Goal: Information Seeking & Learning: Learn about a topic

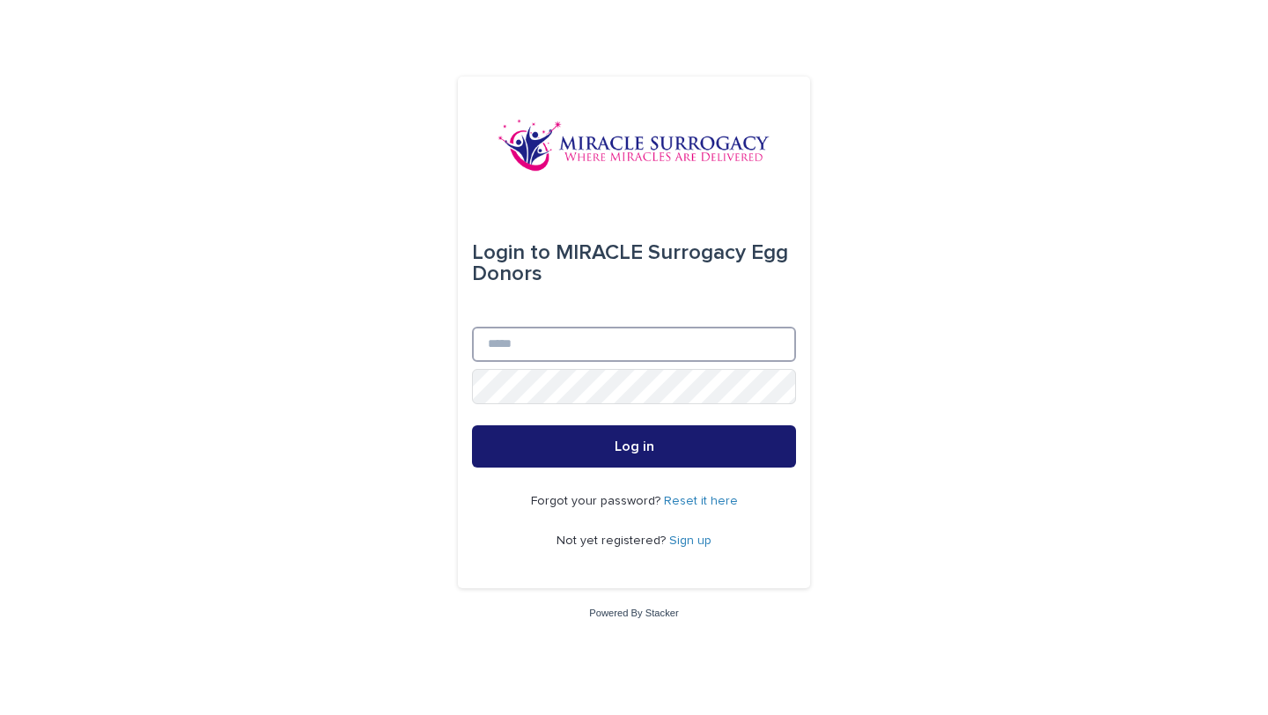
type input "**********"
click at [567, 451] on button "Log in" at bounding box center [634, 446] width 324 height 42
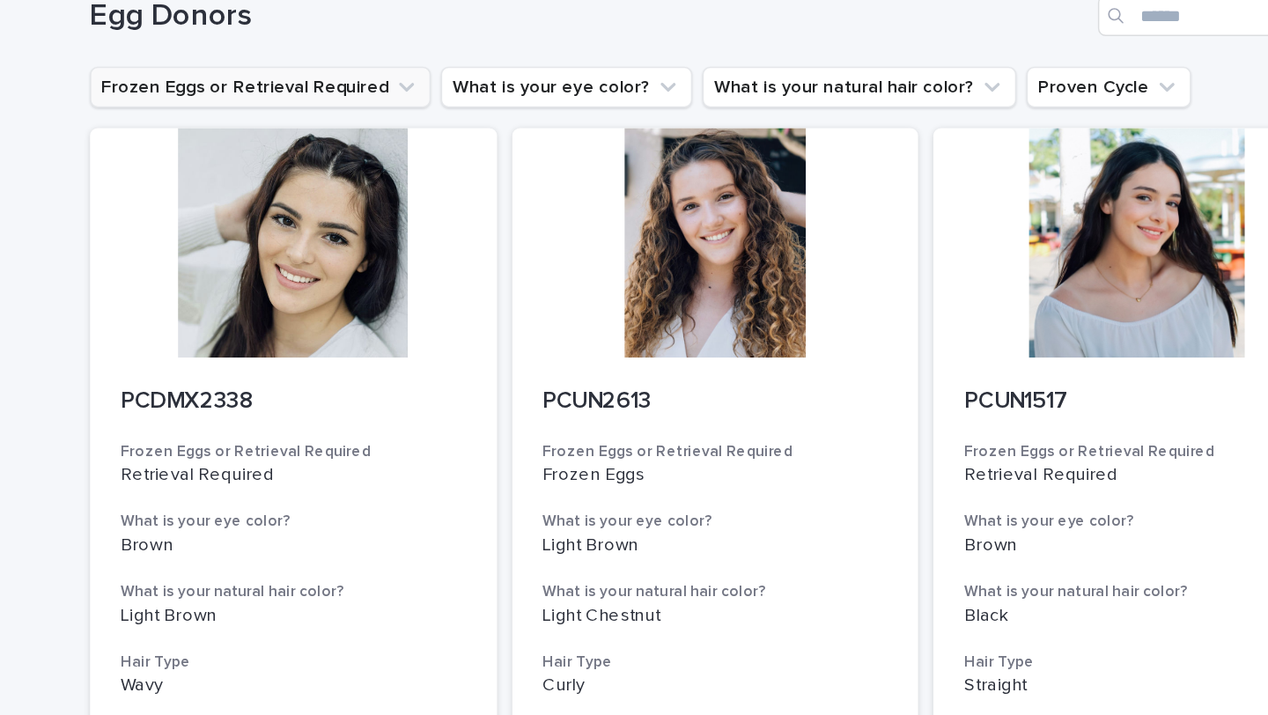
click at [394, 160] on button "Frozen Eggs or Retrieval Required" at bounding box center [320, 155] width 235 height 28
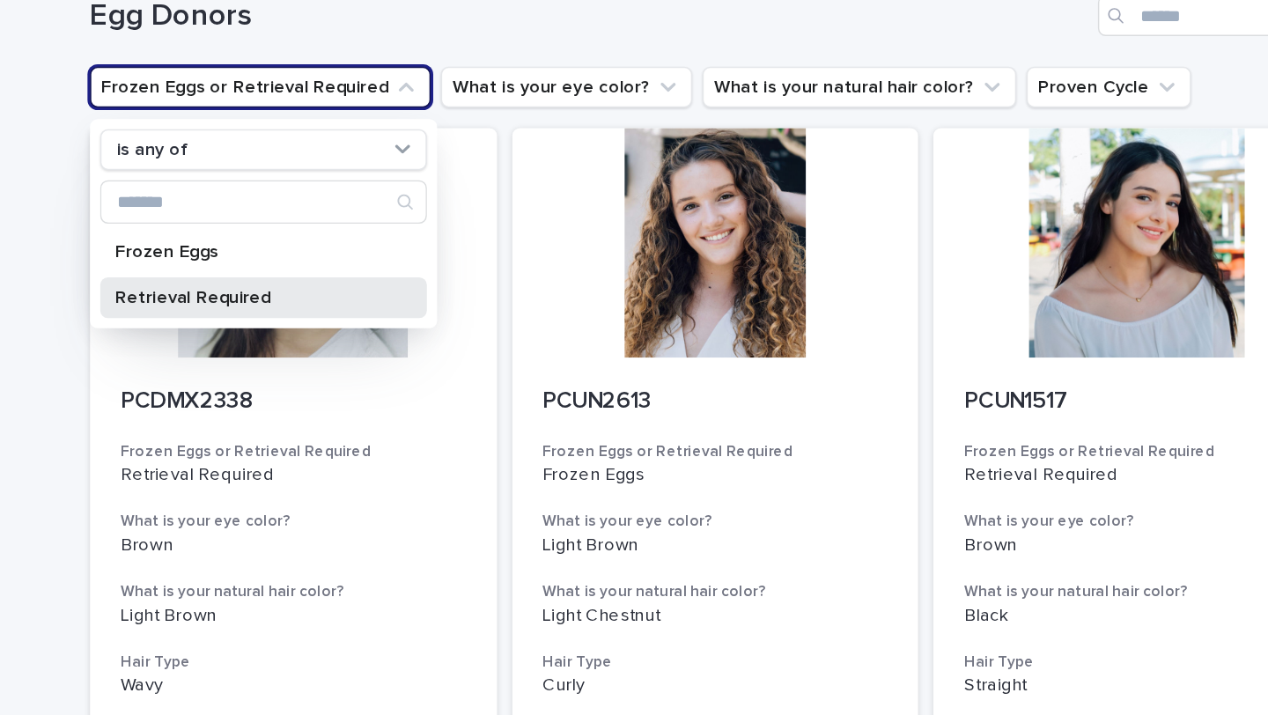
click at [317, 303] on p "Retrieval Required" at bounding box center [313, 300] width 187 height 12
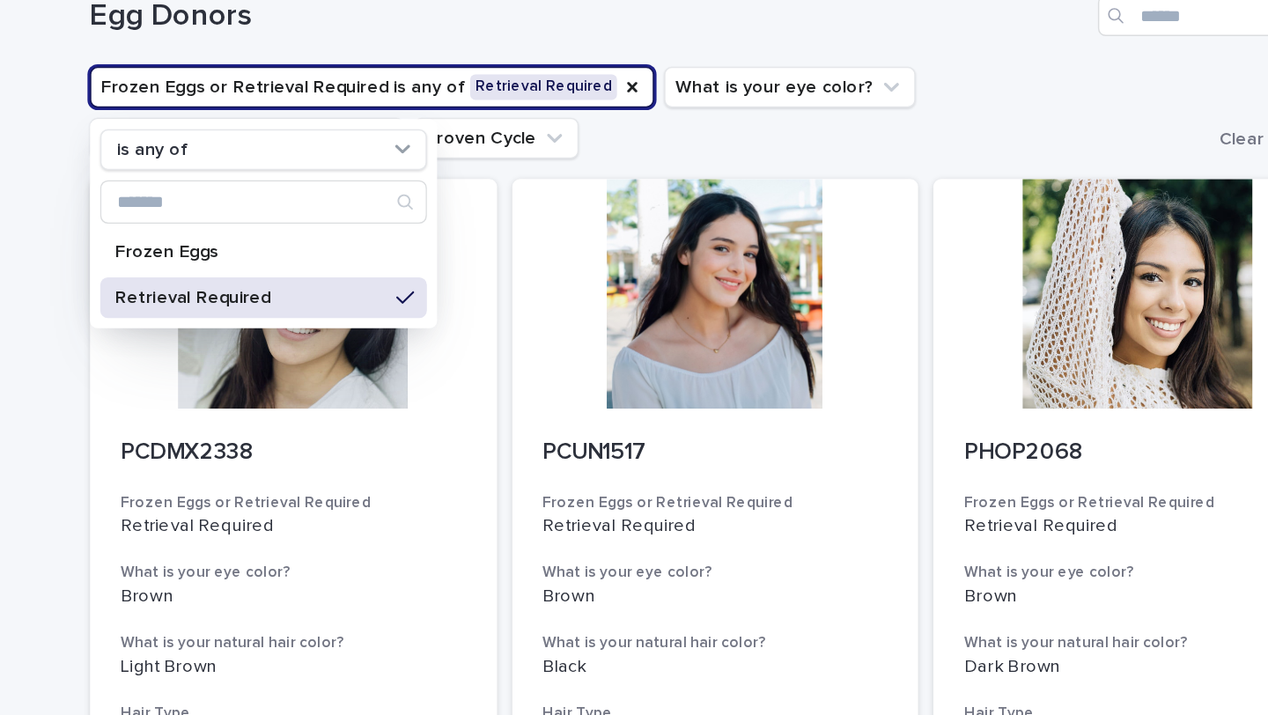
click at [741, 195] on ul "Frozen Eggs or Retrieval Required is any of Retrieval Required is any of Frozen…" at bounding box center [588, 172] width 779 height 70
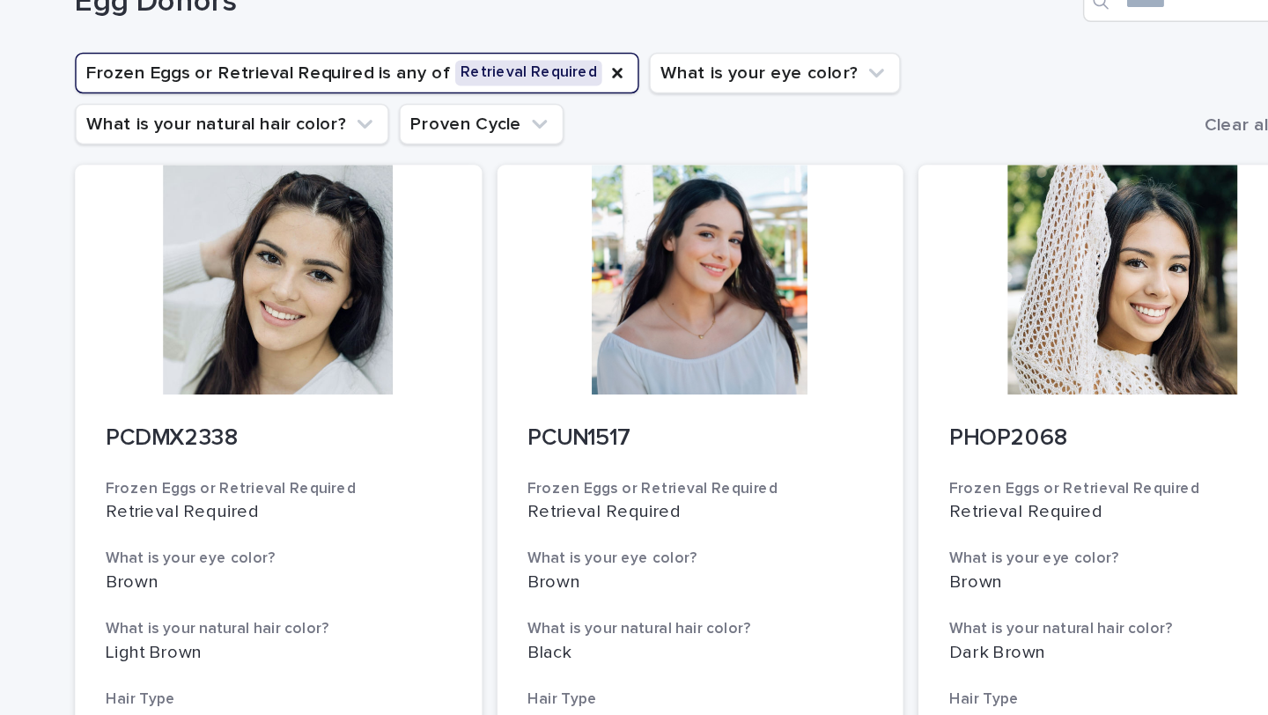
scroll to position [16, 0]
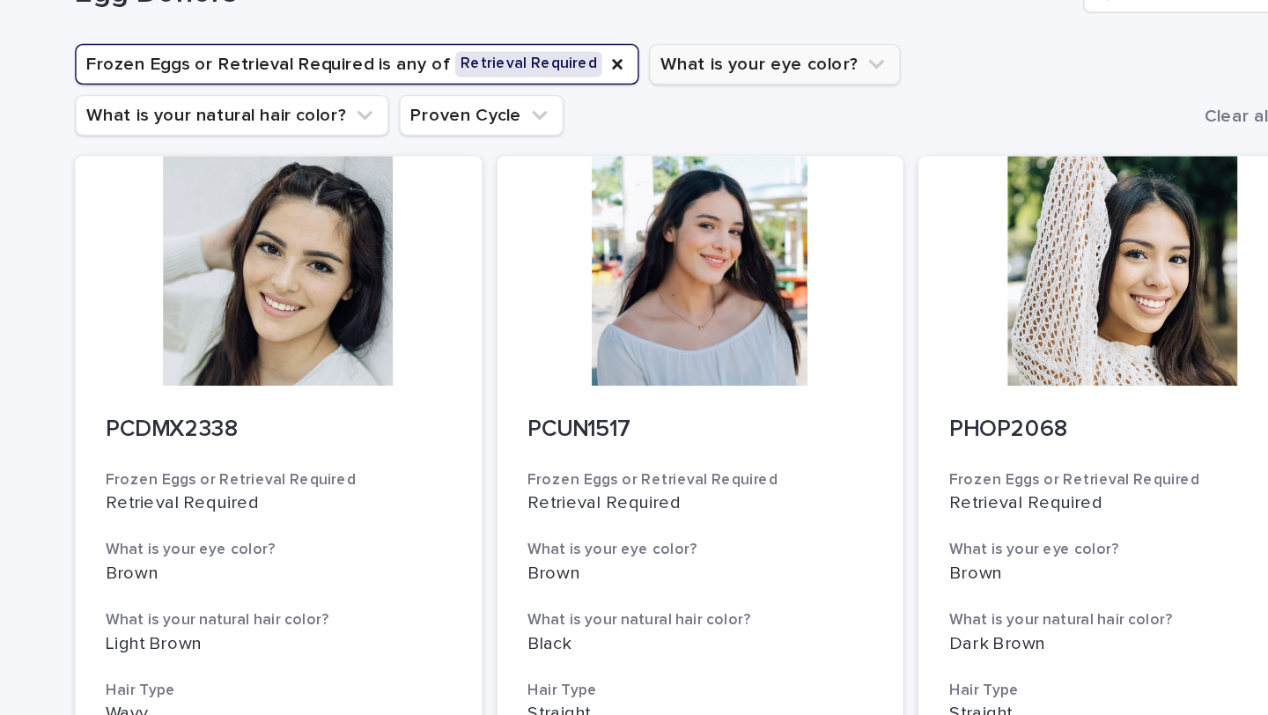
click at [747, 144] on icon "What is your eye color?" at bounding box center [756, 139] width 18 height 18
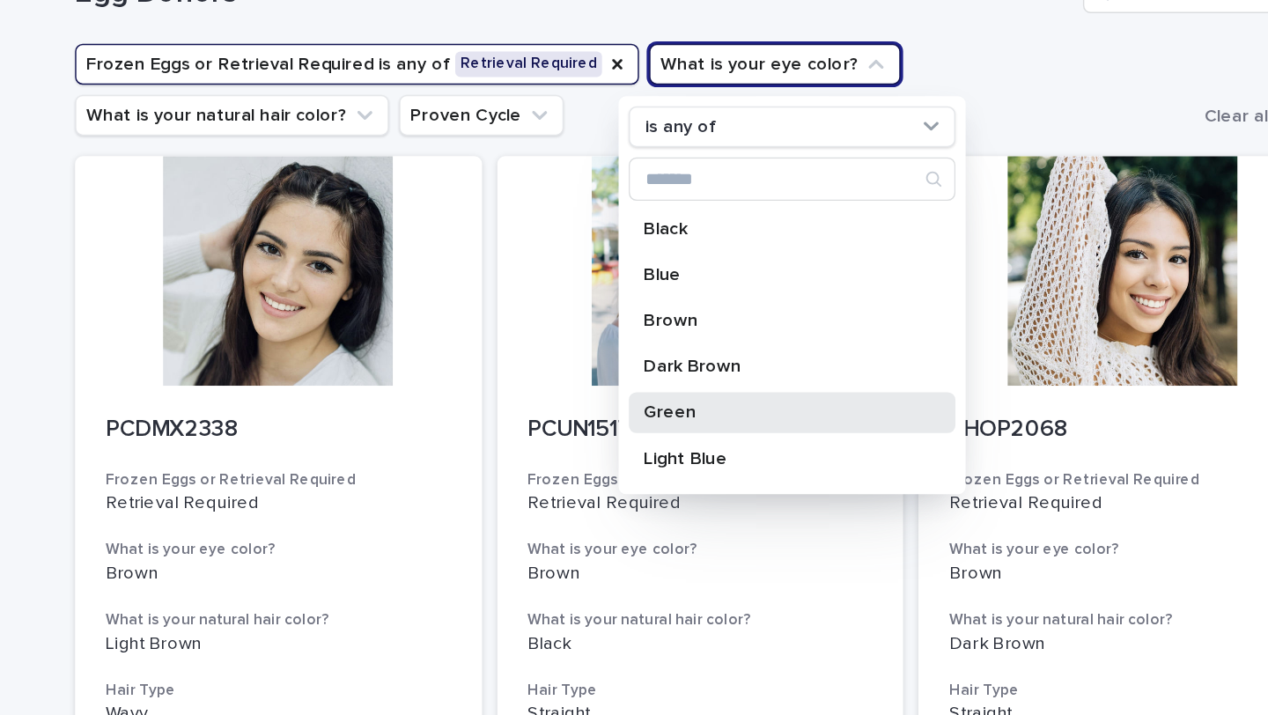
click at [609, 383] on p "Green" at bounding box center [688, 379] width 187 height 12
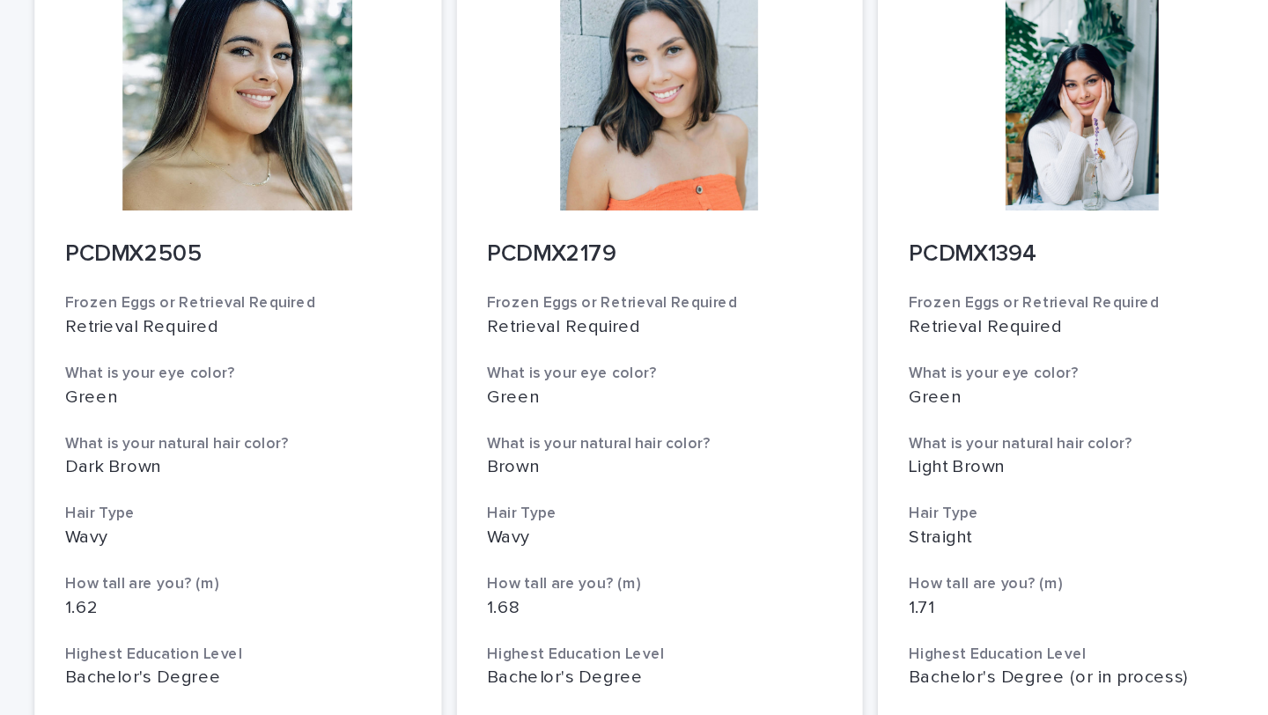
scroll to position [699, 0]
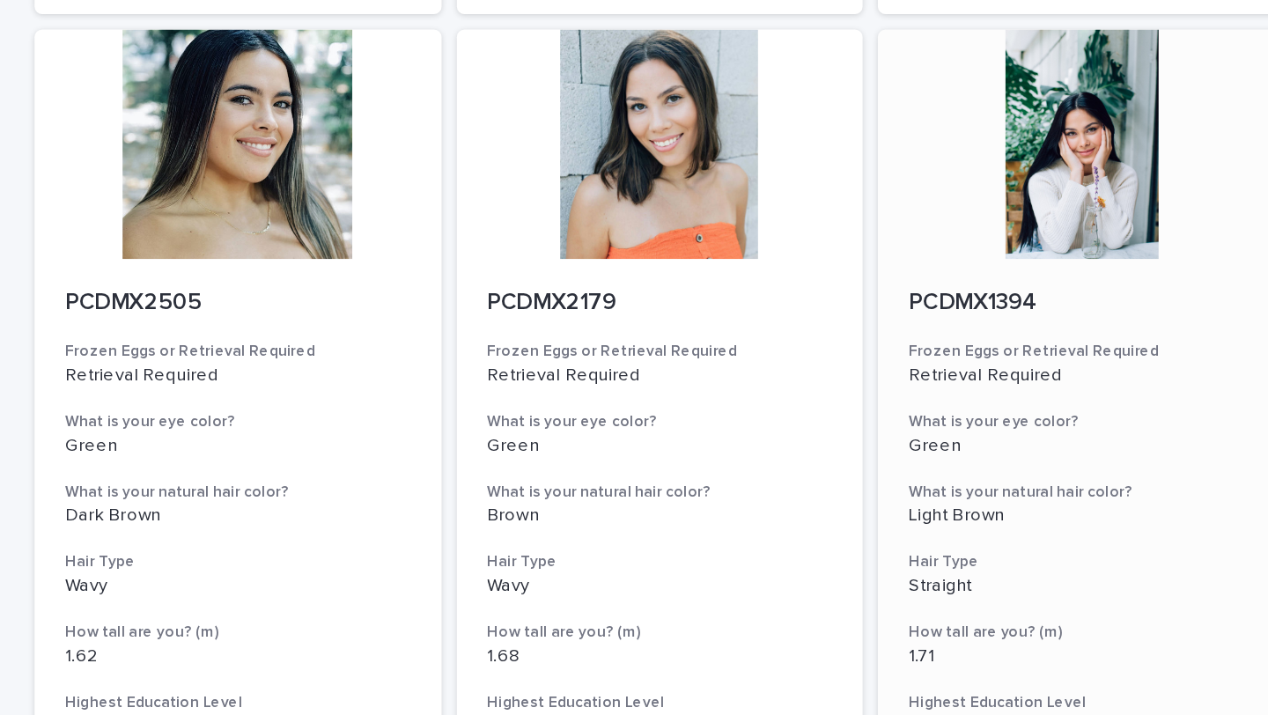
click at [829, 328] on p "PCDMX1394" at bounding box center [925, 326] width 239 height 19
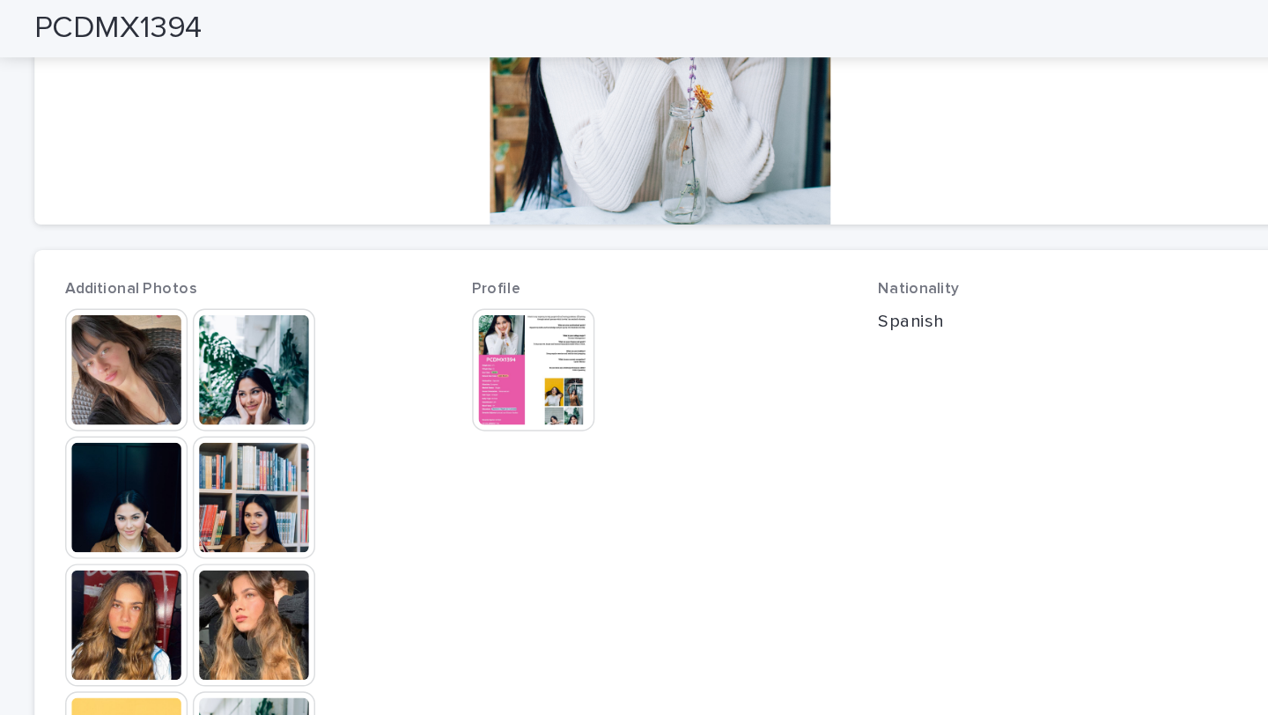
scroll to position [397, 0]
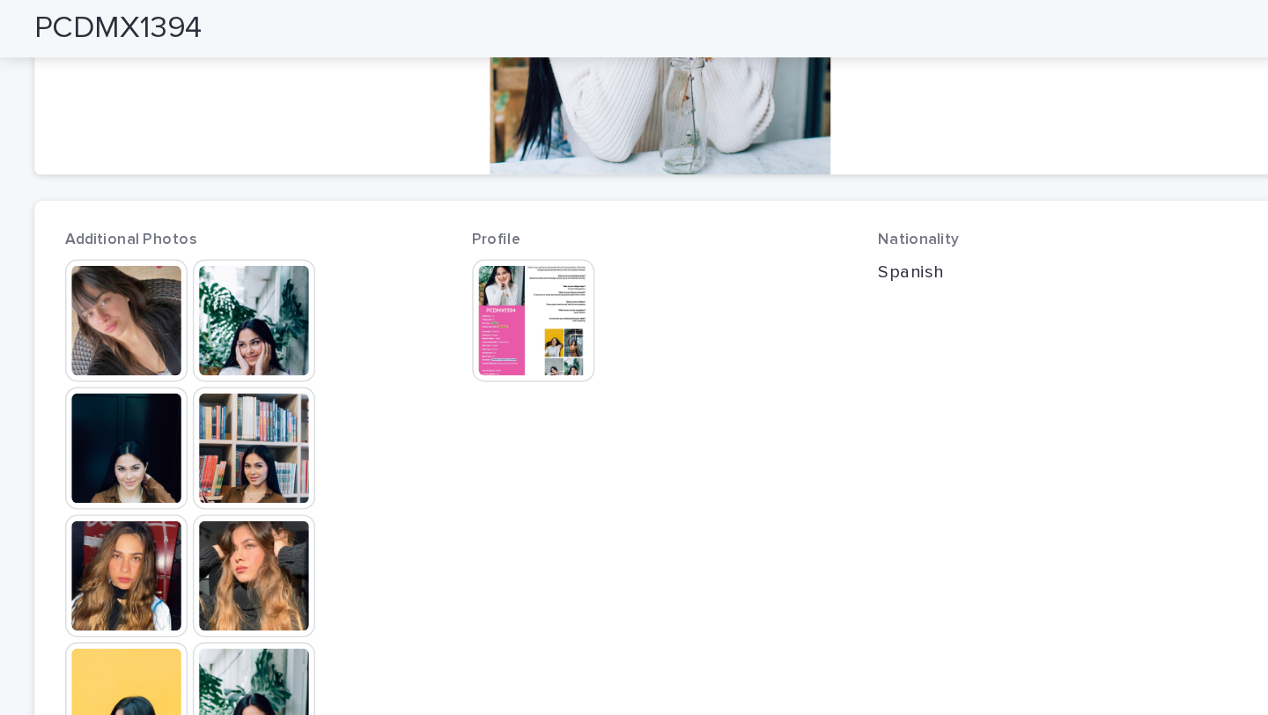
click at [264, 224] on img at bounding box center [266, 221] width 85 height 85
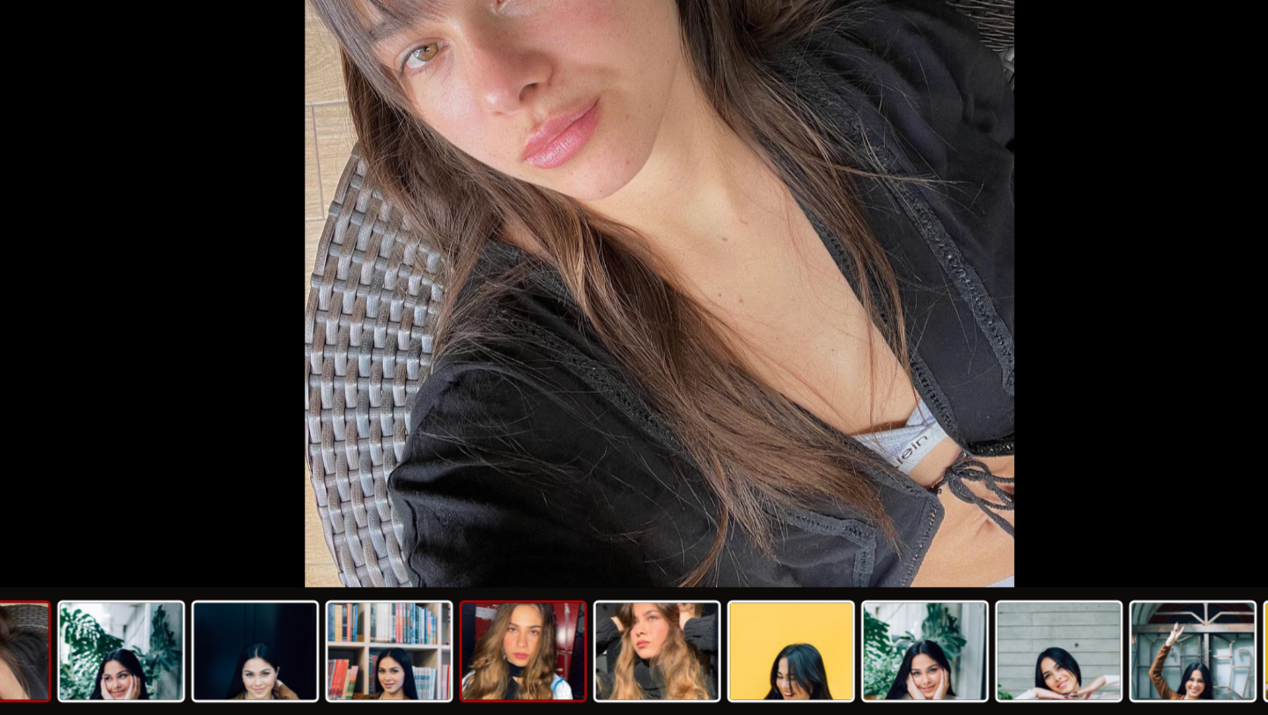
click at [537, 652] on img at bounding box center [540, 671] width 85 height 67
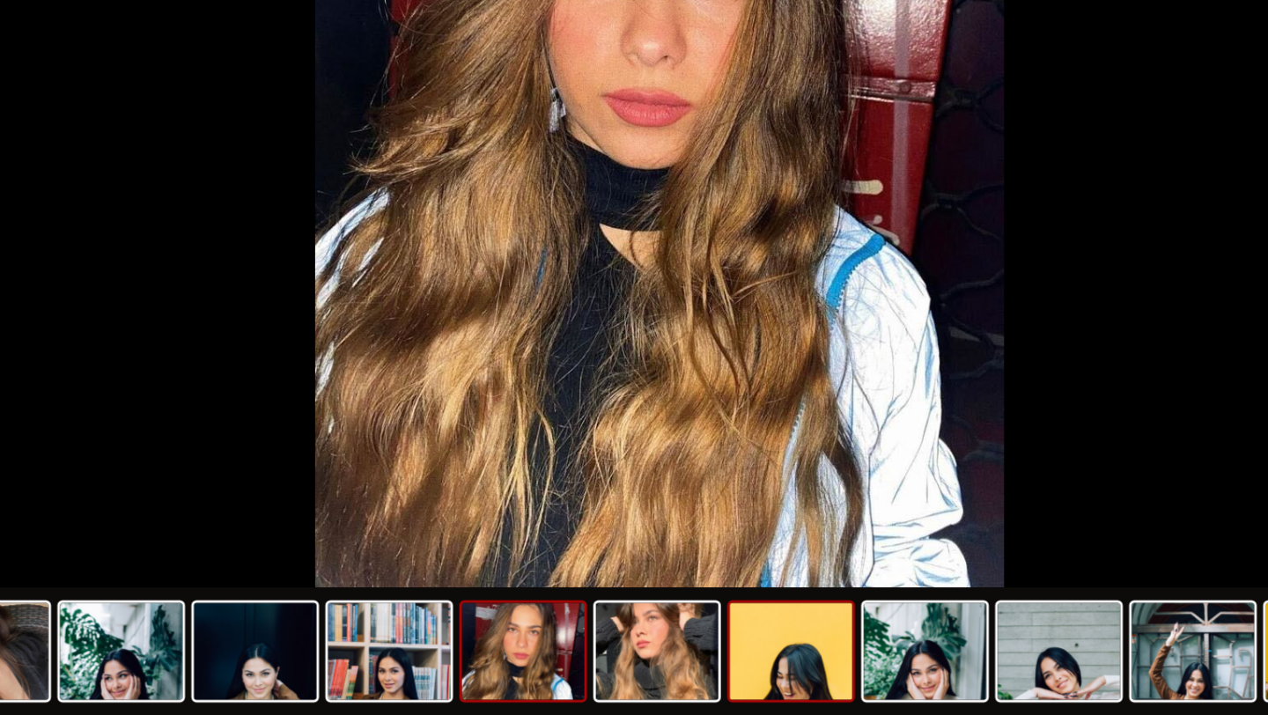
click at [704, 660] on img at bounding box center [724, 671] width 85 height 67
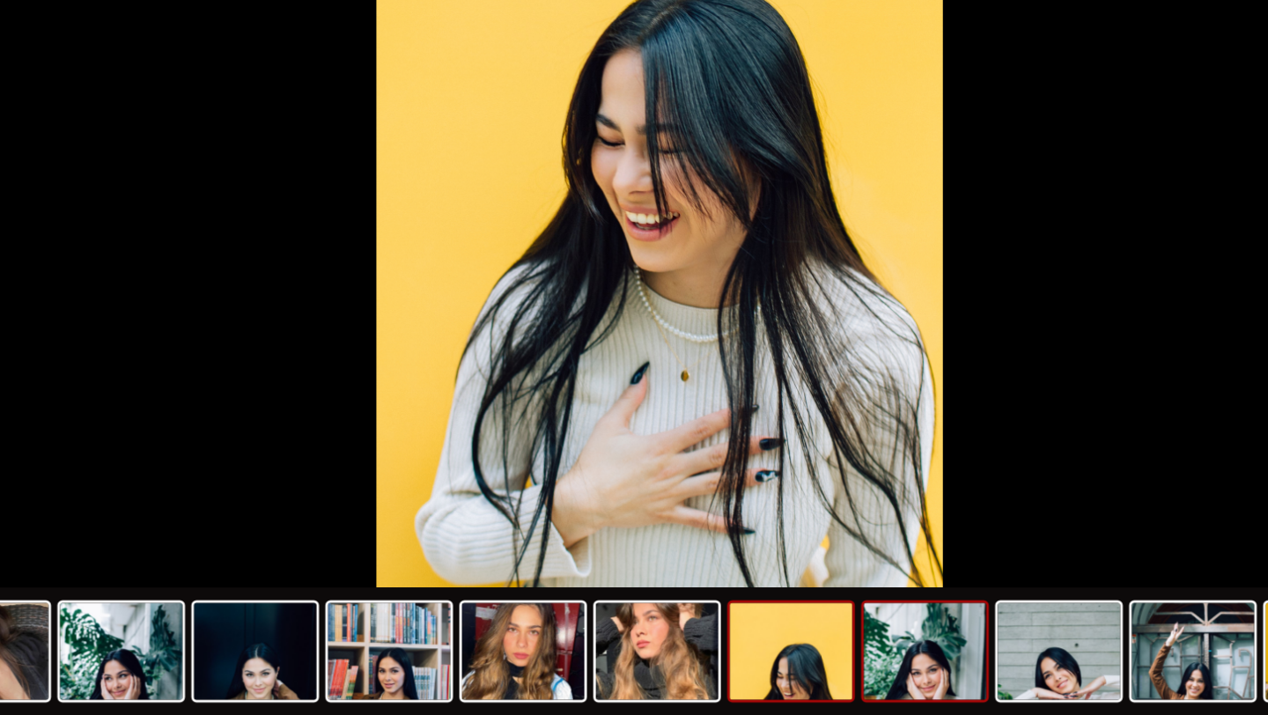
click at [825, 675] on img at bounding box center [817, 671] width 85 height 67
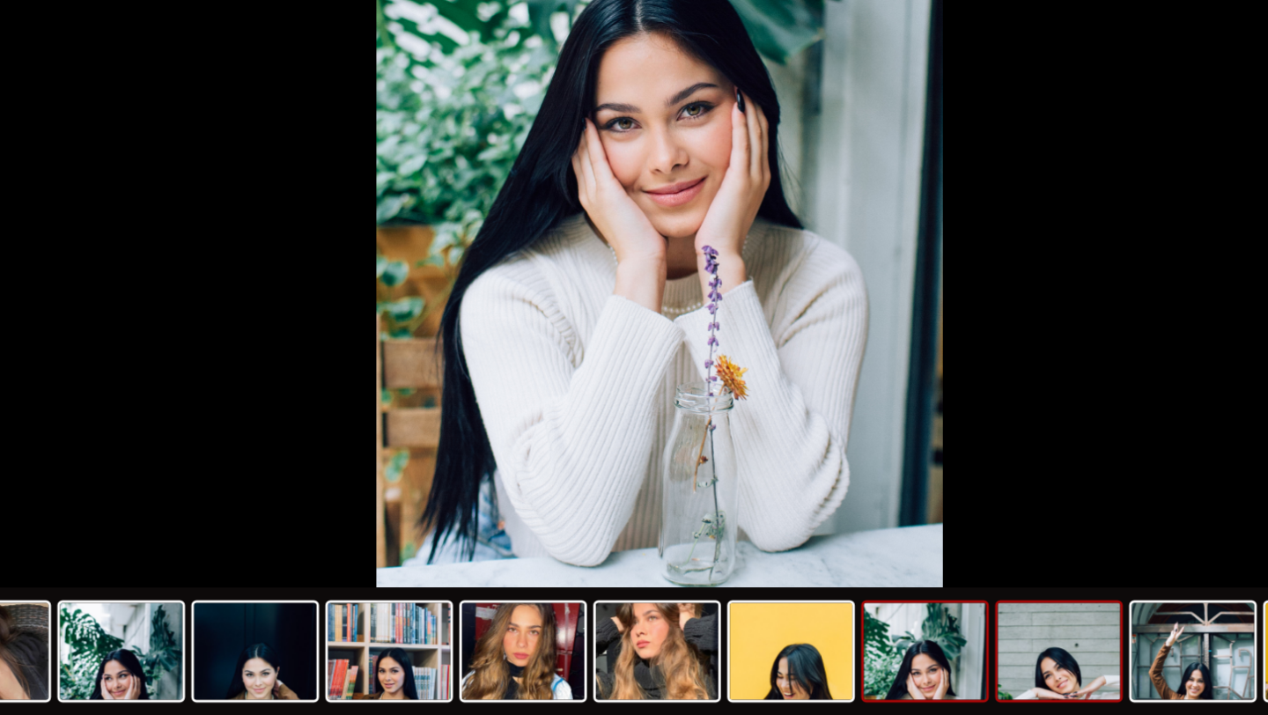
click at [899, 678] on img at bounding box center [909, 671] width 85 height 67
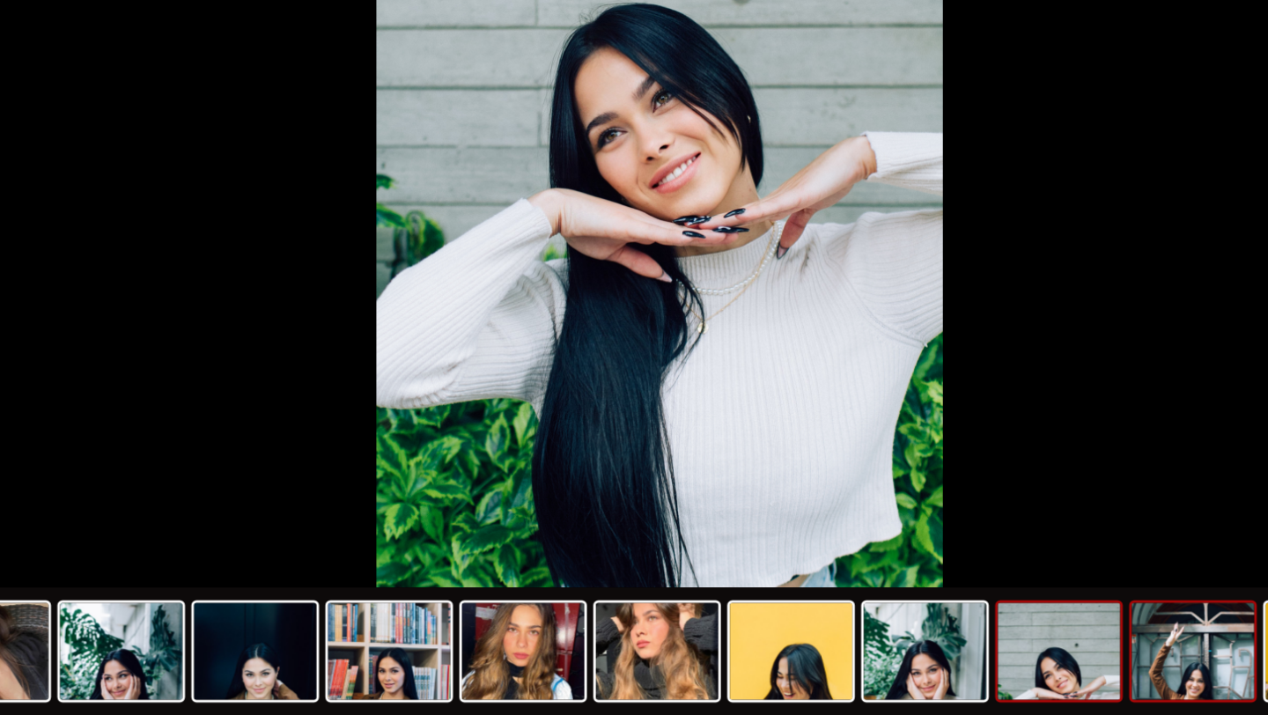
click at [984, 676] on img at bounding box center [1002, 671] width 85 height 67
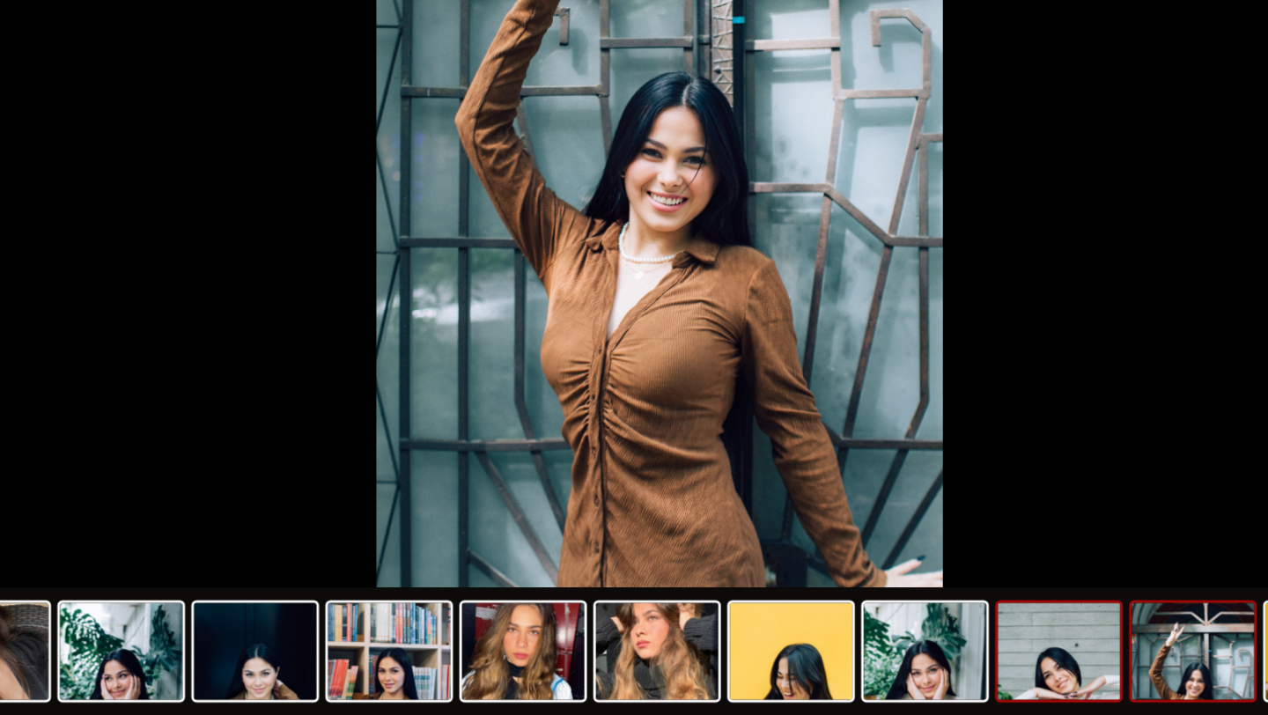
click at [912, 674] on img at bounding box center [909, 671] width 85 height 67
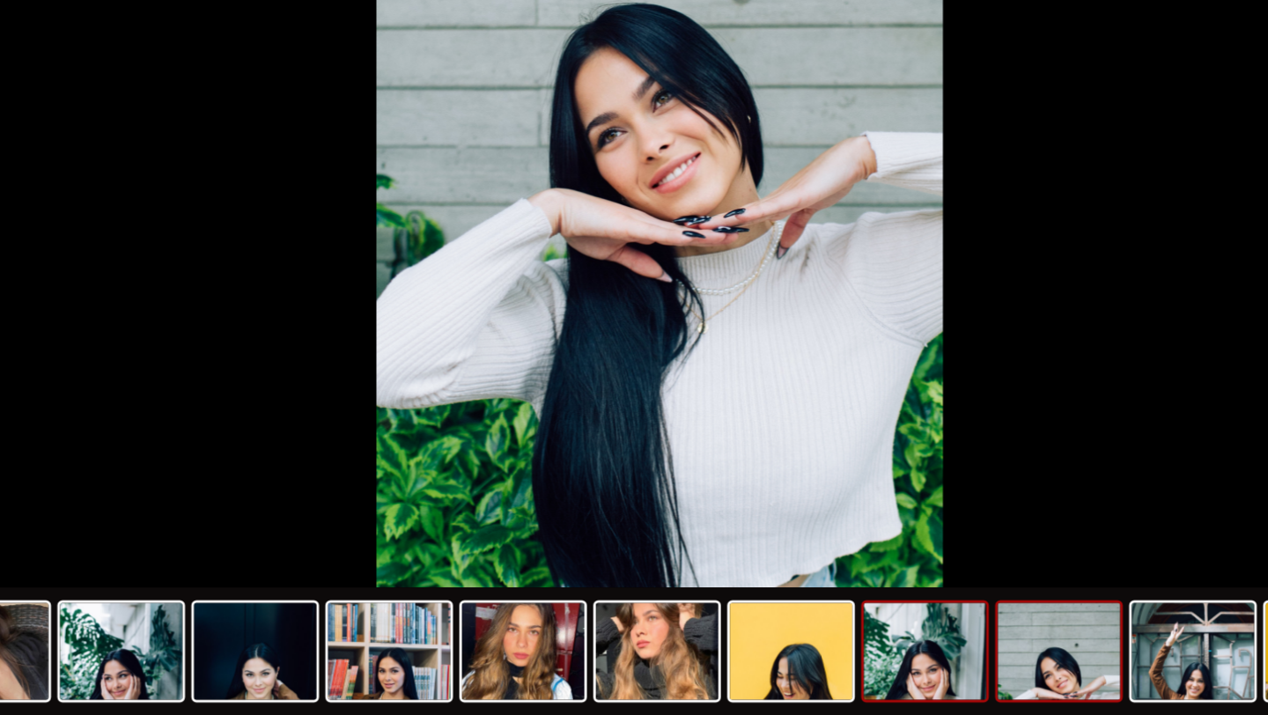
click at [834, 663] on img at bounding box center [817, 671] width 85 height 67
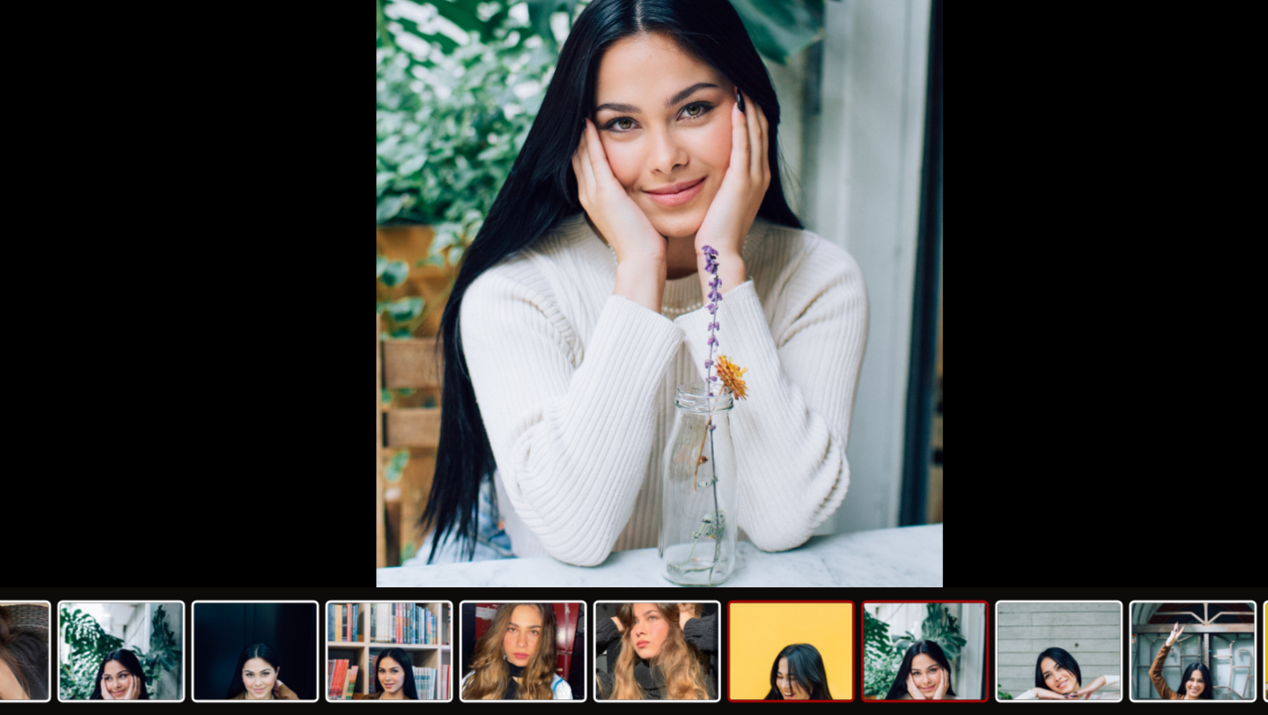
click at [731, 673] on img at bounding box center [724, 671] width 85 height 67
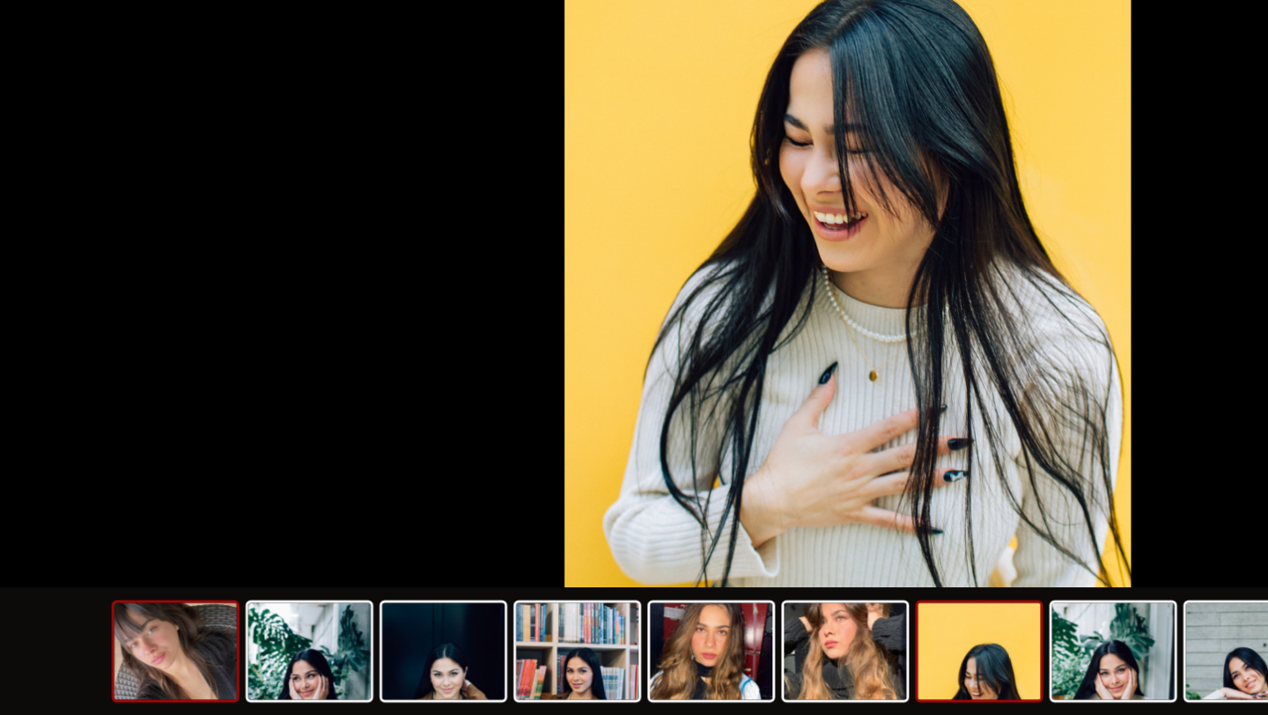
click at [182, 689] on img at bounding box center [170, 671] width 85 height 67
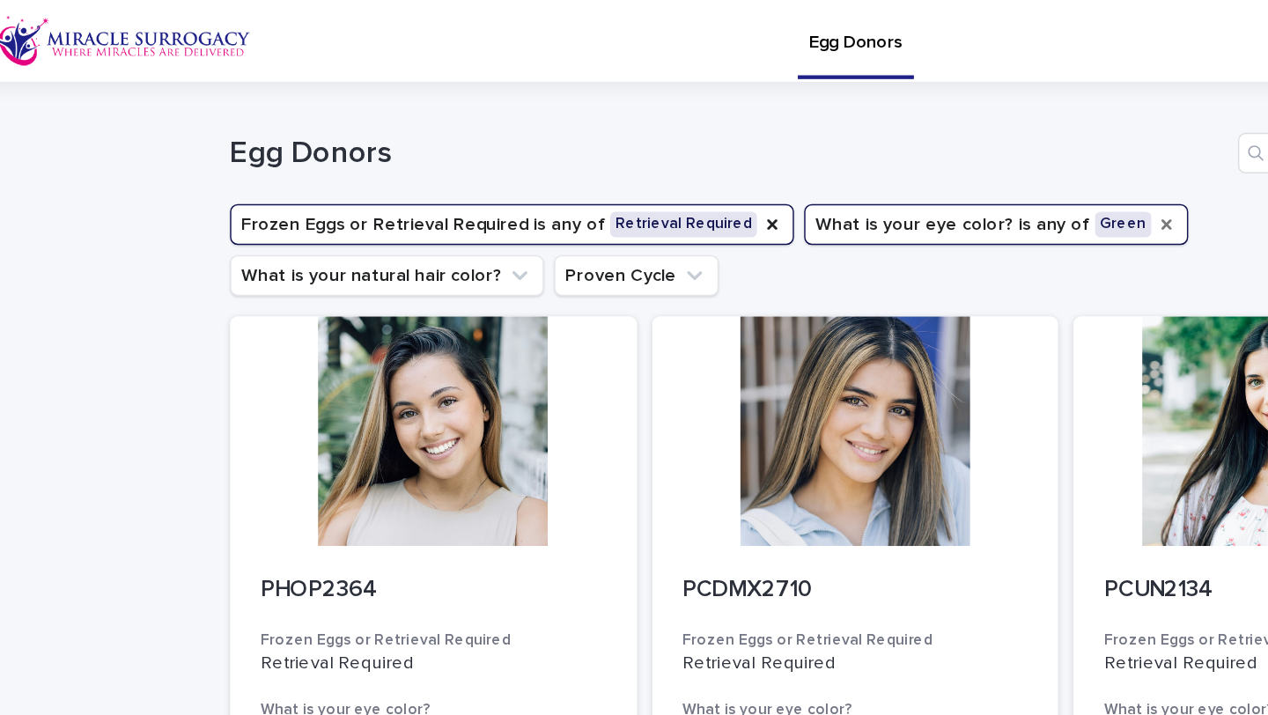
click at [845, 156] on icon "What is your eye color?" at bounding box center [848, 154] width 7 height 7
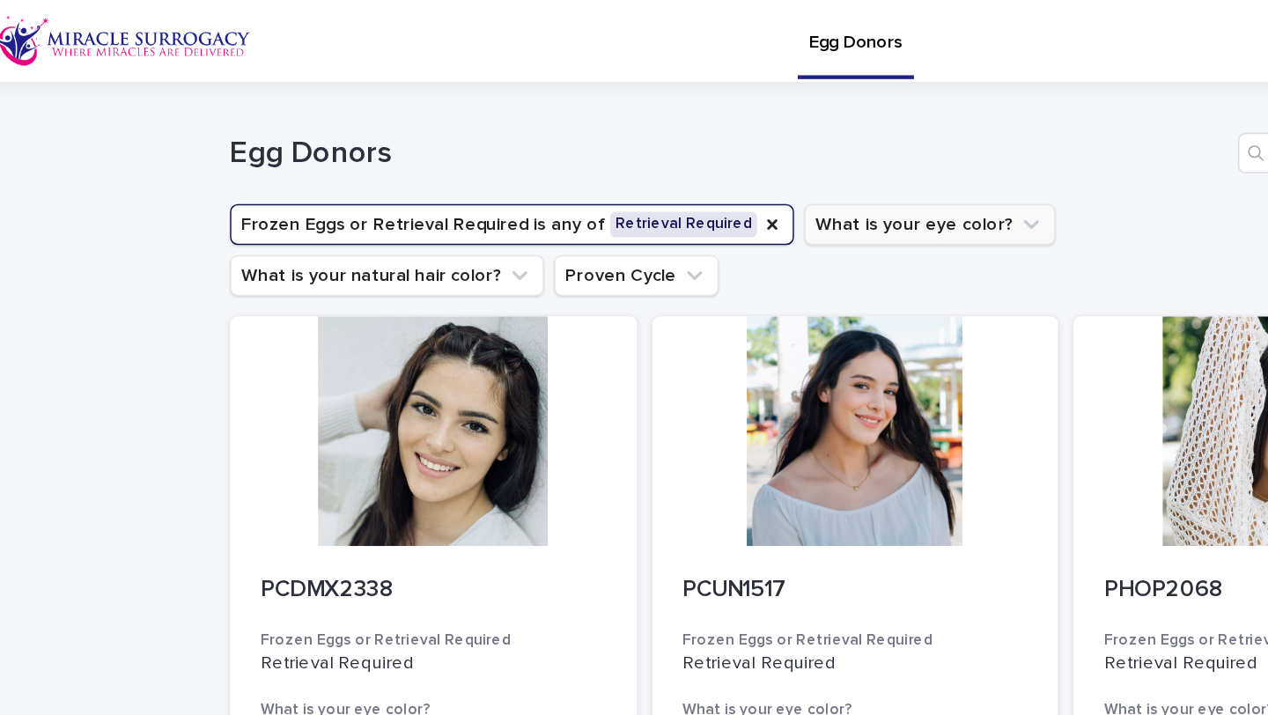
click at [702, 151] on button "What is your eye color?" at bounding box center [685, 155] width 173 height 28
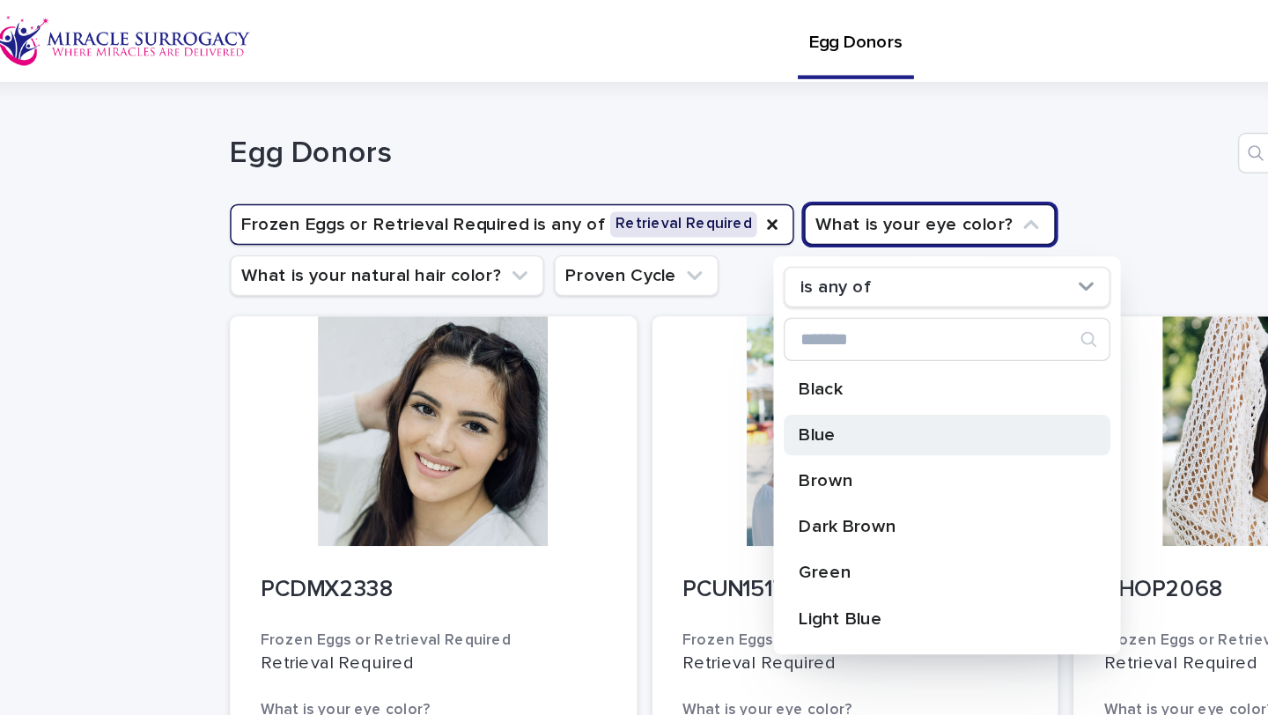
click at [613, 299] on p "Blue" at bounding box center [688, 300] width 187 height 12
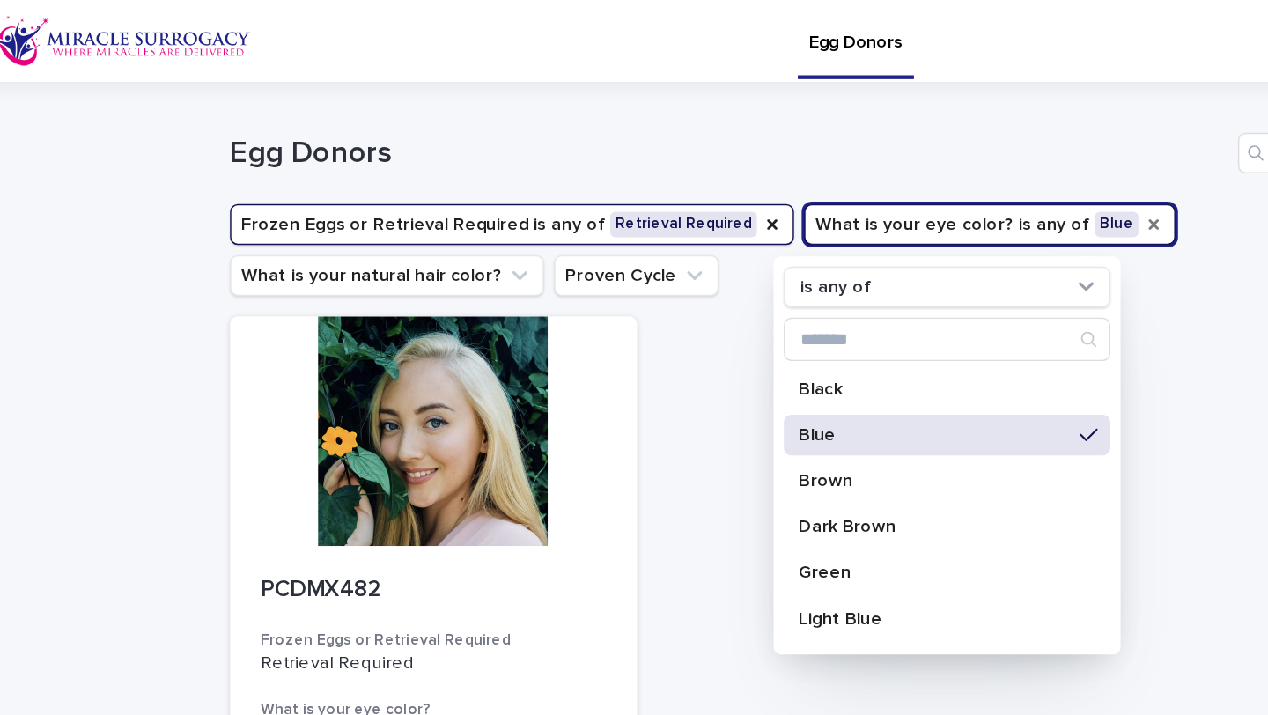
click at [527, 319] on div "PCDMX482 Frozen Eggs or Retrieval Required Retrieval Required What is your [MED…" at bounding box center [634, 522] width 863 height 608
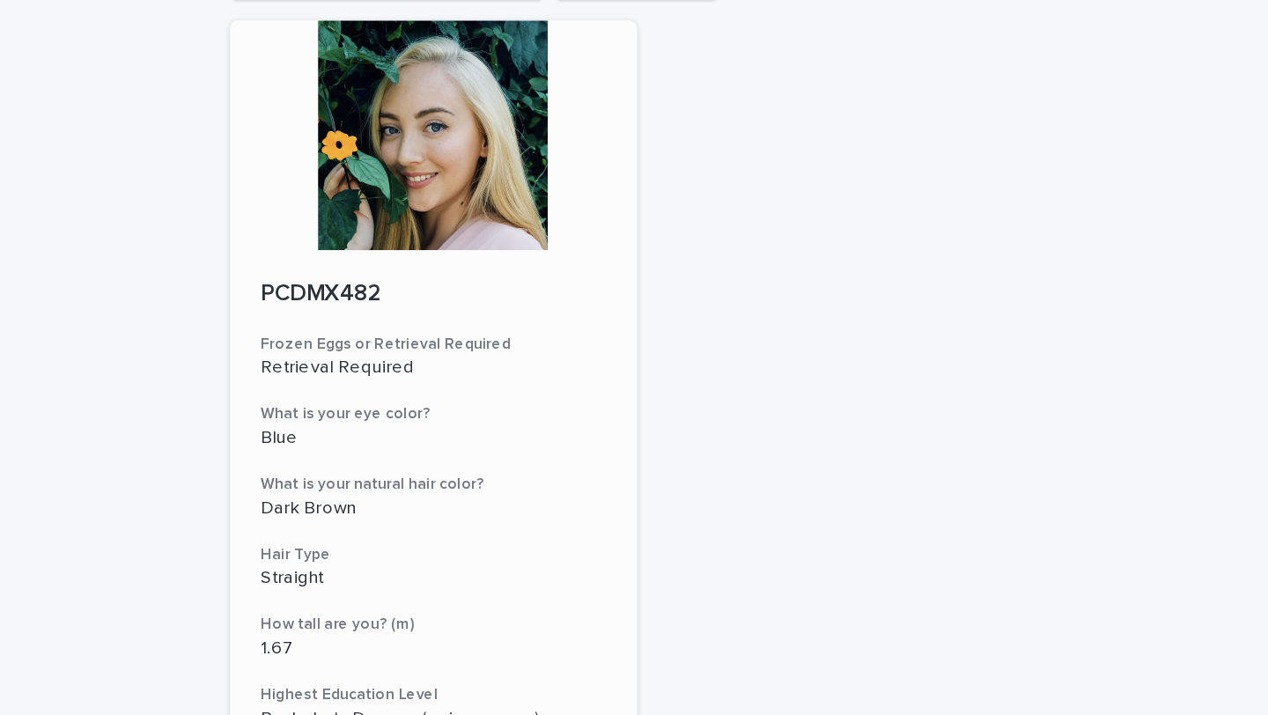
scroll to position [168, 0]
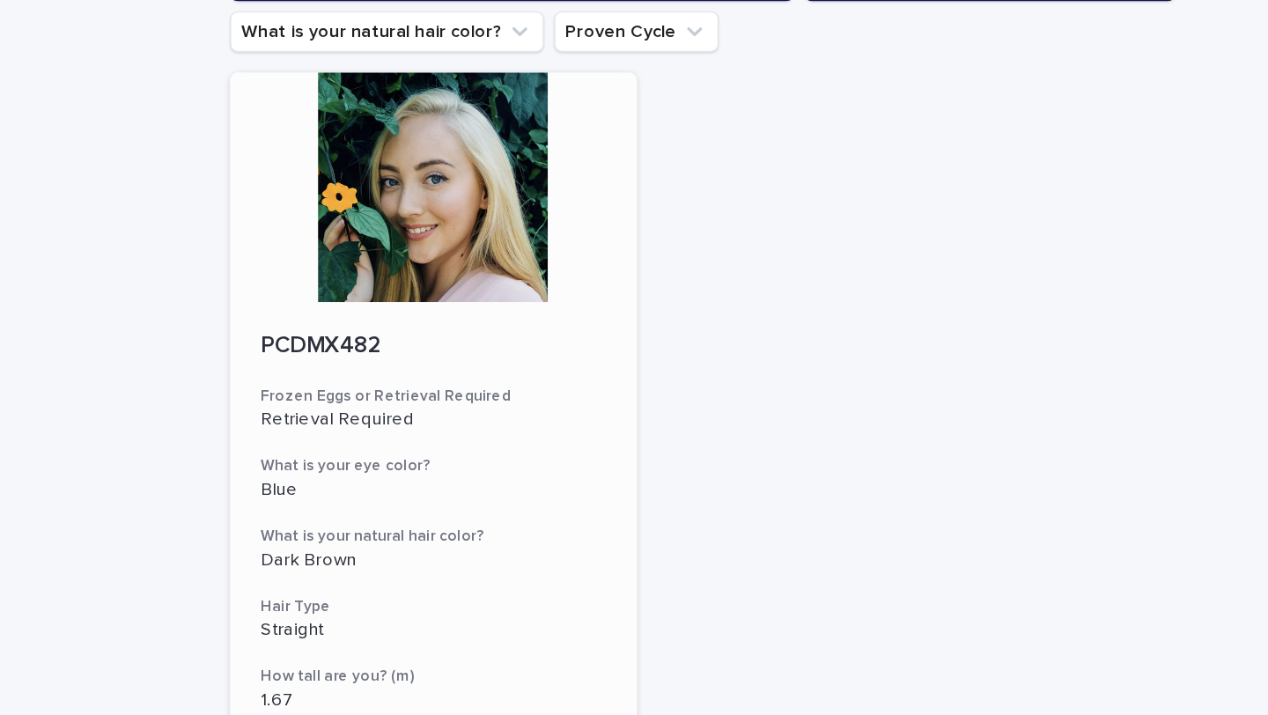
click at [352, 162] on div at bounding box center [343, 129] width 281 height 158
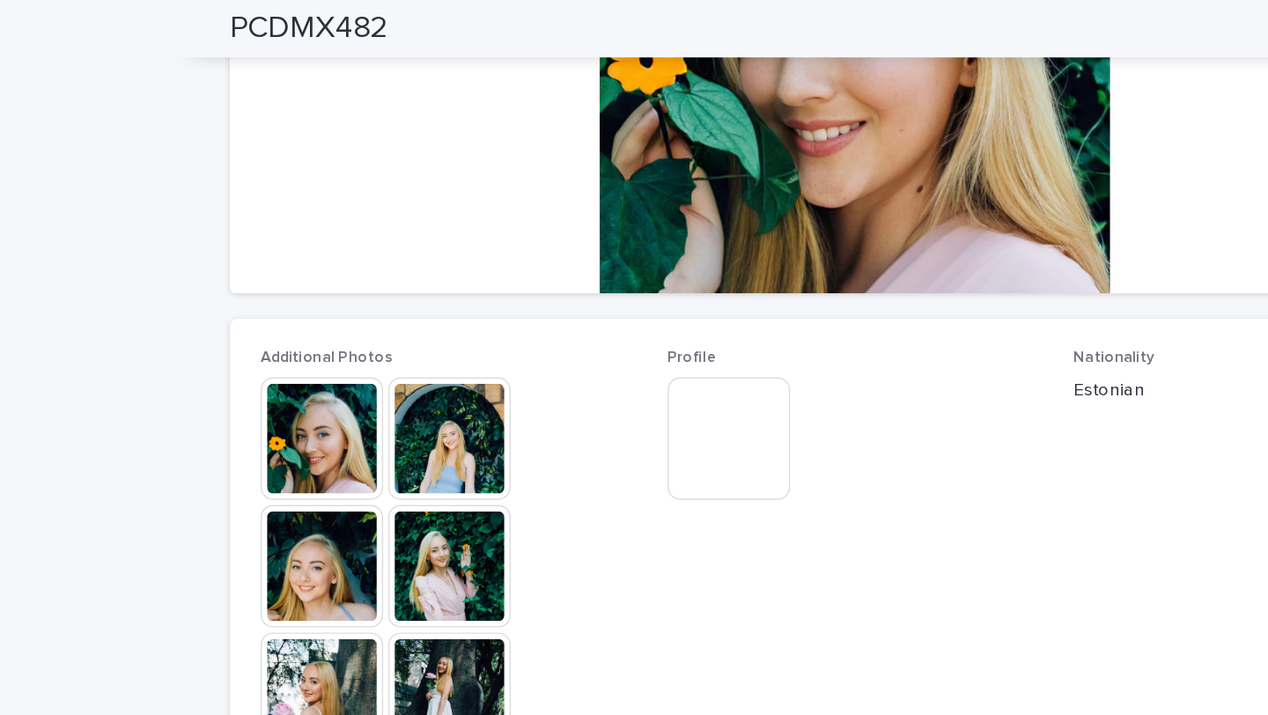
scroll to position [338, 0]
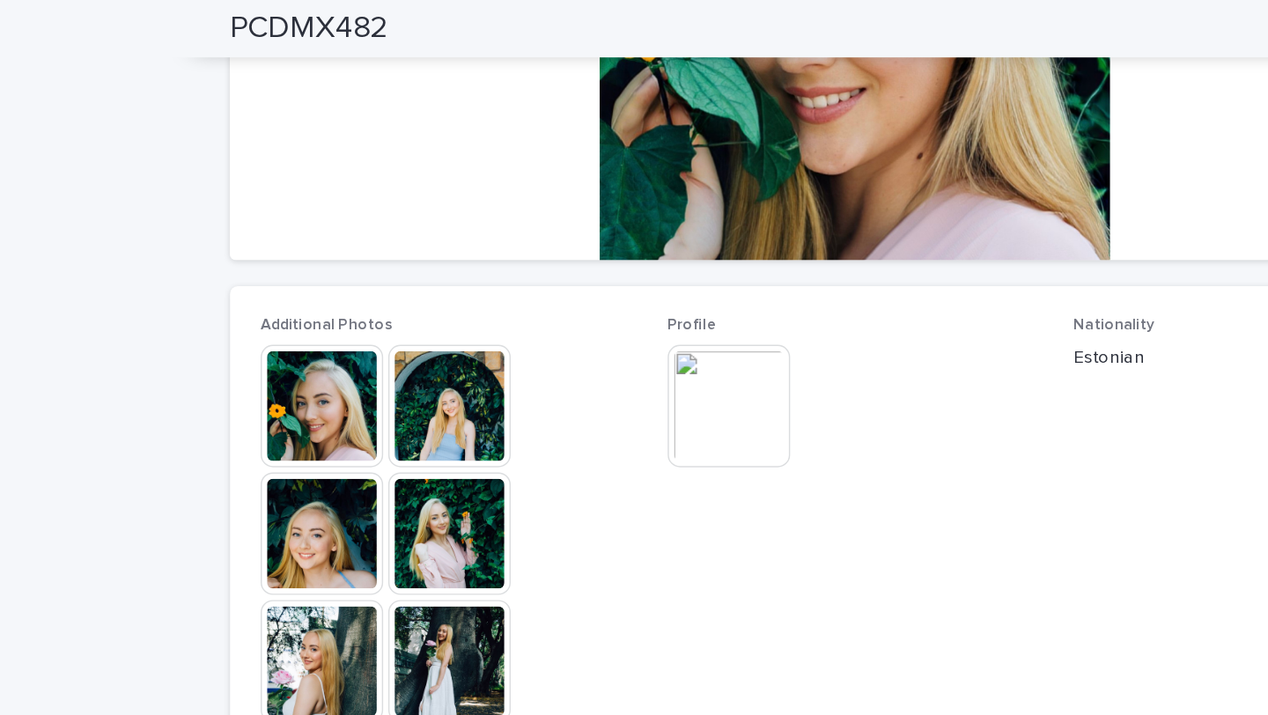
click at [256, 278] on img at bounding box center [266, 280] width 85 height 85
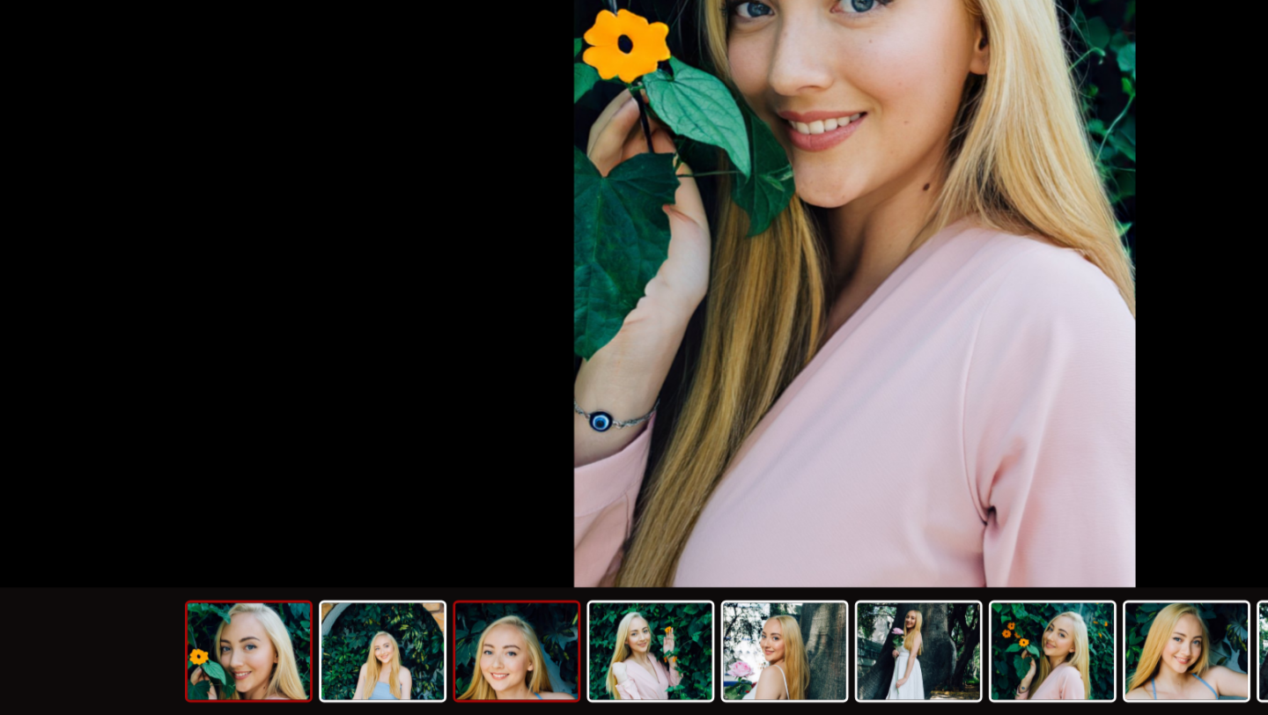
click at [388, 677] on img at bounding box center [400, 671] width 85 height 67
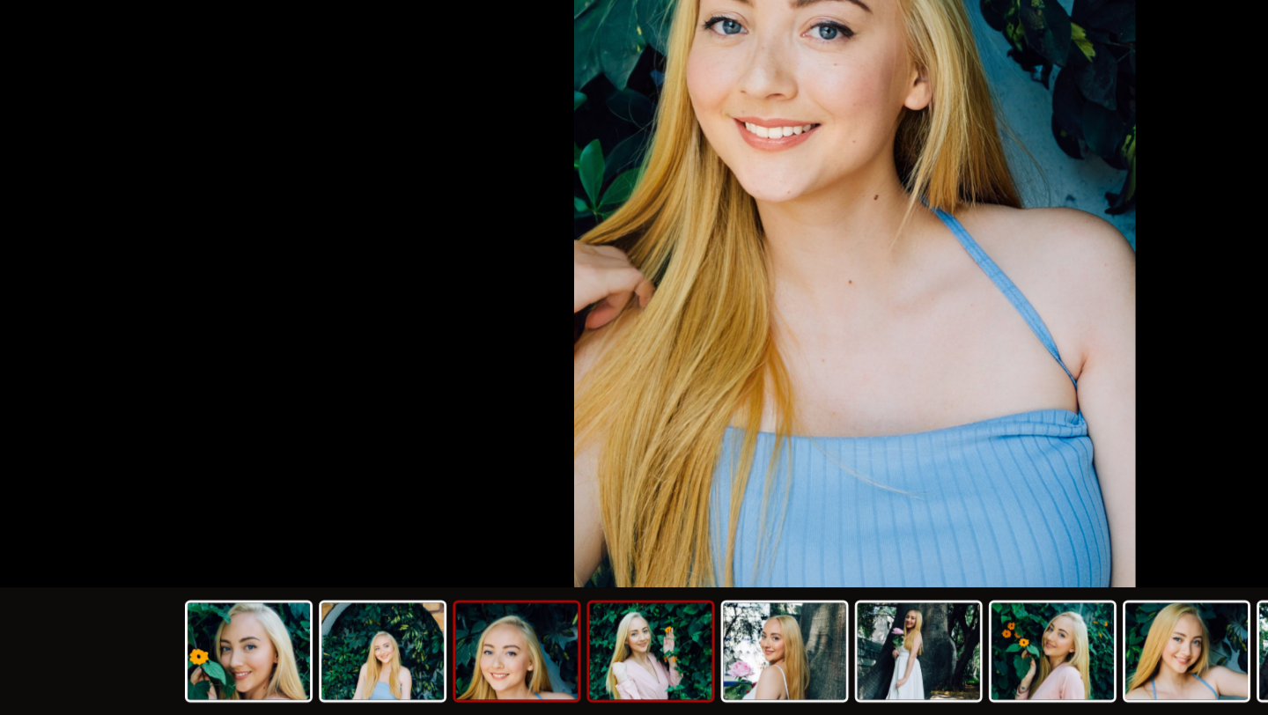
click at [479, 678] on img at bounding box center [493, 671] width 85 height 67
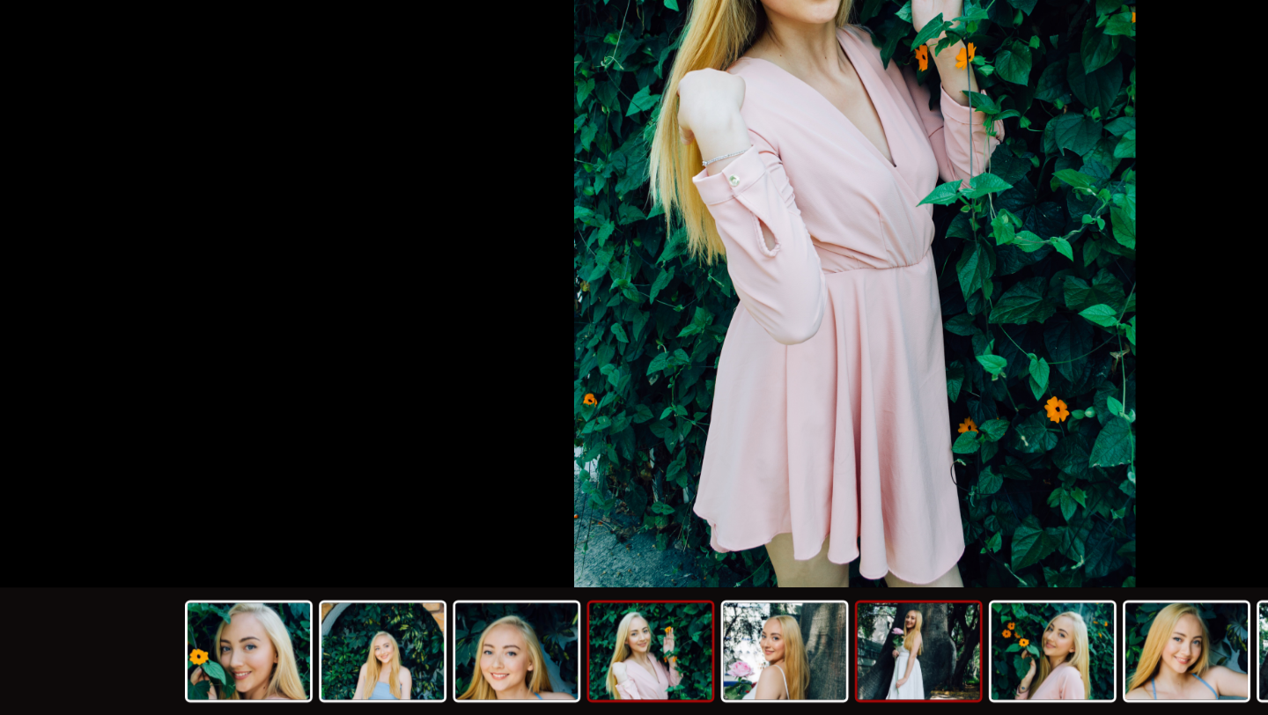
click at [666, 677] on img at bounding box center [678, 671] width 85 height 67
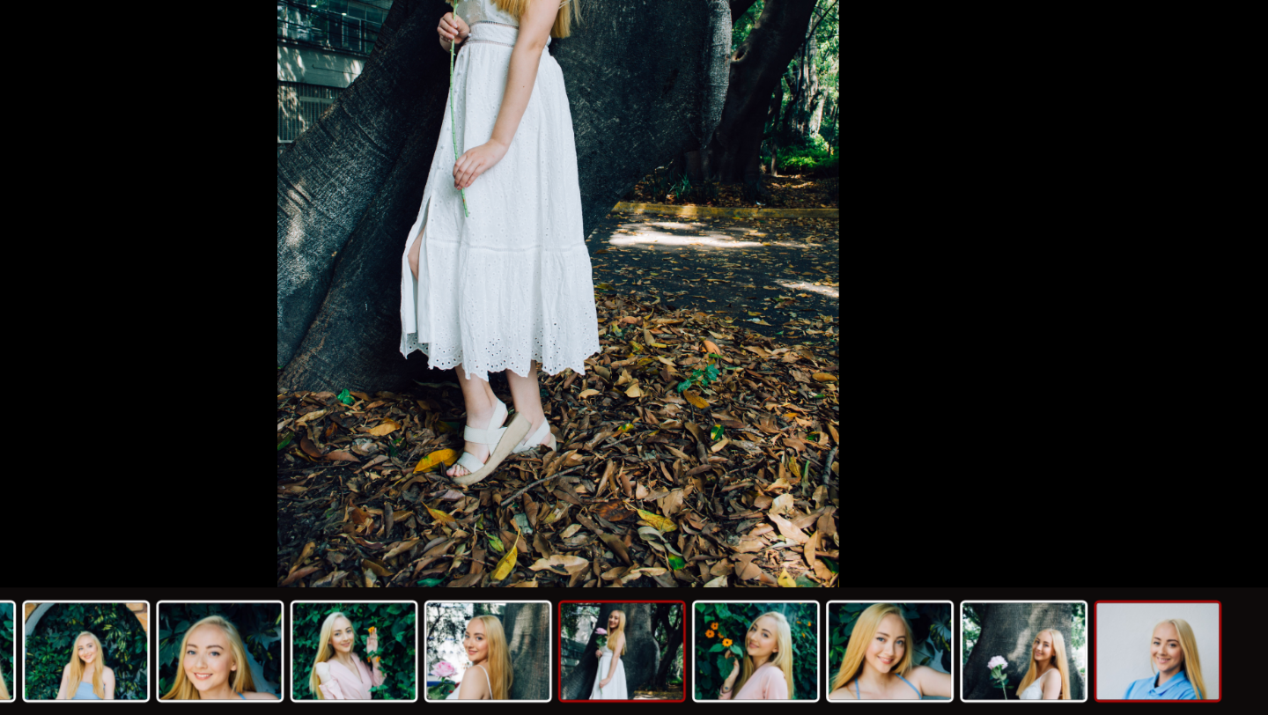
click at [1058, 669] on img at bounding box center [1048, 671] width 85 height 67
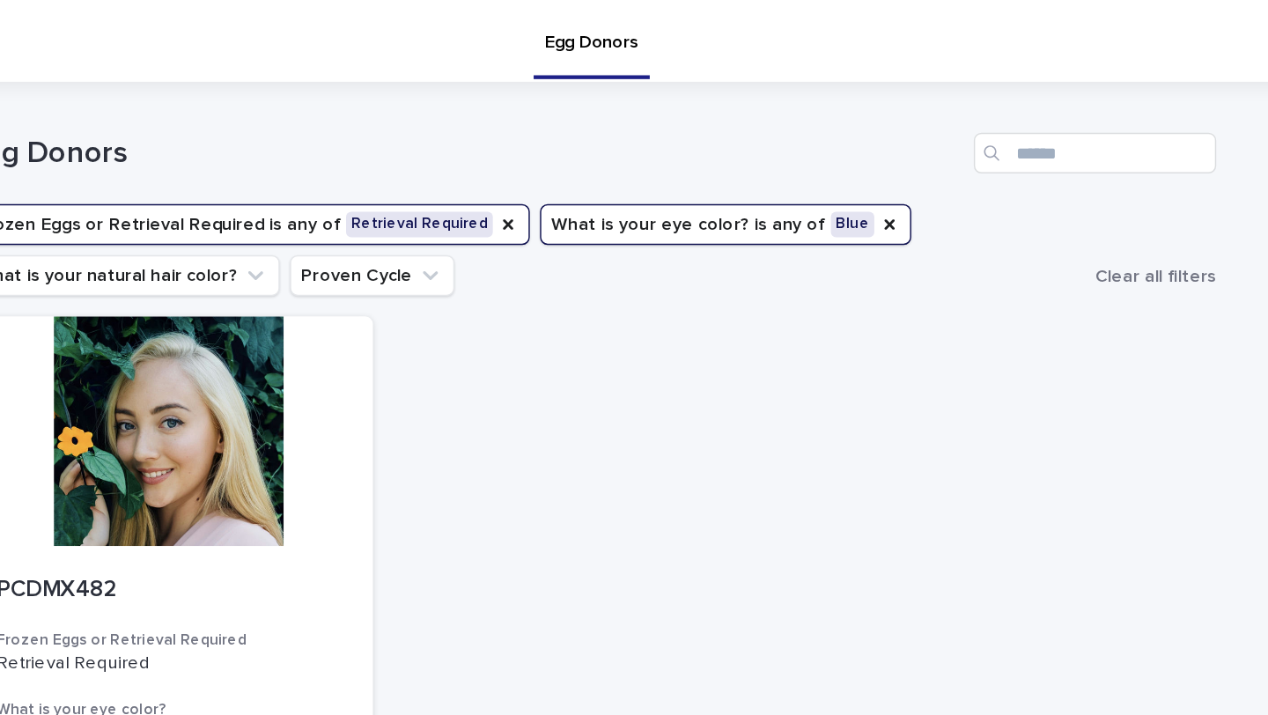
click at [662, 153] on button "What is your [MEDICAL_DATA]? is any of Blue" at bounding box center [727, 155] width 256 height 28
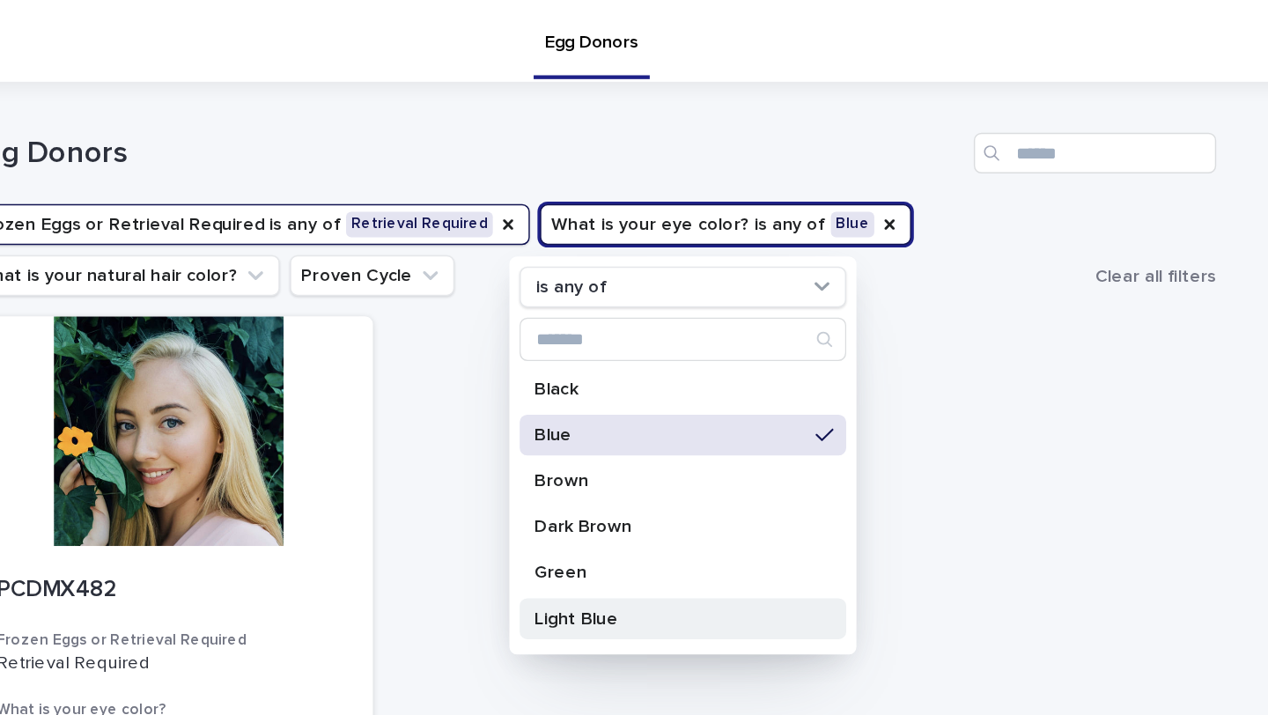
click at [633, 435] on div "Light Blue" at bounding box center [697, 427] width 225 height 28
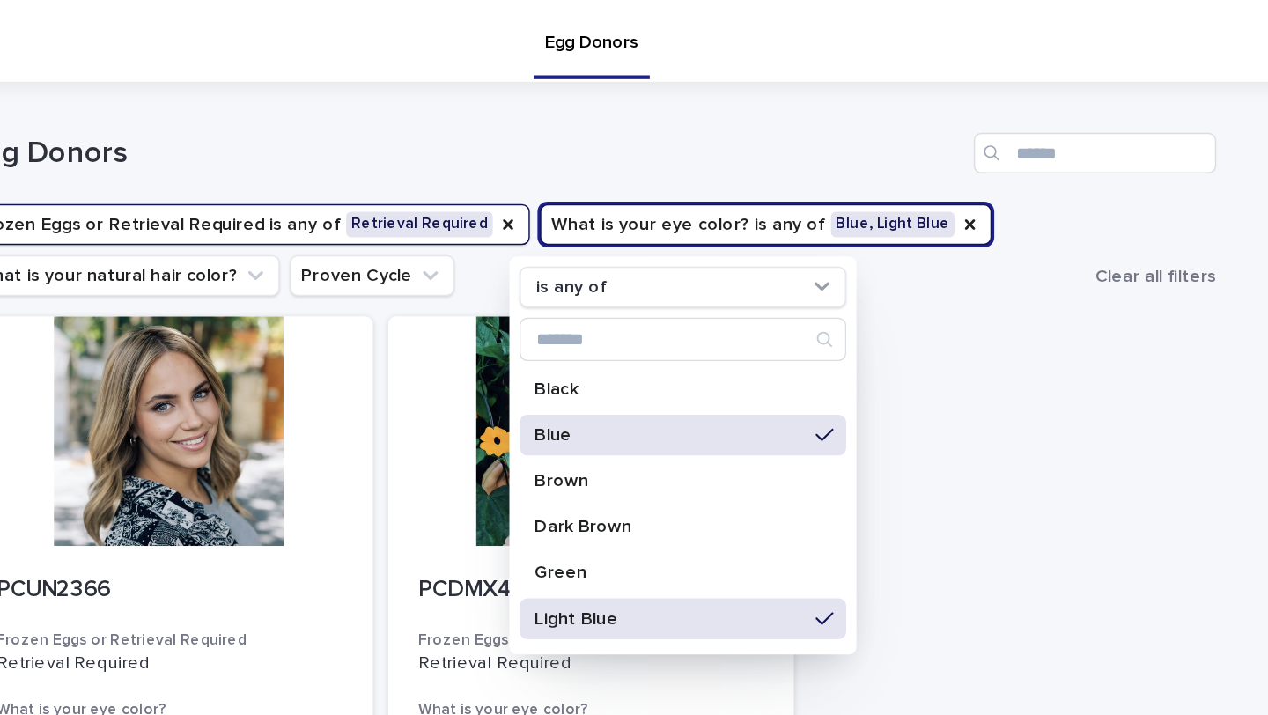
click at [663, 302] on p "Blue" at bounding box center [688, 300] width 187 height 12
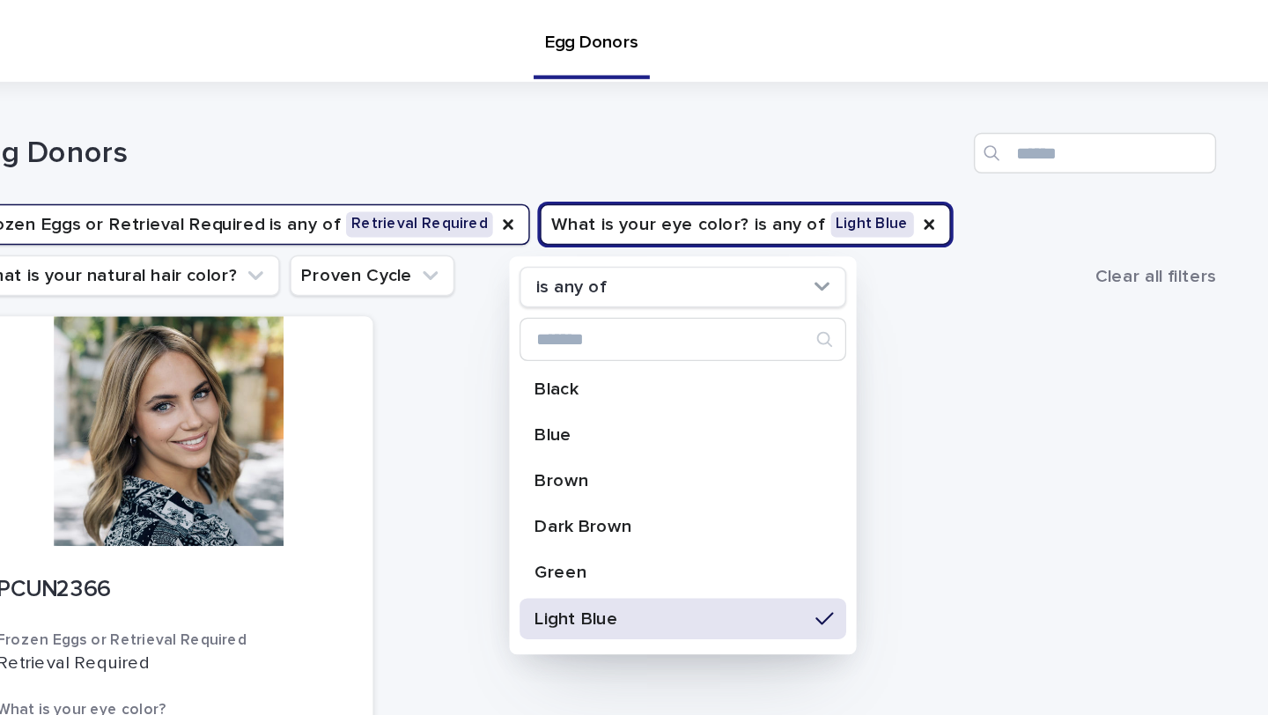
click at [984, 327] on div "PCUN2366 Frozen Eggs or Retrieval Required Retrieval Required What is your [MED…" at bounding box center [634, 522] width 863 height 608
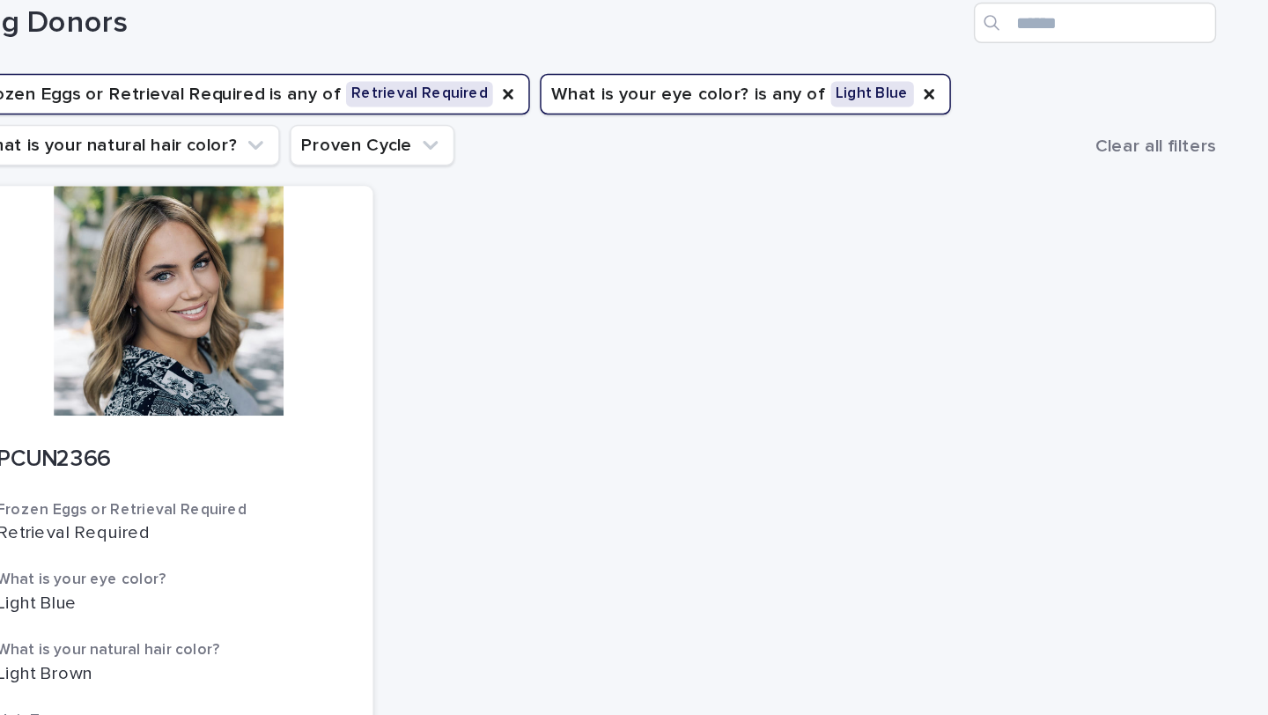
scroll to position [128, 0]
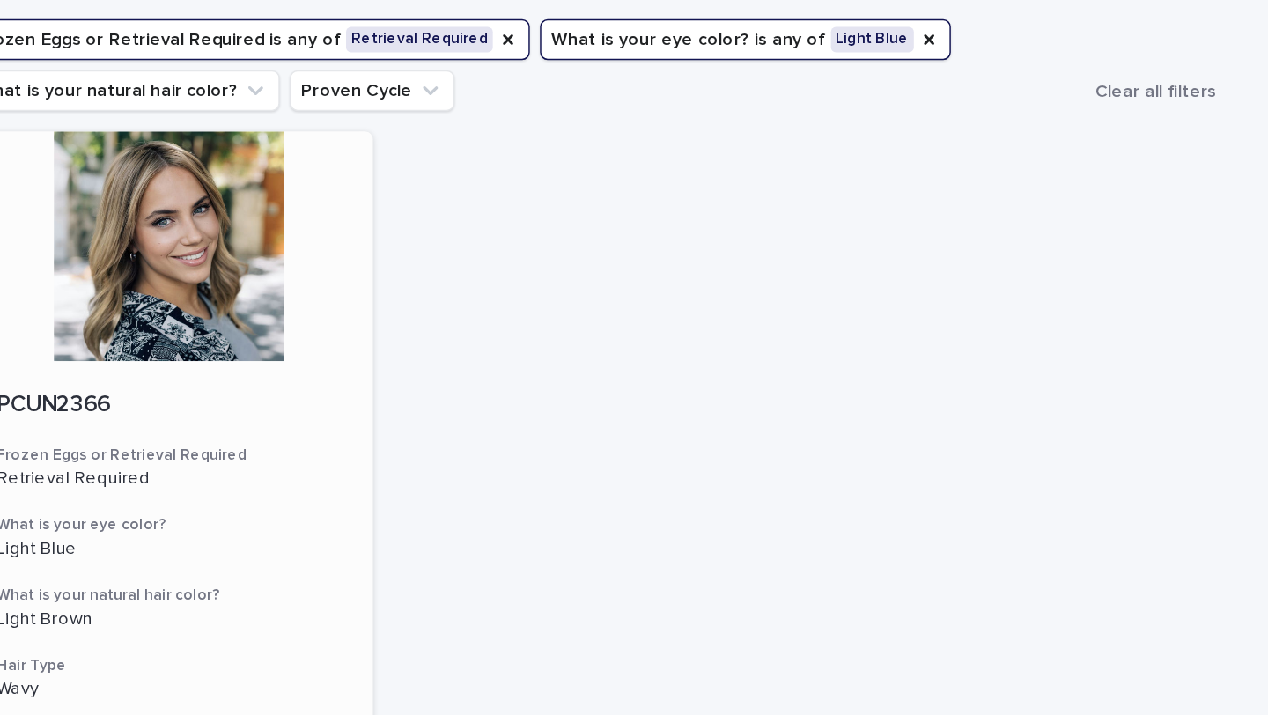
click at [338, 175] on div at bounding box center [343, 170] width 281 height 158
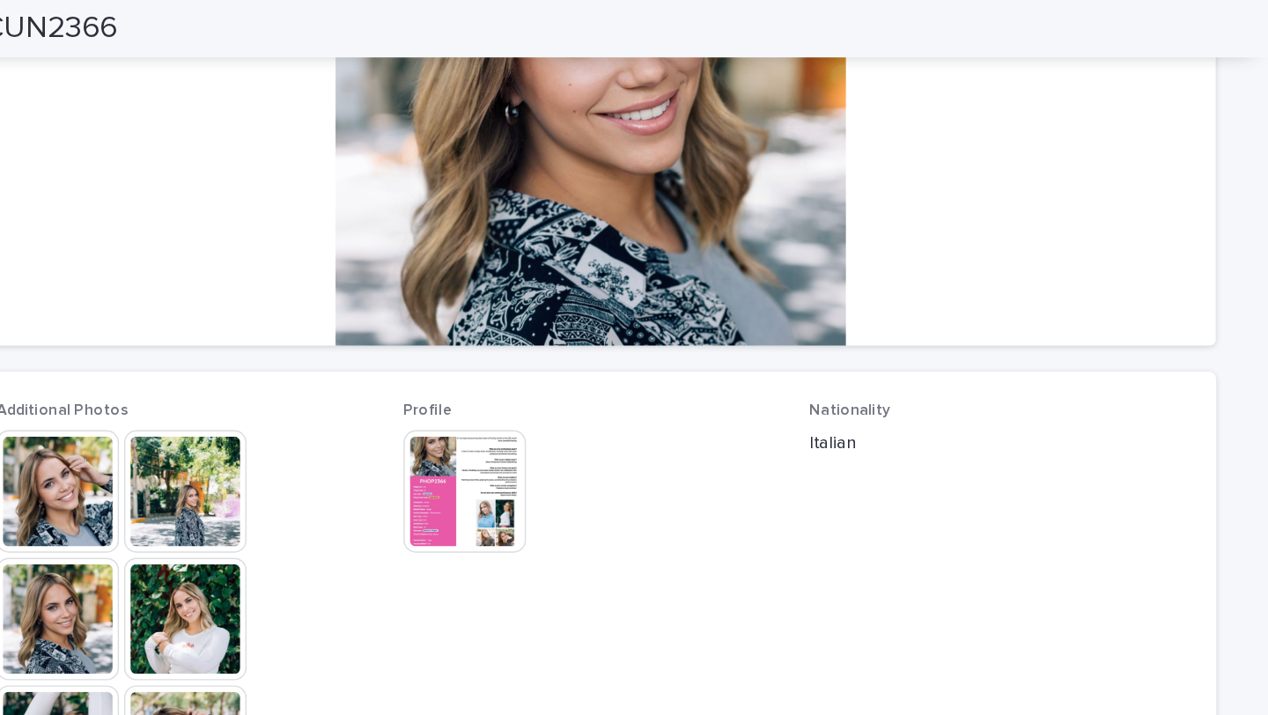
scroll to position [291, 0]
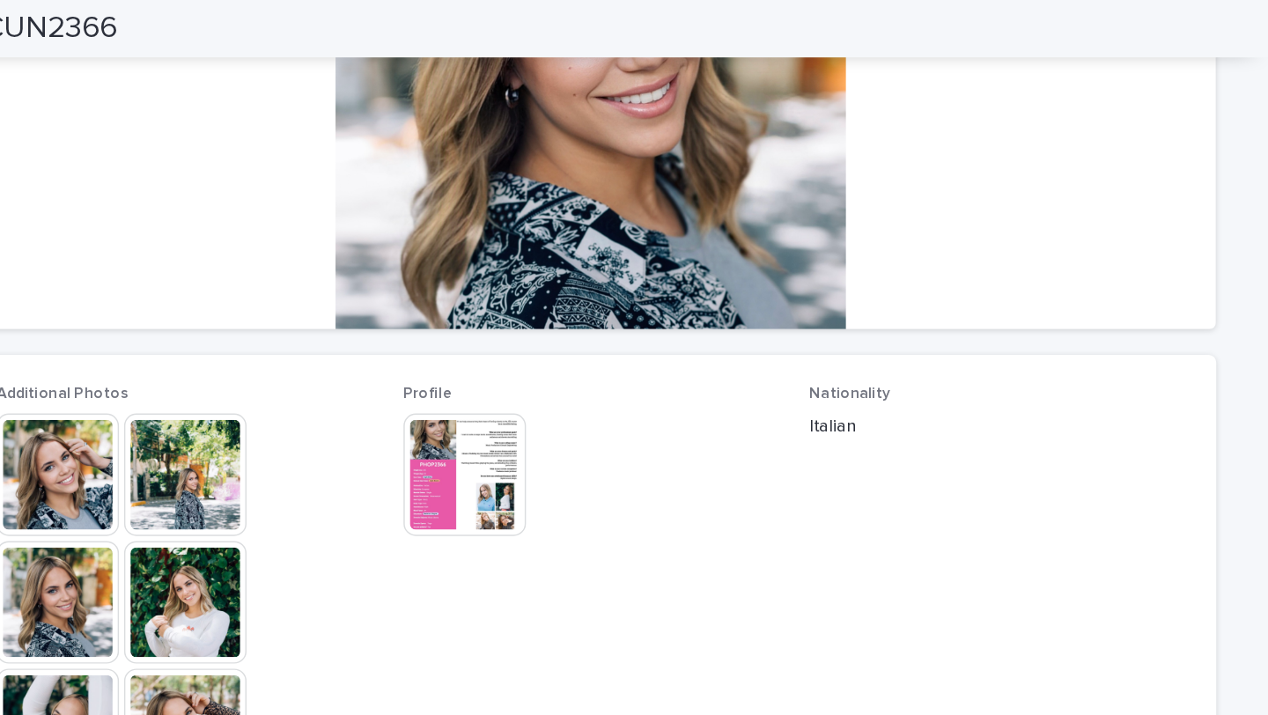
click at [345, 421] on img at bounding box center [354, 415] width 85 height 85
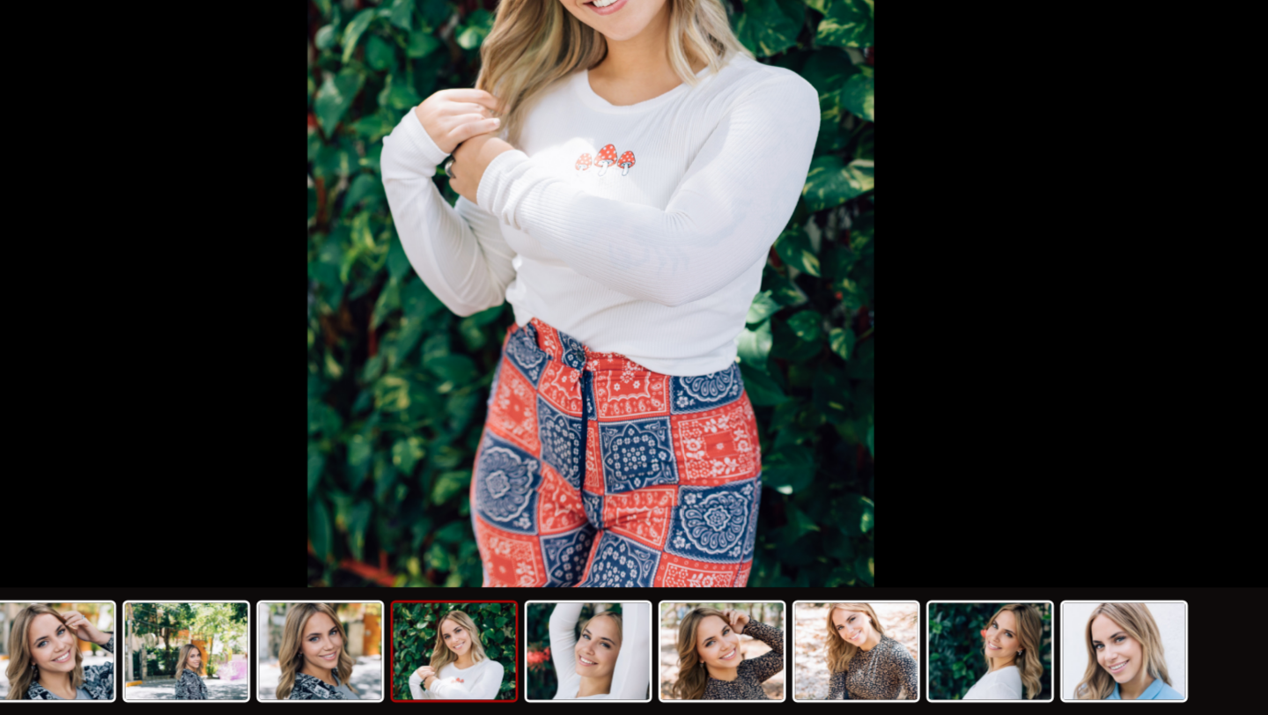
click at [552, 677] on img at bounding box center [540, 671] width 85 height 67
click at [732, 689] on img at bounding box center [724, 671] width 85 height 67
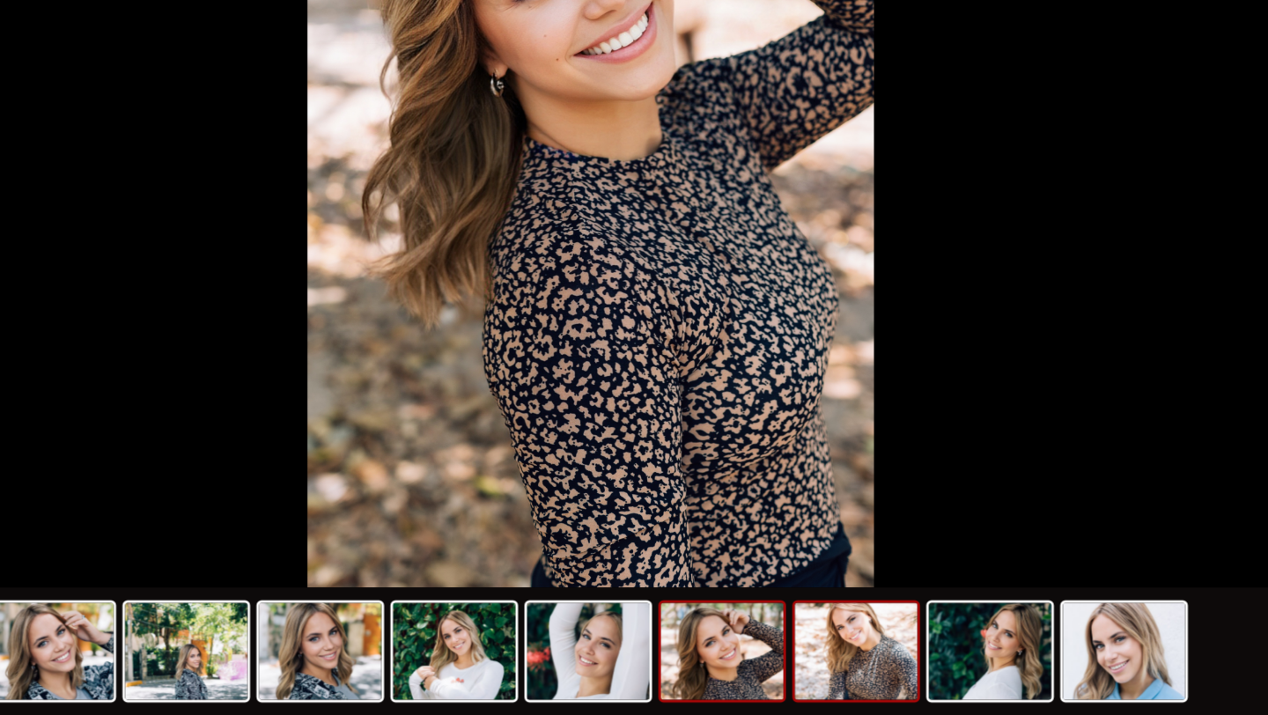
click at [814, 680] on img at bounding box center [817, 671] width 85 height 67
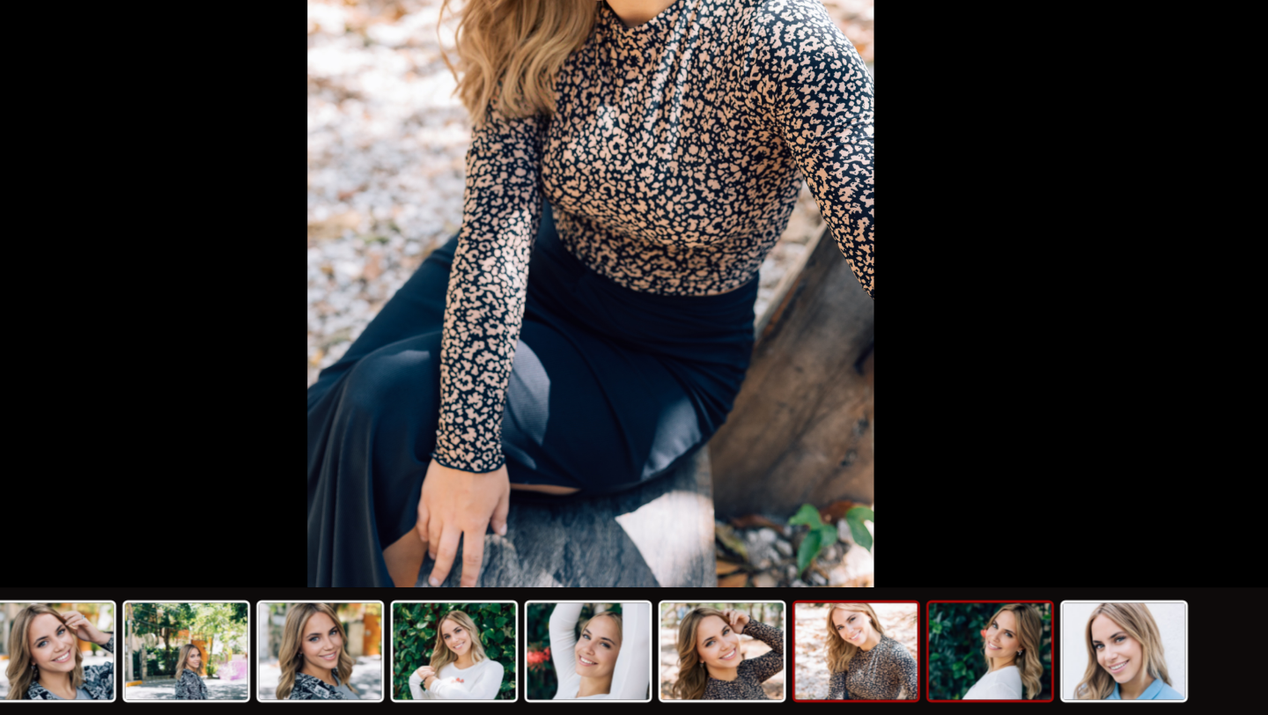
click at [910, 676] on img at bounding box center [909, 671] width 85 height 67
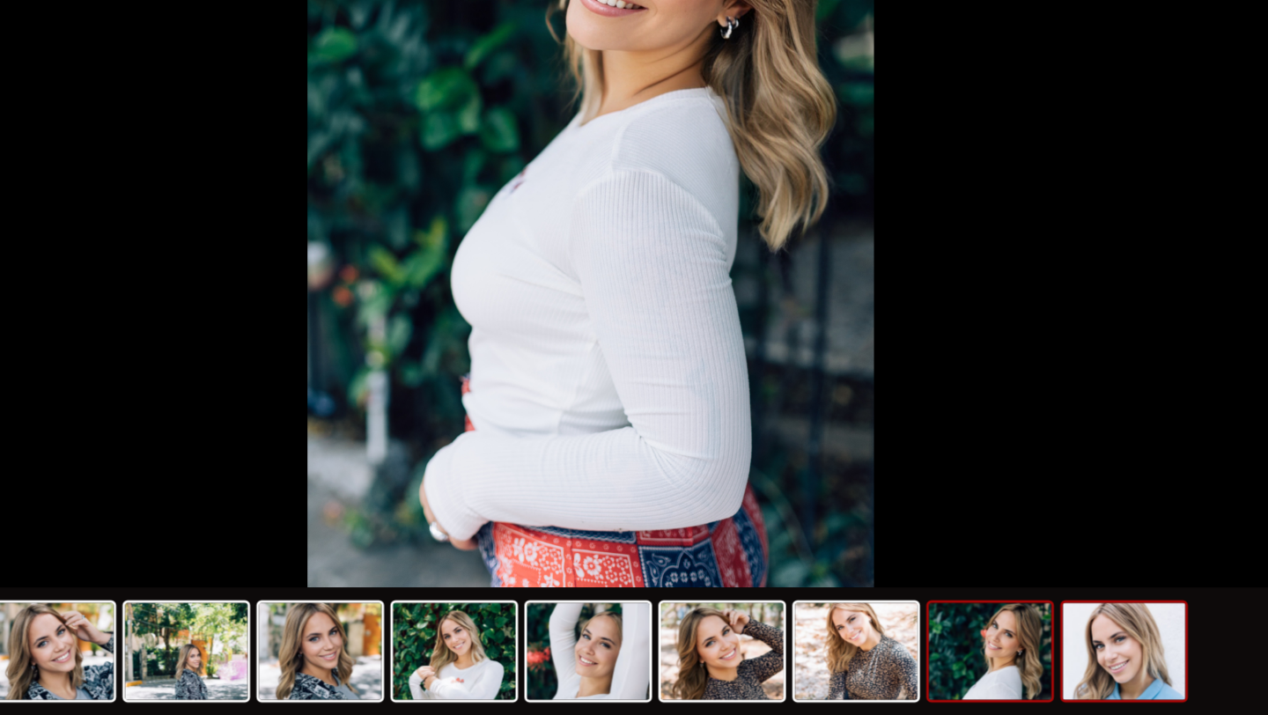
click at [995, 677] on img at bounding box center [1002, 671] width 85 height 67
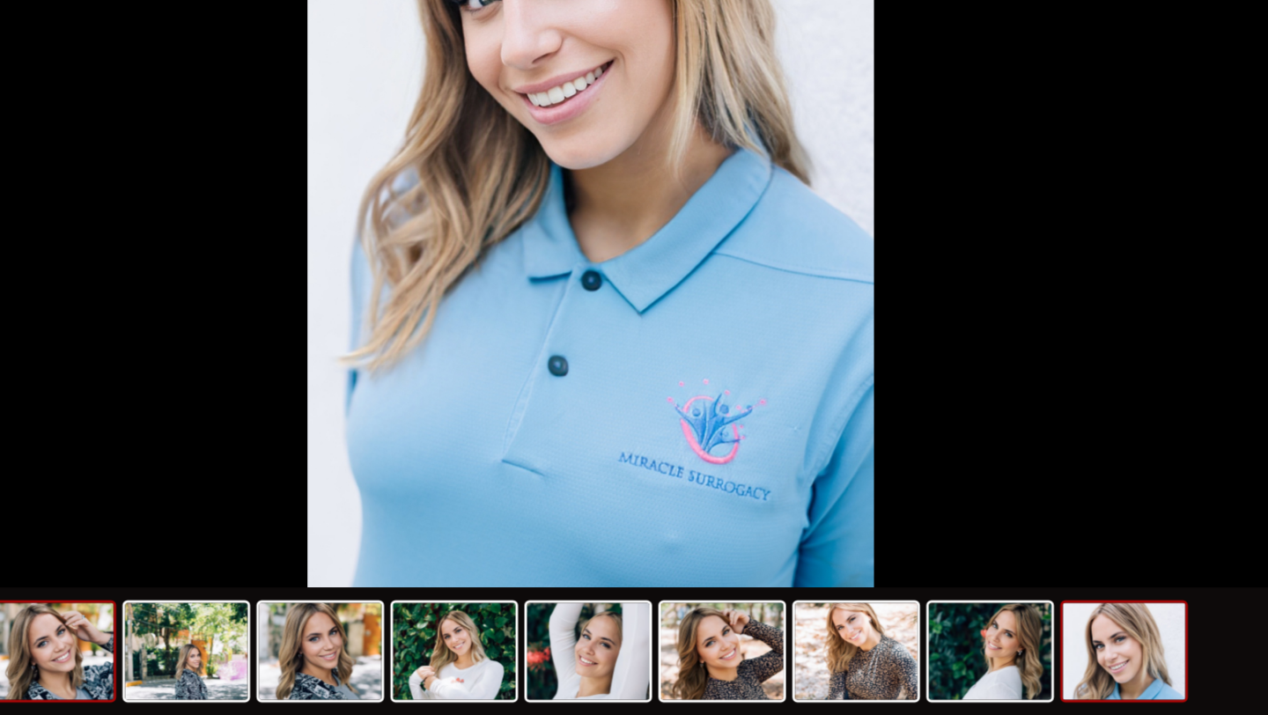
click at [282, 663] on img at bounding box center [262, 671] width 85 height 67
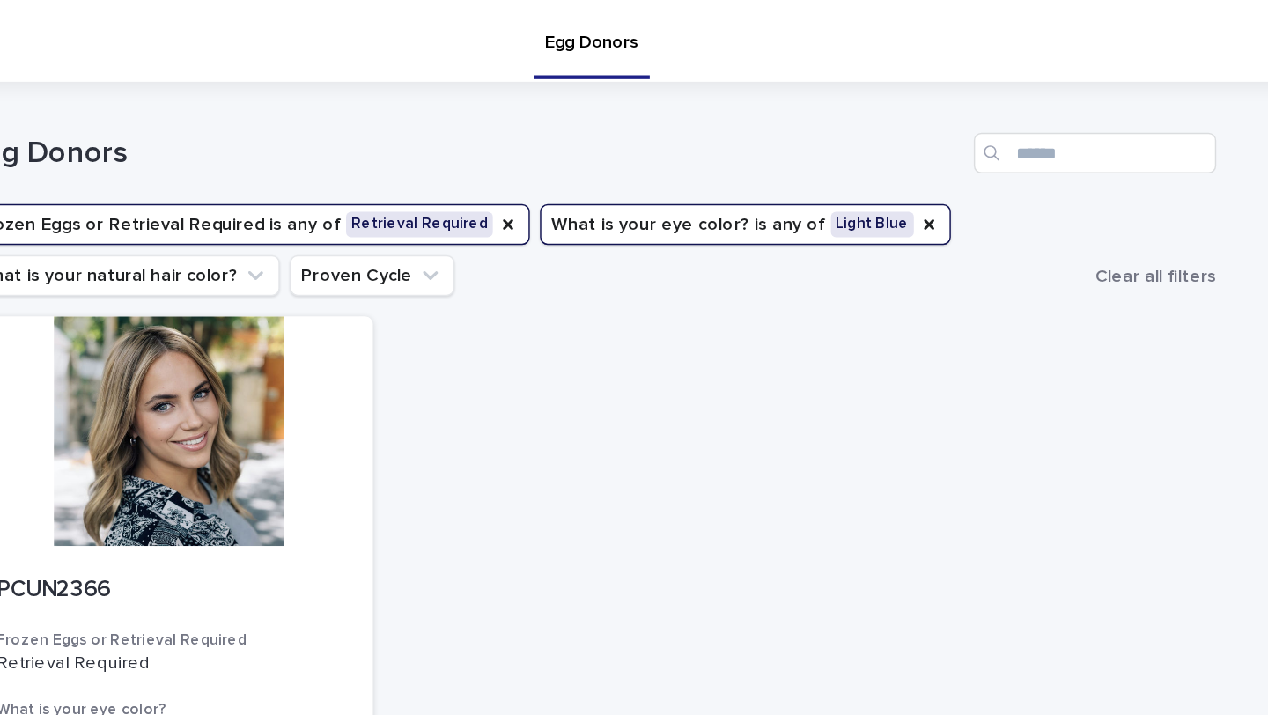
click at [711, 158] on button "What is your [MEDICAL_DATA]? is any of Light Blue" at bounding box center [741, 155] width 284 height 28
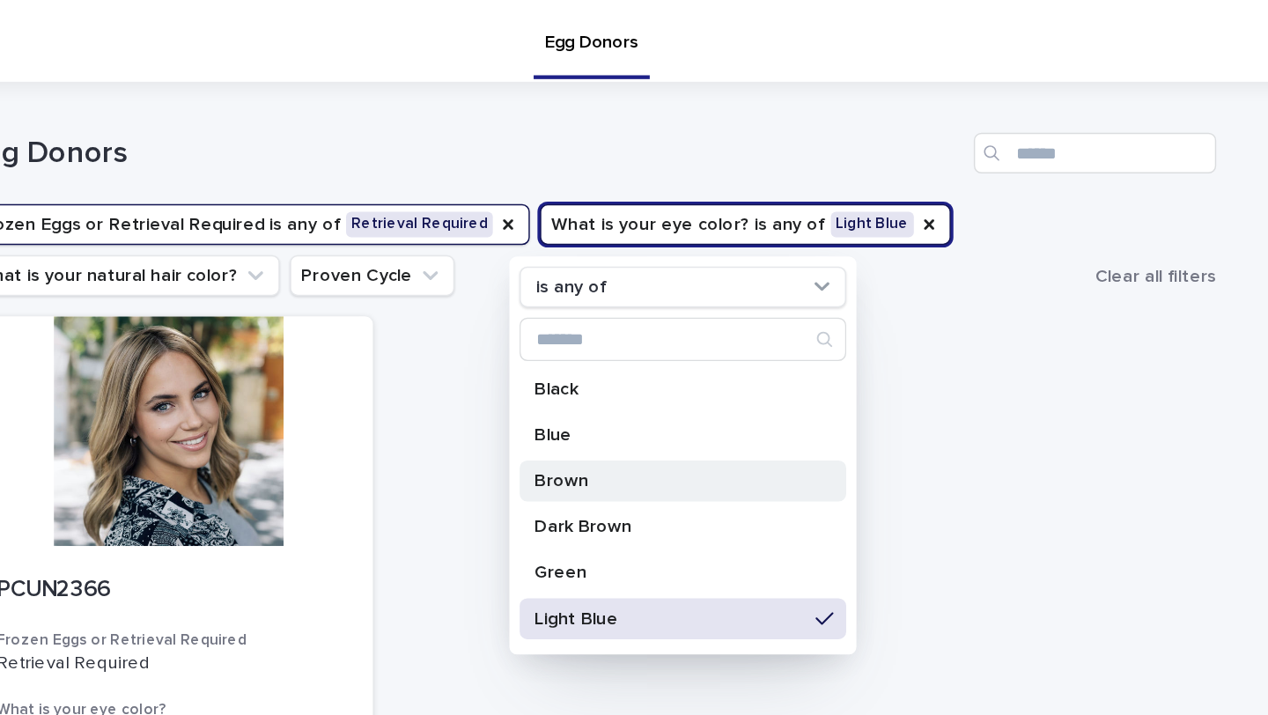
click at [622, 335] on p "Brown" at bounding box center [688, 332] width 187 height 12
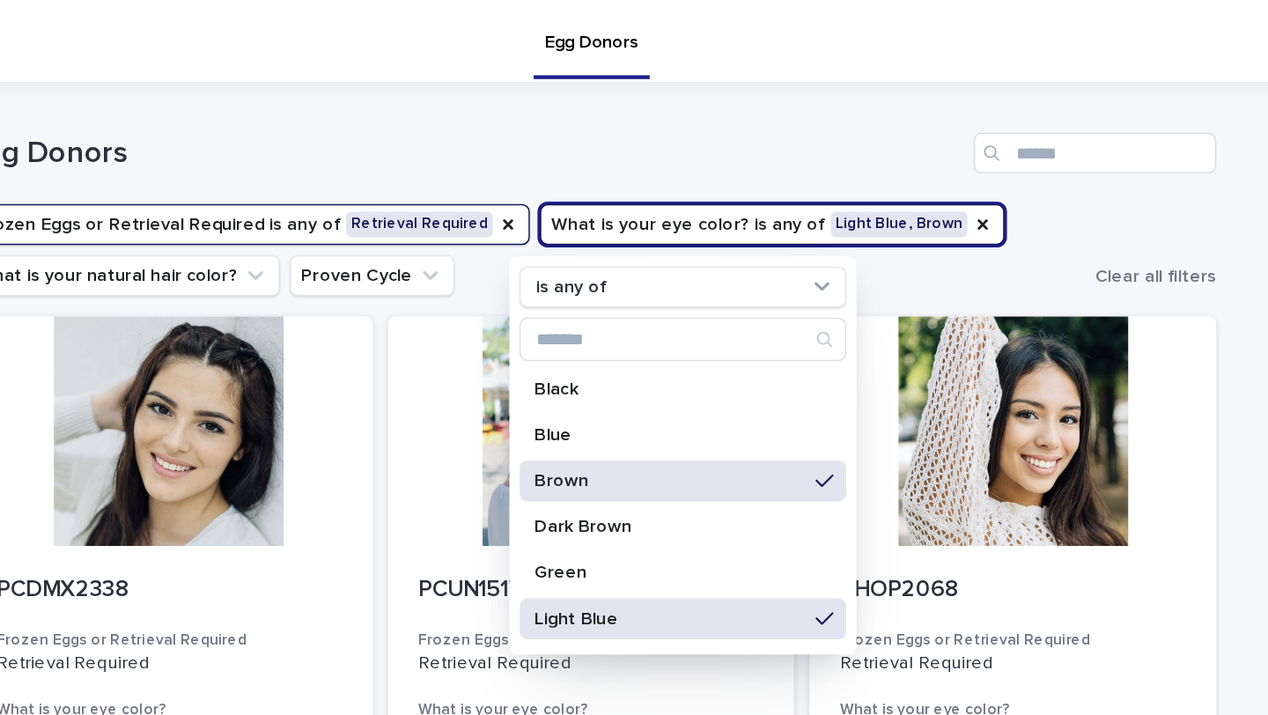
click at [655, 427] on p "Light Blue" at bounding box center [688, 427] width 187 height 12
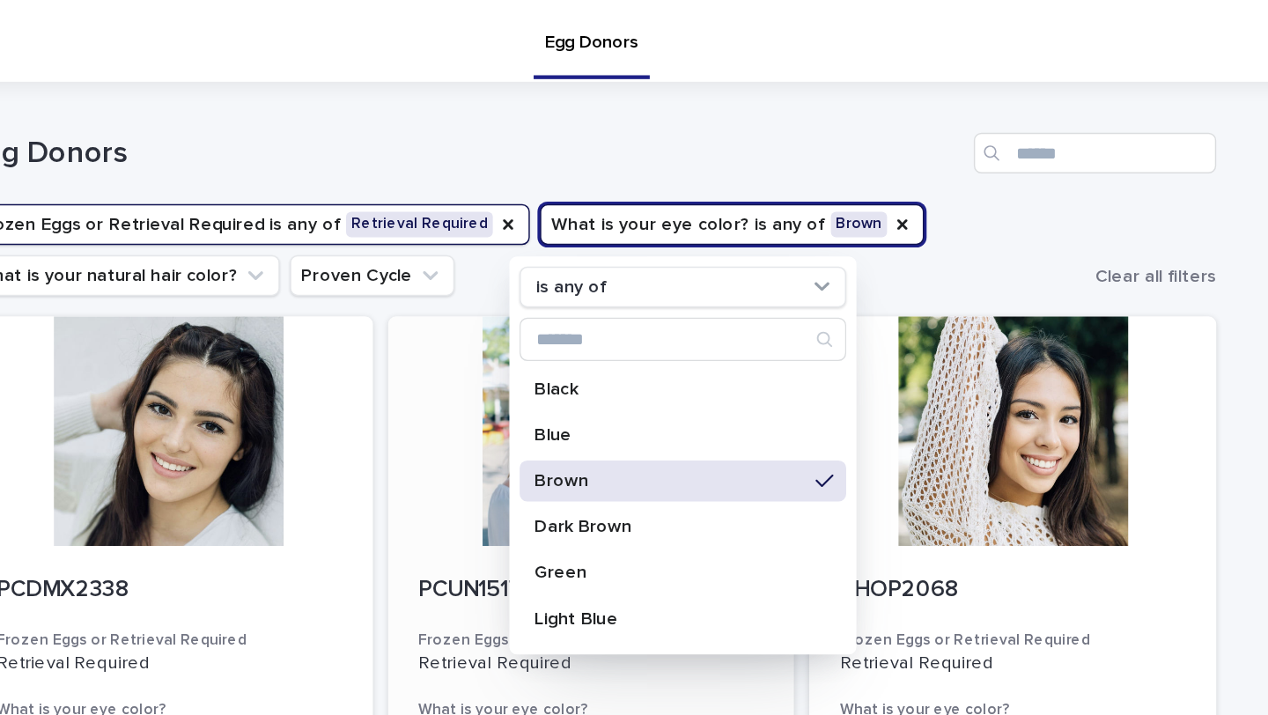
click at [512, 325] on div at bounding box center [634, 297] width 281 height 158
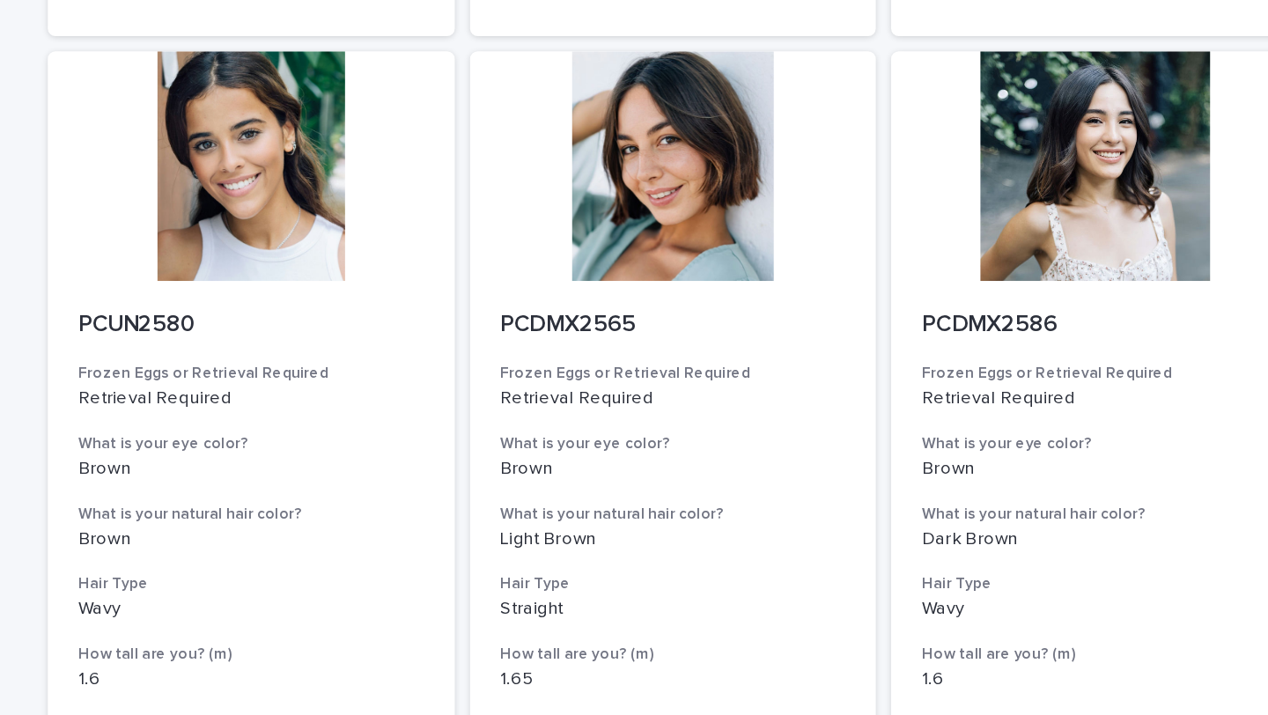
scroll to position [2148, 0]
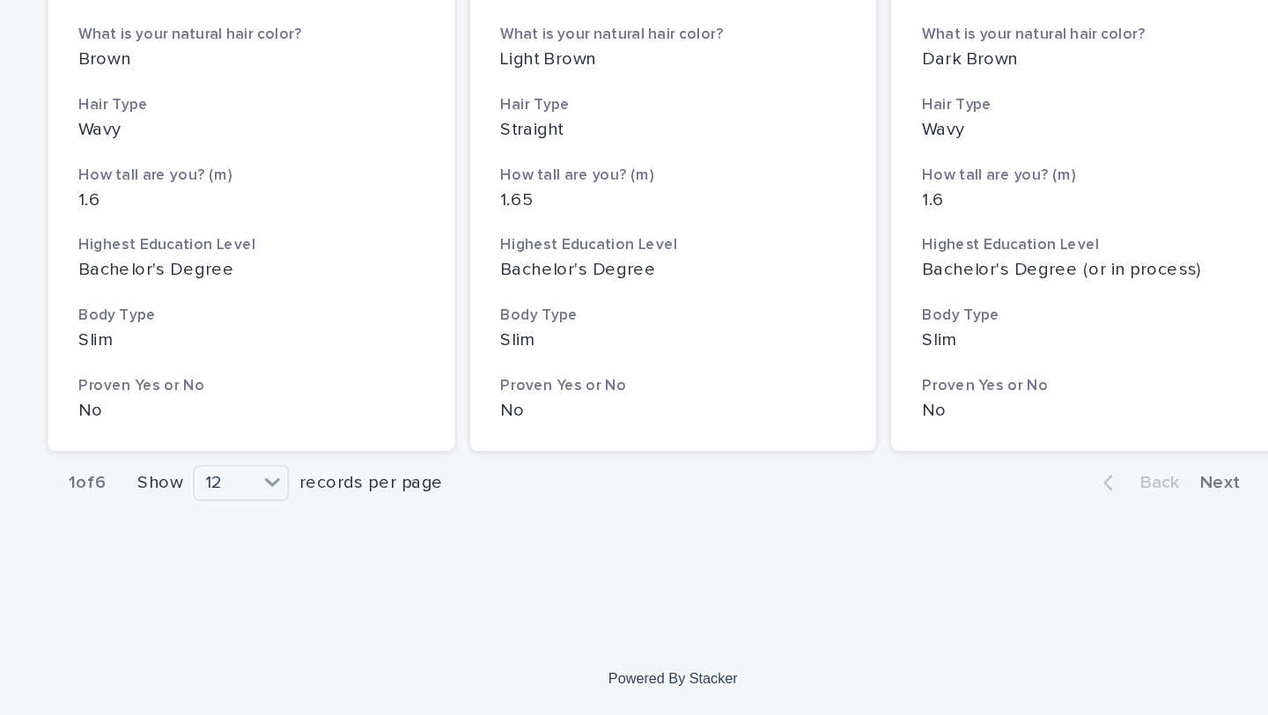
click at [1001, 543] on div "Back Next" at bounding box center [991, 555] width 149 height 44
click at [1010, 554] on span "Next" at bounding box center [1017, 555] width 39 height 12
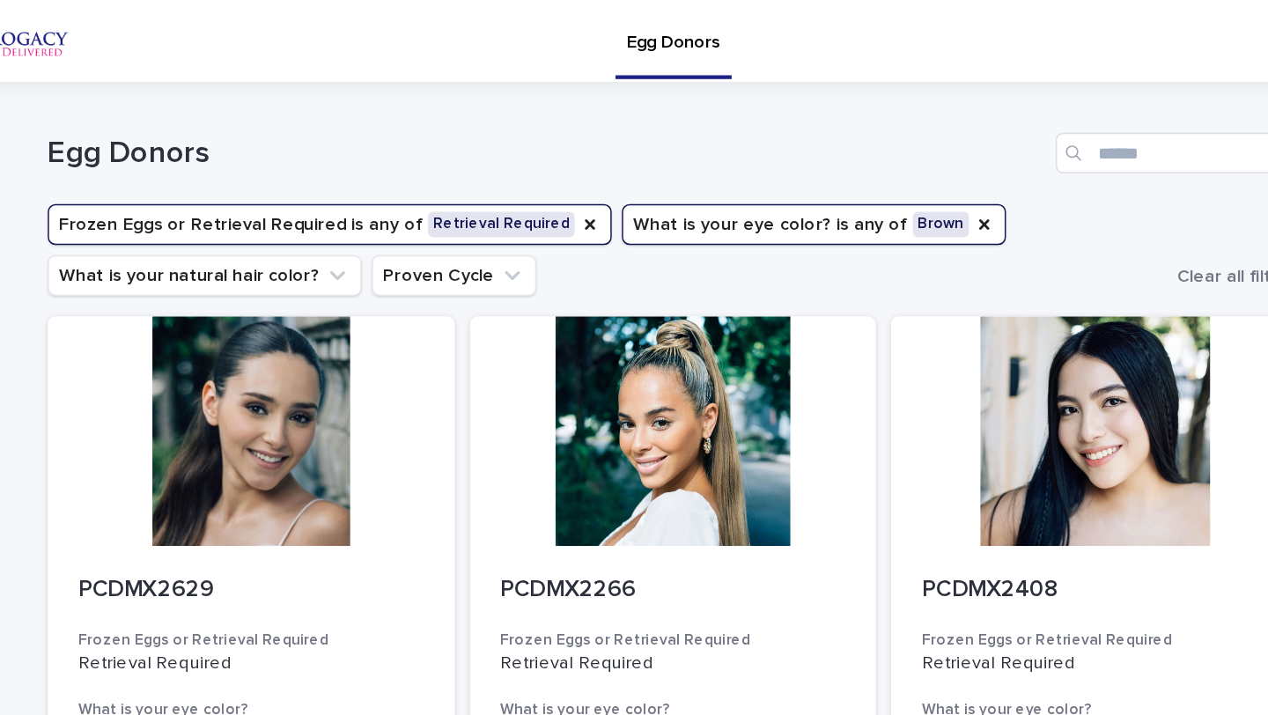
click at [729, 151] on button "What is your [MEDICAL_DATA]? is any of Brown" at bounding box center [731, 155] width 265 height 28
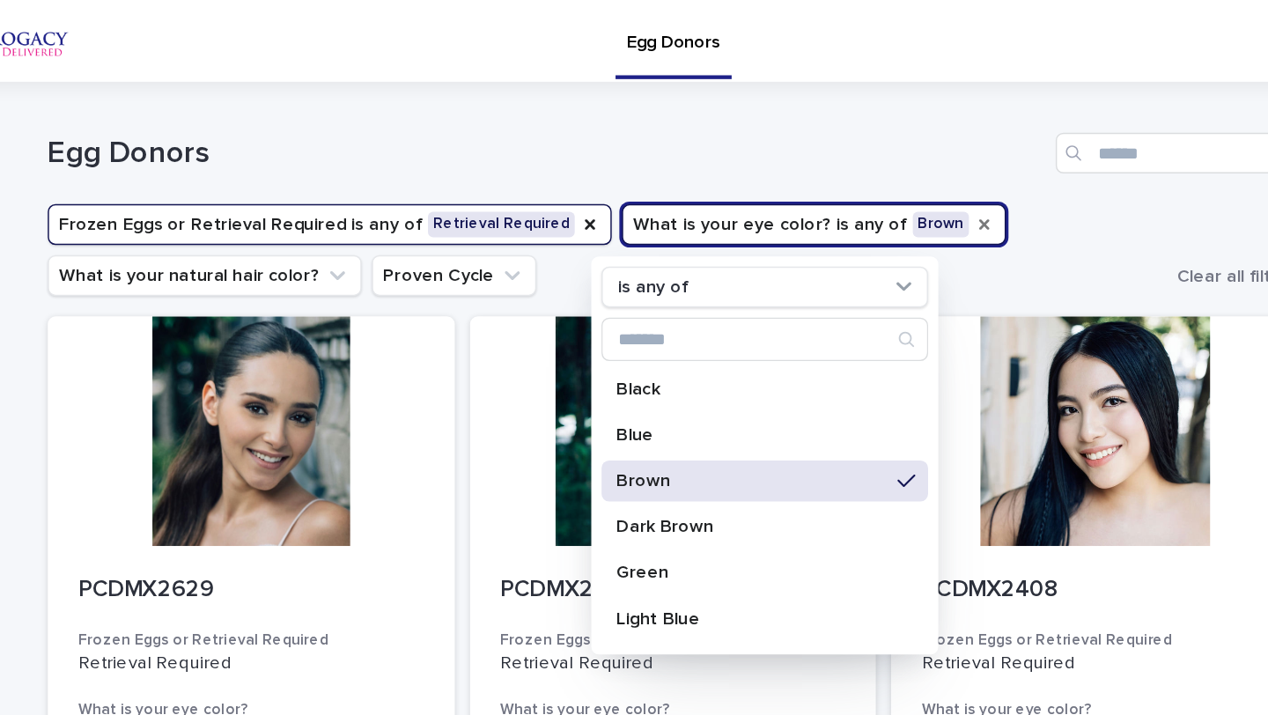
click at [845, 156] on icon "What is your eye color?" at bounding box center [848, 154] width 7 height 7
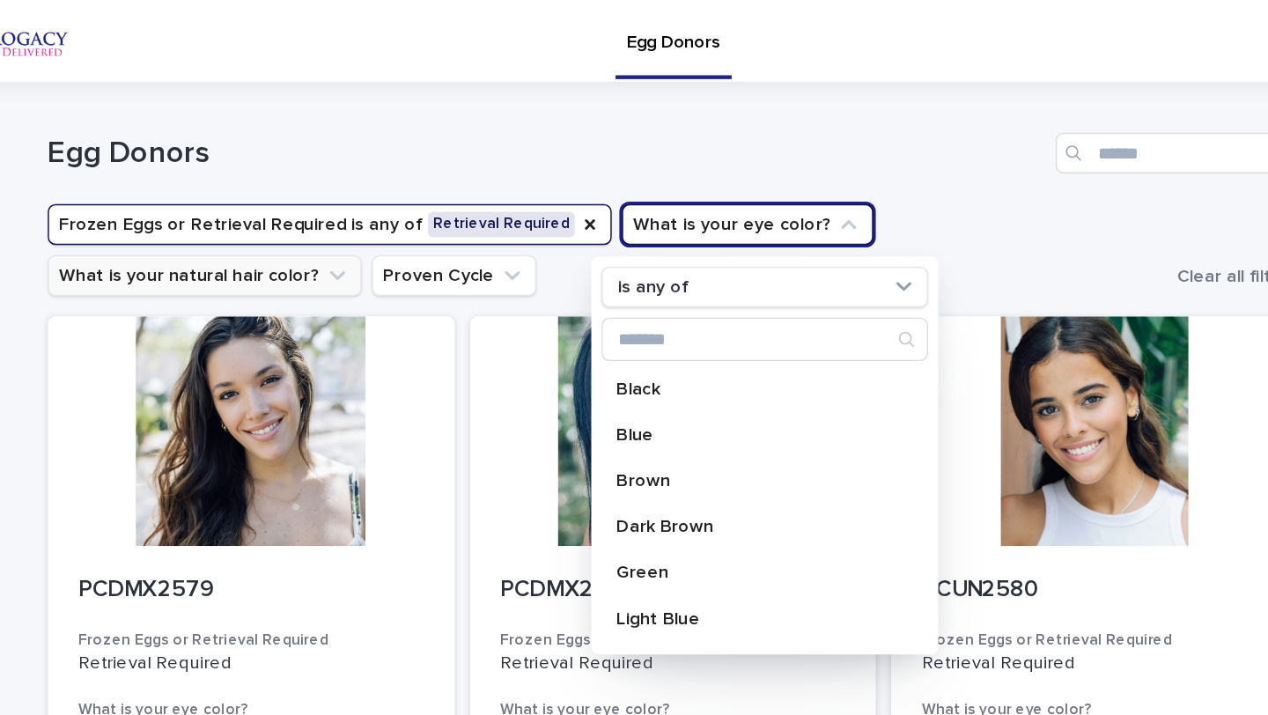
click at [419, 176] on button "What is your natural hair color?" at bounding box center [311, 190] width 217 height 28
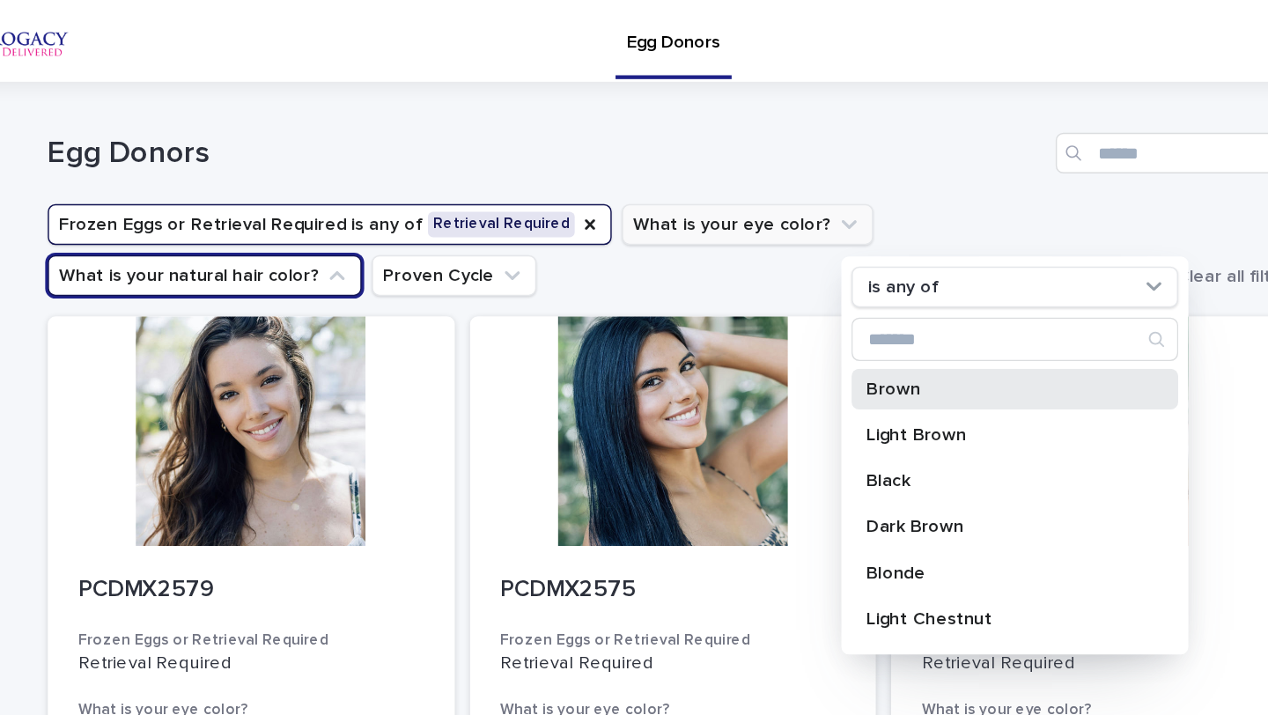
click at [785, 272] on p "Brown" at bounding box center [861, 268] width 187 height 12
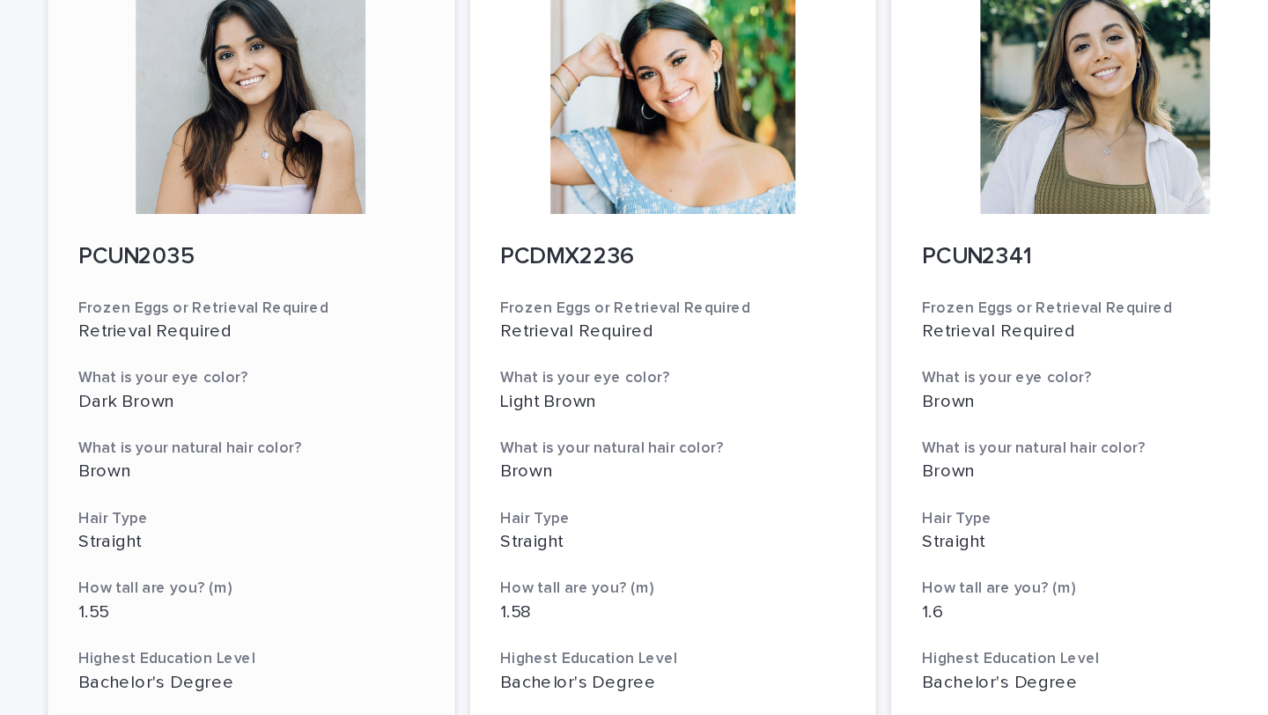
scroll to position [1463, 0]
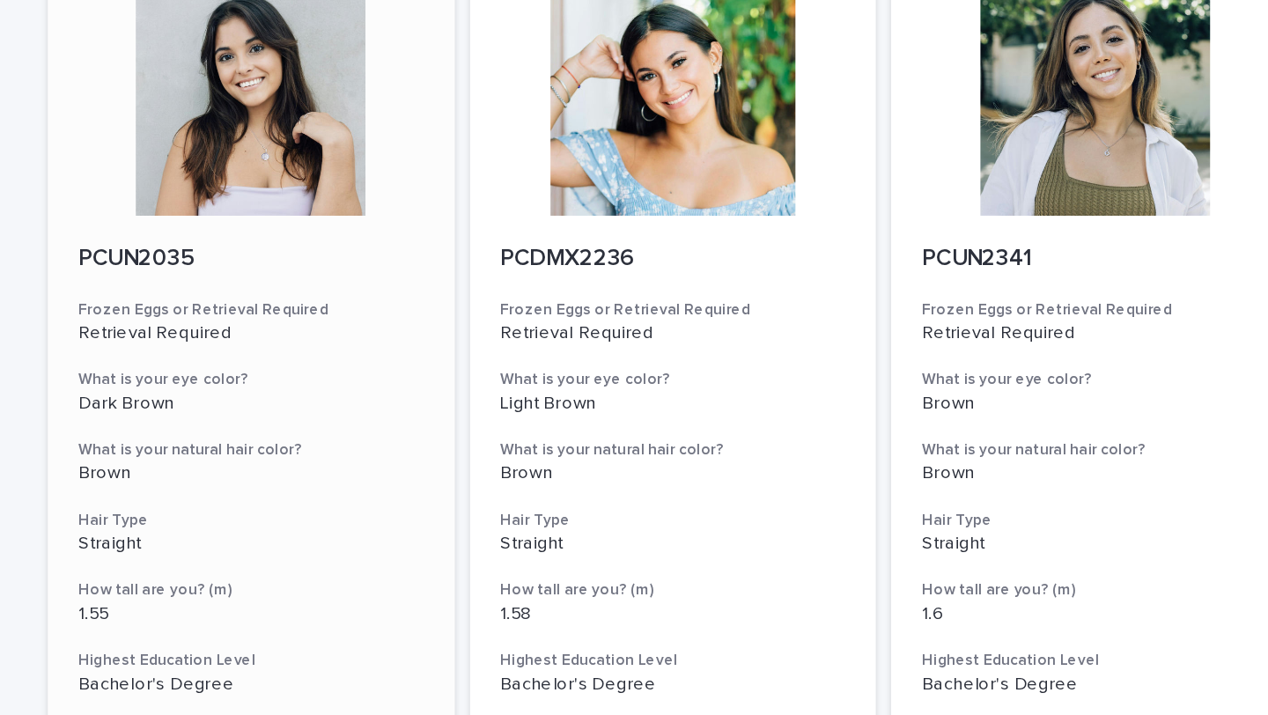
click at [365, 124] on div at bounding box center [343, 69] width 281 height 158
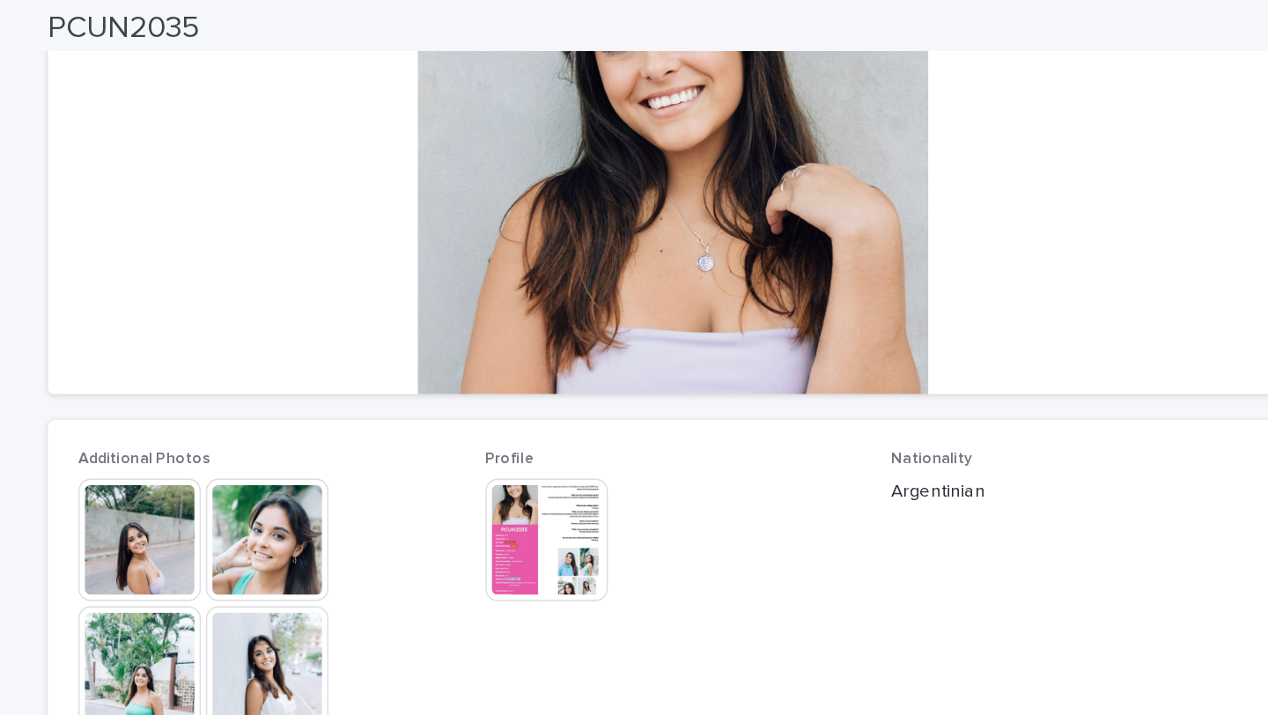
scroll to position [388, 0]
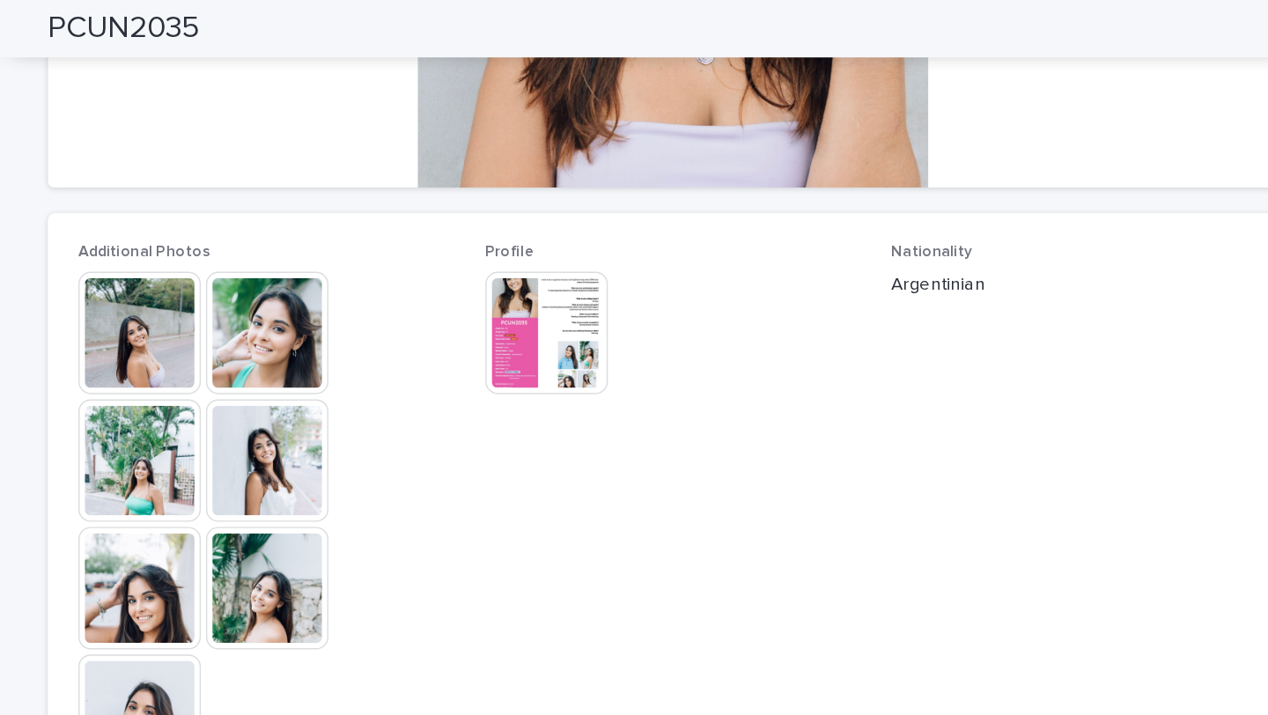
click at [341, 220] on img at bounding box center [354, 230] width 85 height 85
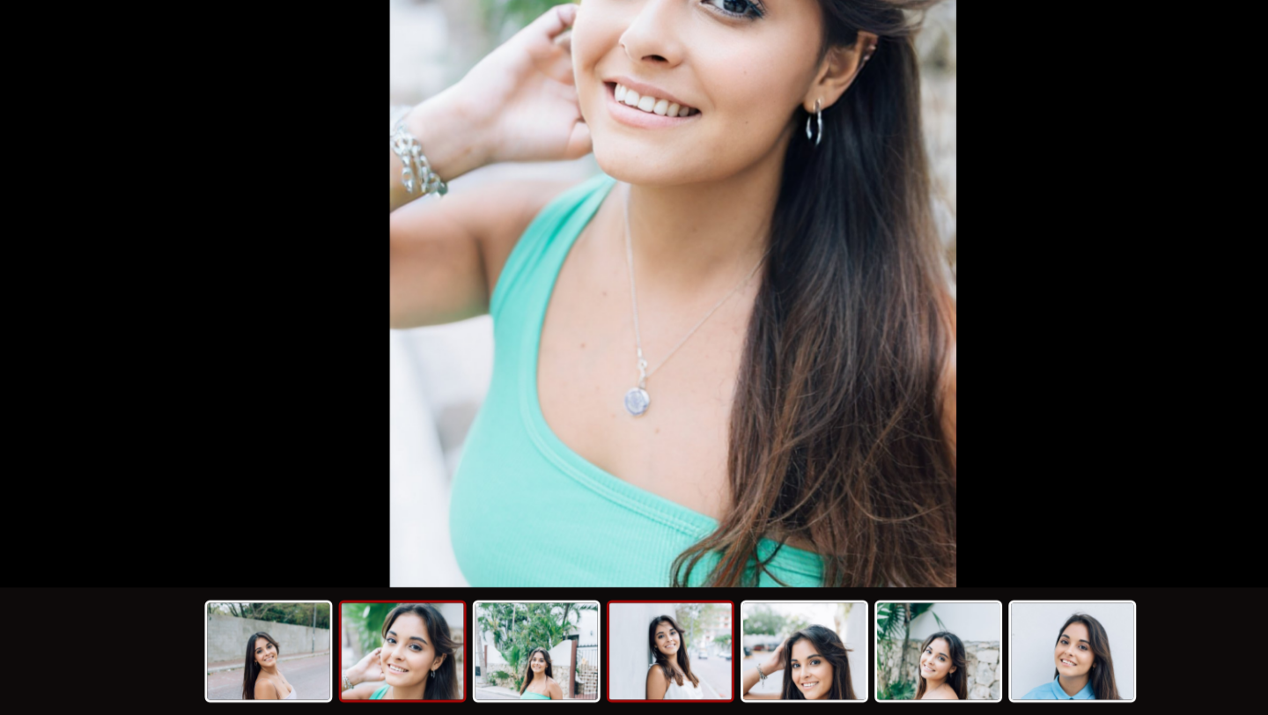
click at [635, 695] on img at bounding box center [632, 671] width 85 height 67
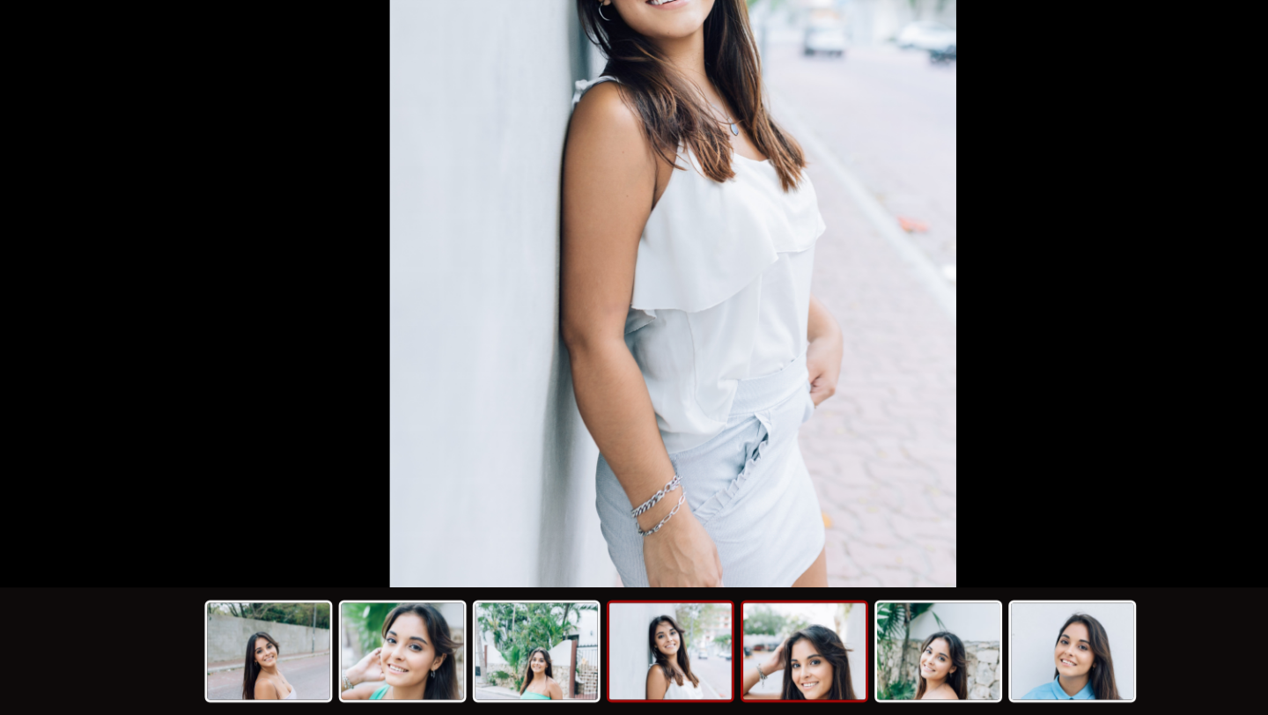
click at [729, 655] on img at bounding box center [724, 671] width 85 height 67
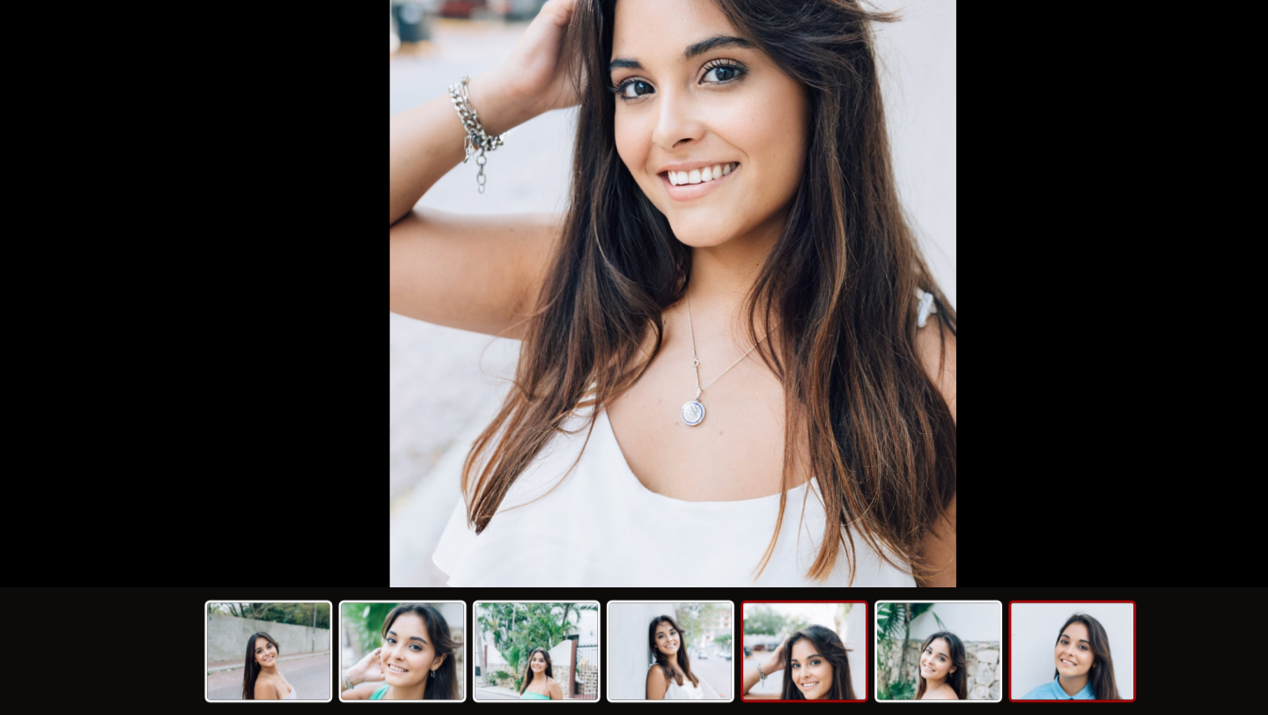
click at [910, 675] on img at bounding box center [909, 671] width 85 height 67
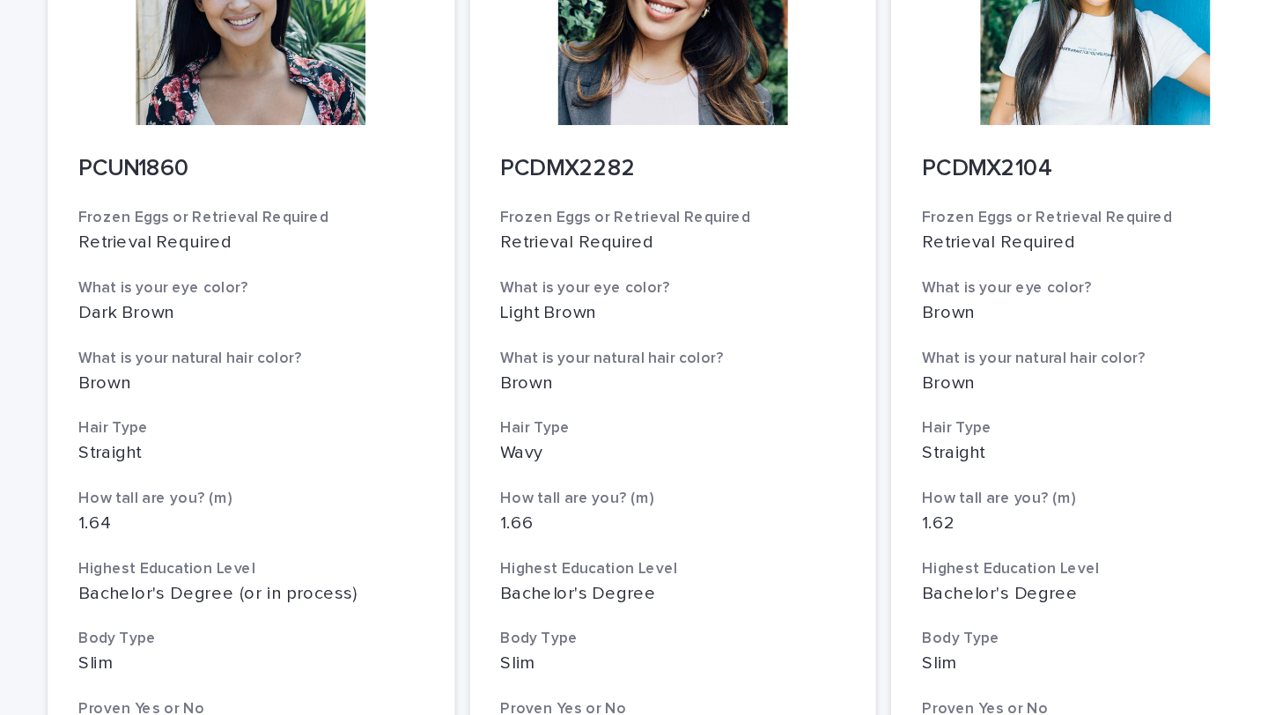
scroll to position [2148, 0]
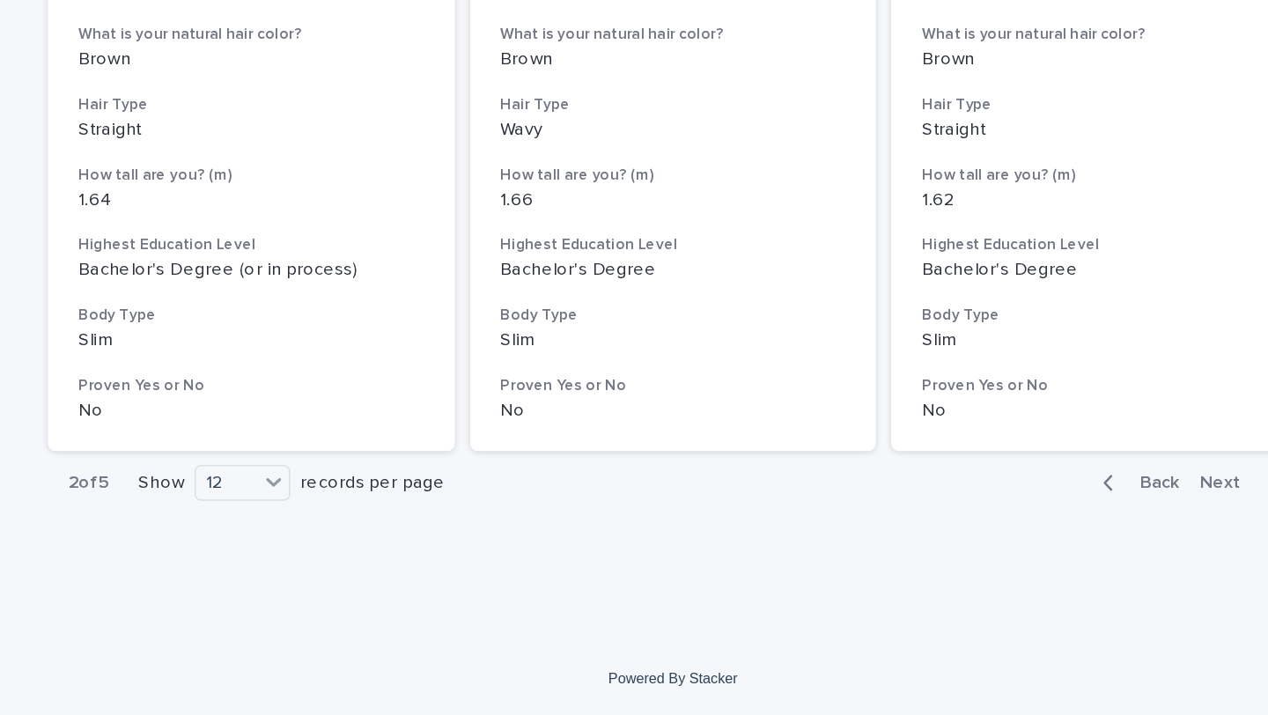
click at [1000, 556] on span "Next" at bounding box center [1017, 555] width 39 height 12
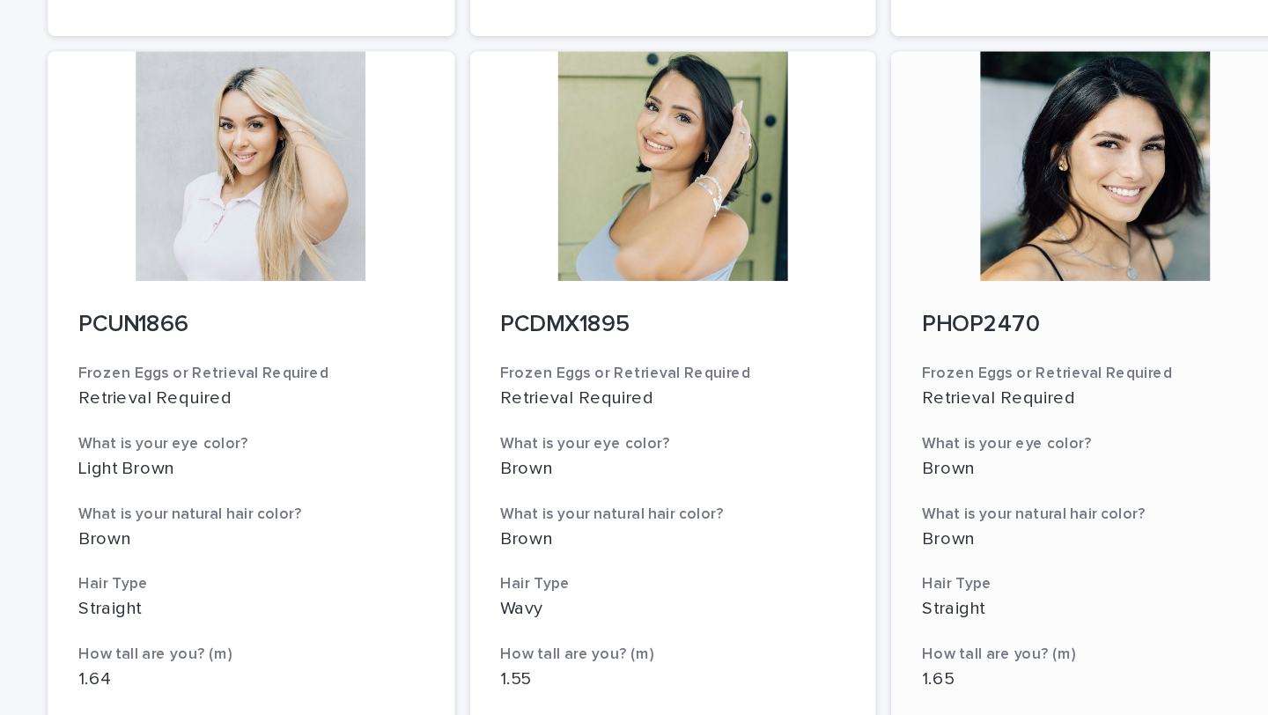
scroll to position [1807, 0]
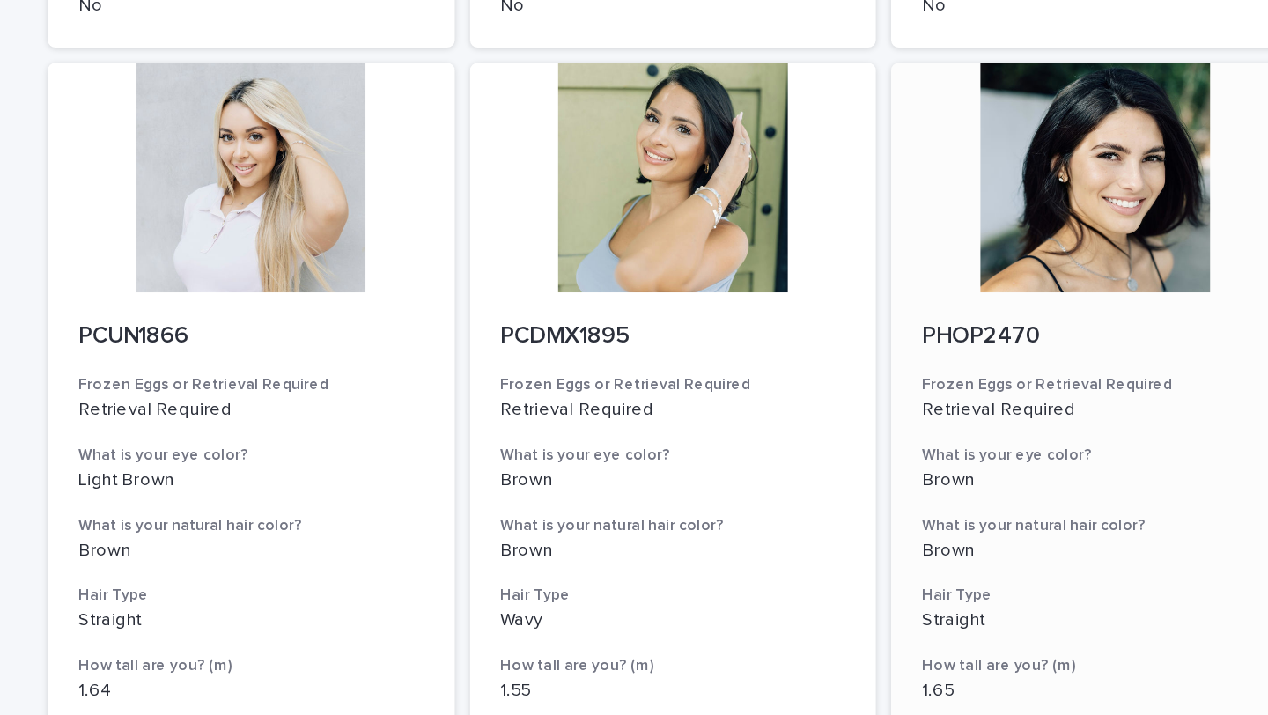
click at [932, 361] on div at bounding box center [925, 344] width 281 height 158
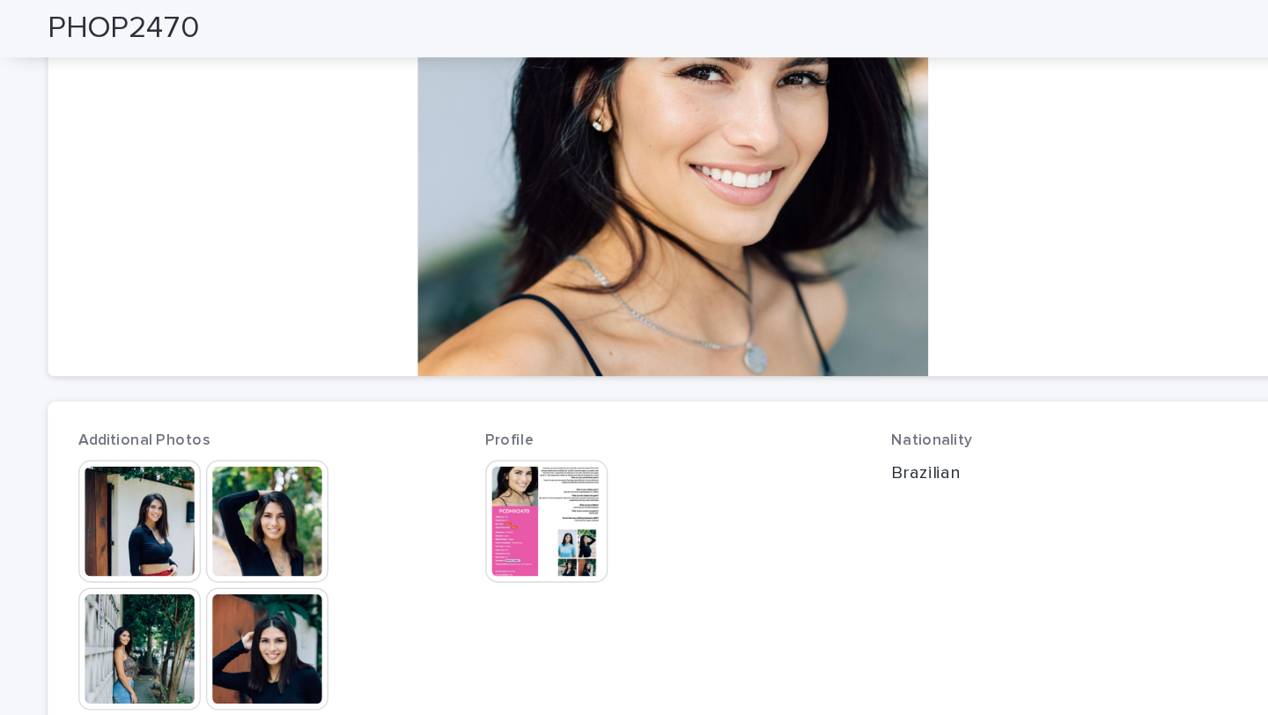
scroll to position [326, 0]
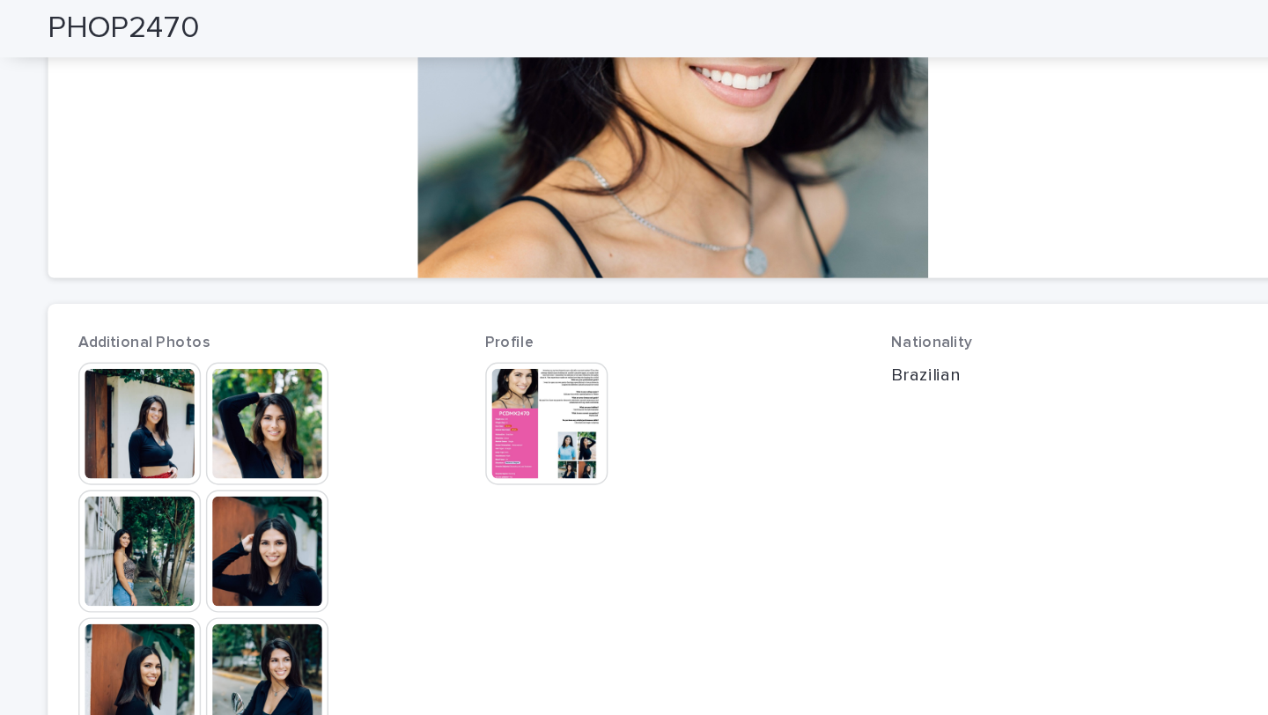
click at [347, 290] on img at bounding box center [354, 292] width 85 height 85
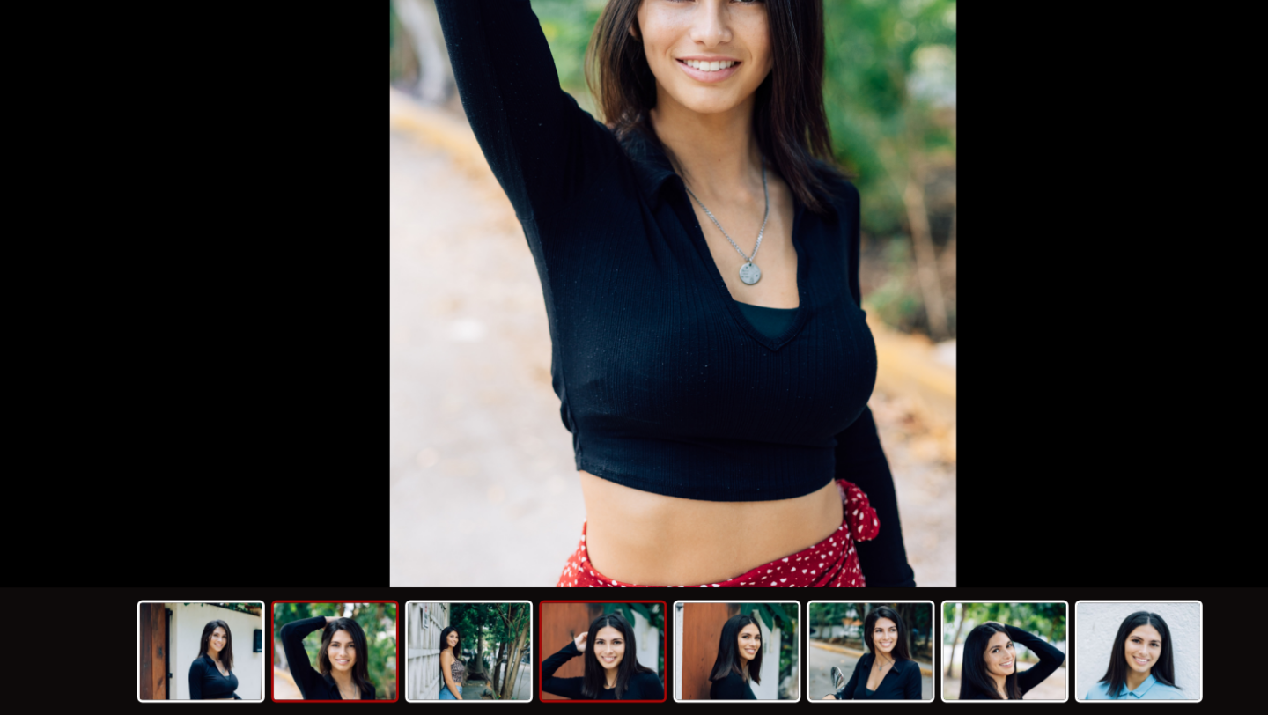
click at [610, 668] on img at bounding box center [585, 671] width 85 height 67
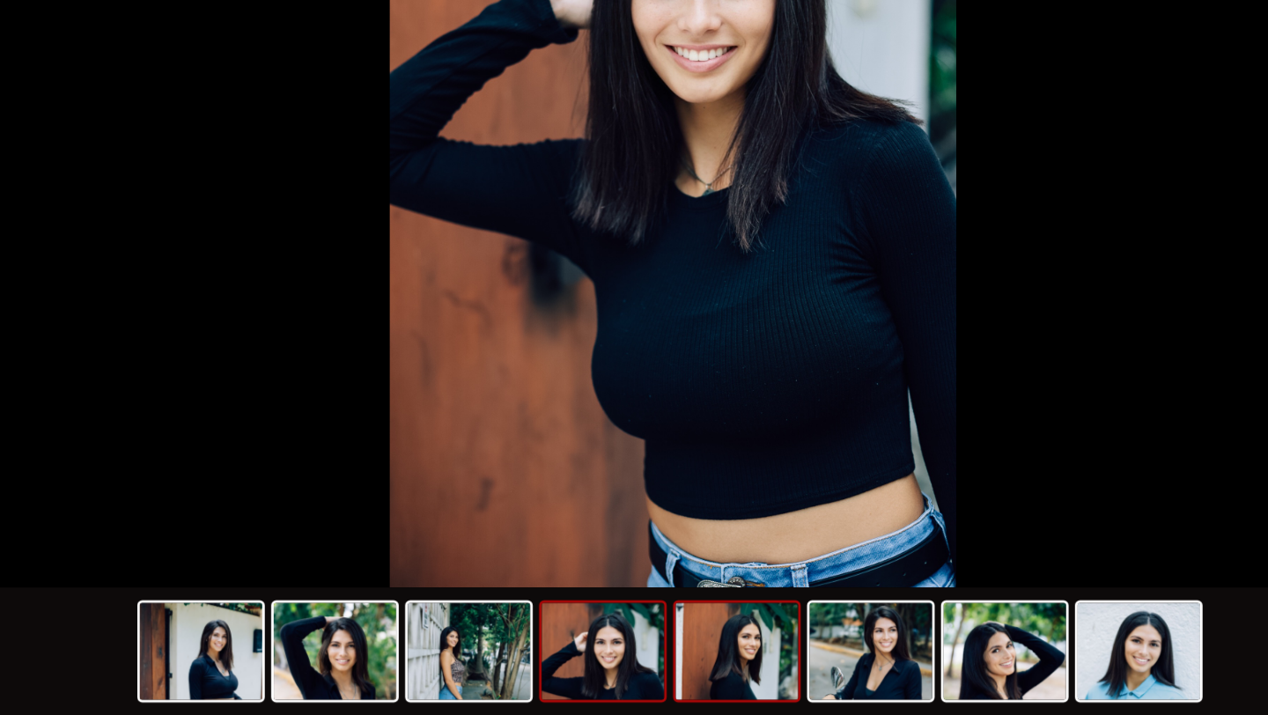
click at [674, 688] on img at bounding box center [678, 671] width 85 height 67
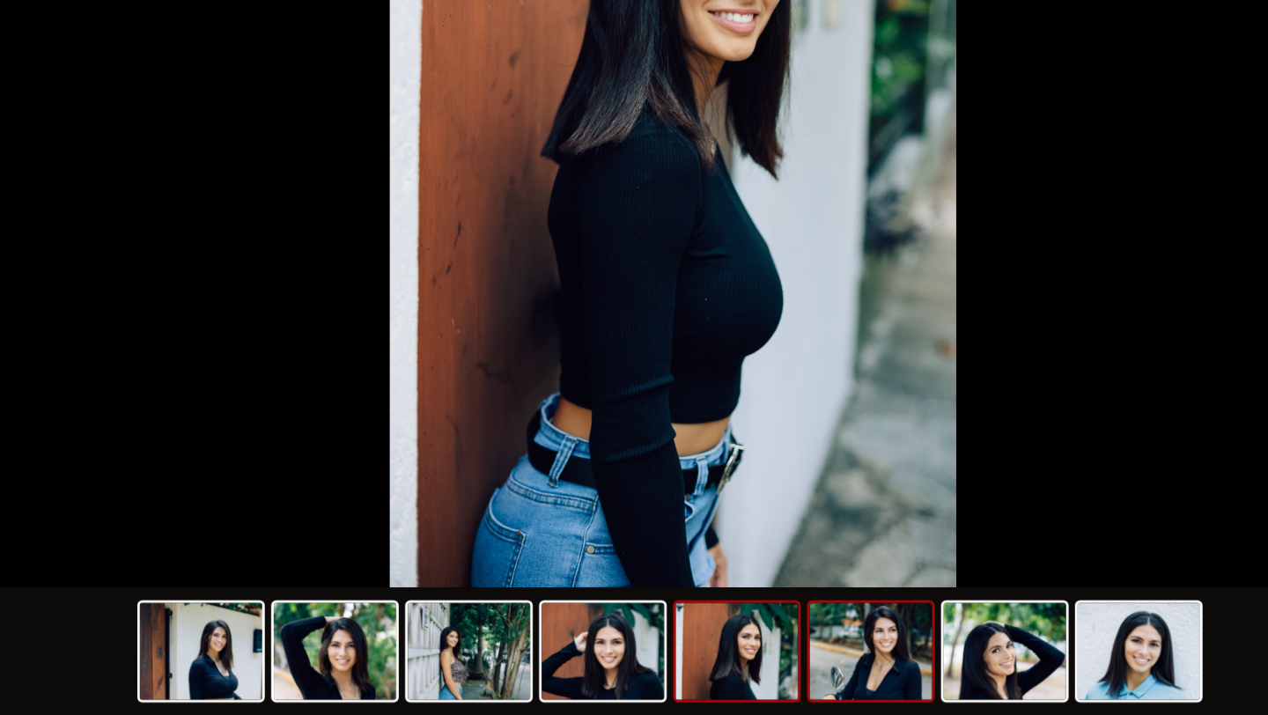
click at [763, 680] on img at bounding box center [770, 671] width 85 height 67
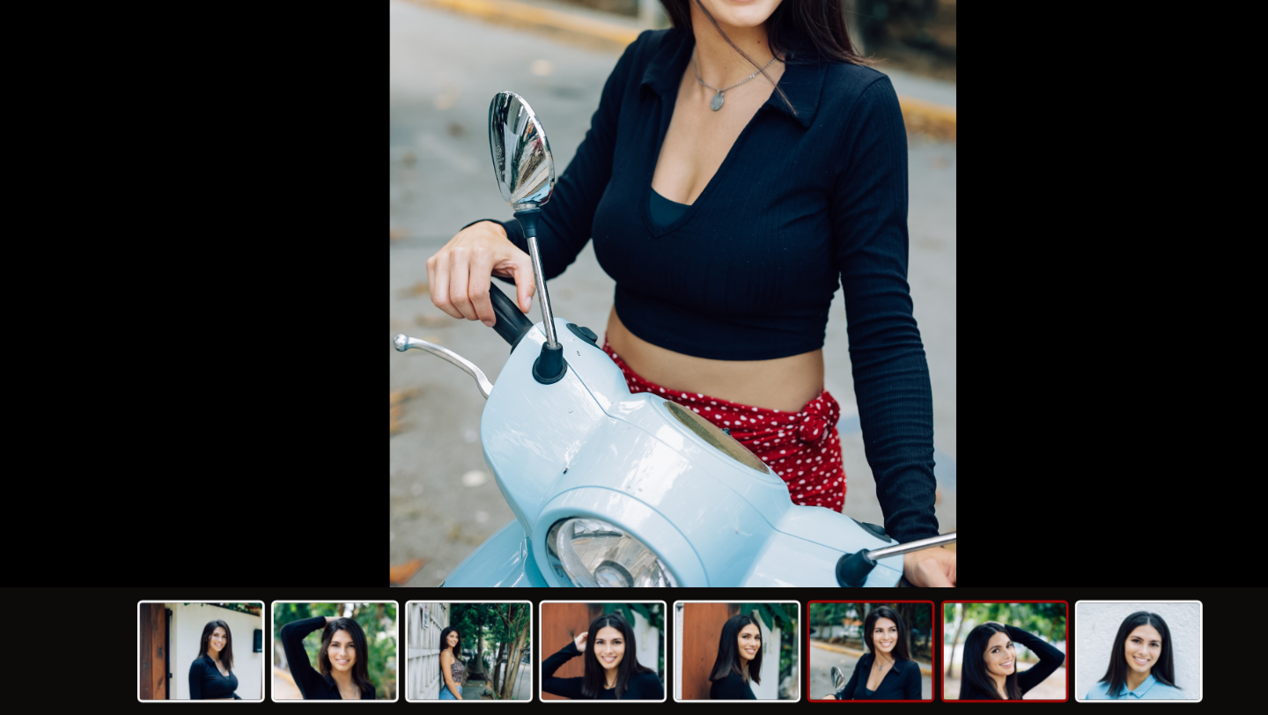
click at [882, 656] on img at bounding box center [863, 671] width 85 height 67
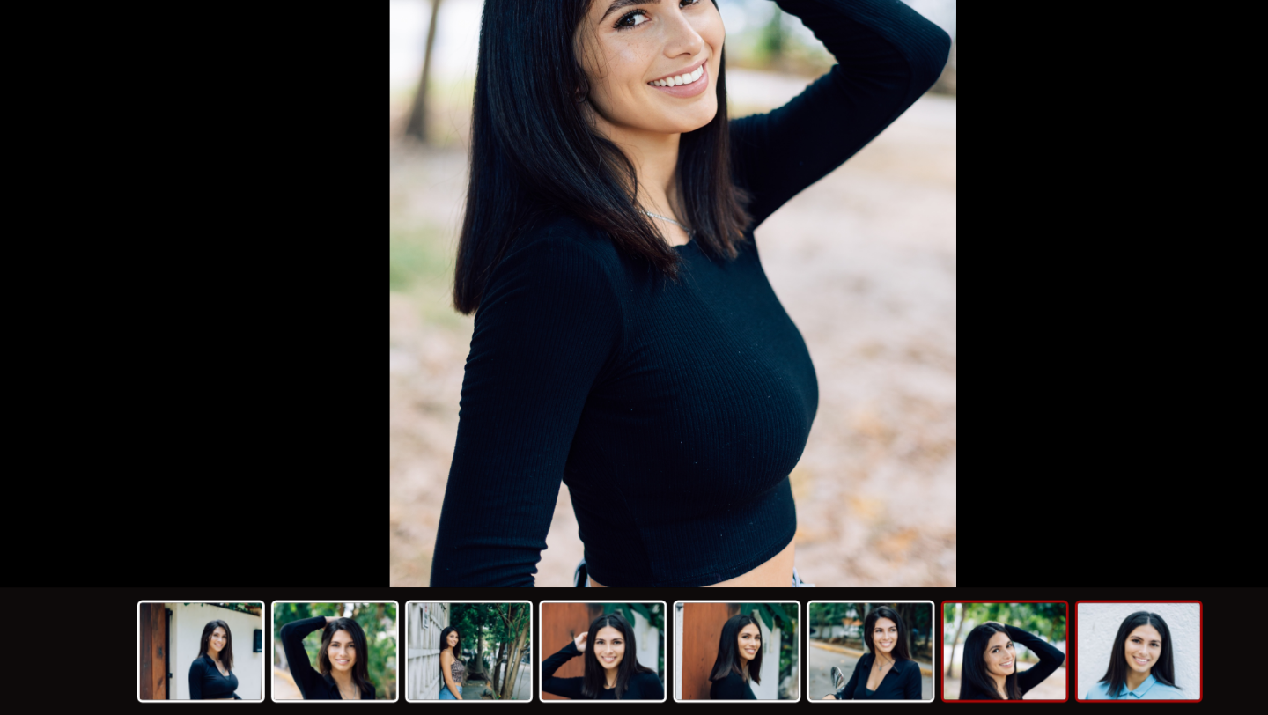
click at [964, 682] on img at bounding box center [955, 671] width 85 height 67
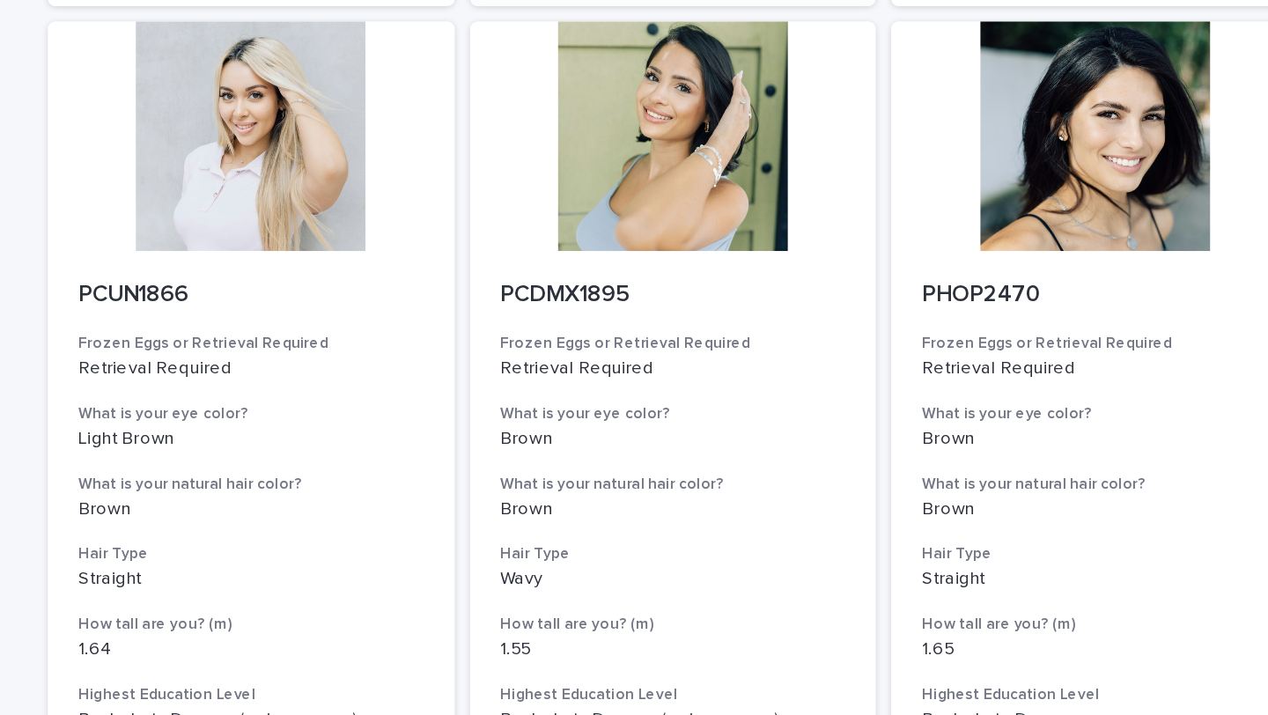
scroll to position [2148, 0]
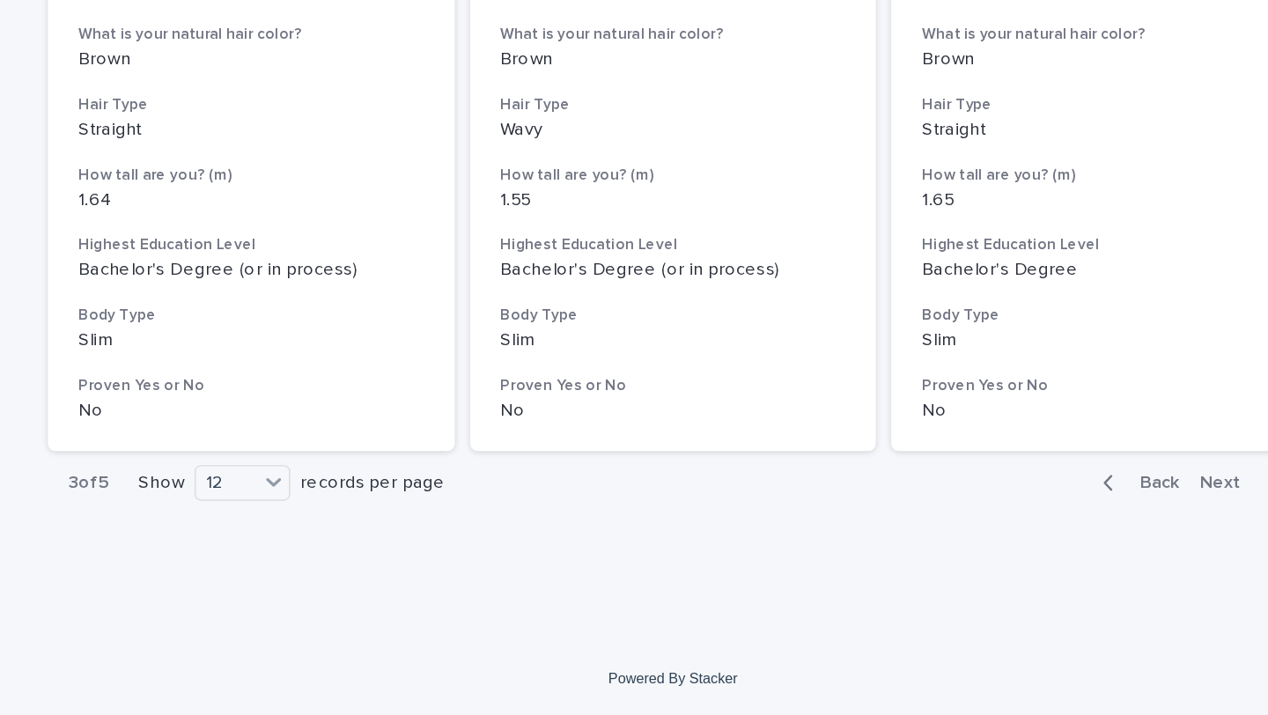
click at [1022, 553] on span "Next" at bounding box center [1017, 555] width 39 height 12
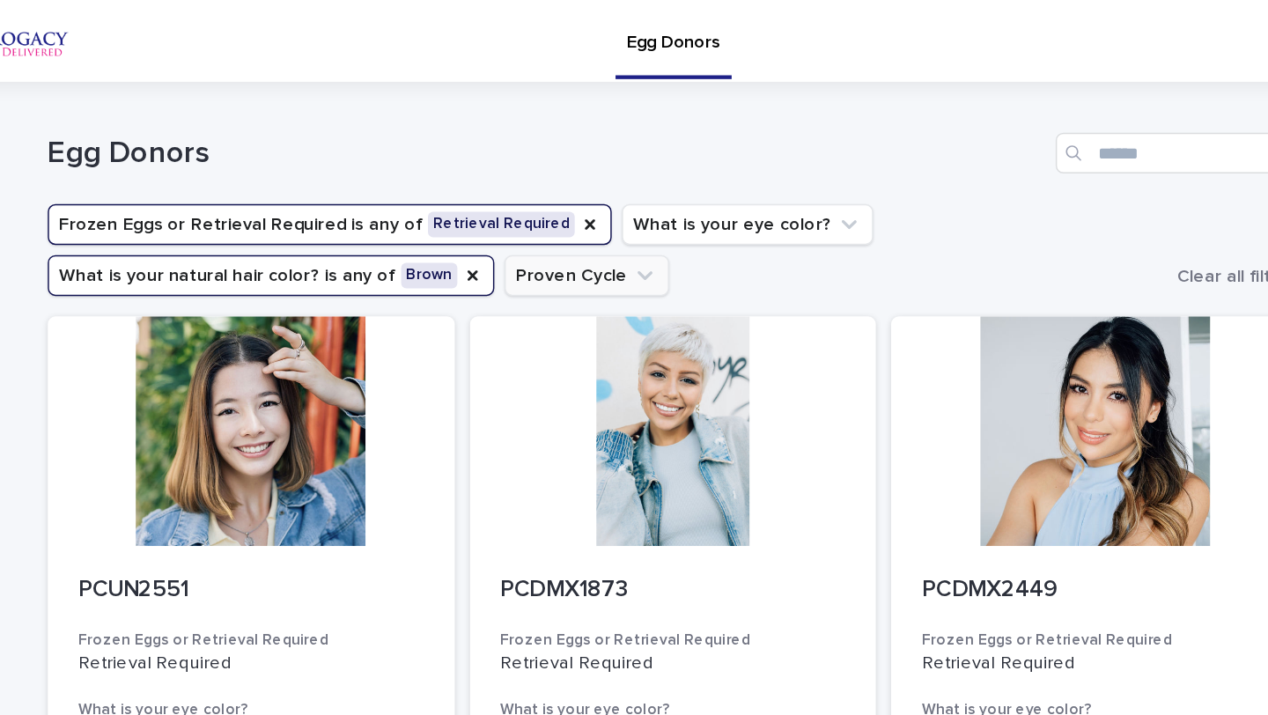
click at [549, 195] on button "Proven Cycle" at bounding box center [575, 190] width 114 height 28
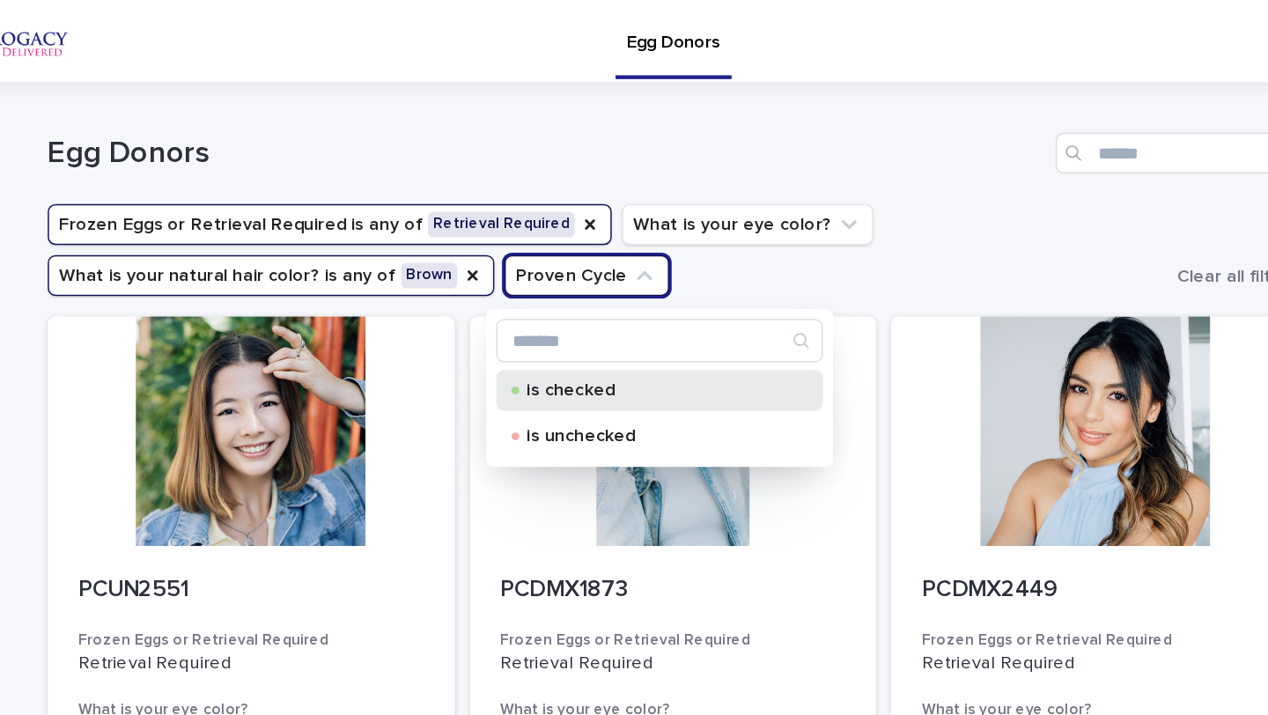
click at [561, 272] on p "is checked" at bounding box center [622, 269] width 176 height 12
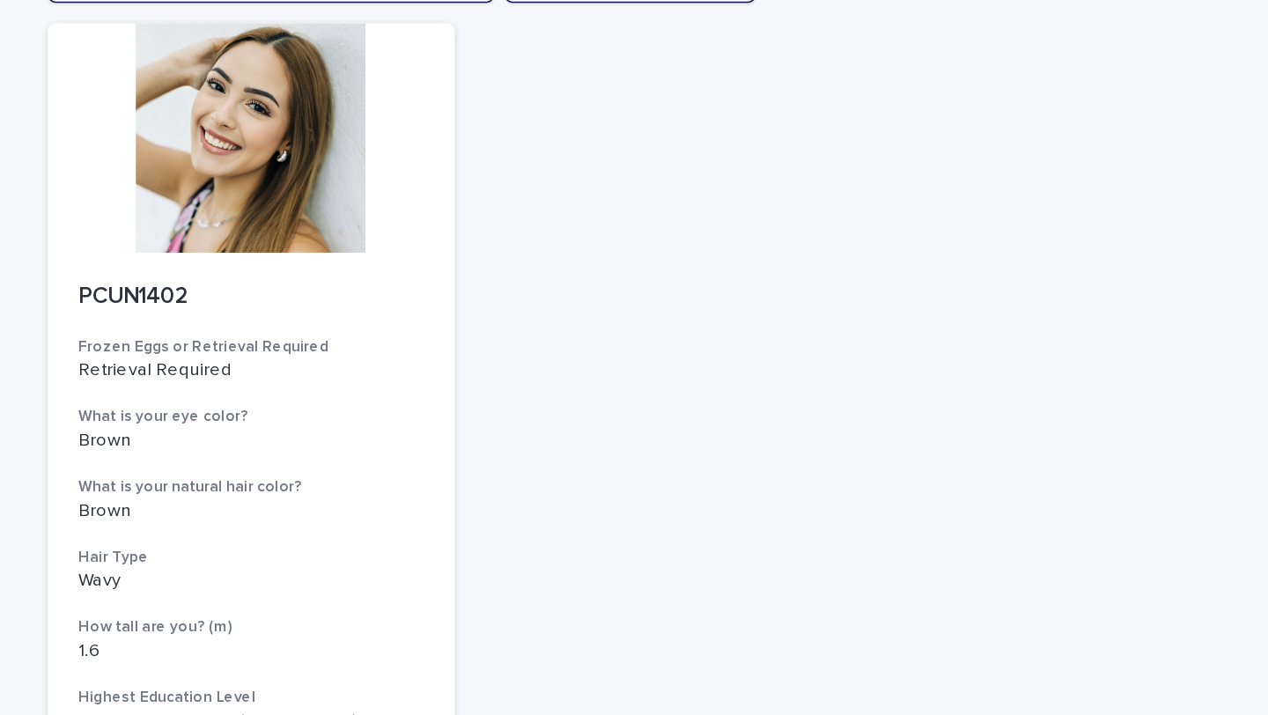
scroll to position [187, 0]
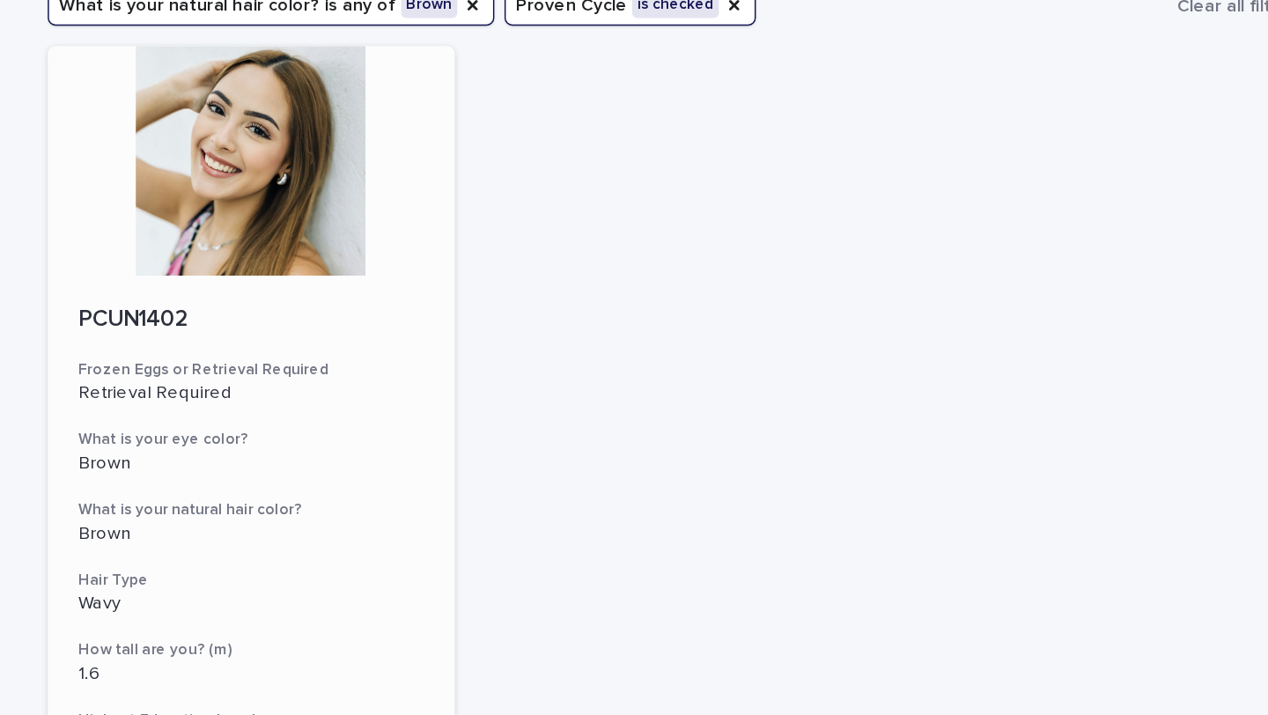
click at [387, 138] on div at bounding box center [343, 111] width 281 height 158
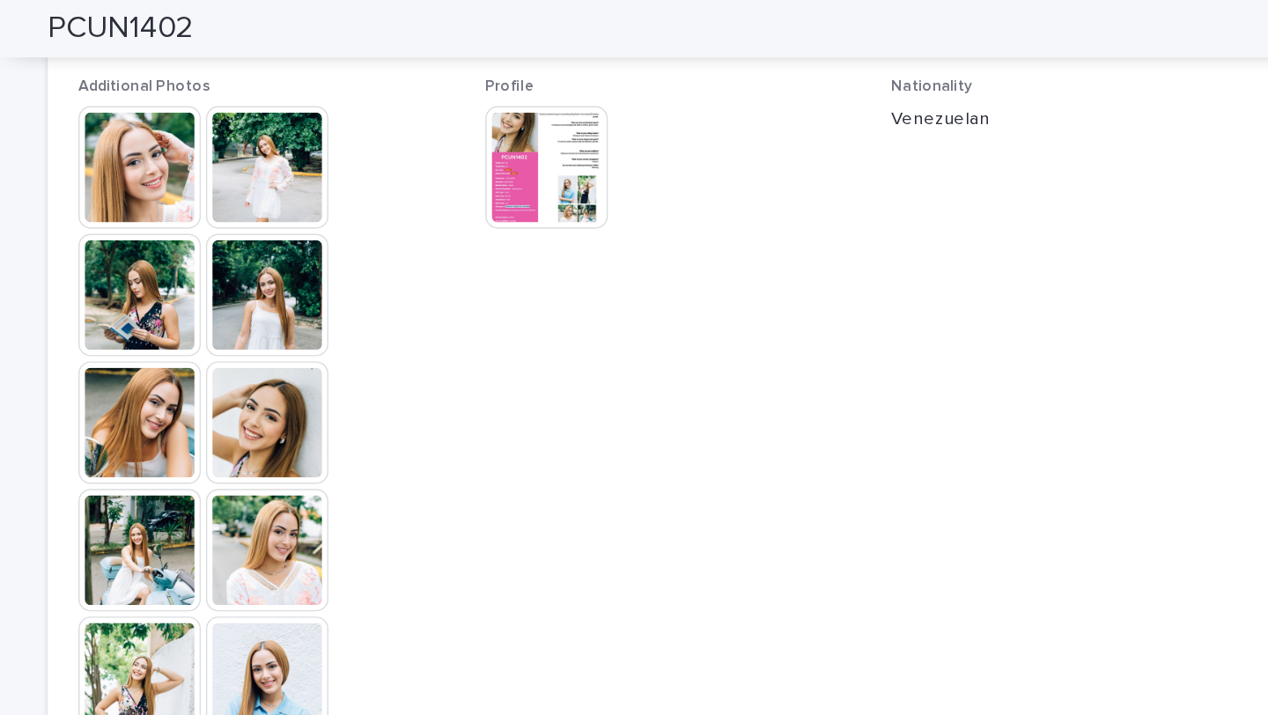
scroll to position [523, 0]
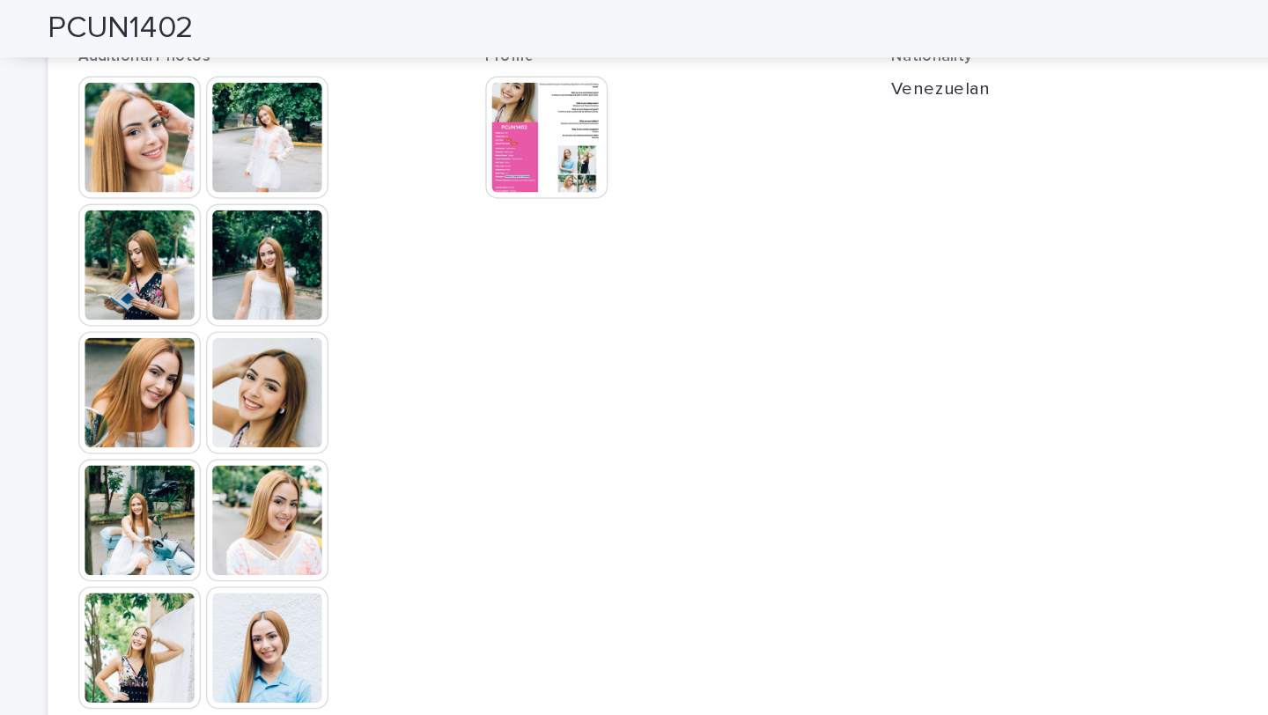
click at [367, 363] on img at bounding box center [354, 359] width 85 height 85
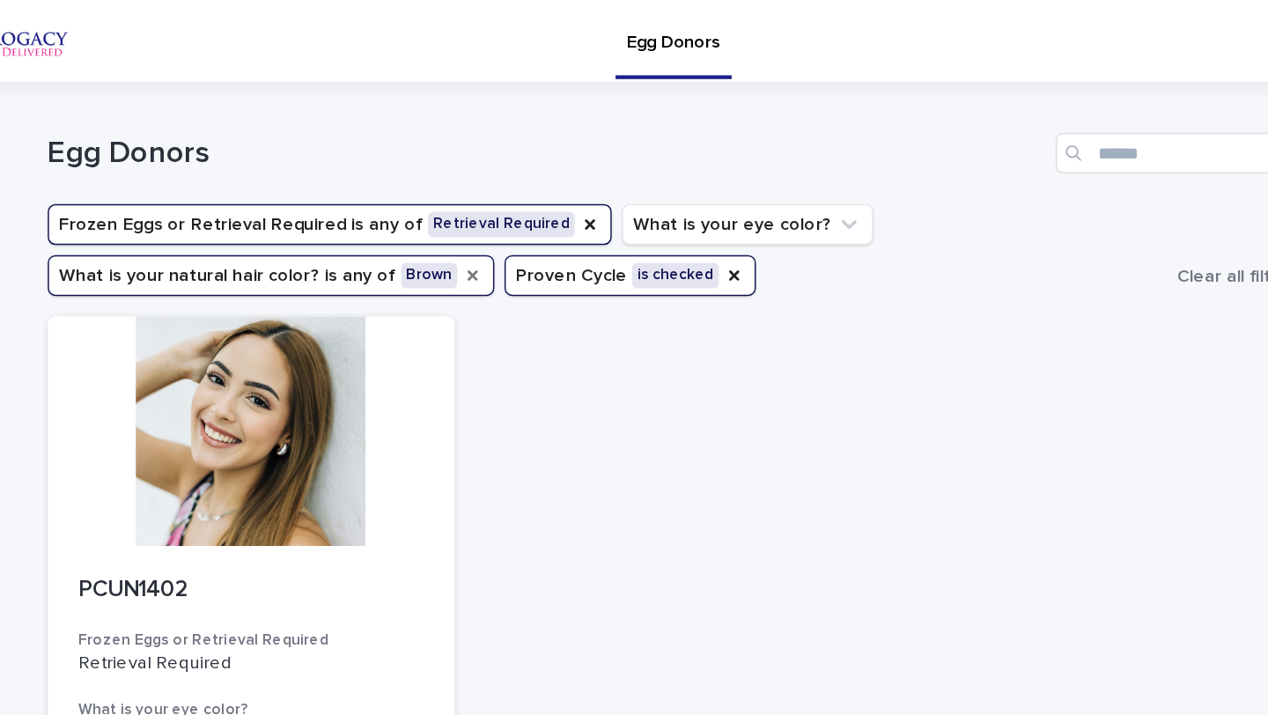
click at [489, 193] on icon "What is your natural hair color?" at bounding box center [496, 190] width 14 height 14
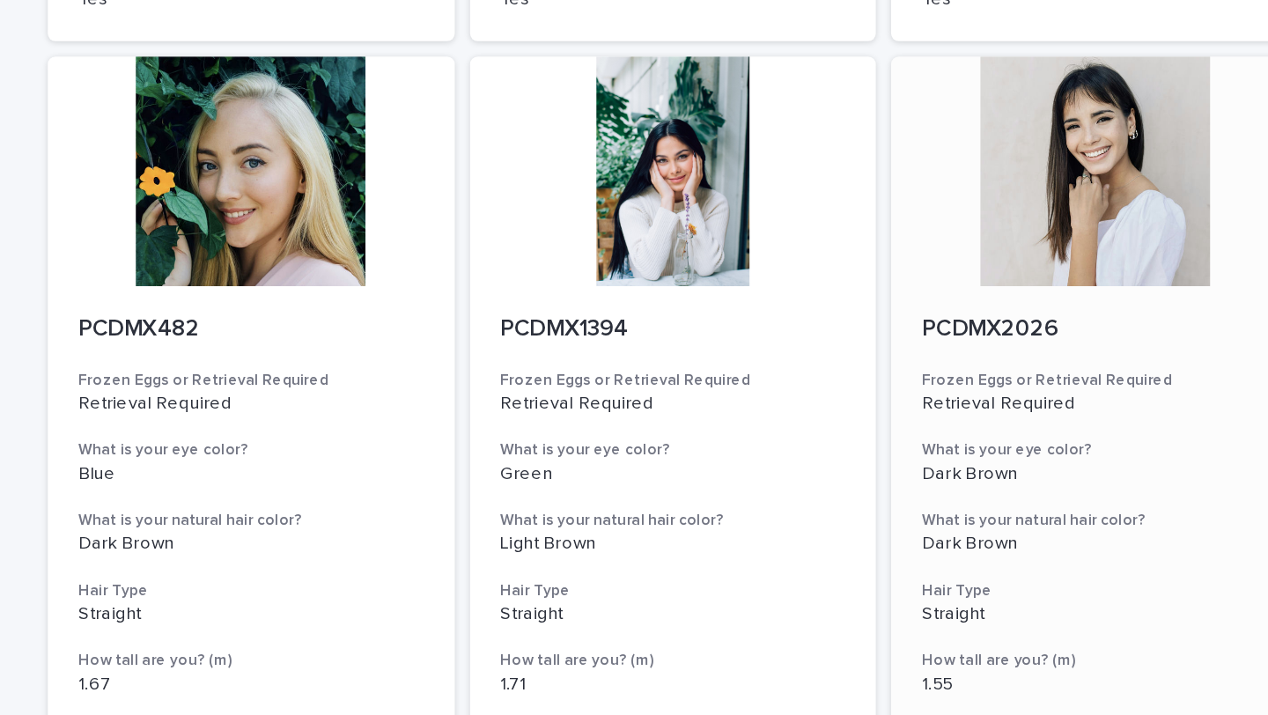
scroll to position [1421, 0]
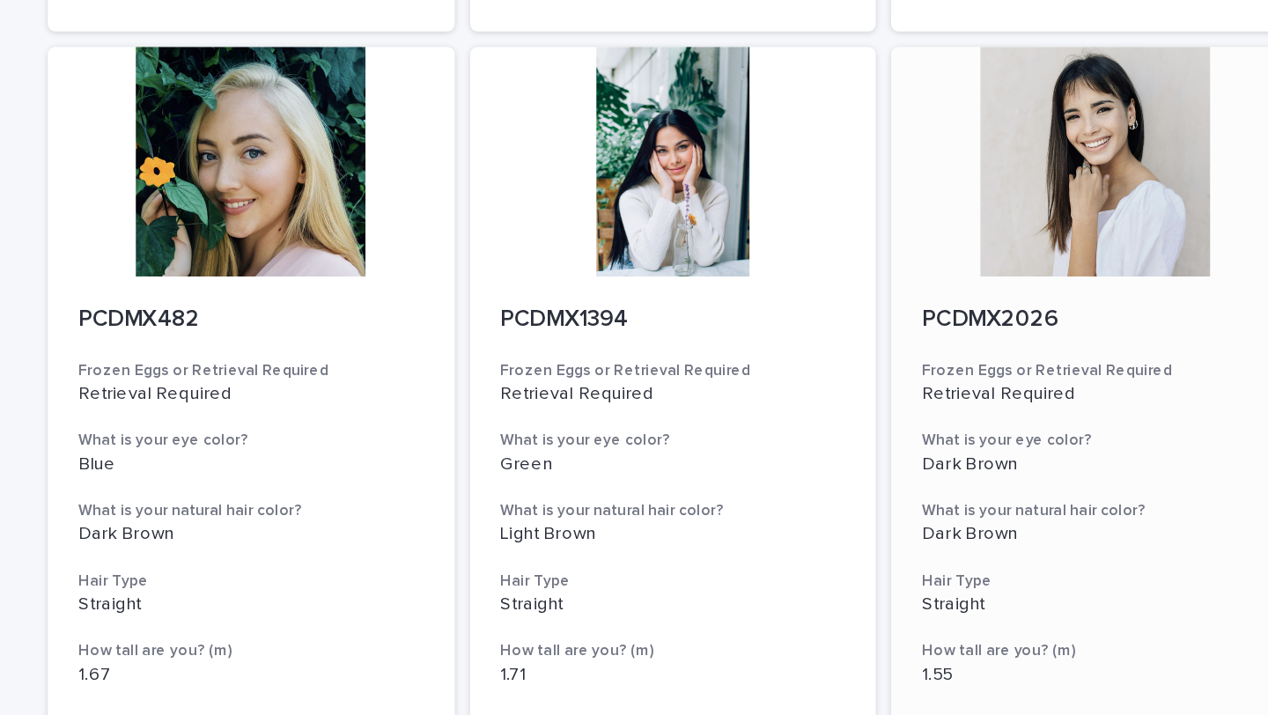
click at [905, 153] on div at bounding box center [925, 112] width 281 height 158
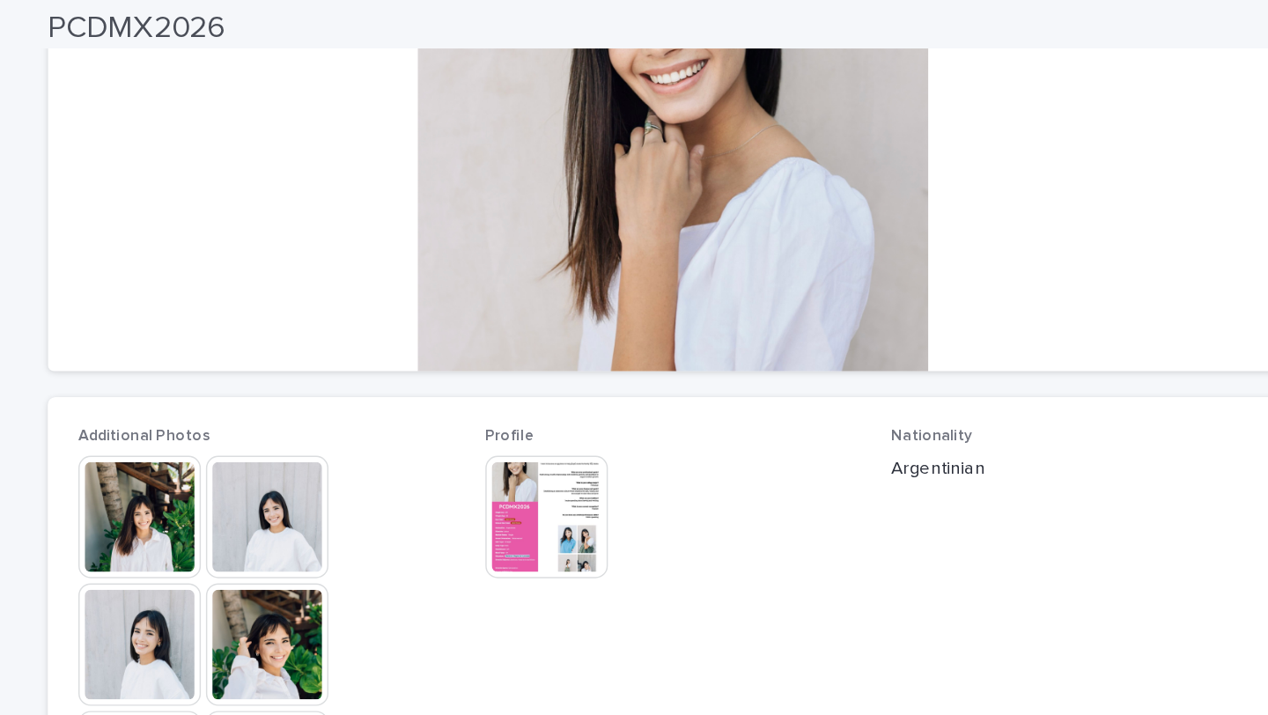
scroll to position [359, 0]
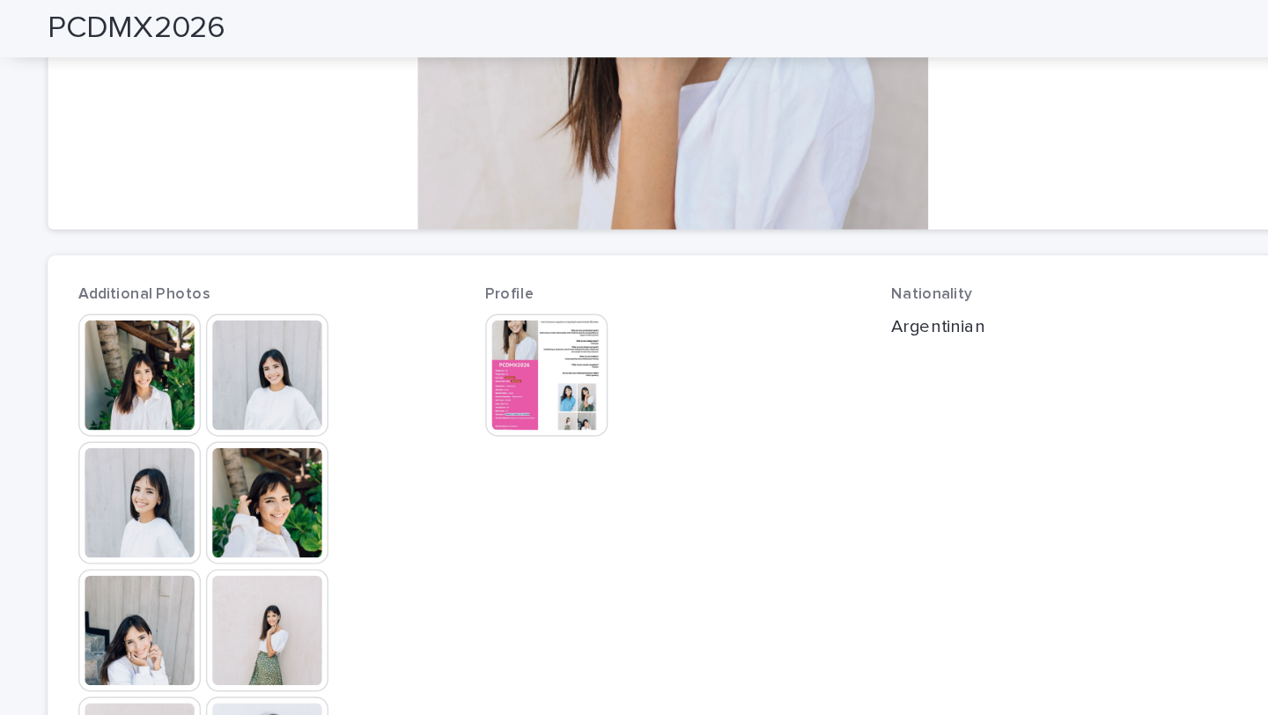
click at [259, 272] on img at bounding box center [266, 259] width 85 height 85
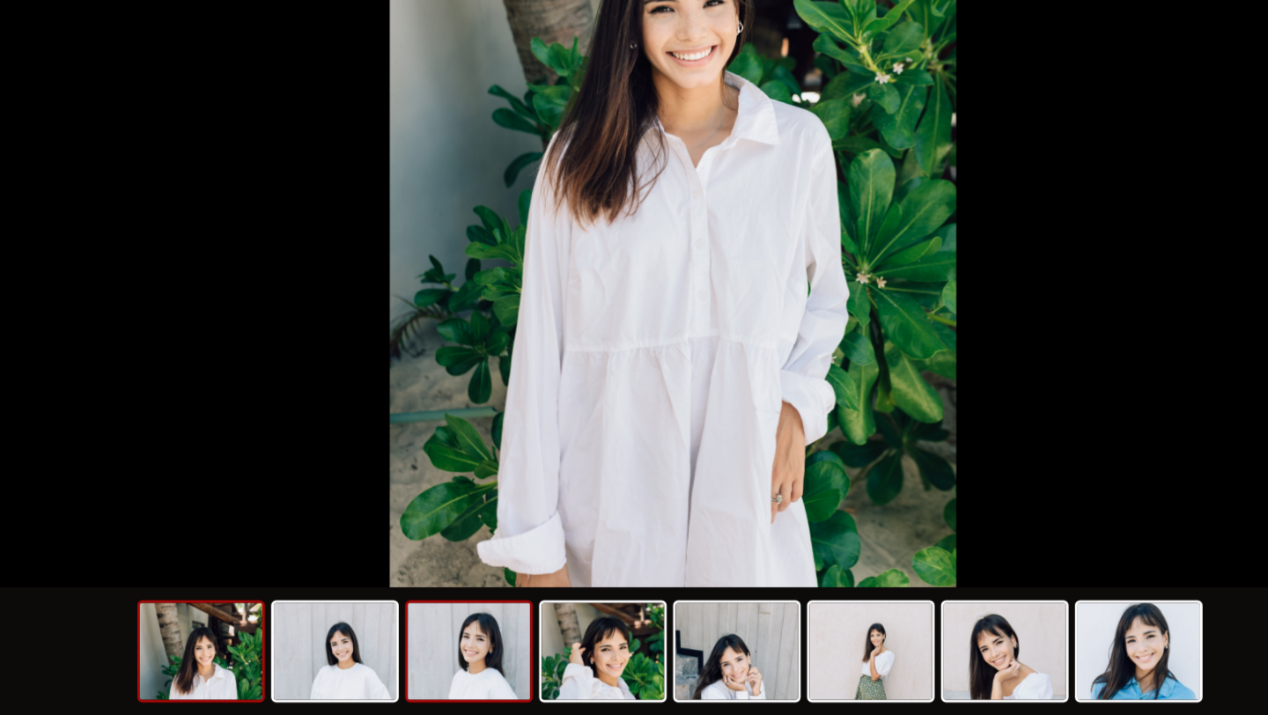
click at [483, 680] on img at bounding box center [493, 671] width 85 height 67
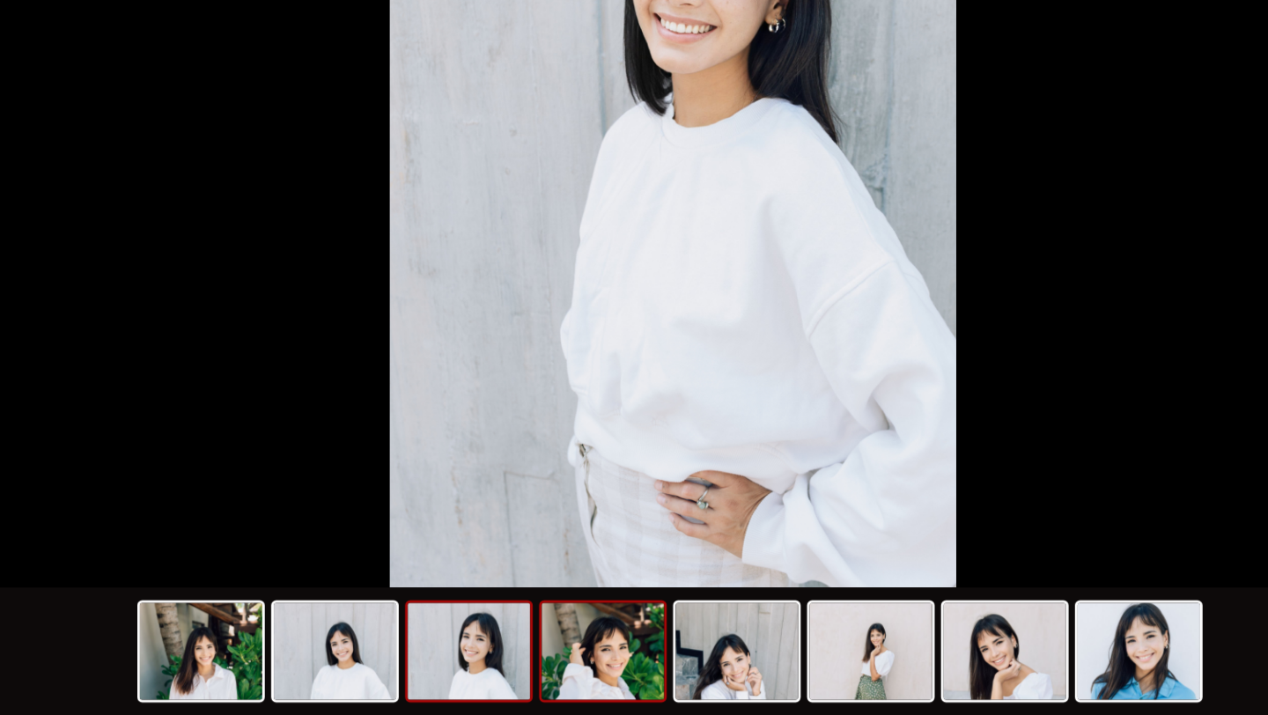
click at [592, 684] on img at bounding box center [585, 671] width 85 height 67
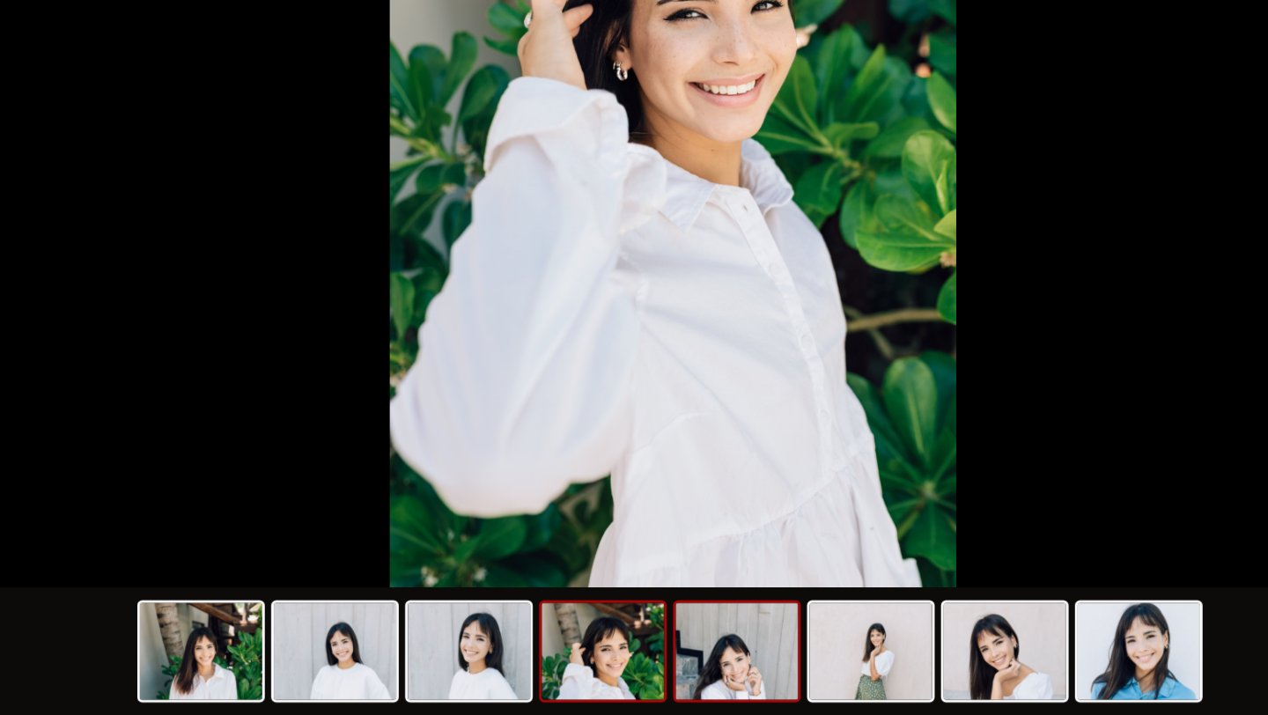
click at [679, 684] on img at bounding box center [678, 671] width 85 height 67
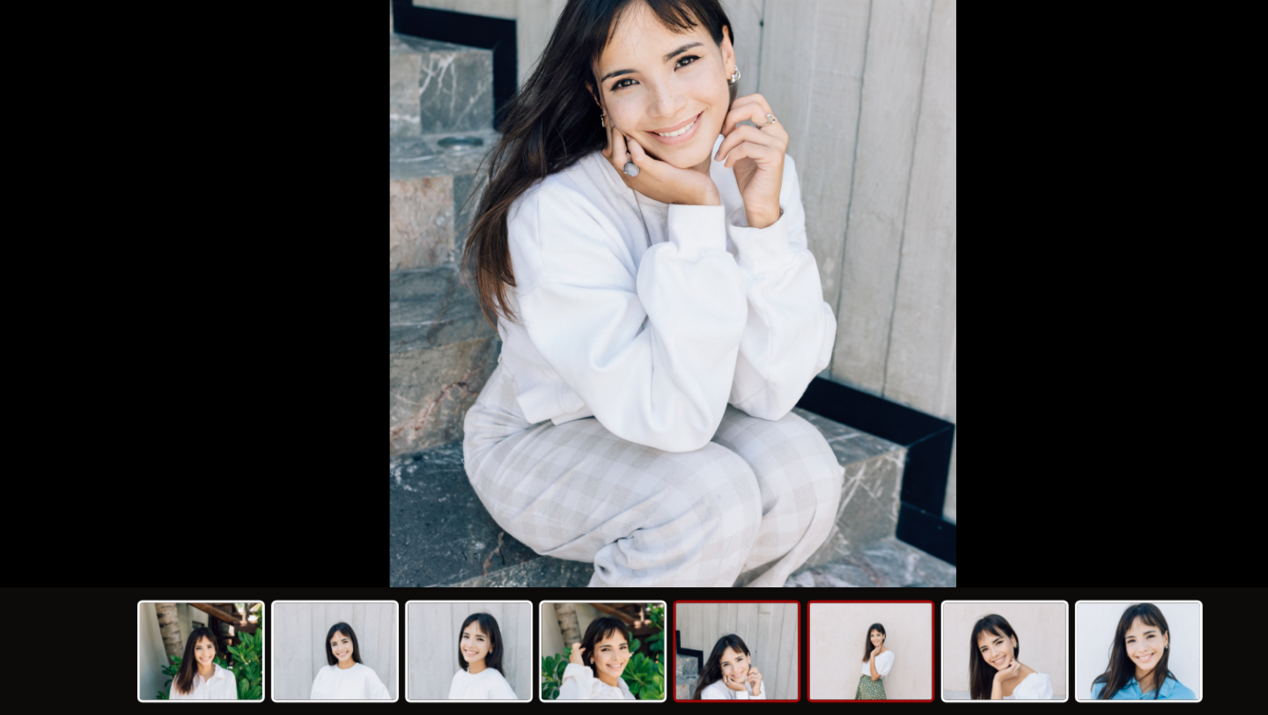
click at [786, 652] on img at bounding box center [770, 671] width 85 height 67
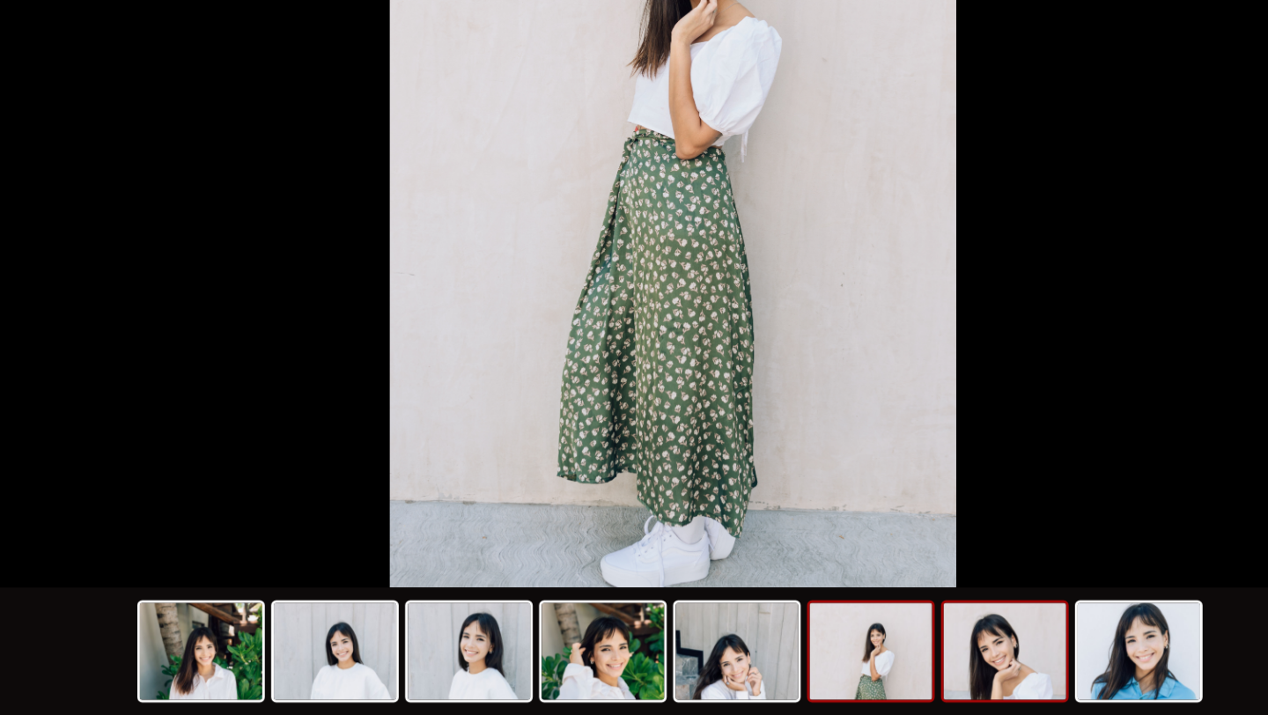
click at [847, 678] on img at bounding box center [863, 671] width 85 height 67
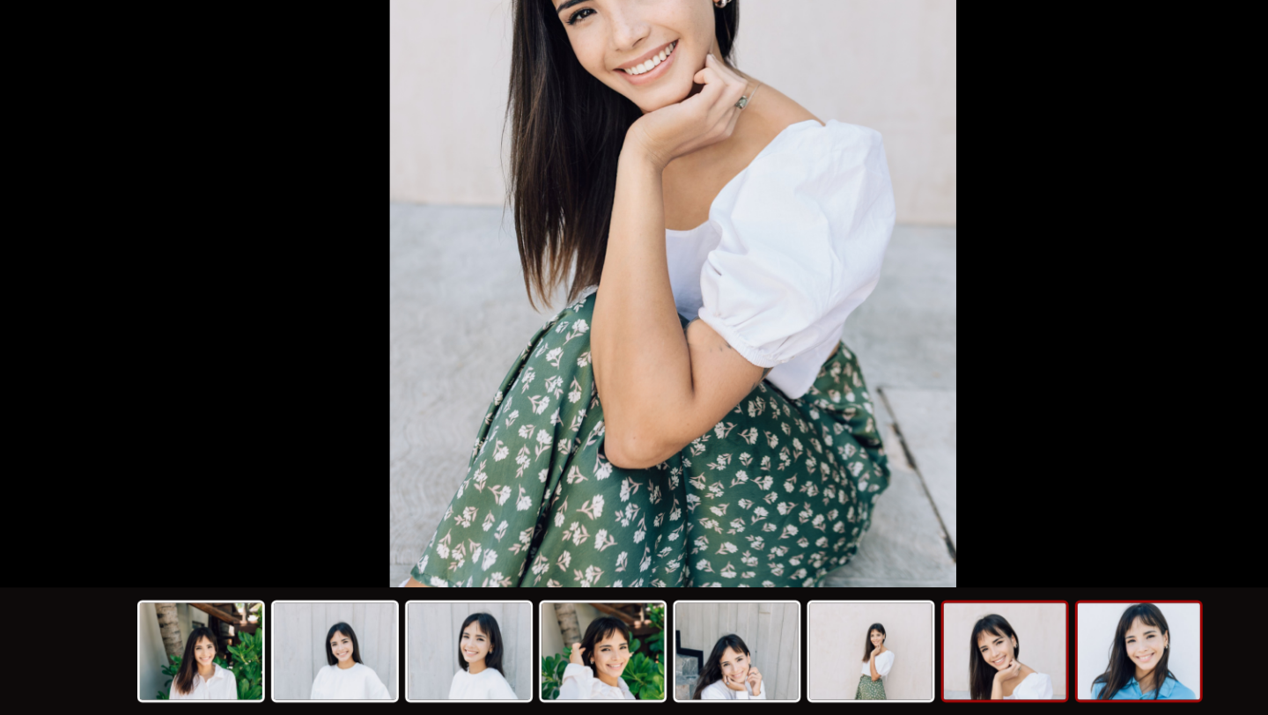
click at [944, 690] on img at bounding box center [955, 671] width 85 height 67
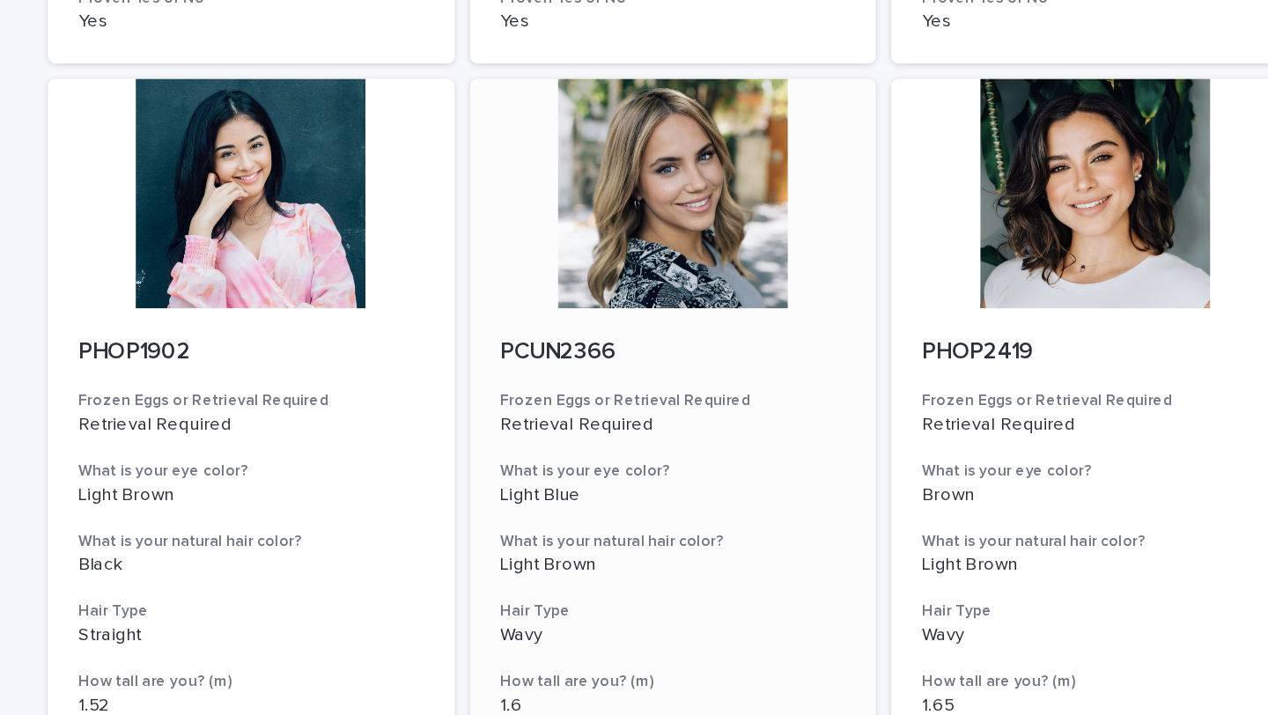
scroll to position [803, 0]
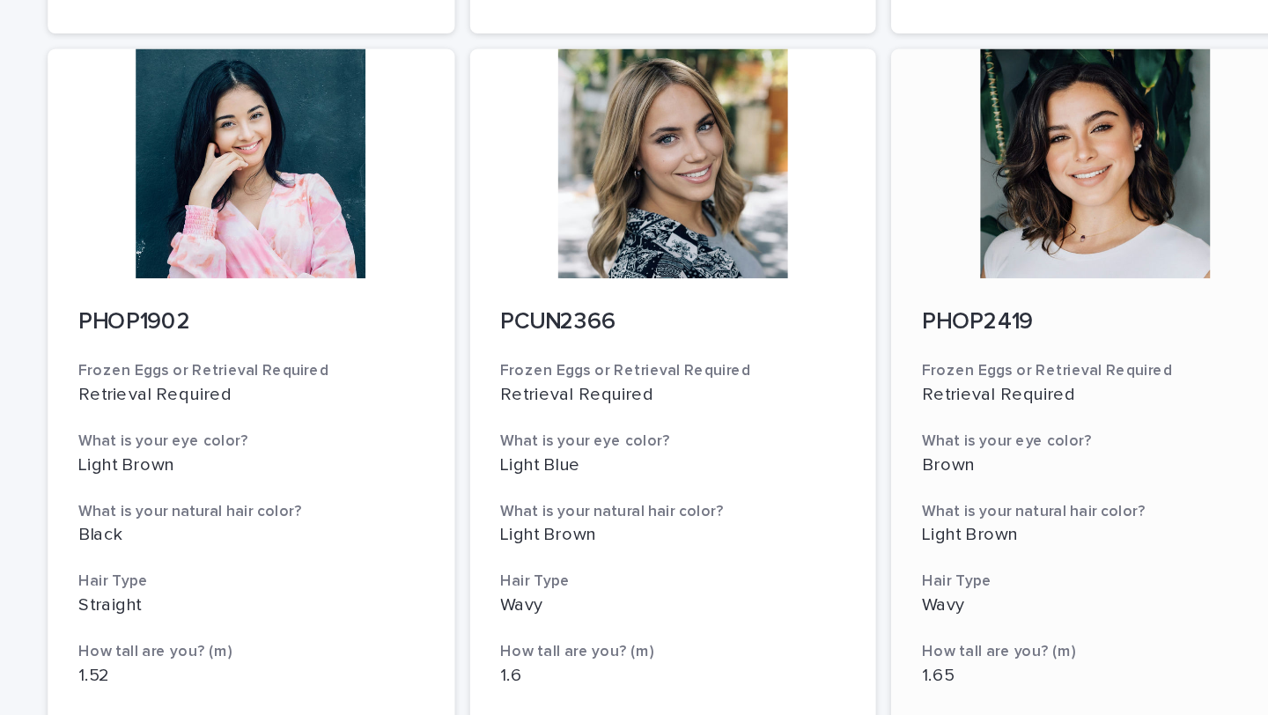
click at [905, 127] on div at bounding box center [925, 112] width 281 height 158
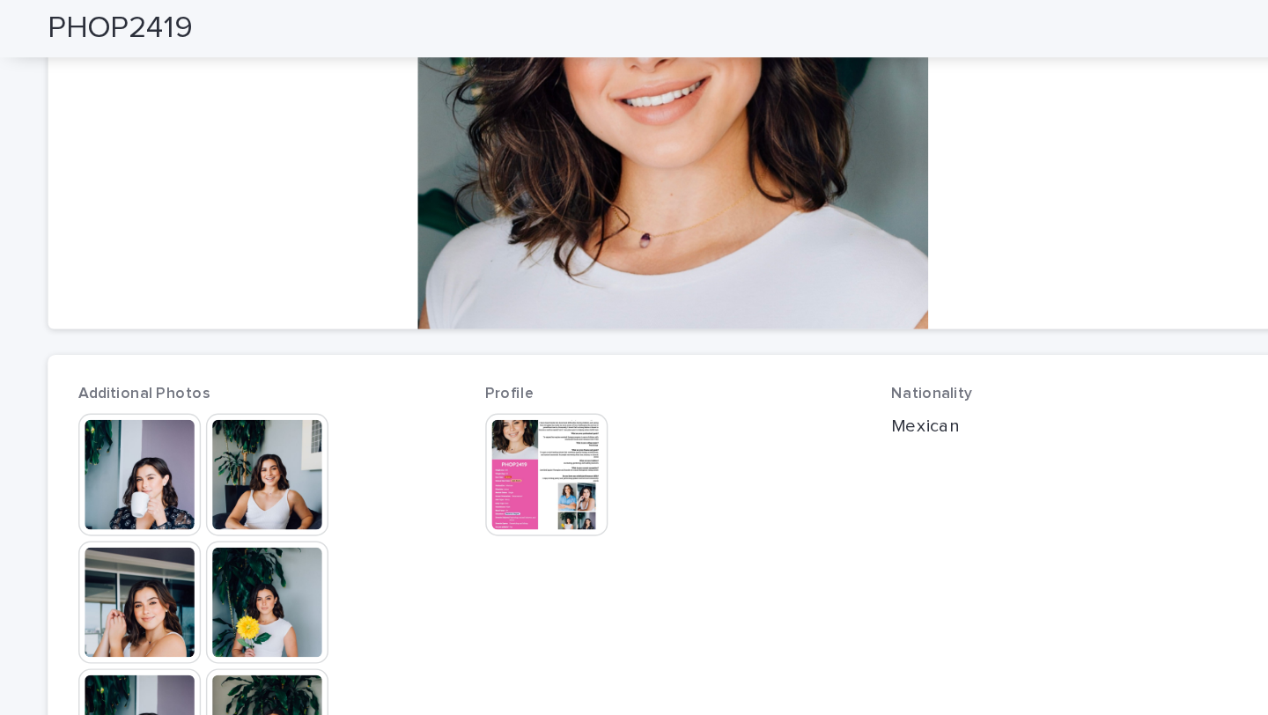
scroll to position [296, 0]
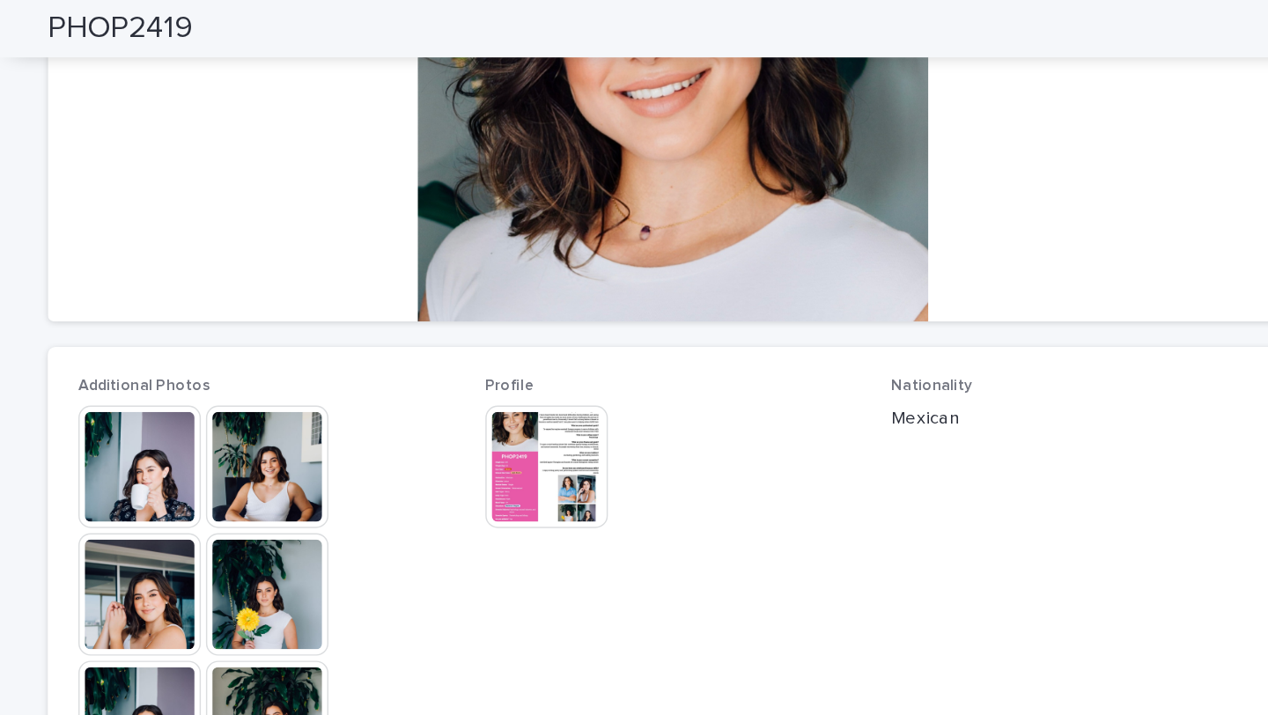
click at [369, 329] on img at bounding box center [354, 322] width 85 height 85
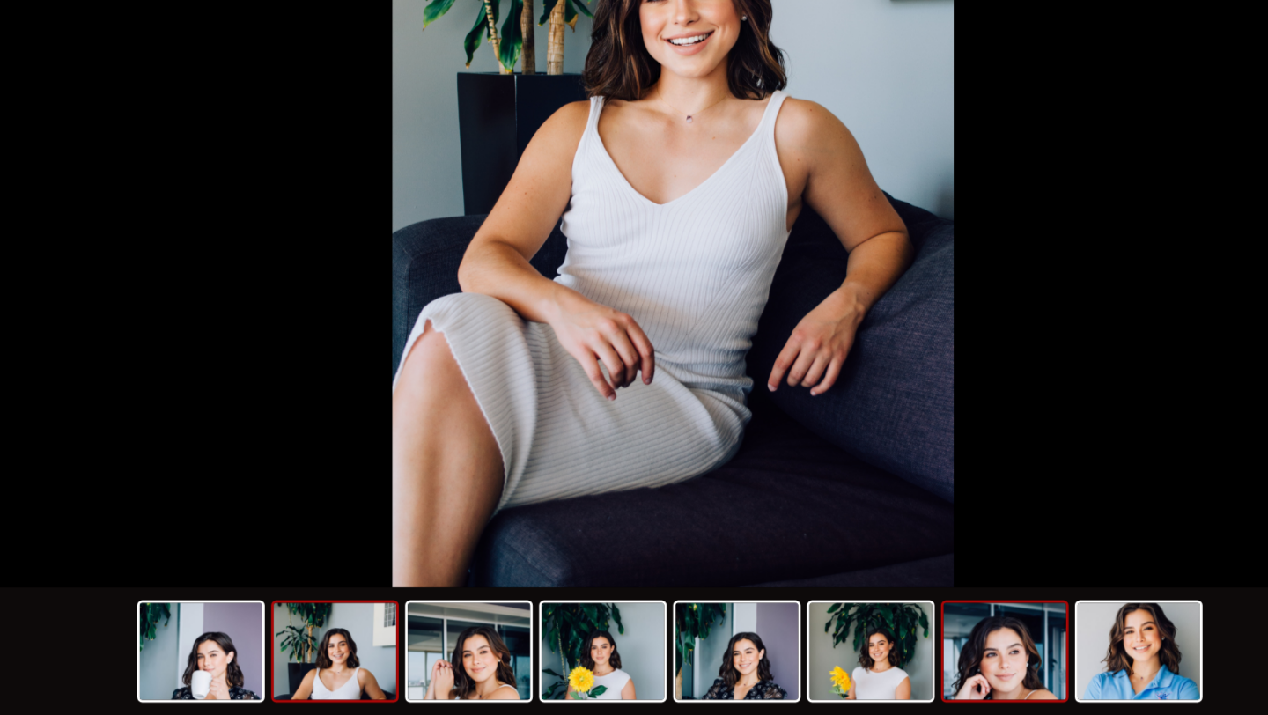
click at [888, 686] on img at bounding box center [863, 671] width 85 height 67
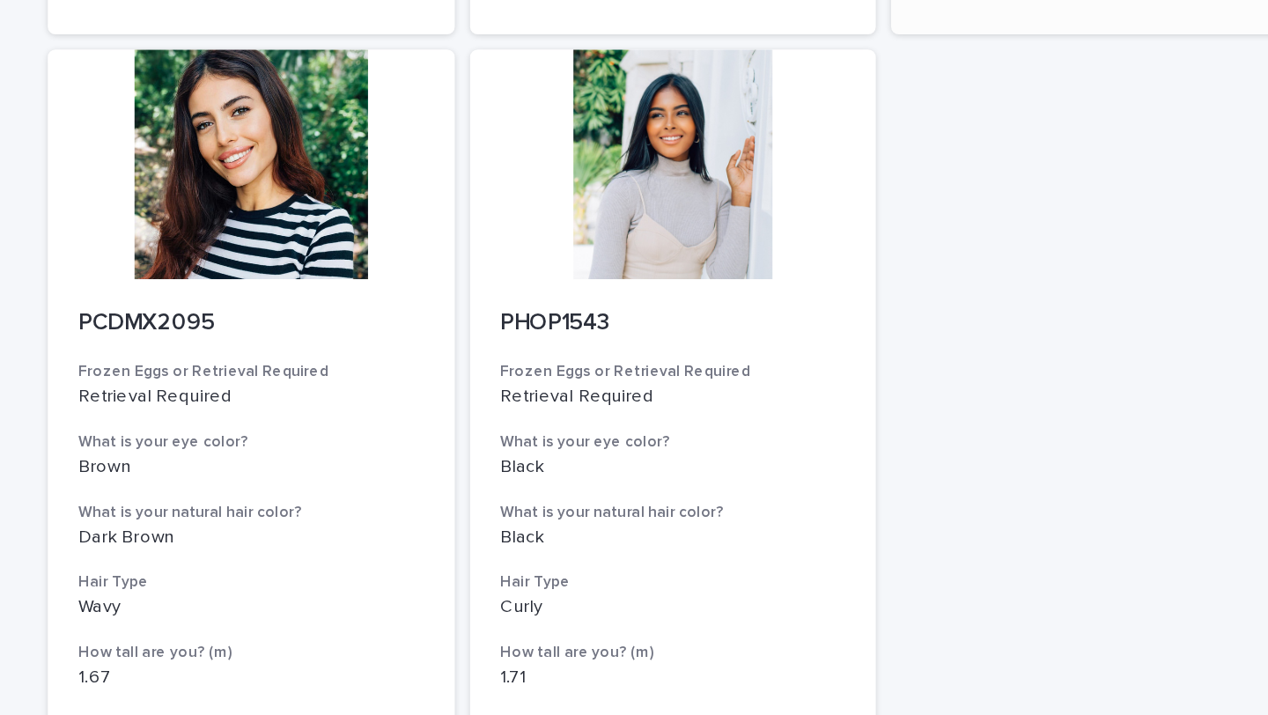
scroll to position [2031, 0]
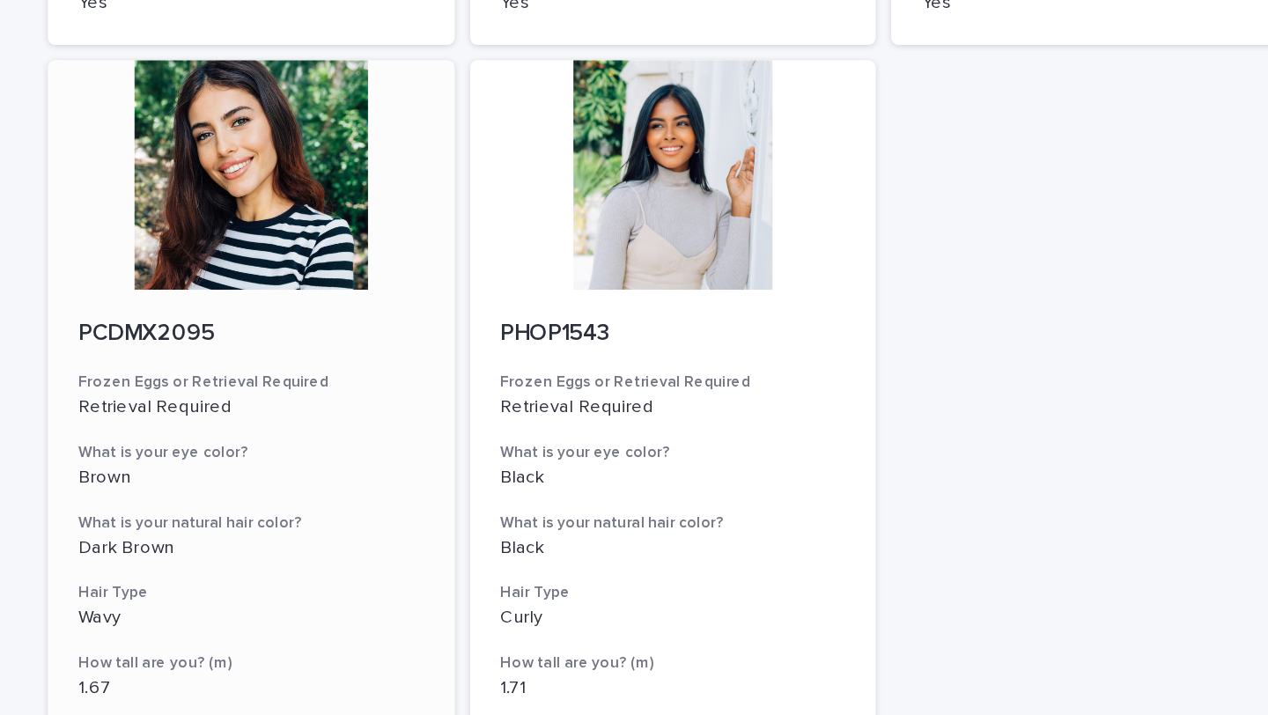
click at [340, 129] on div at bounding box center [343, 120] width 281 height 158
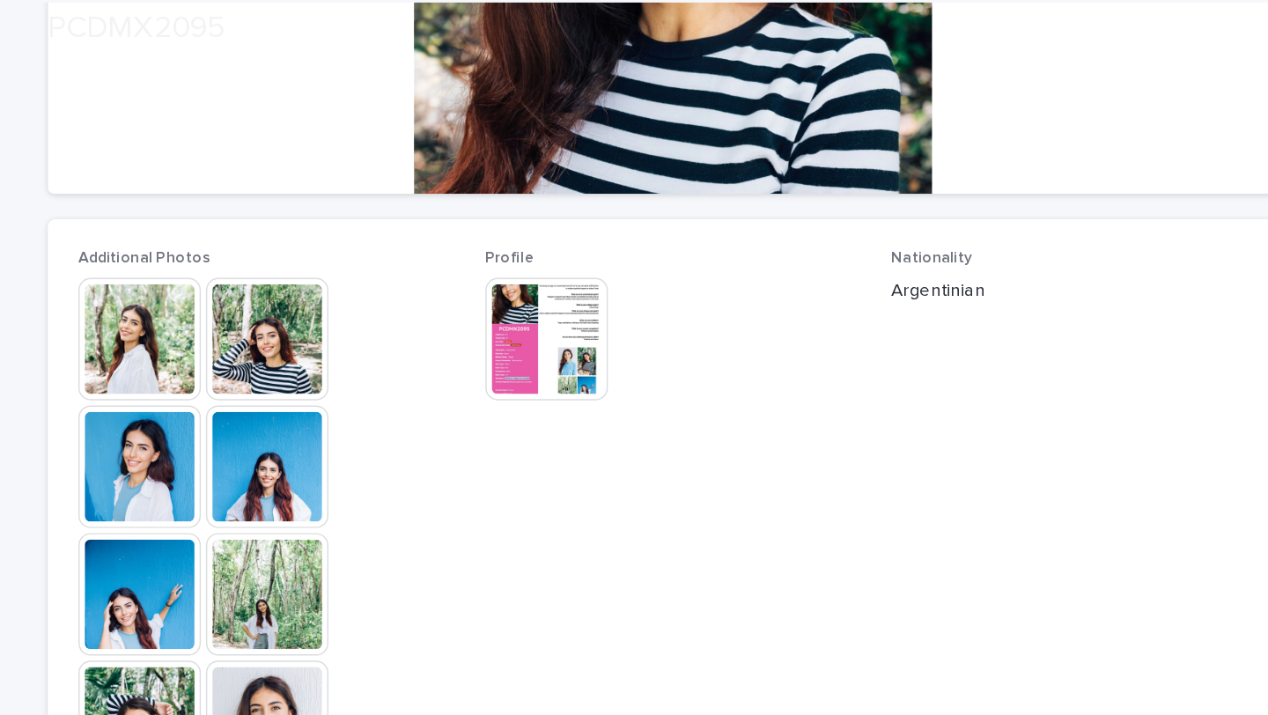
scroll to position [395, 0]
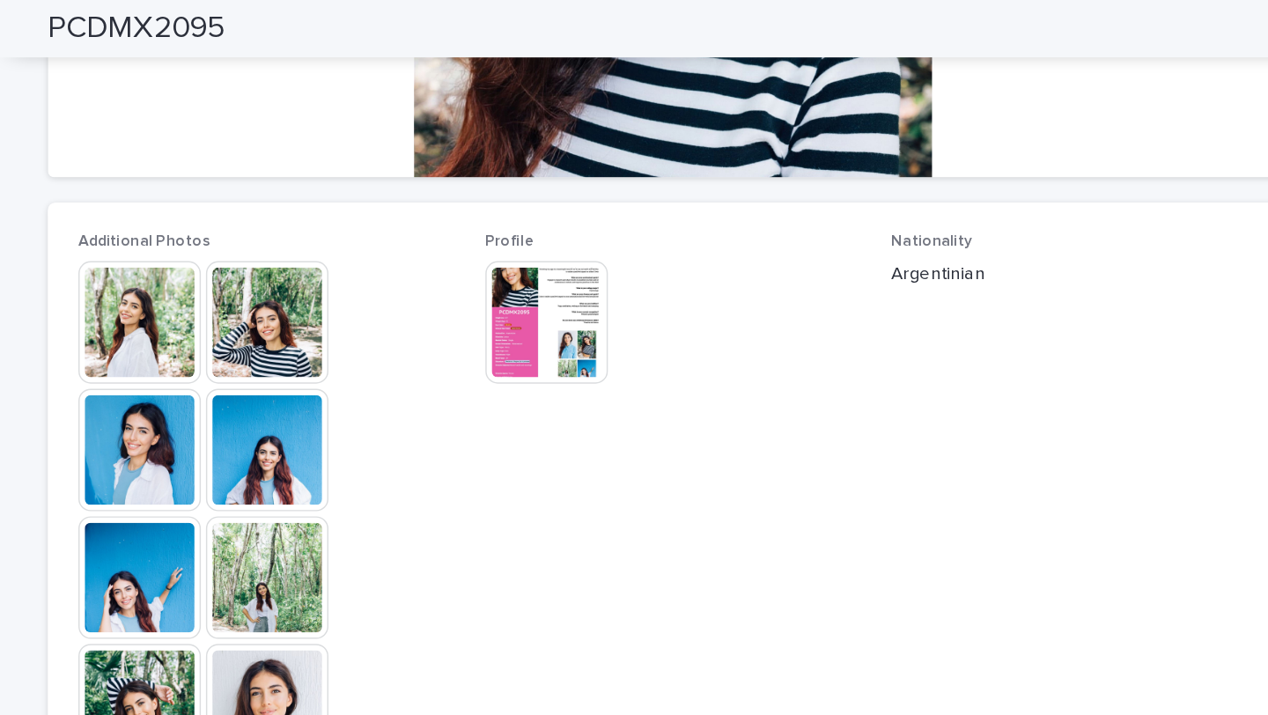
click at [351, 217] on img at bounding box center [354, 223] width 85 height 85
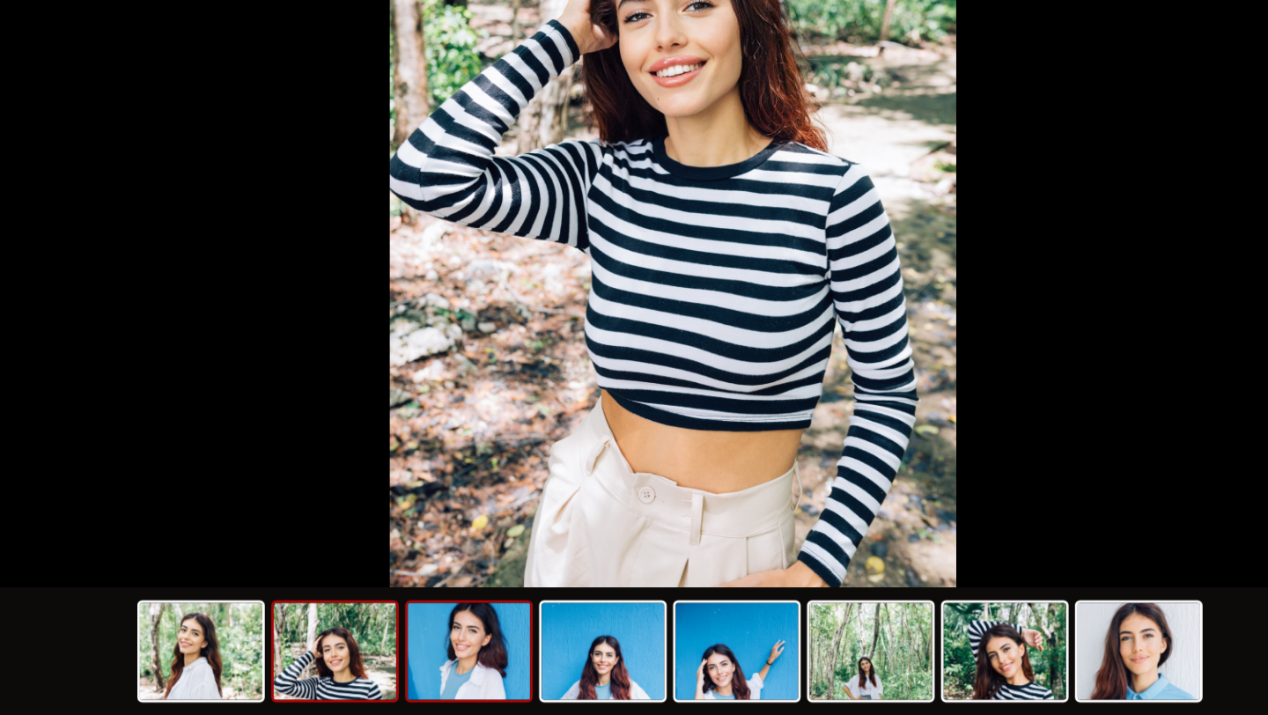
click at [511, 662] on img at bounding box center [493, 671] width 85 height 67
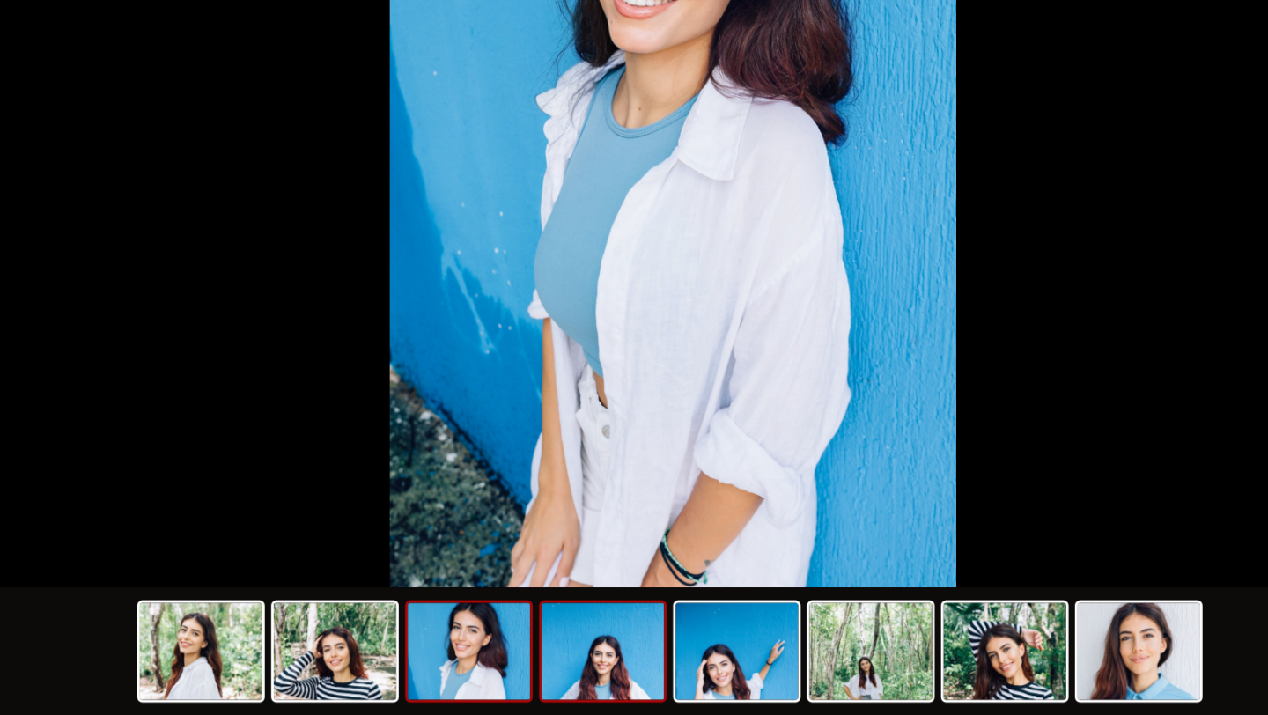
click at [582, 660] on img at bounding box center [585, 671] width 85 height 67
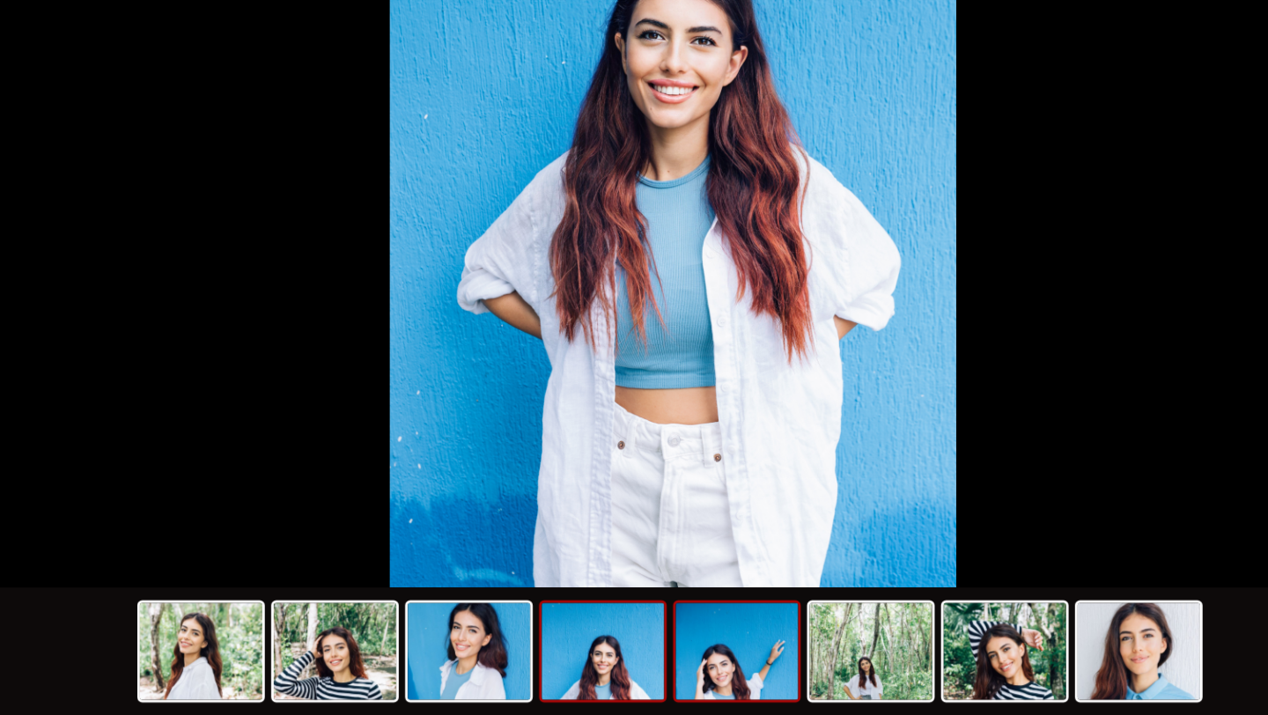
click at [680, 671] on img at bounding box center [678, 671] width 85 height 67
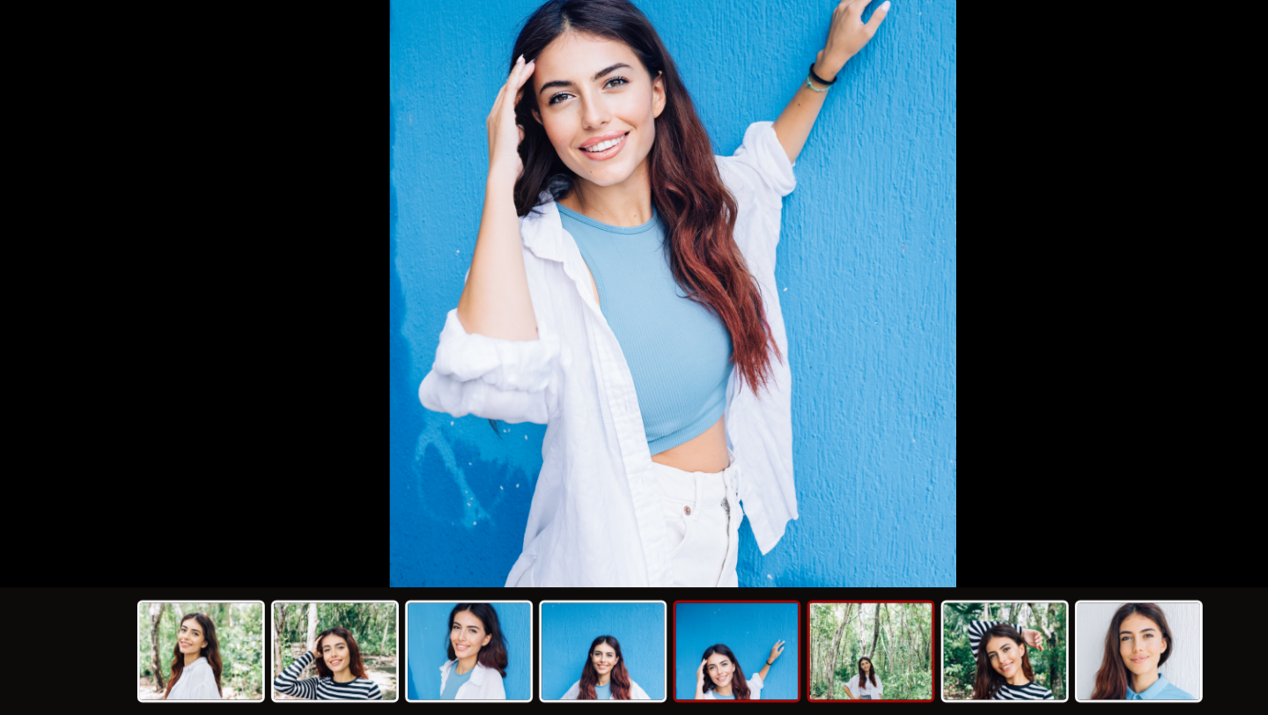
click at [788, 672] on img at bounding box center [770, 671] width 85 height 67
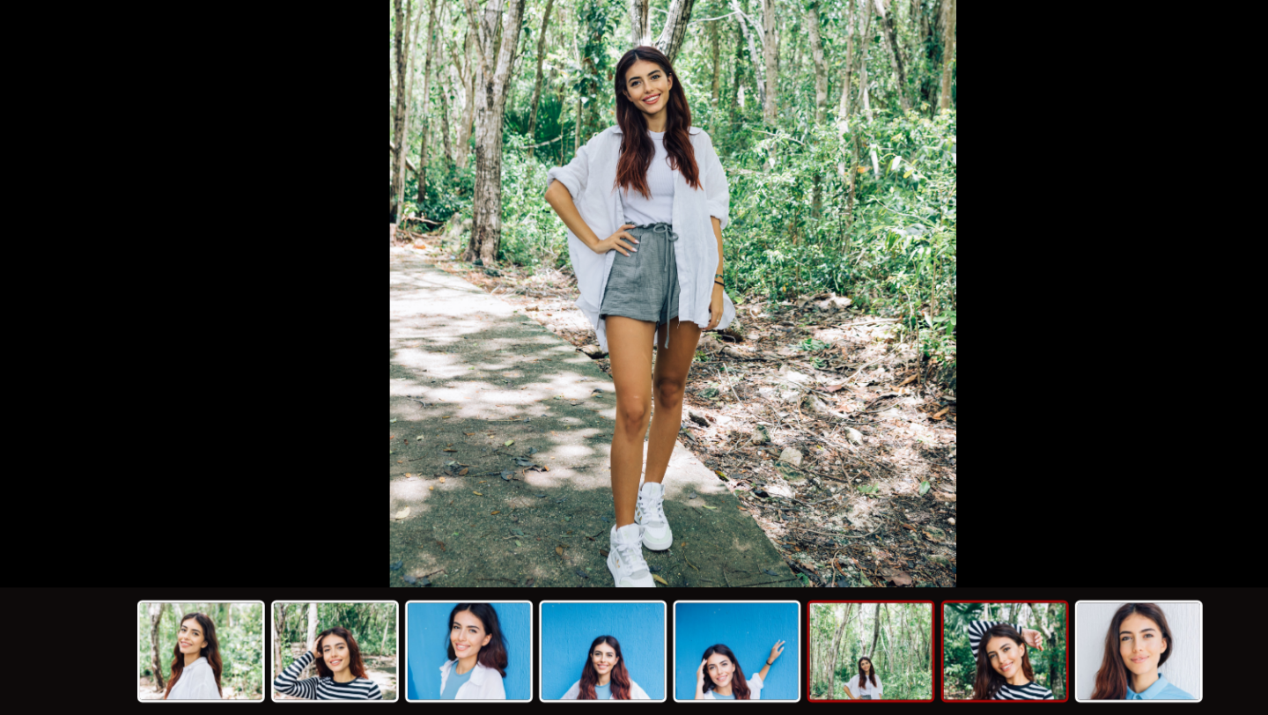
click at [866, 677] on img at bounding box center [863, 671] width 85 height 67
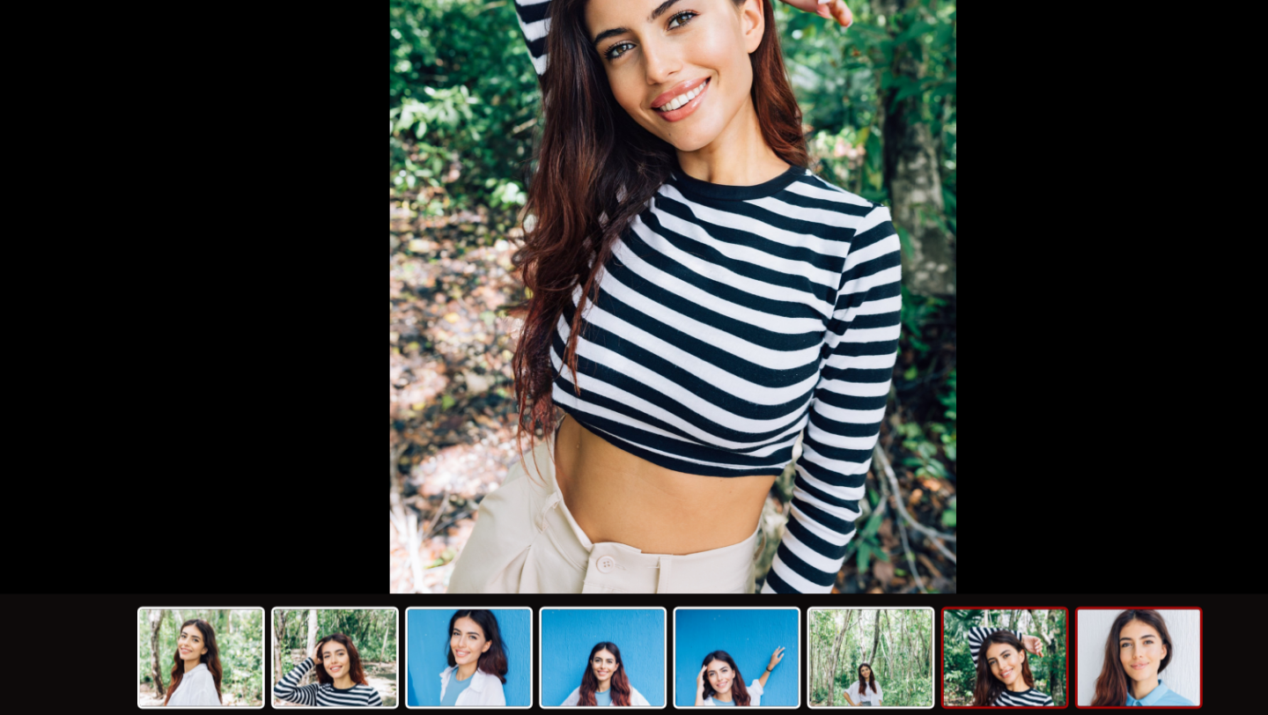
click at [954, 674] on img at bounding box center [955, 671] width 85 height 67
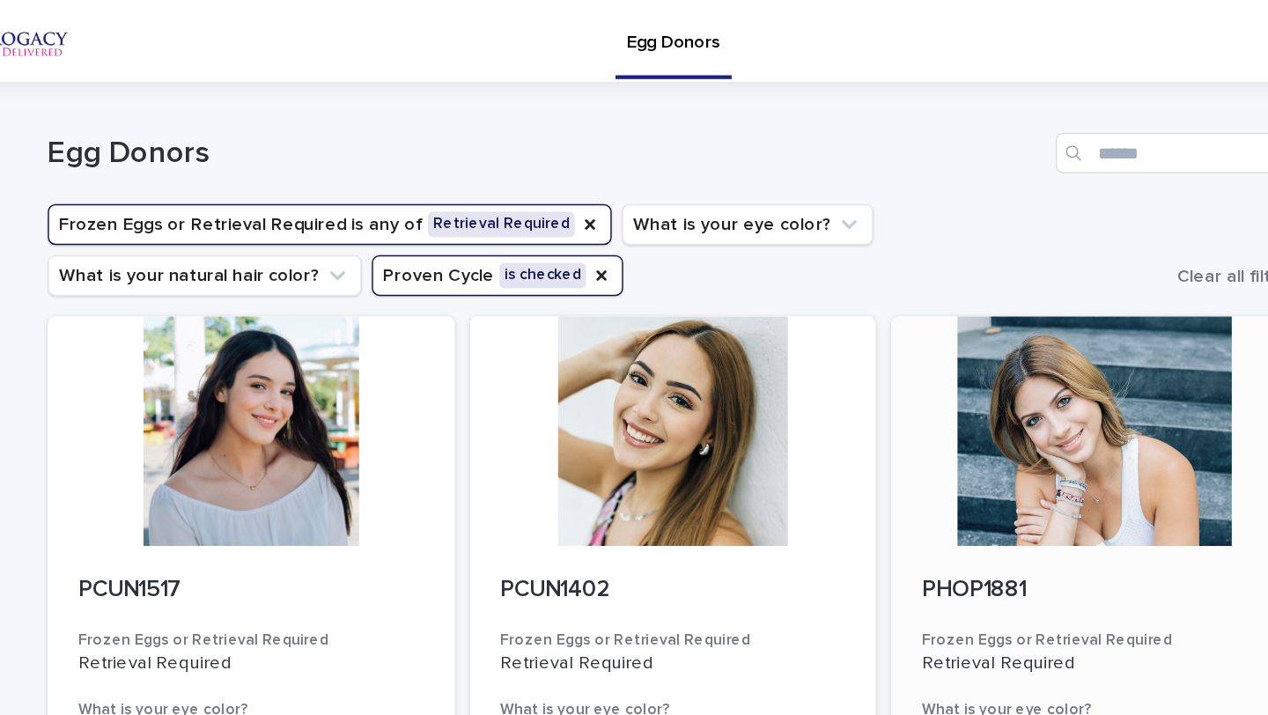
click at [907, 313] on div at bounding box center [925, 297] width 281 height 158
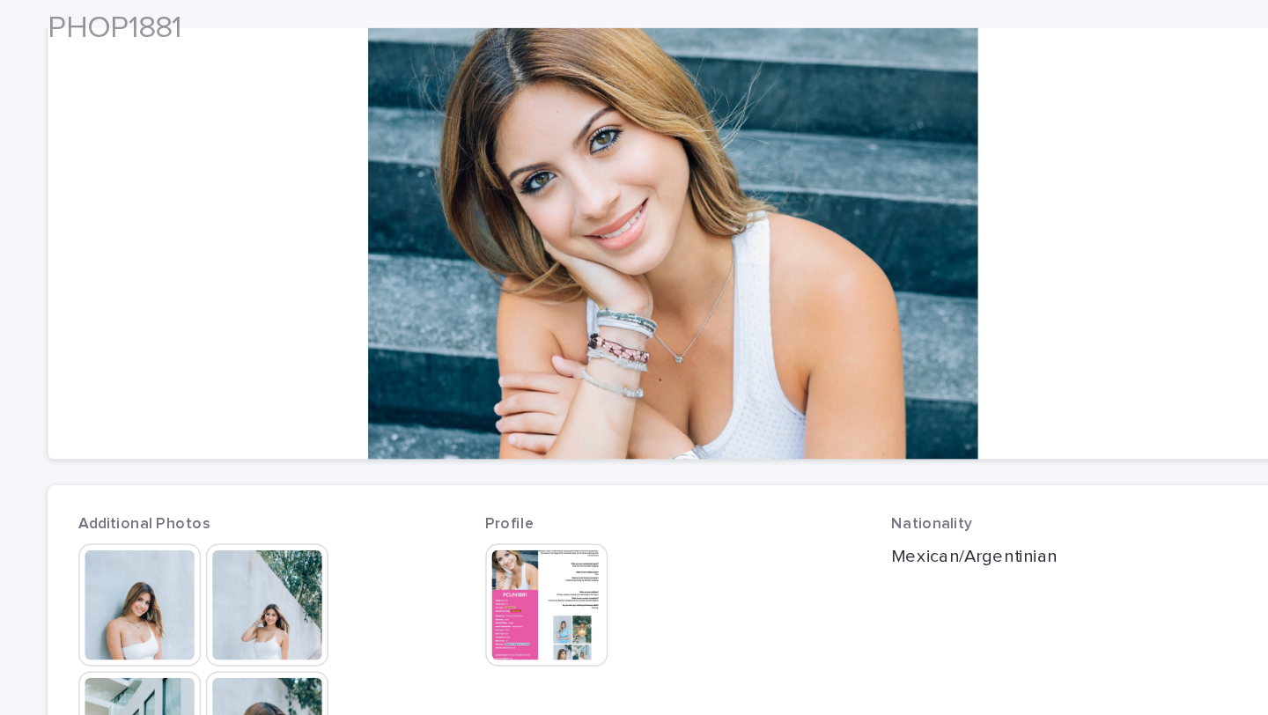
scroll to position [203, 0]
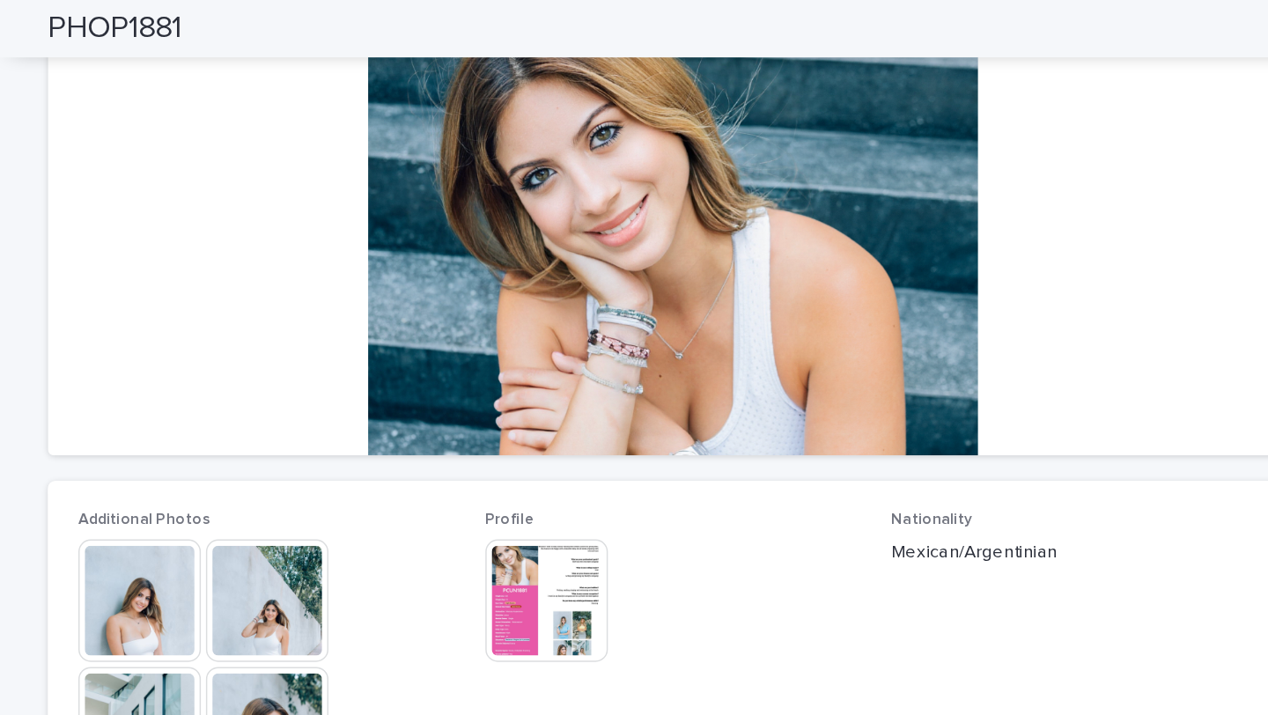
click at [349, 414] on img at bounding box center [354, 414] width 85 height 85
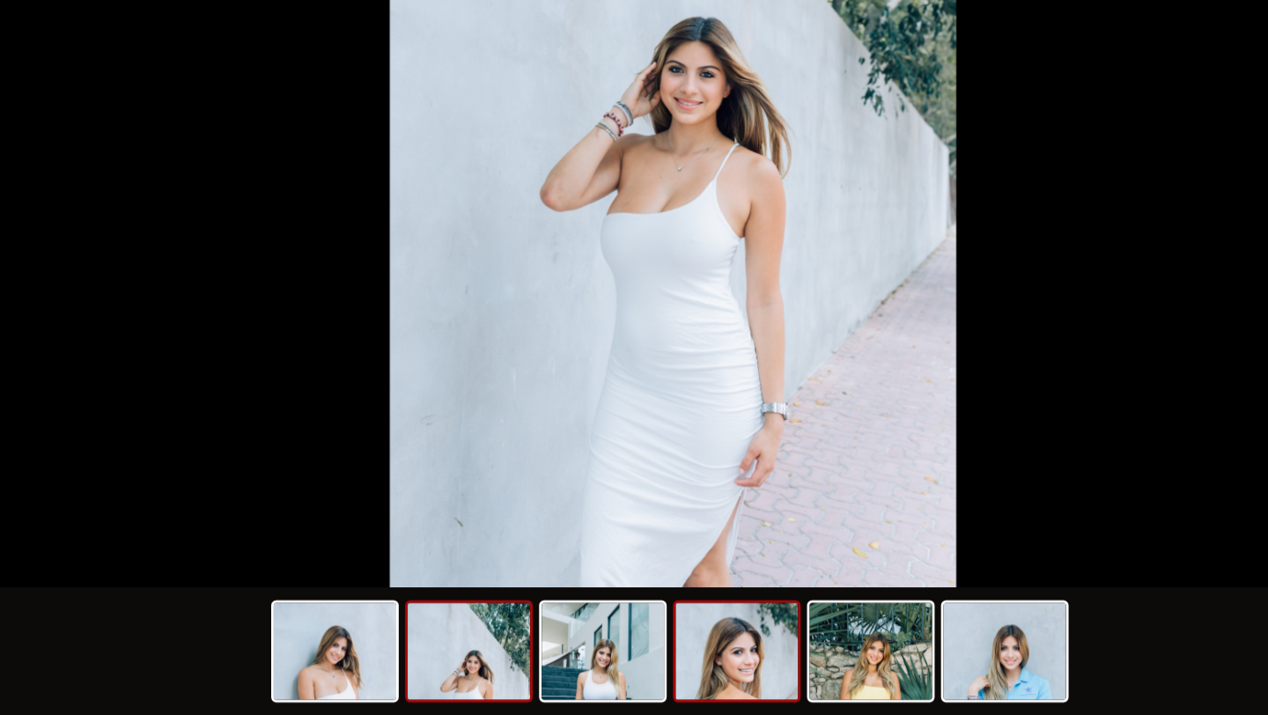
click at [667, 672] on img at bounding box center [678, 671] width 85 height 67
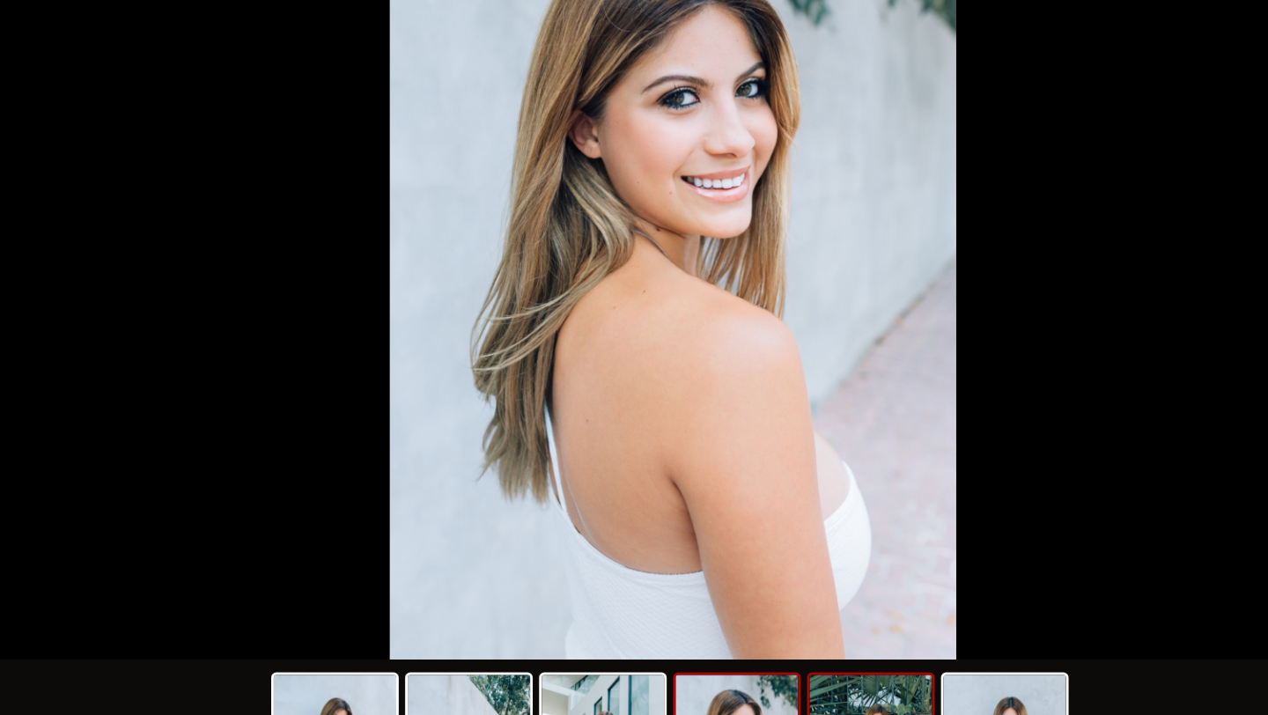
click at [749, 659] on img at bounding box center [770, 671] width 85 height 67
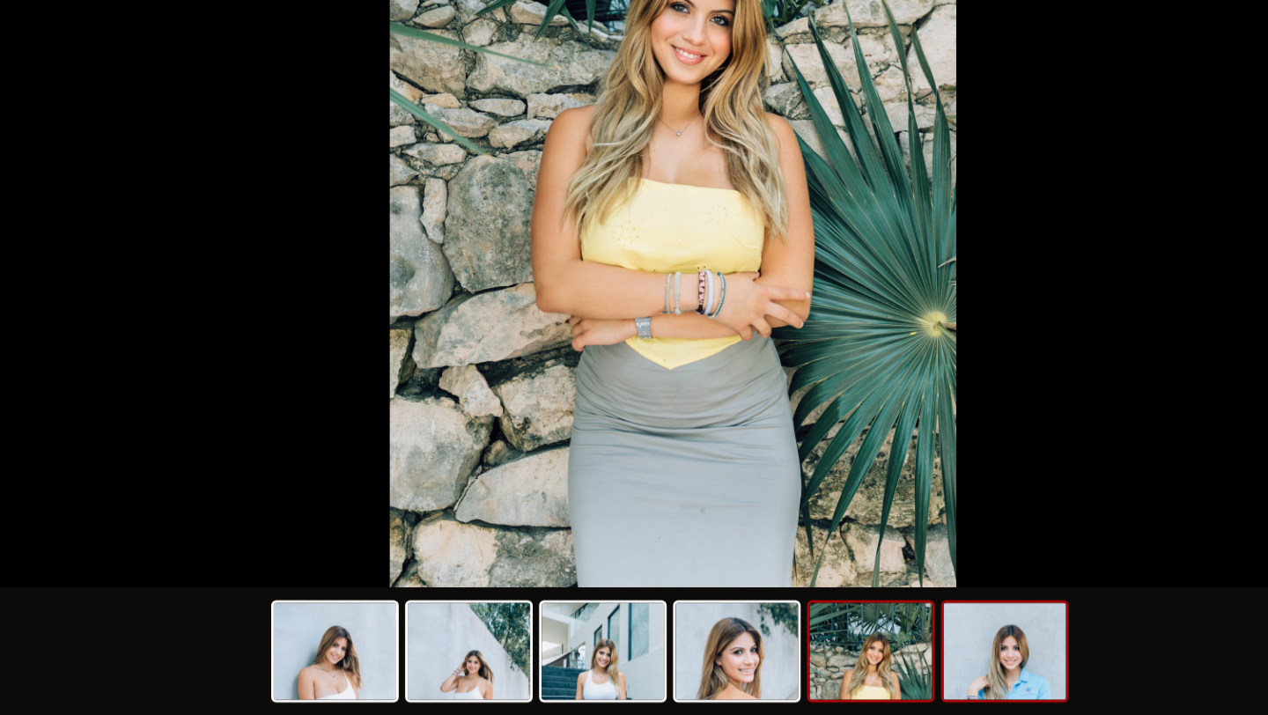
click at [839, 676] on img at bounding box center [863, 671] width 85 height 67
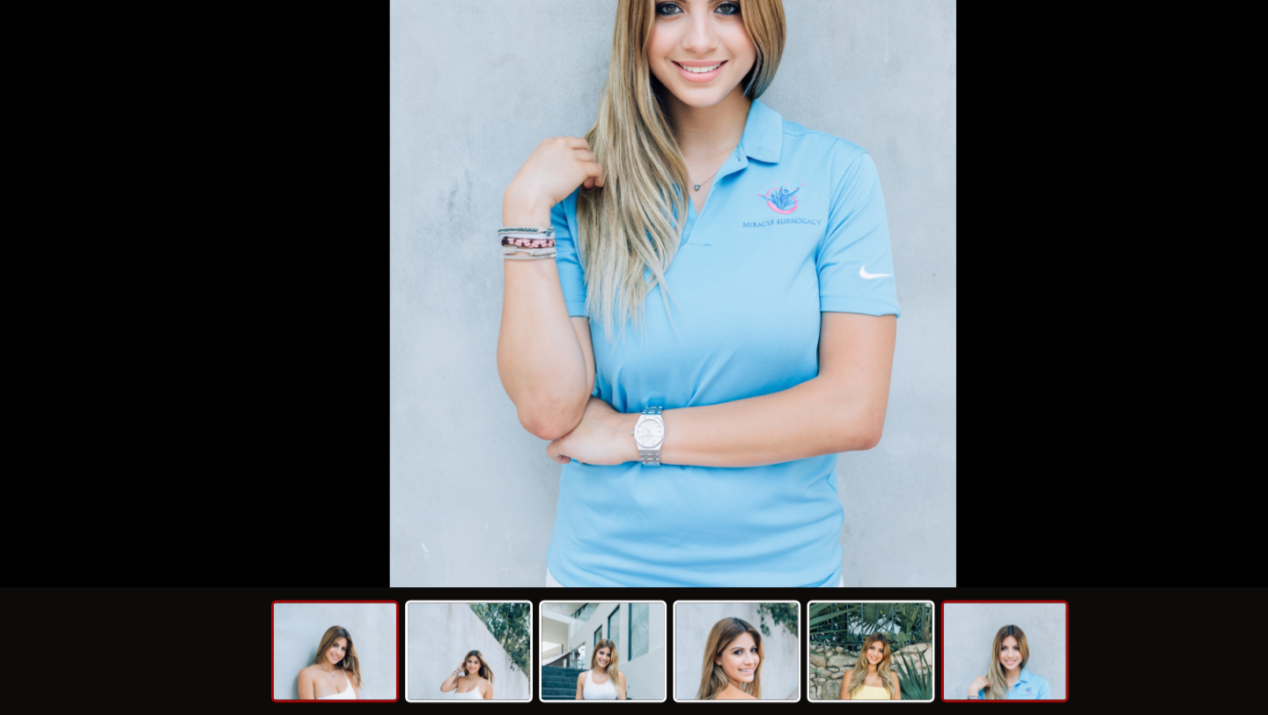
click at [391, 665] on img at bounding box center [400, 671] width 85 height 67
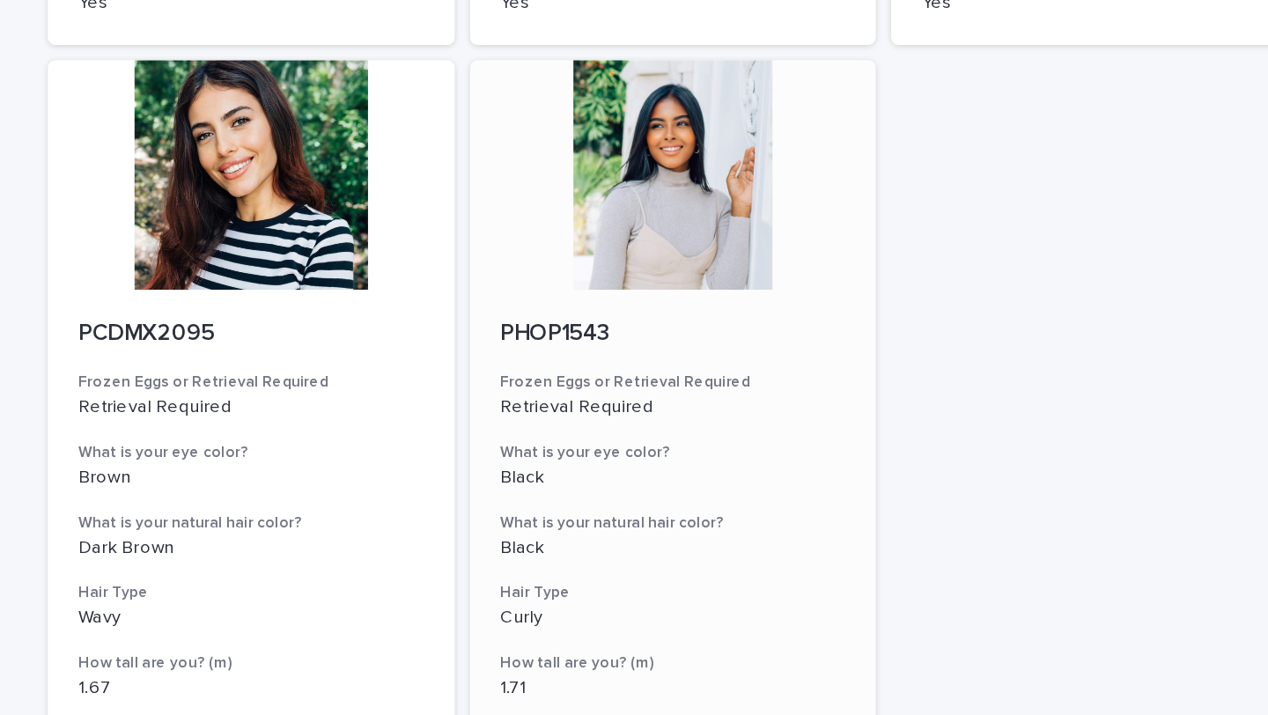
scroll to position [2026, 0]
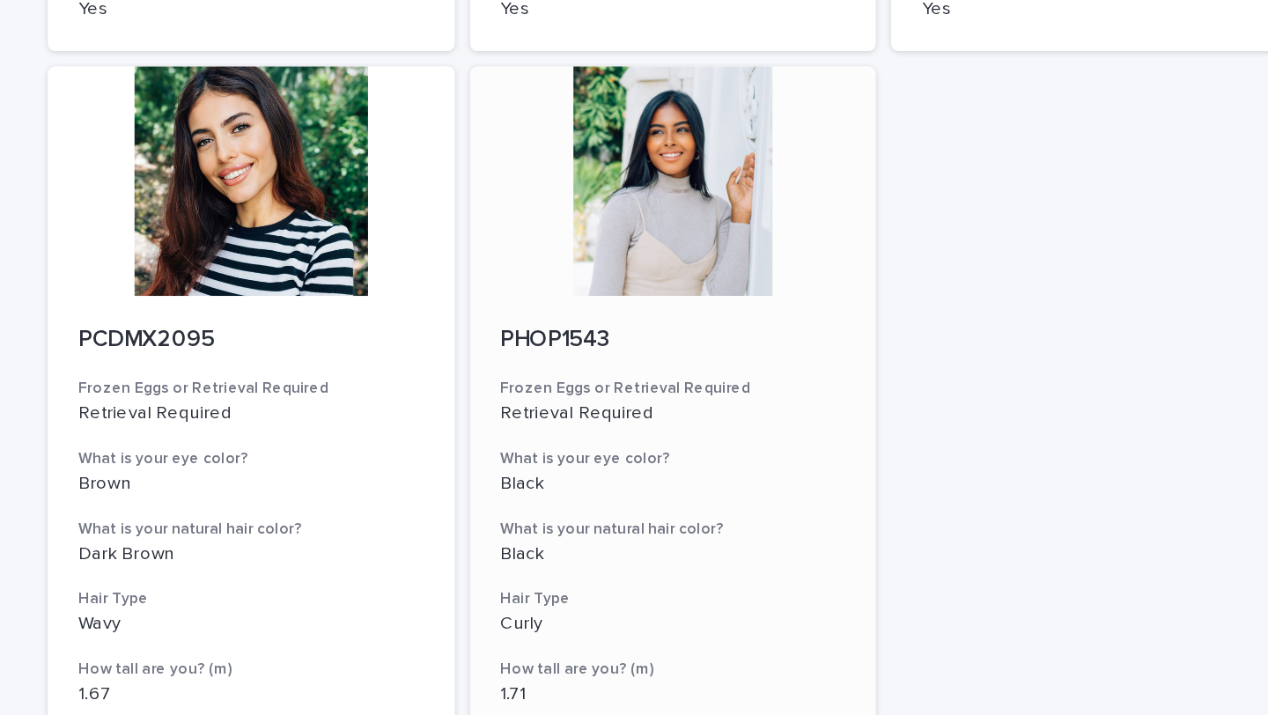
click at [640, 155] on div at bounding box center [634, 125] width 281 height 158
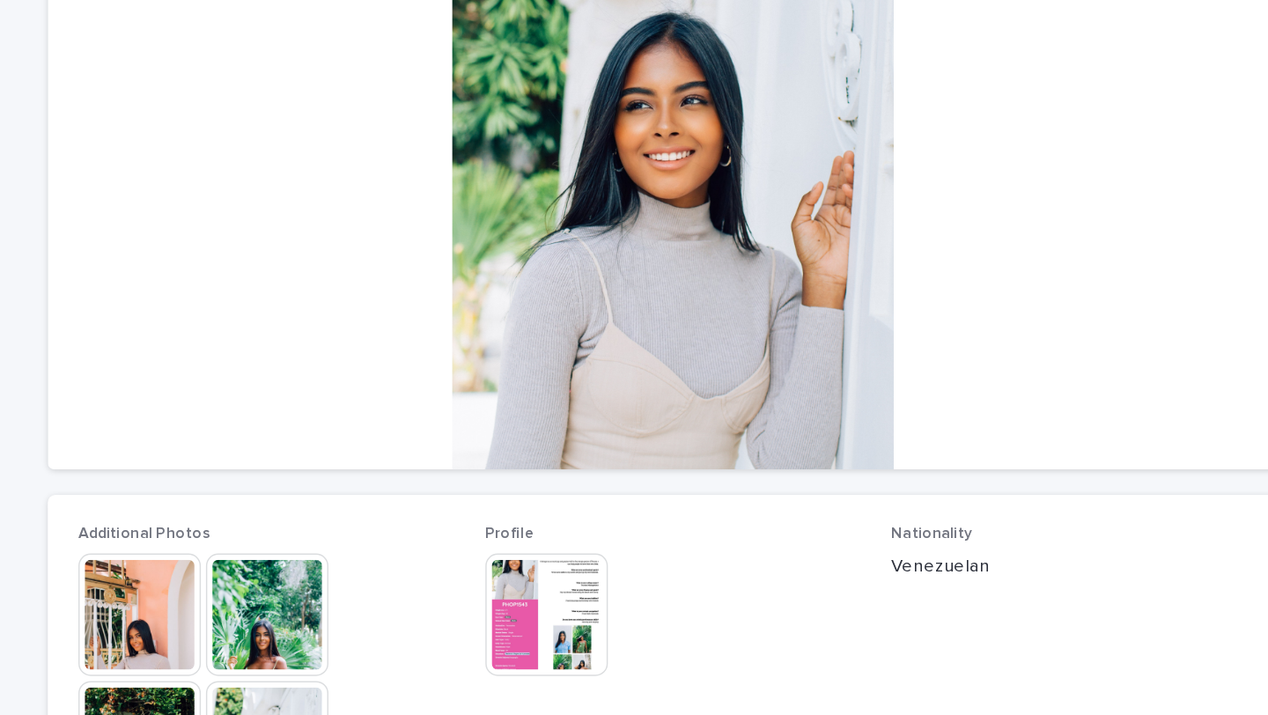
scroll to position [330, 0]
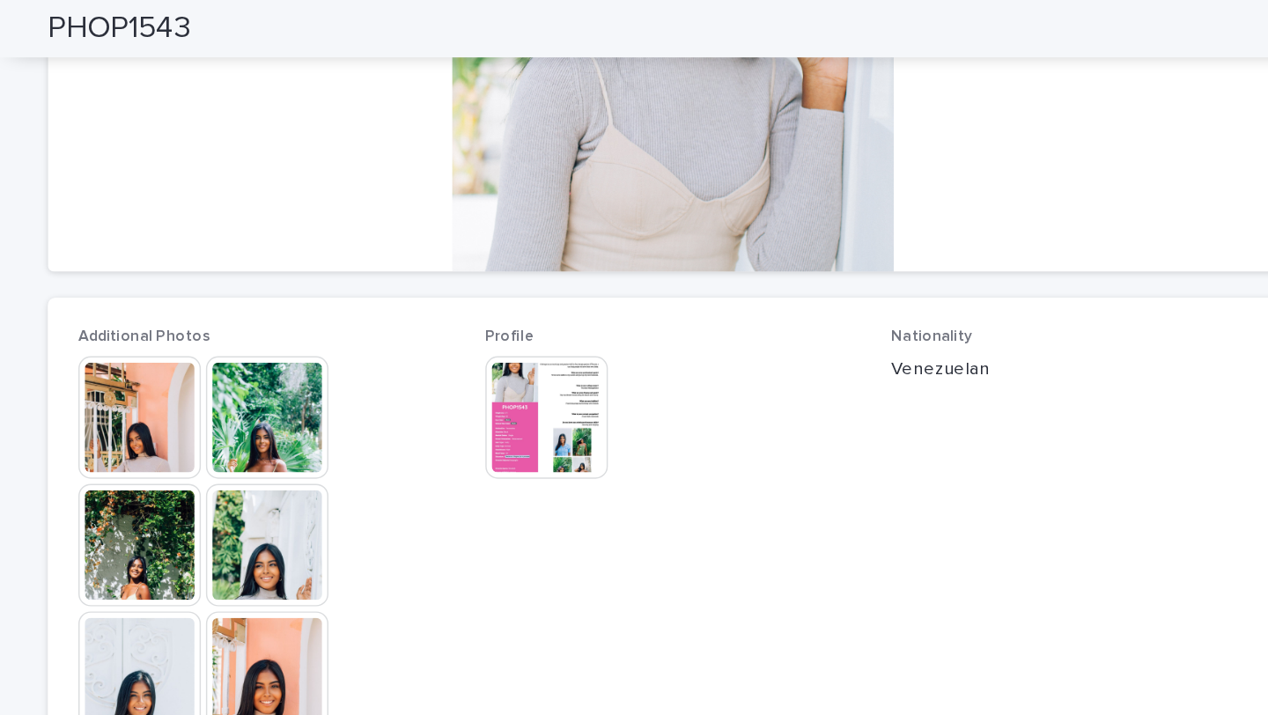
click at [286, 280] on img at bounding box center [266, 288] width 85 height 85
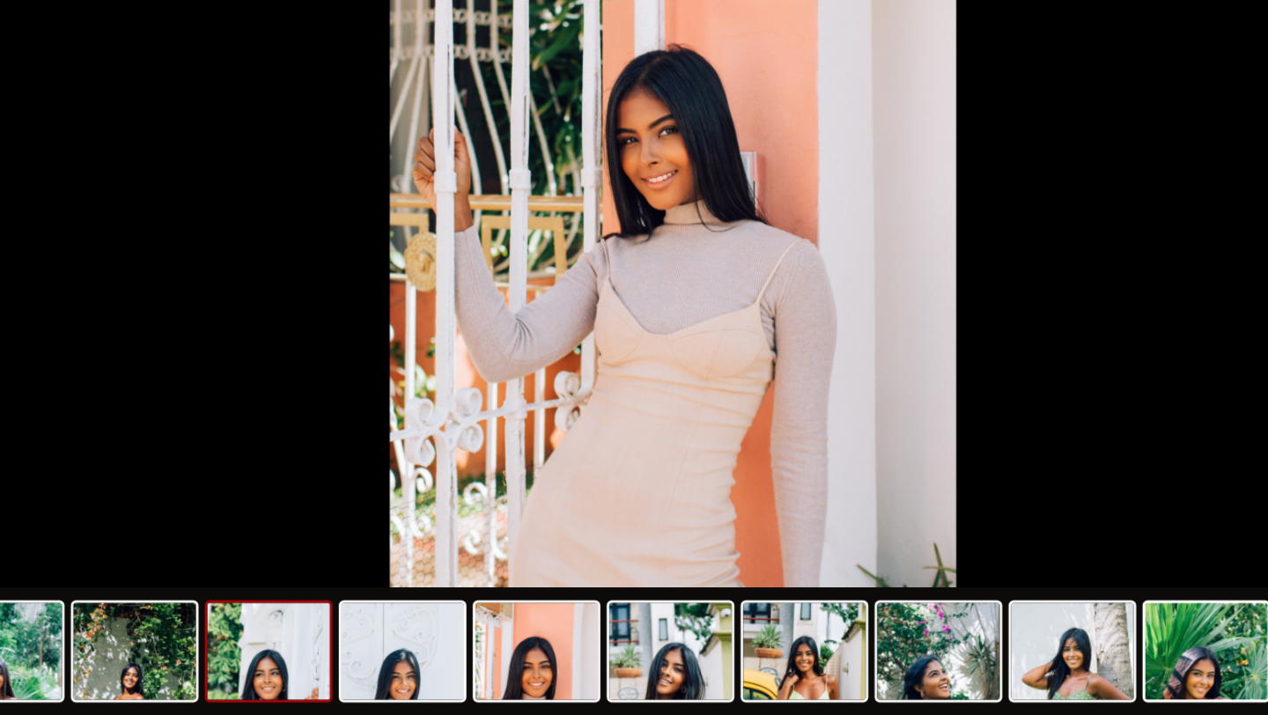
click at [353, 677] on img at bounding box center [355, 671] width 85 height 67
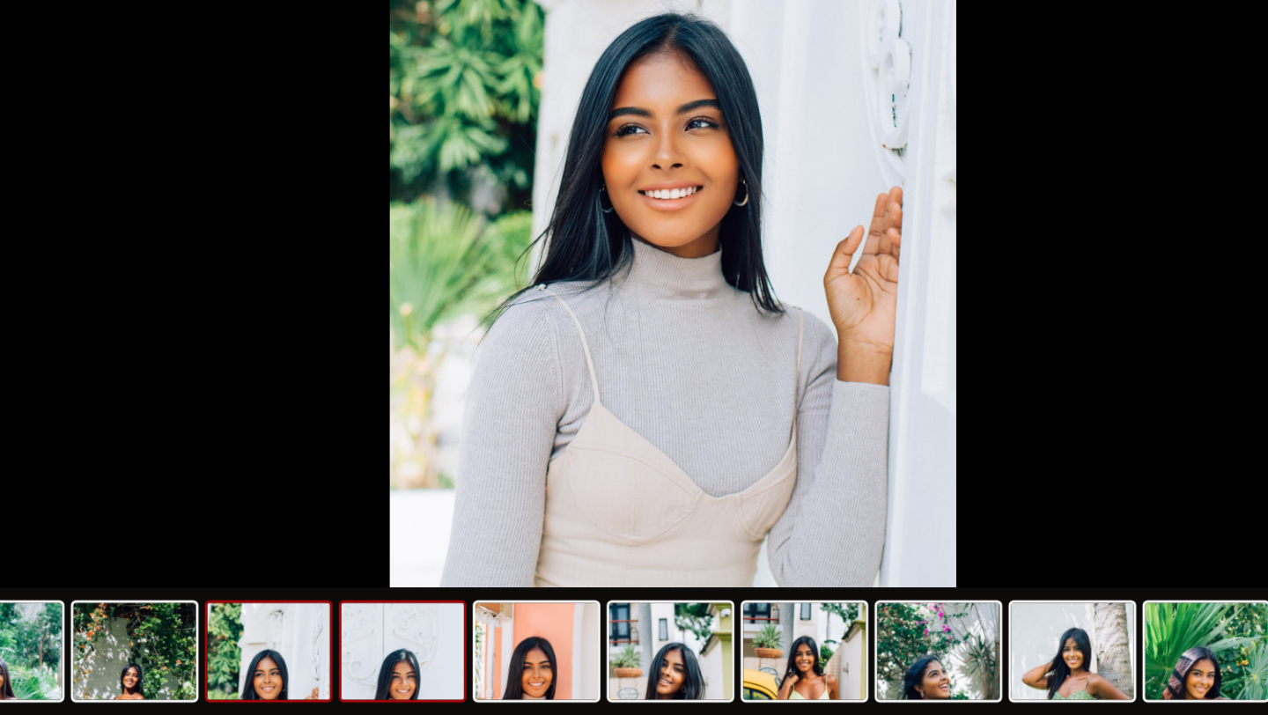
click at [457, 673] on img at bounding box center [447, 671] width 85 height 67
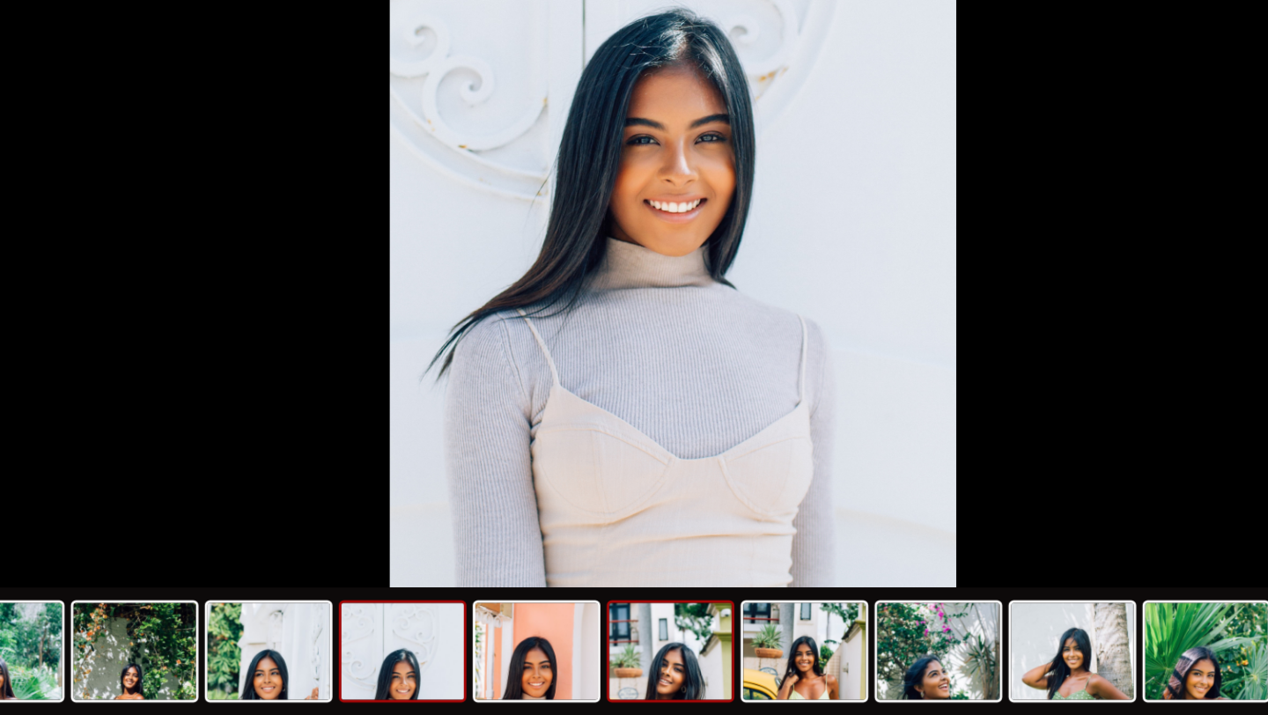
click at [604, 670] on img at bounding box center [632, 671] width 85 height 67
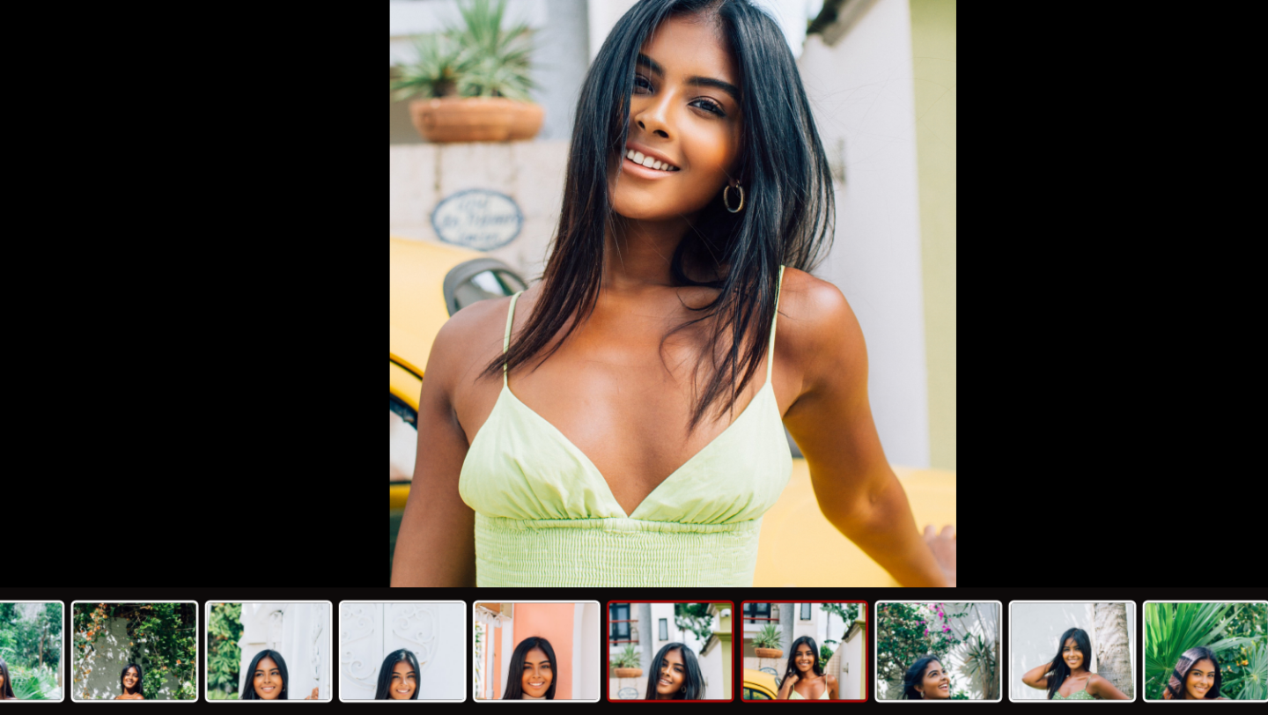
click at [717, 671] on img at bounding box center [724, 671] width 85 height 67
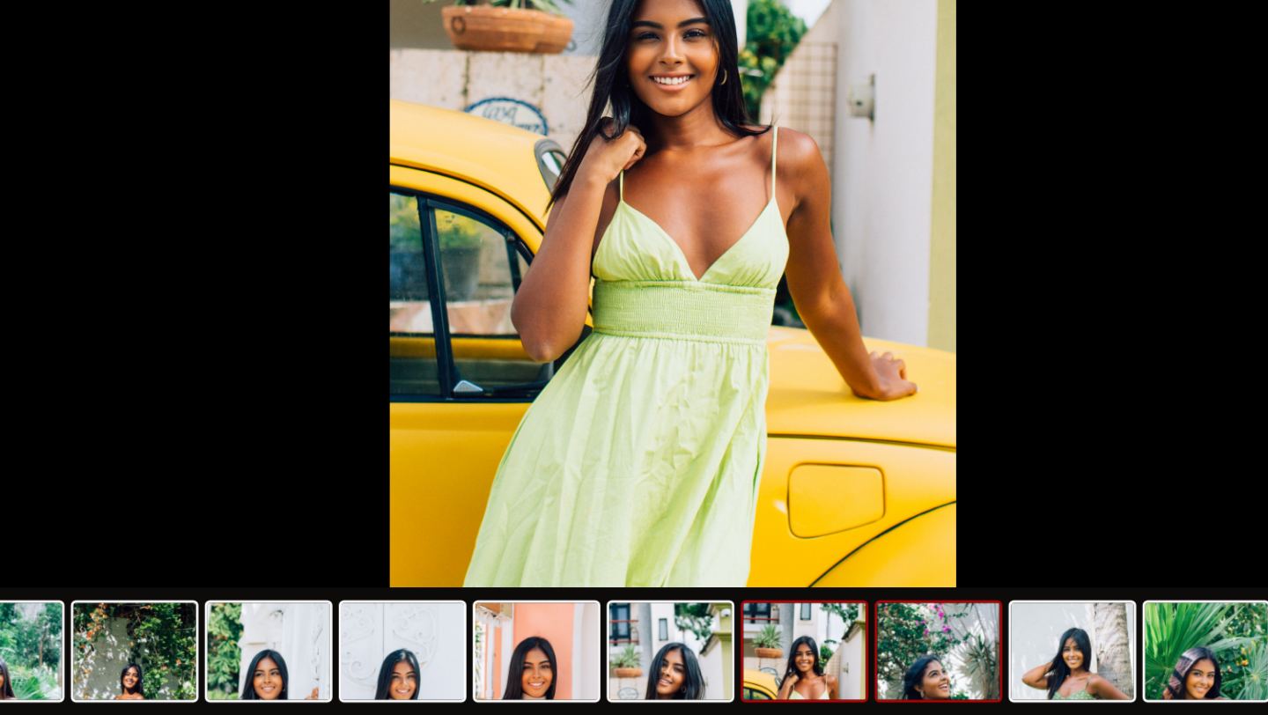
click at [811, 679] on img at bounding box center [817, 671] width 85 height 67
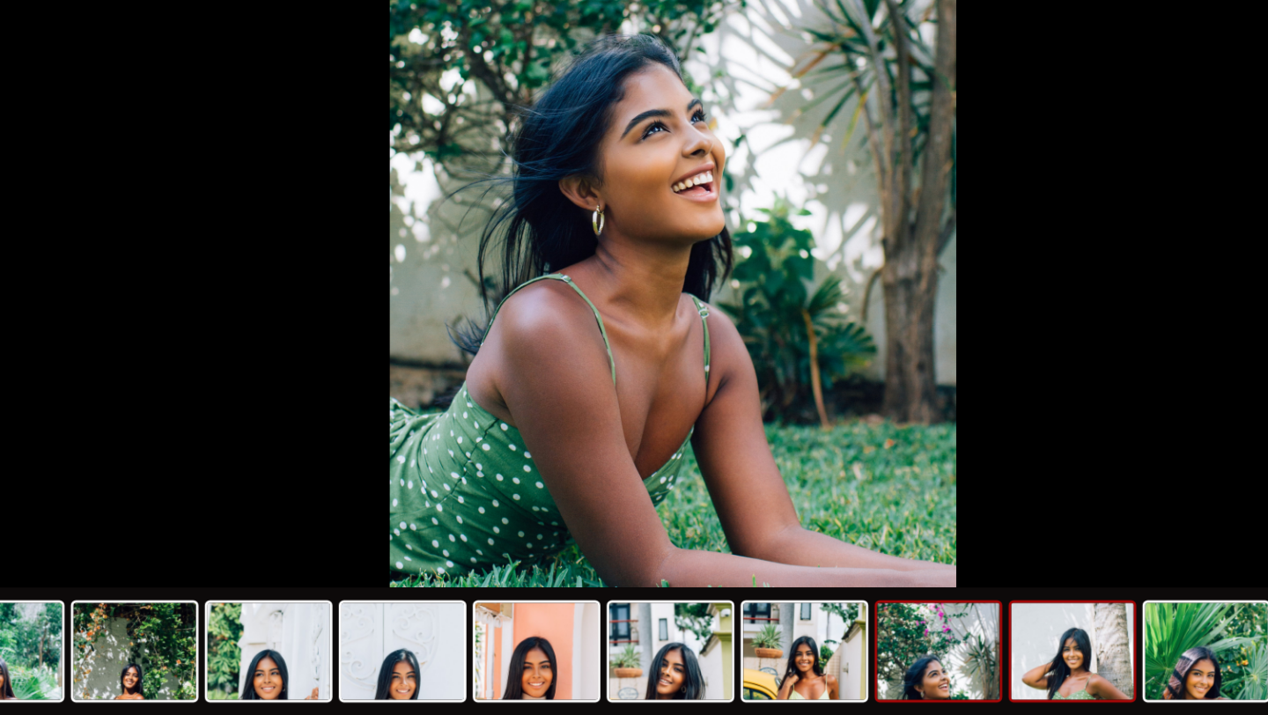
click at [909, 674] on img at bounding box center [909, 671] width 85 height 67
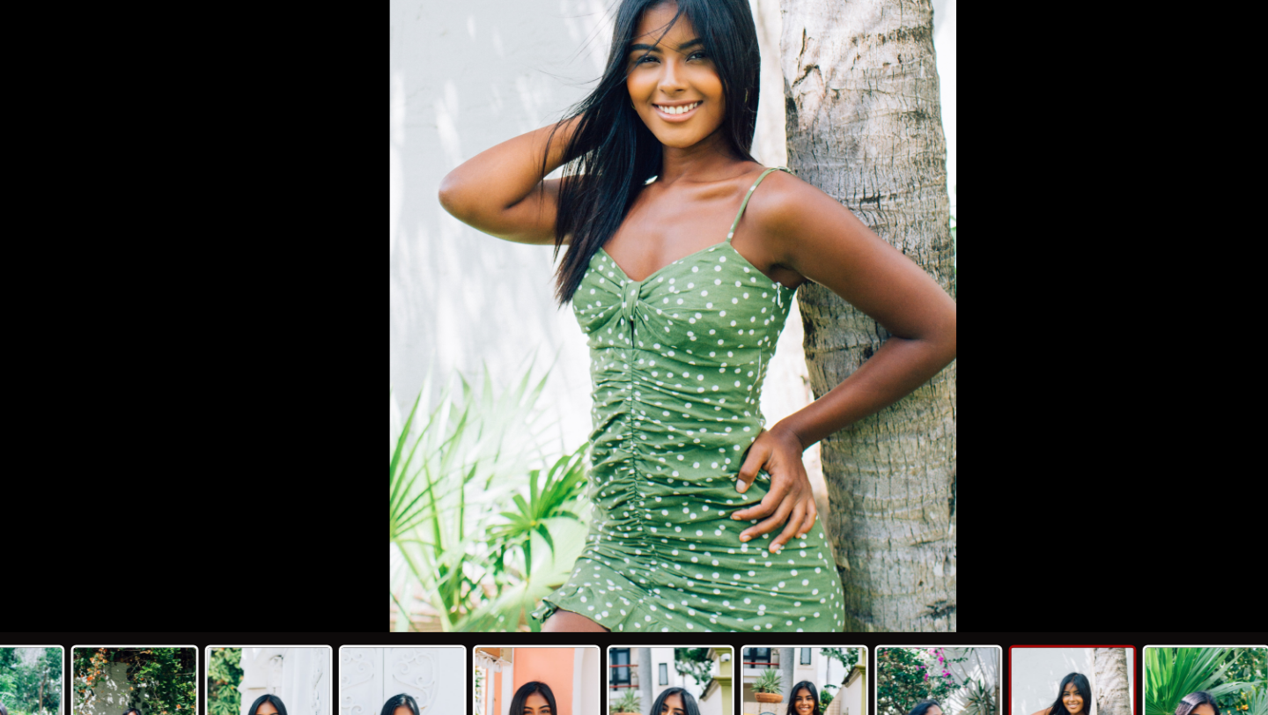
click at [921, 667] on img at bounding box center [909, 671] width 85 height 67
click at [735, 660] on img at bounding box center [724, 671] width 85 height 67
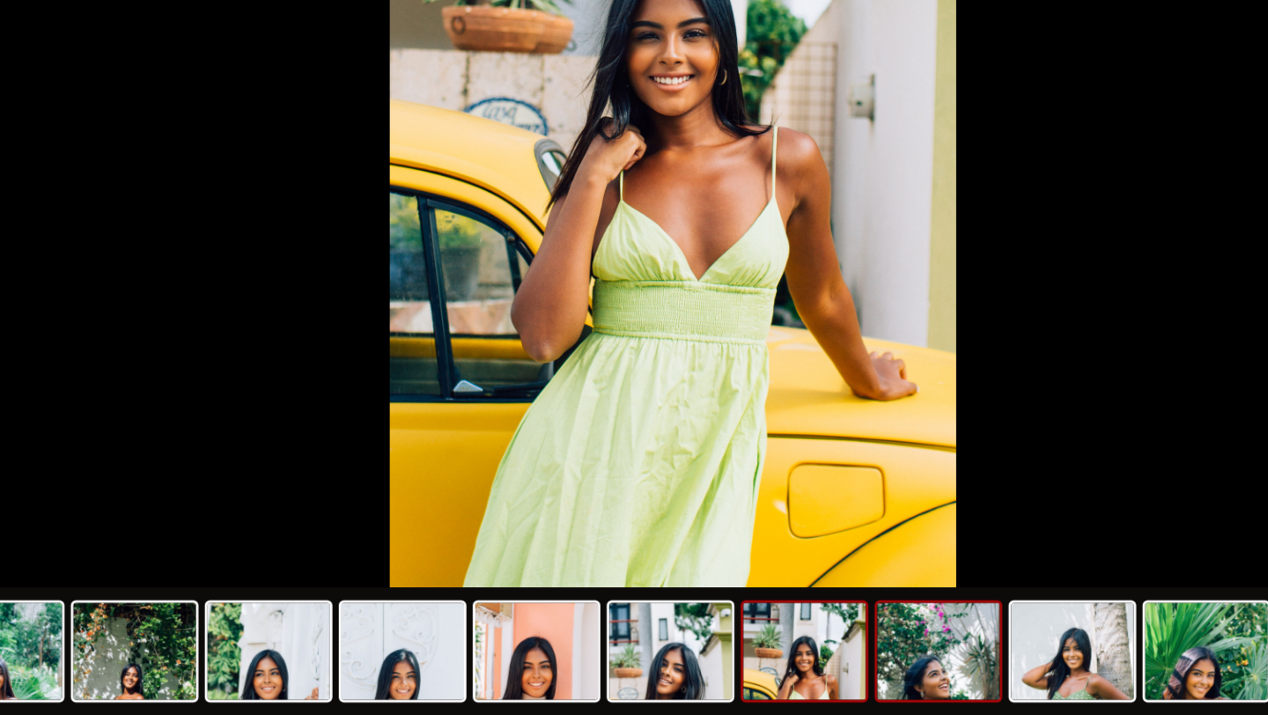
click at [798, 672] on img at bounding box center [817, 671] width 85 height 67
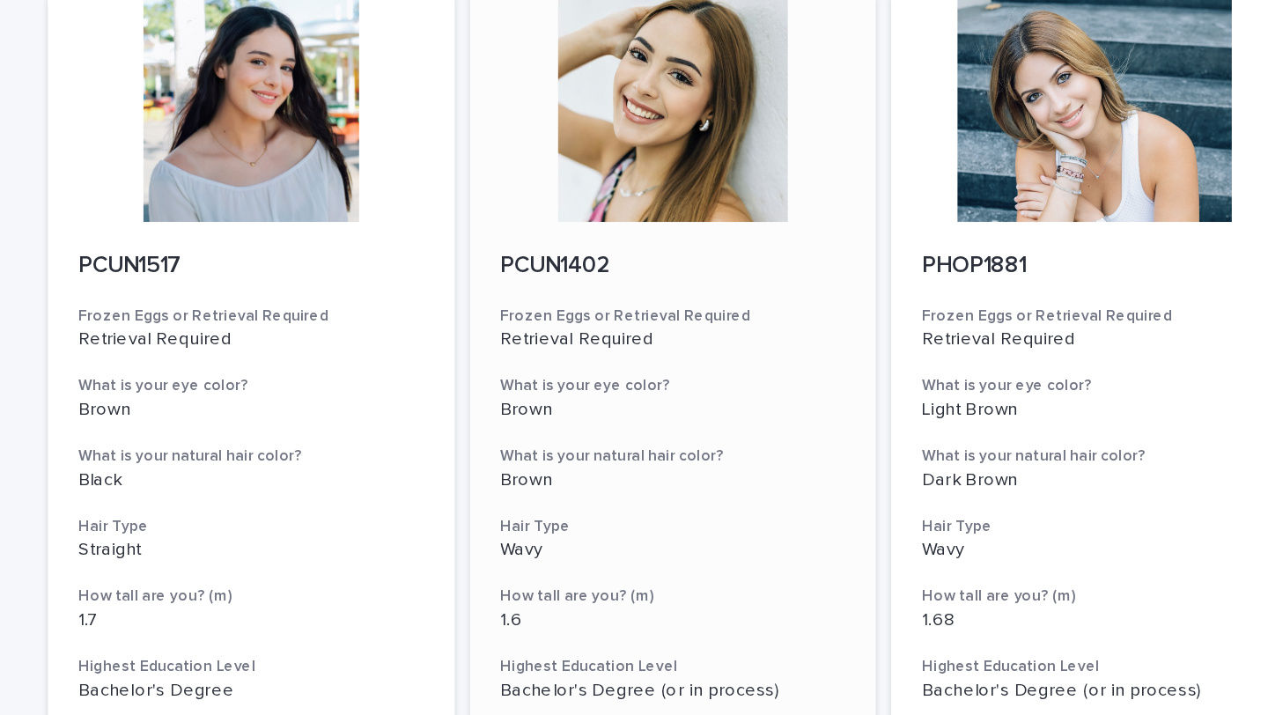
scroll to position [228, 0]
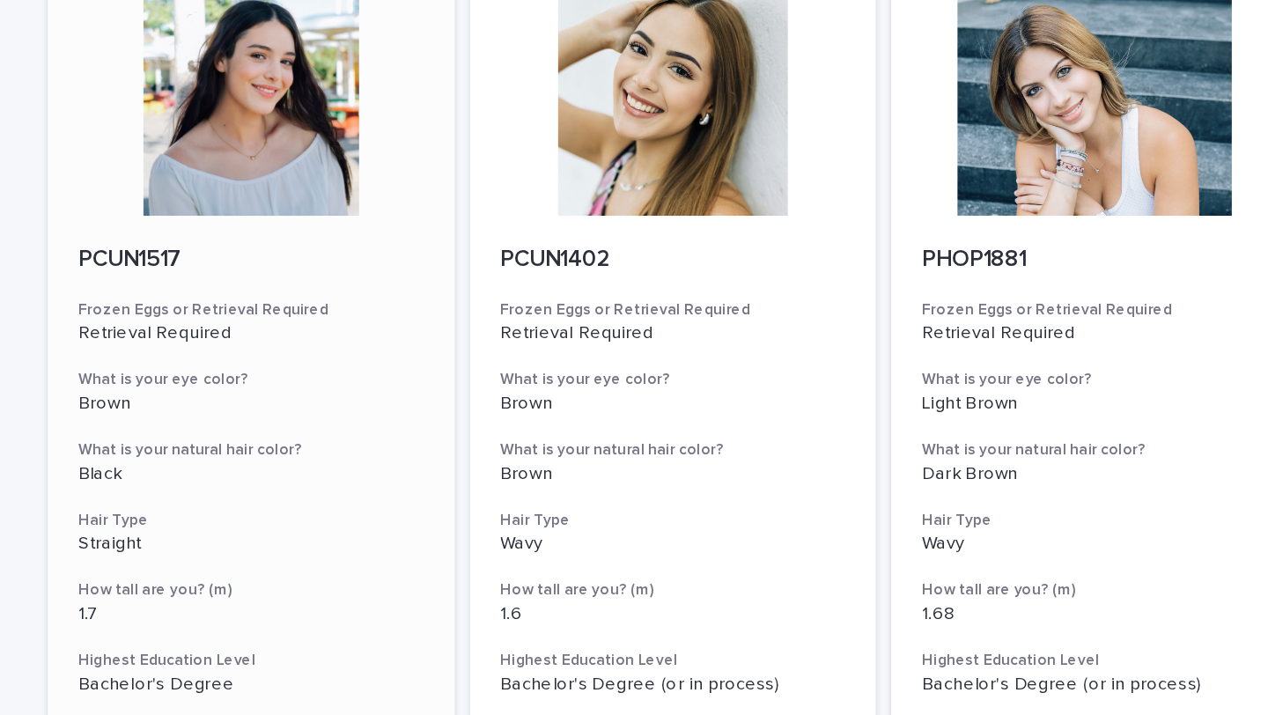
click at [346, 100] on div at bounding box center [343, 69] width 281 height 158
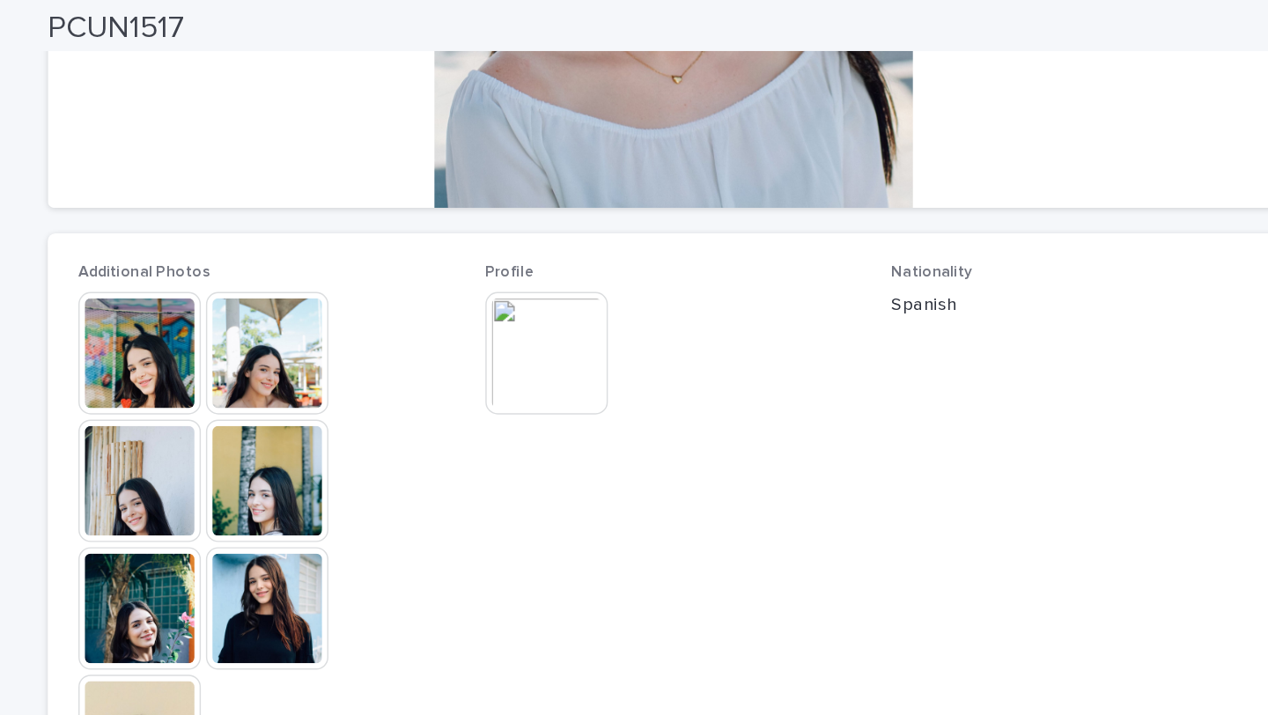
scroll to position [383, 0]
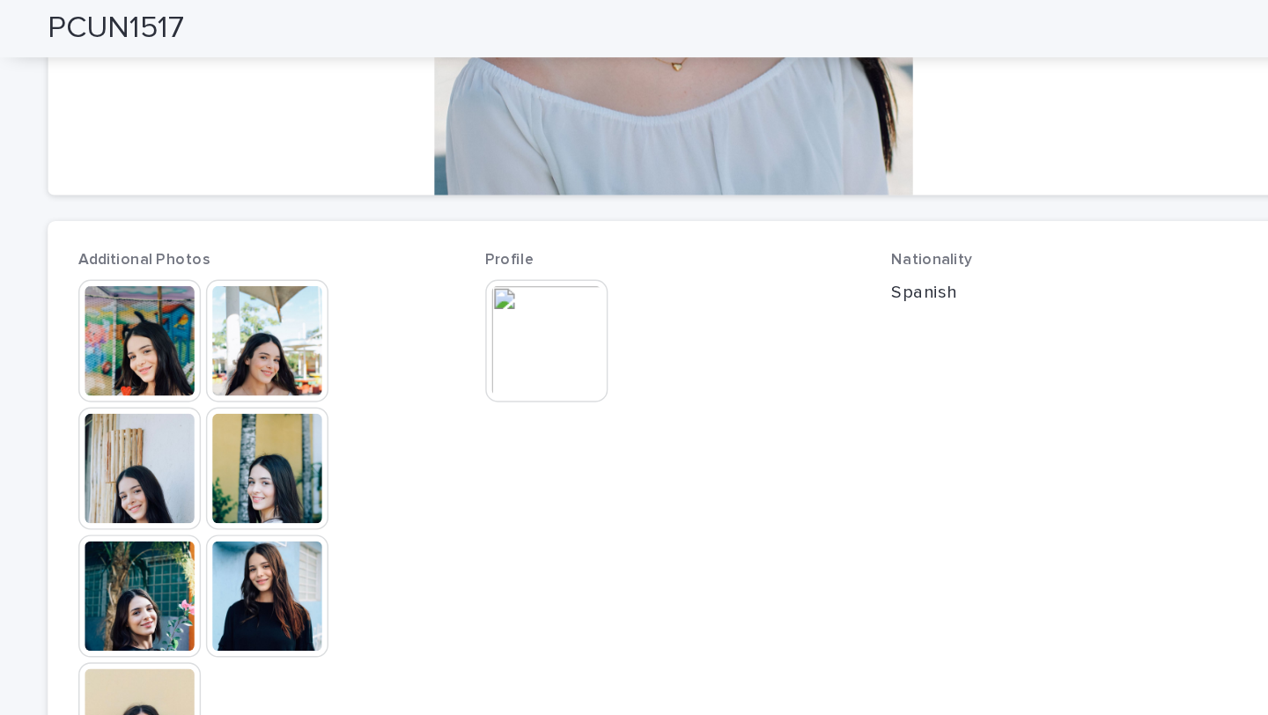
click at [269, 246] on img at bounding box center [266, 235] width 85 height 85
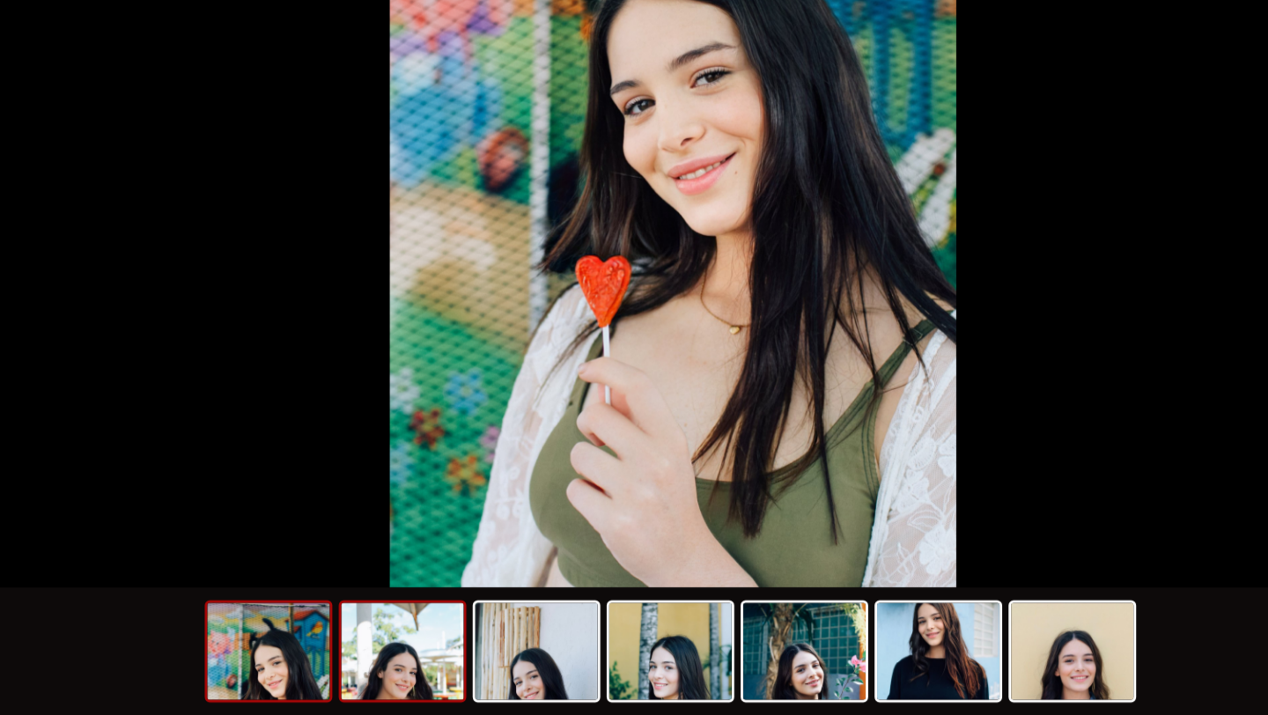
click at [468, 691] on img at bounding box center [447, 671] width 85 height 67
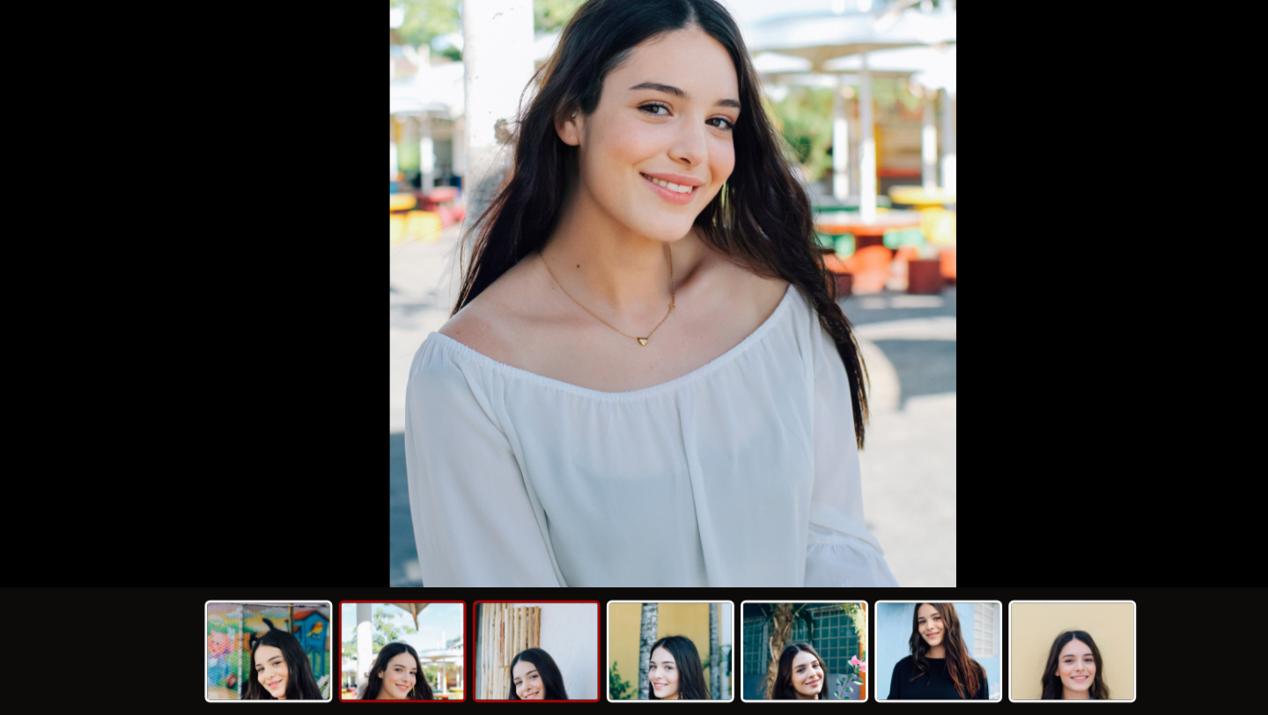
click at [549, 678] on img at bounding box center [540, 671] width 85 height 67
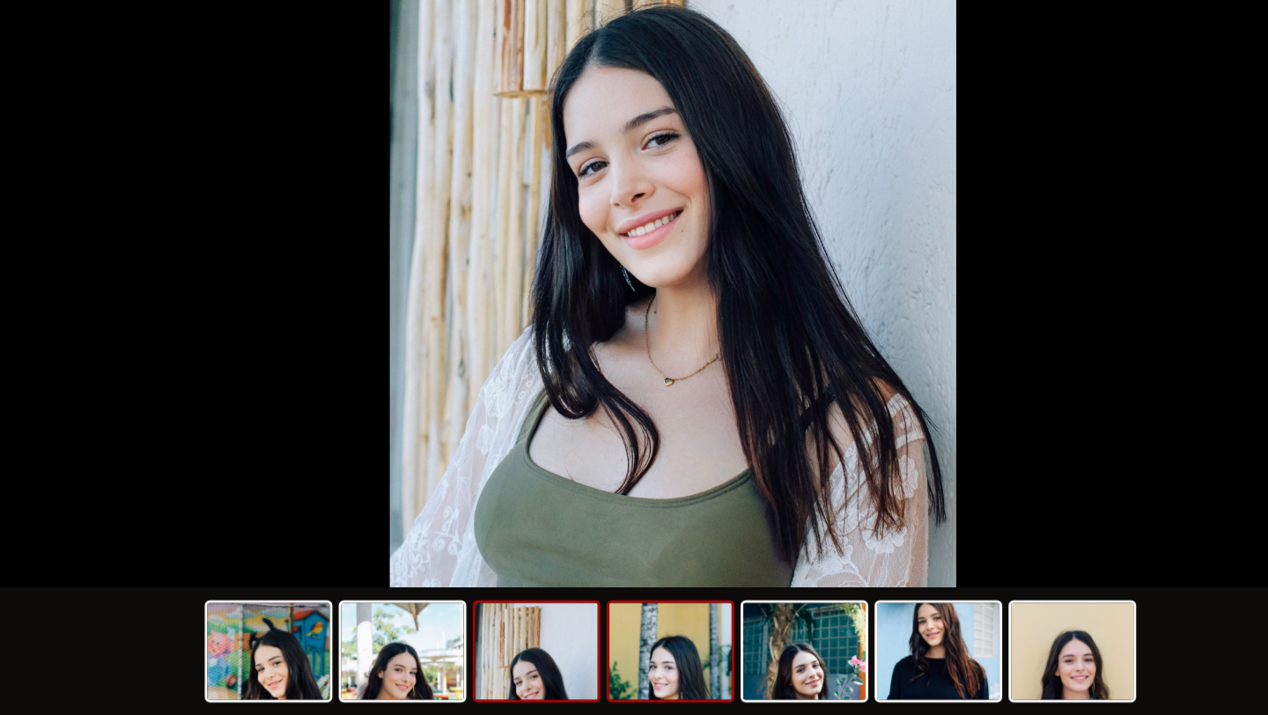
click at [627, 680] on img at bounding box center [632, 671] width 85 height 67
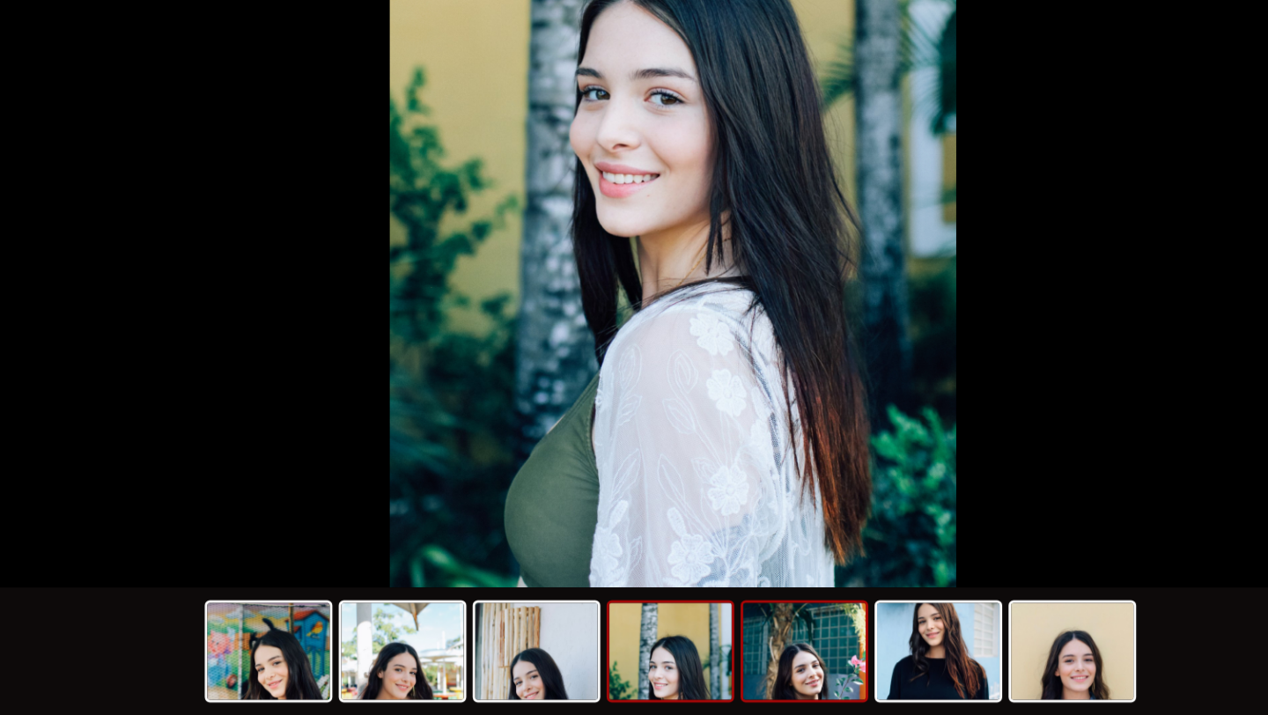
click at [725, 682] on img at bounding box center [724, 671] width 85 height 67
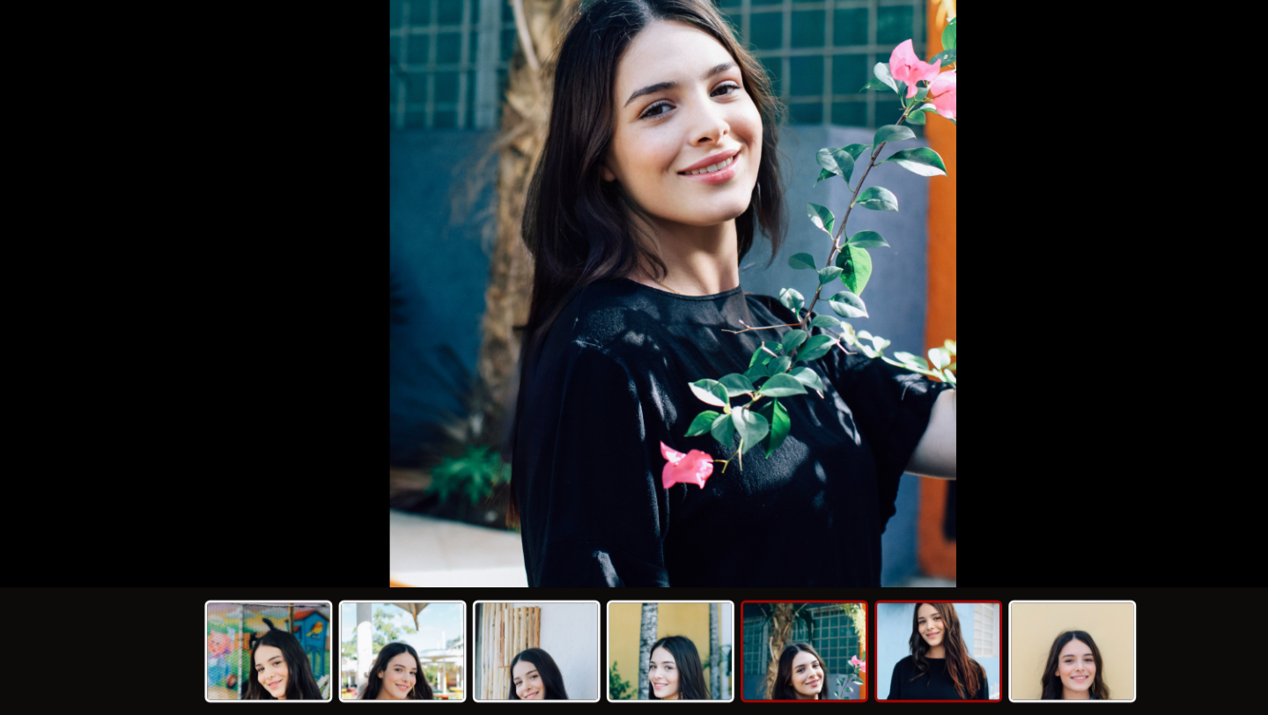
click at [800, 674] on img at bounding box center [817, 671] width 85 height 67
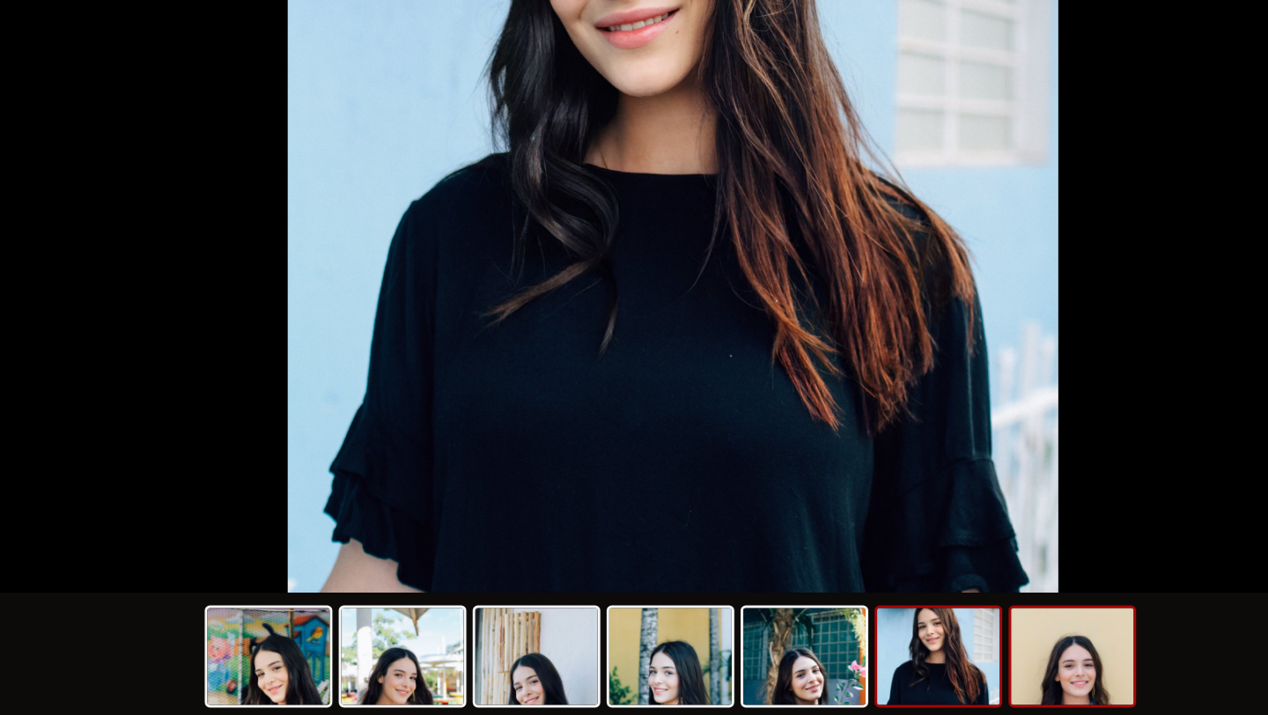
click at [912, 682] on img at bounding box center [909, 671] width 85 height 67
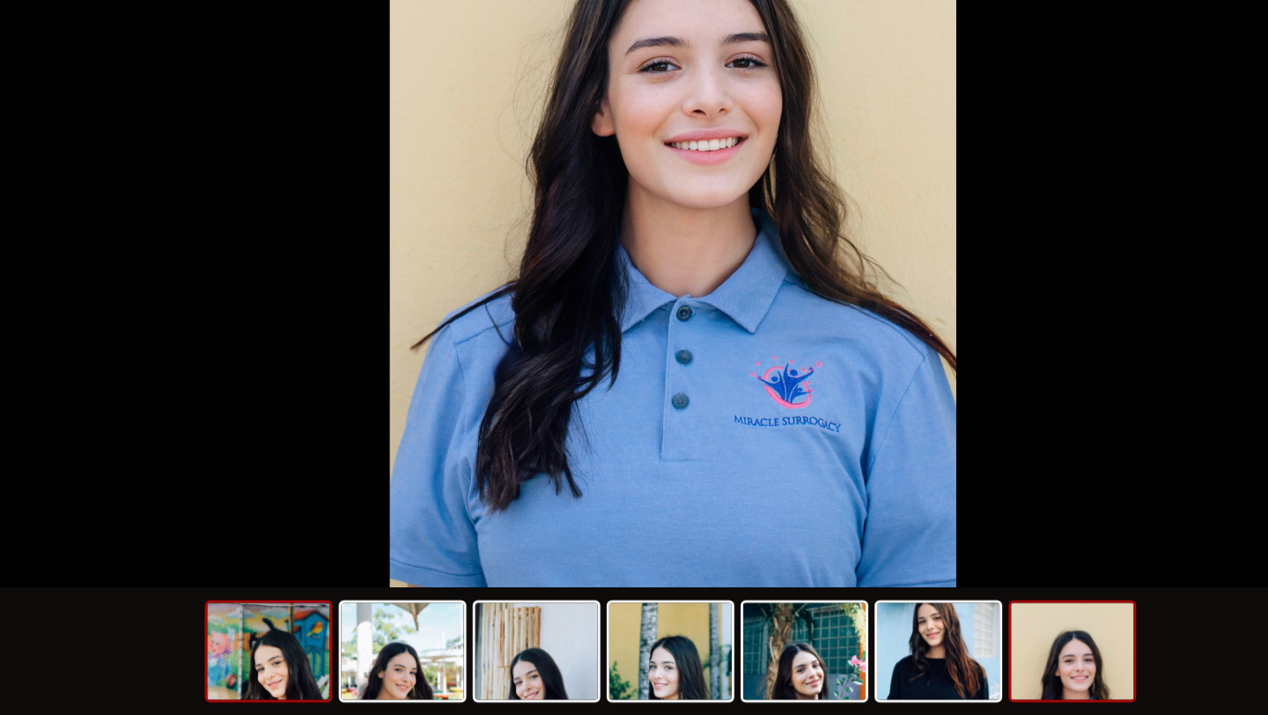
click at [357, 671] on img at bounding box center [355, 671] width 85 height 67
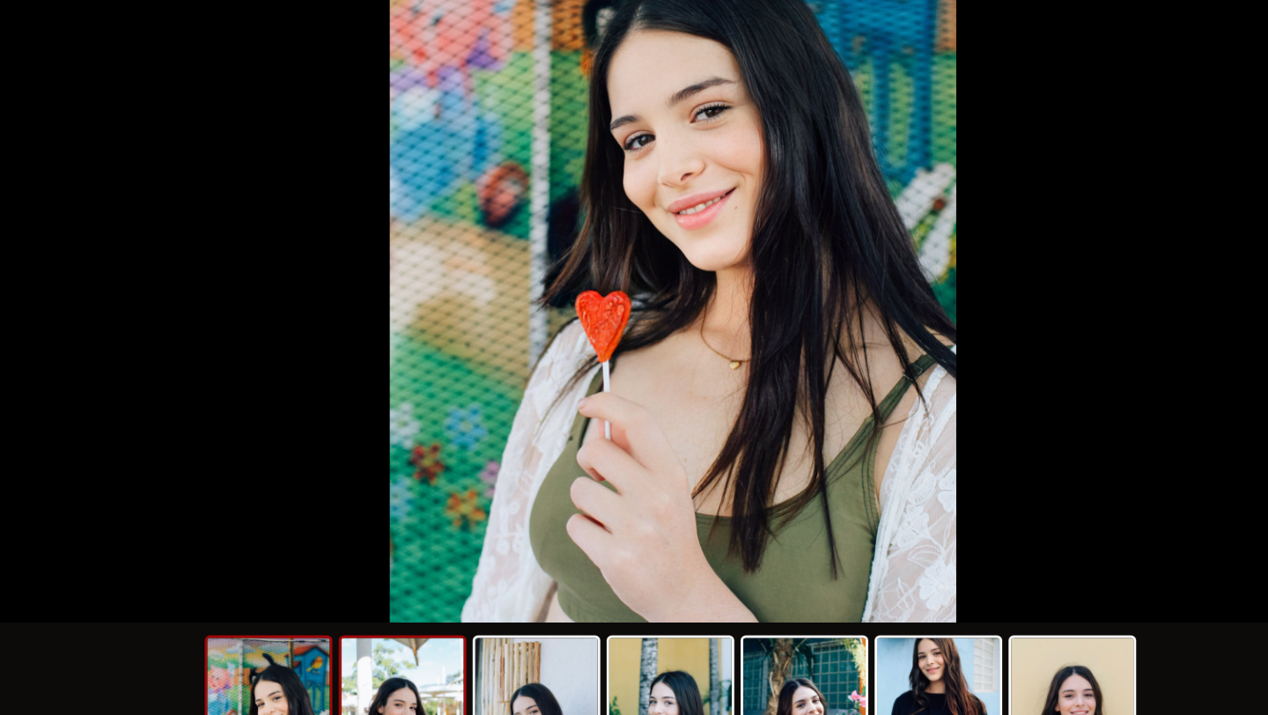
click at [443, 678] on img at bounding box center [447, 671] width 85 height 67
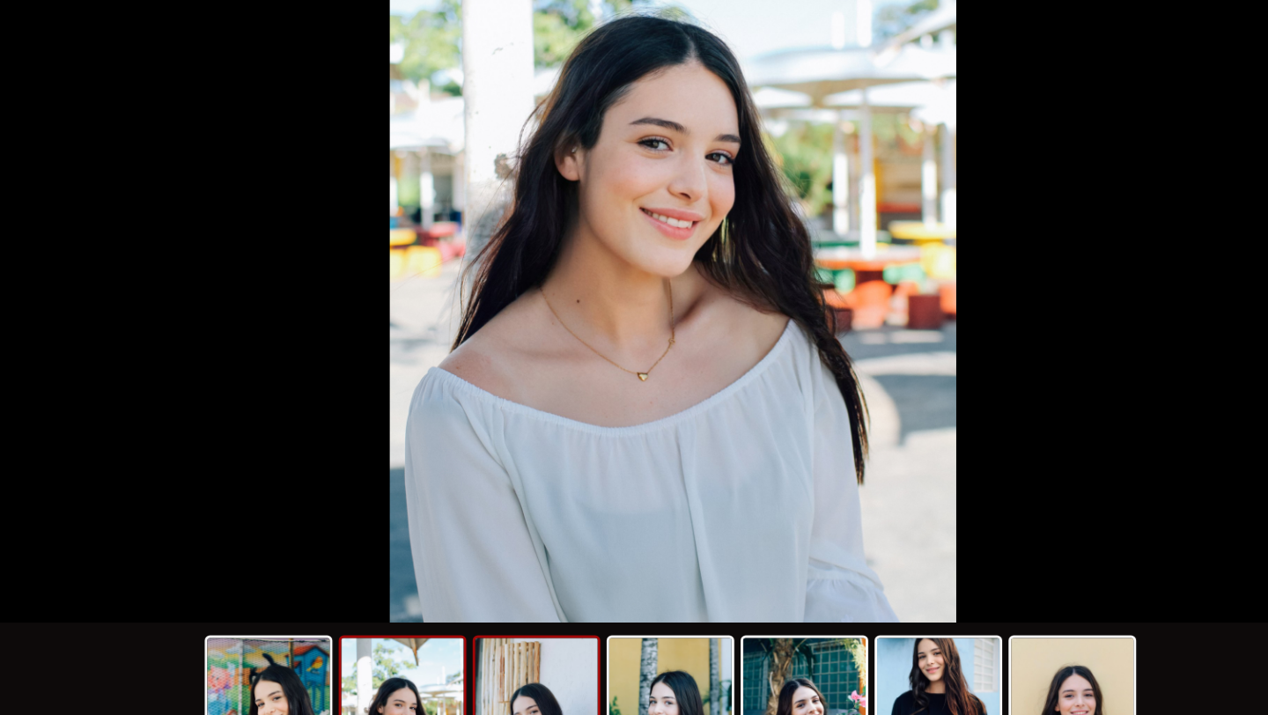
click at [537, 677] on img at bounding box center [540, 671] width 85 height 67
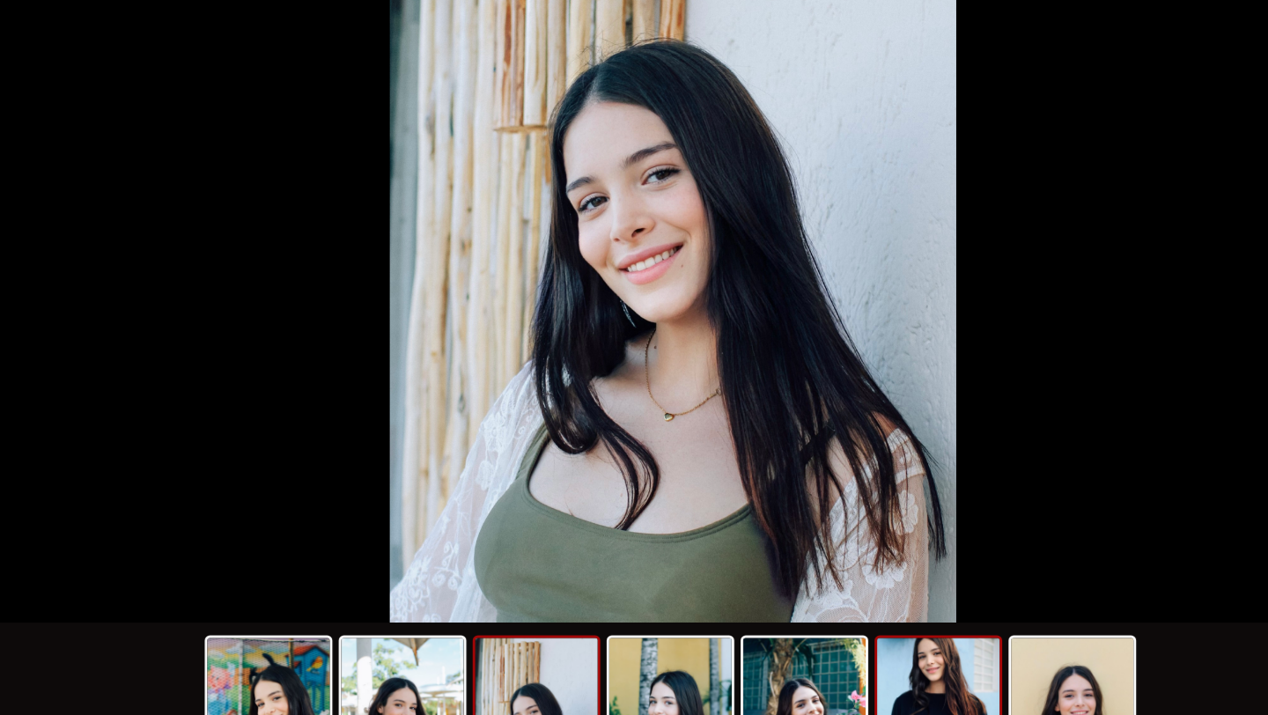
click at [807, 674] on img at bounding box center [817, 671] width 85 height 67
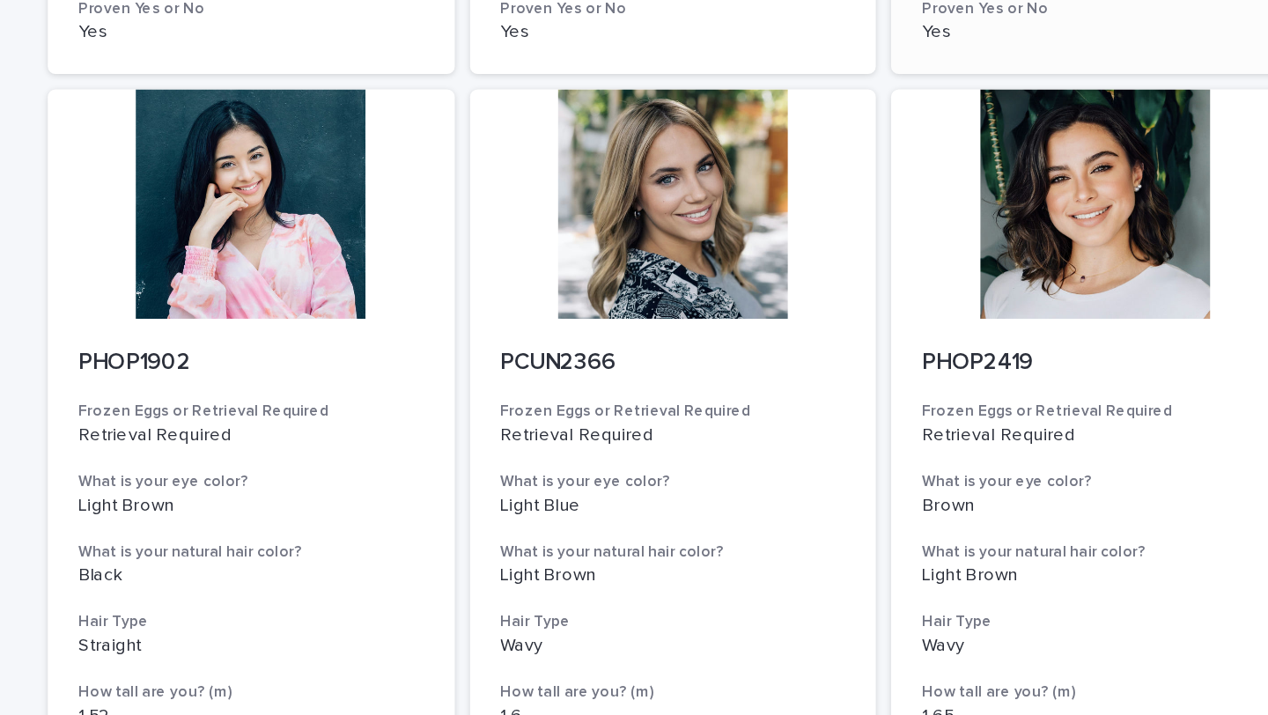
scroll to position [790, 0]
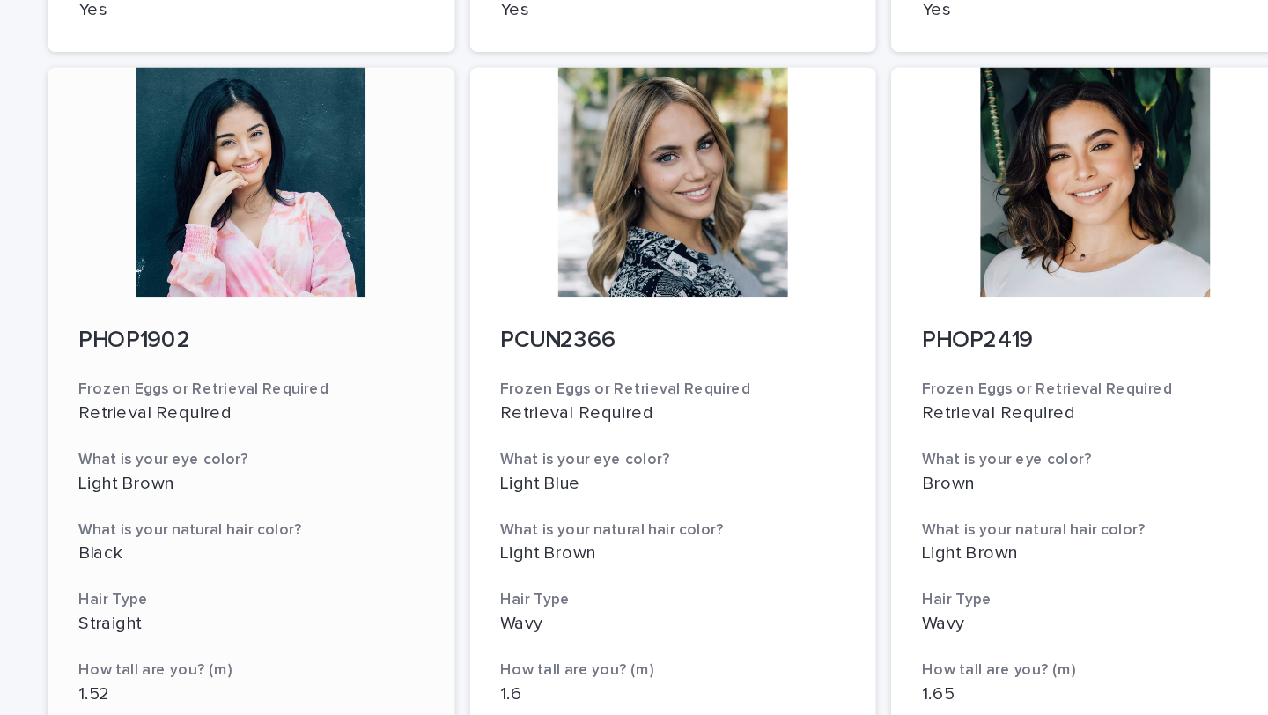
click at [339, 148] on div at bounding box center [343, 126] width 281 height 158
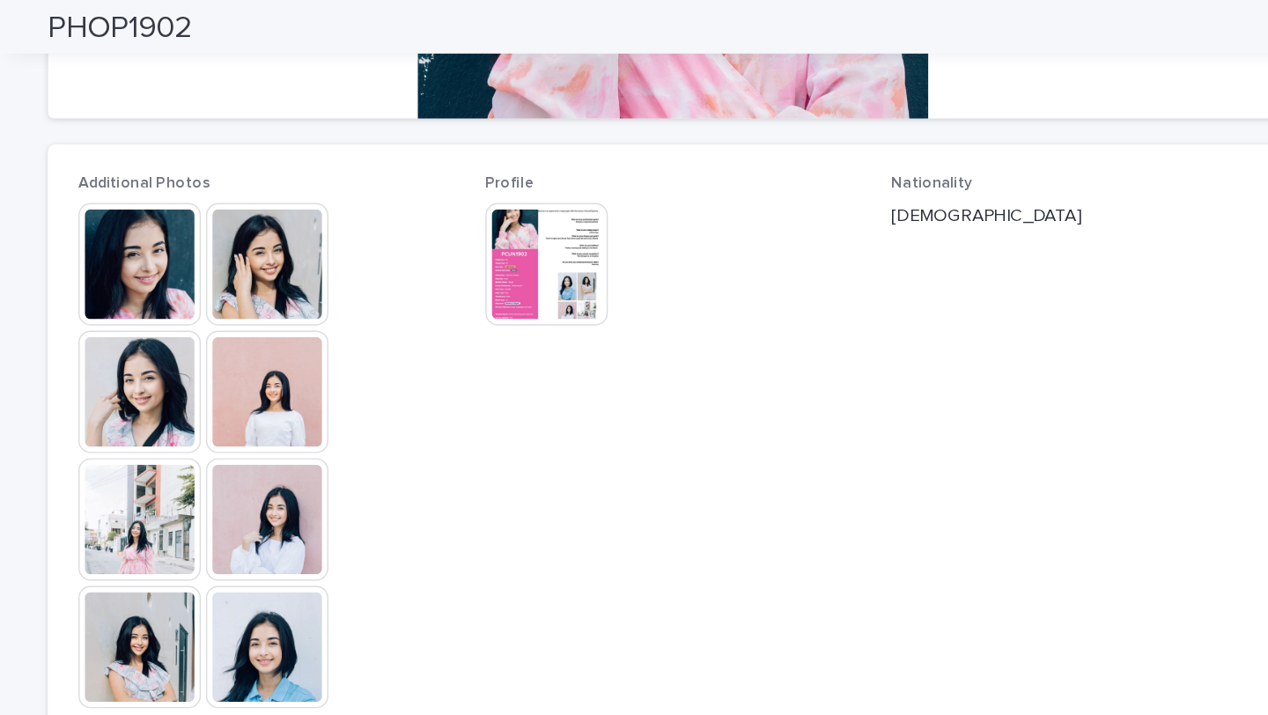
scroll to position [439, 0]
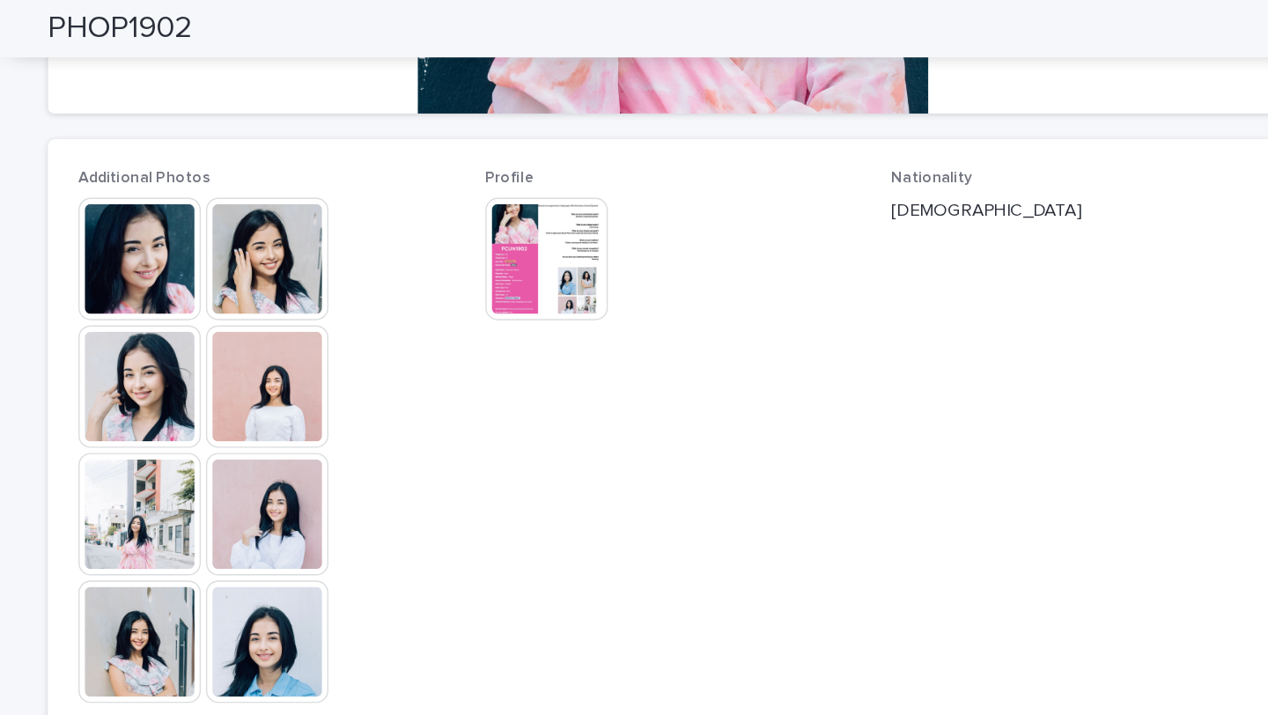
click at [258, 175] on img at bounding box center [266, 178] width 85 height 85
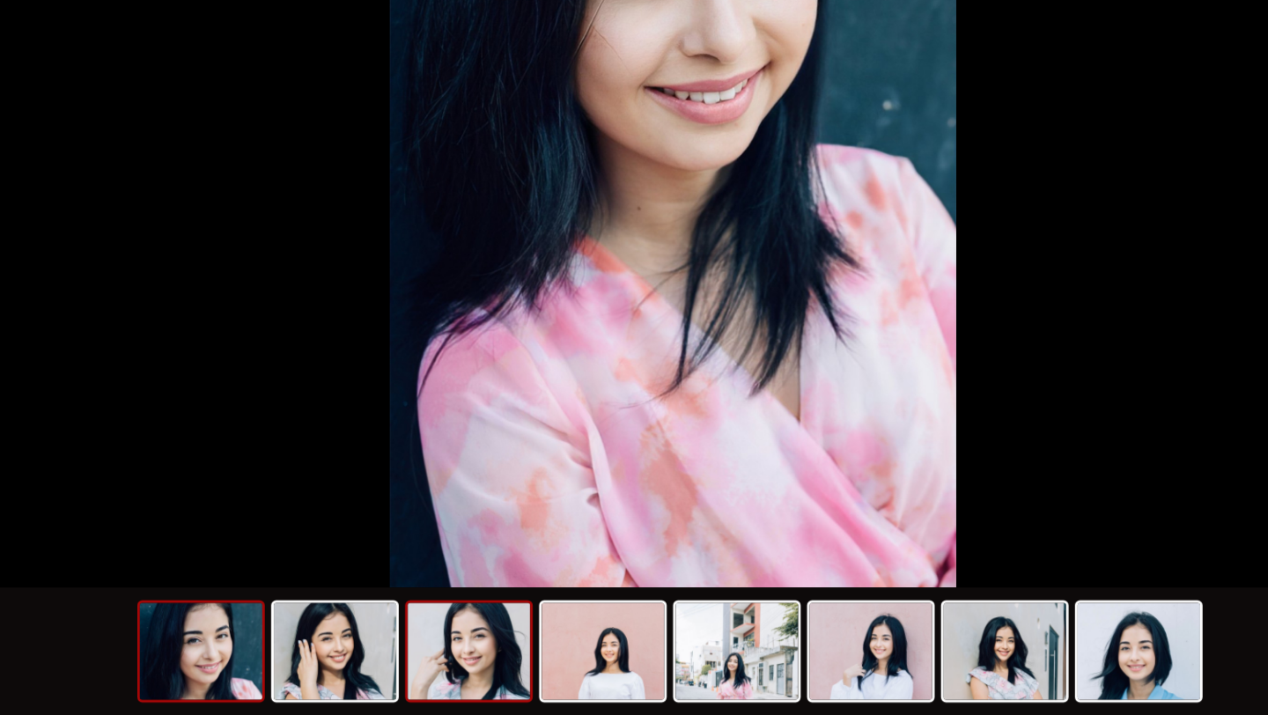
click at [505, 666] on img at bounding box center [493, 671] width 85 height 67
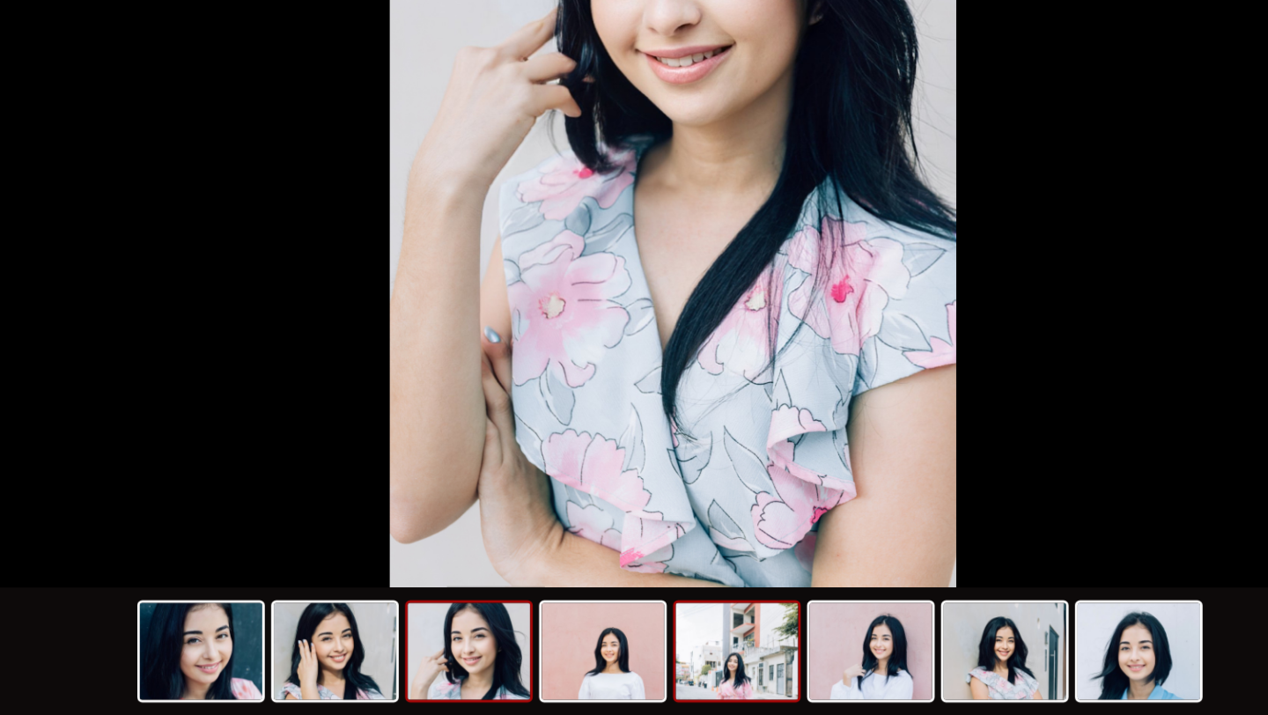
click at [689, 677] on img at bounding box center [678, 671] width 85 height 67
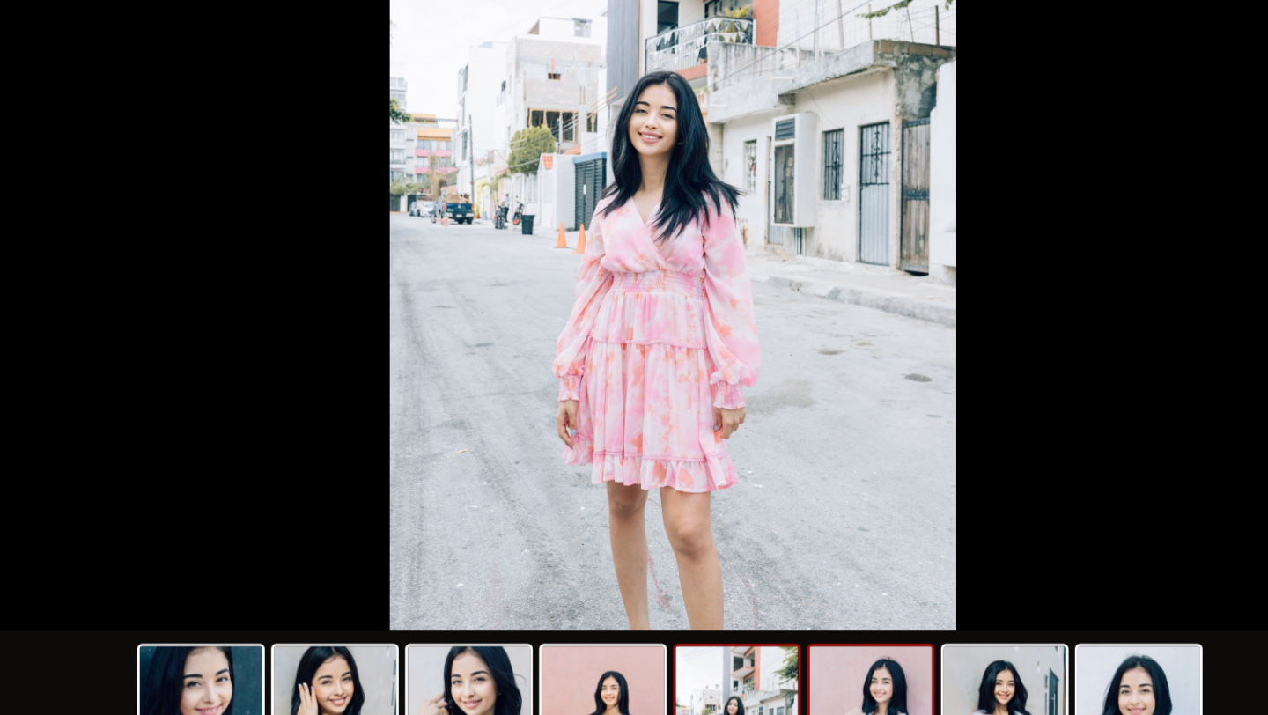
click at [787, 665] on img at bounding box center [770, 671] width 85 height 67
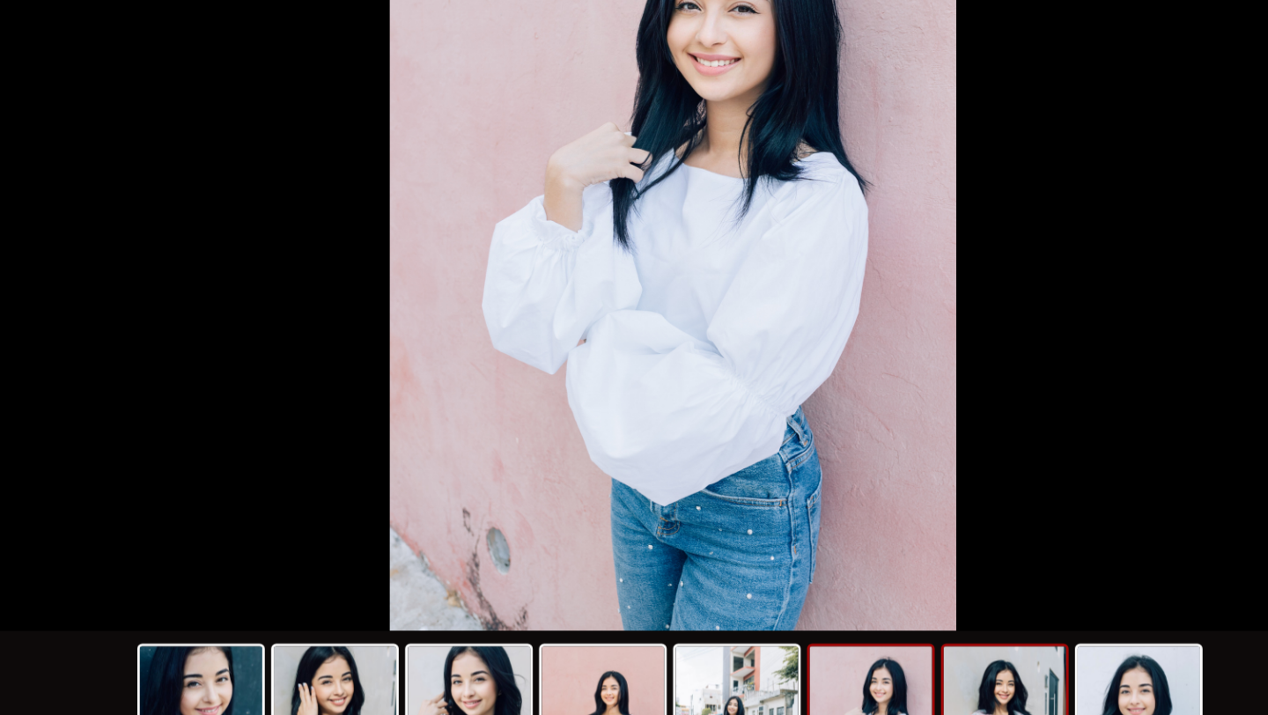
click at [845, 667] on img at bounding box center [863, 671] width 85 height 67
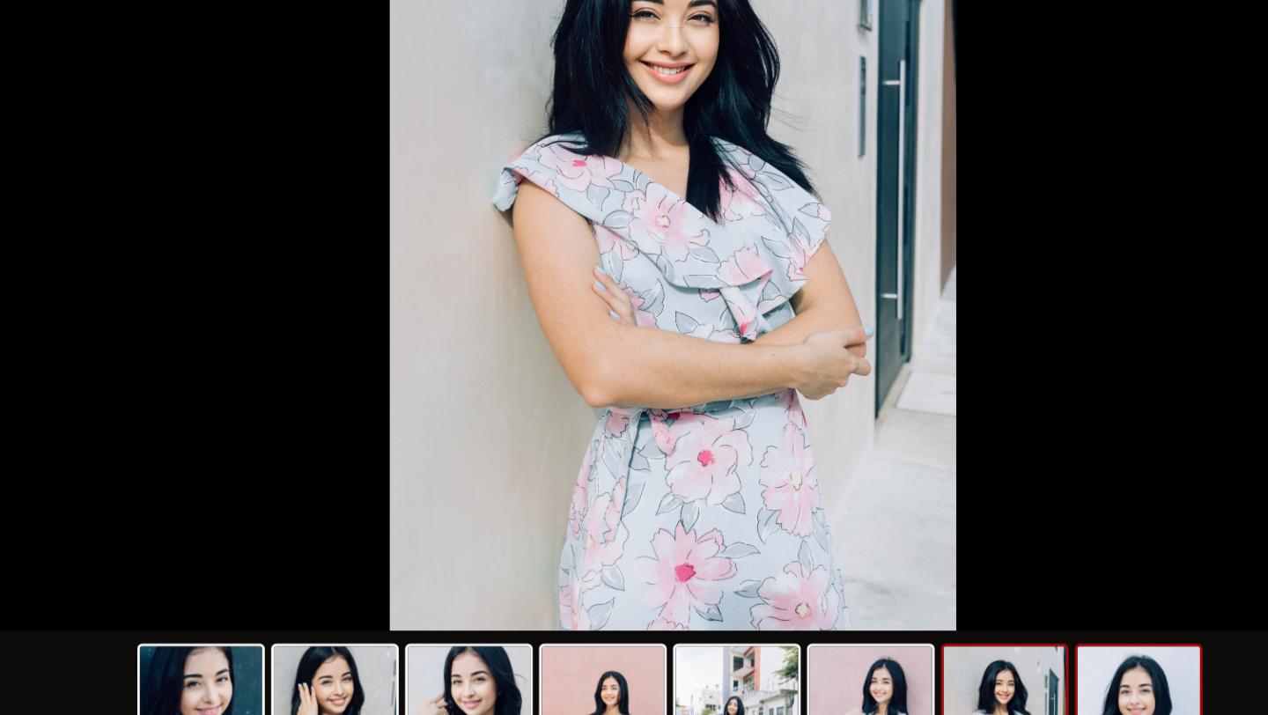
click at [932, 671] on img at bounding box center [955, 671] width 85 height 67
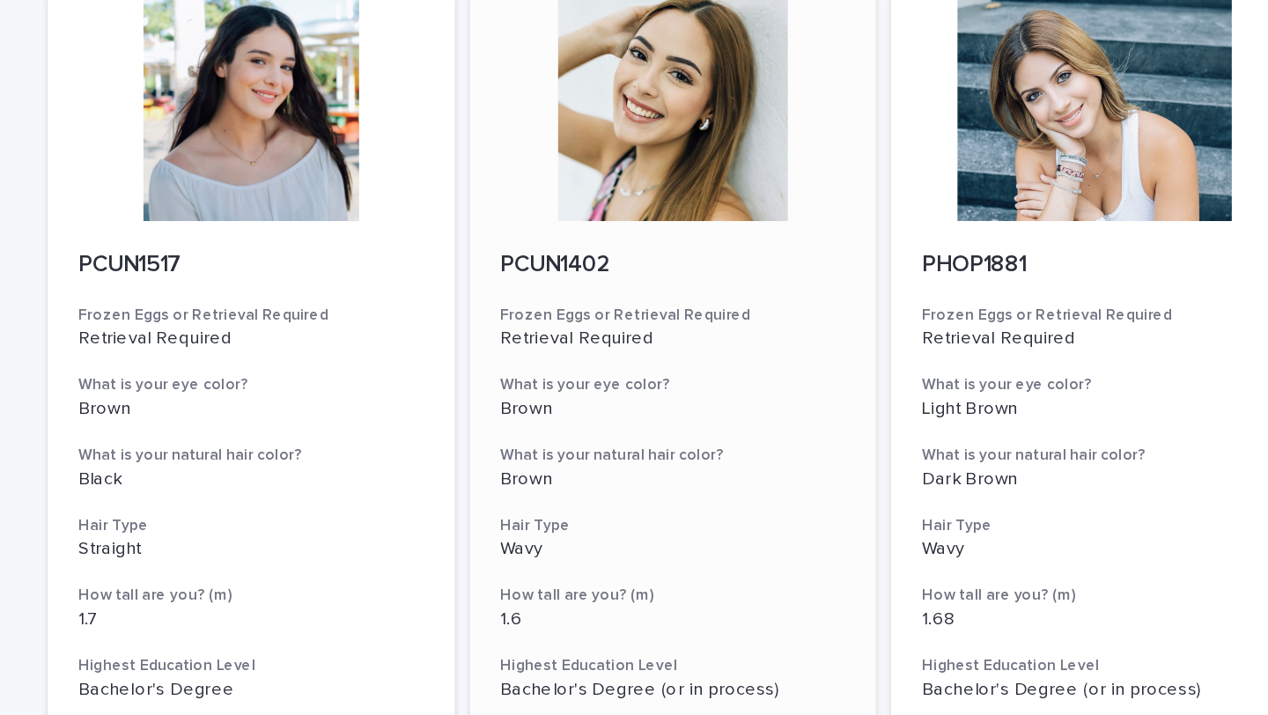
click at [614, 80] on div at bounding box center [634, 73] width 281 height 158
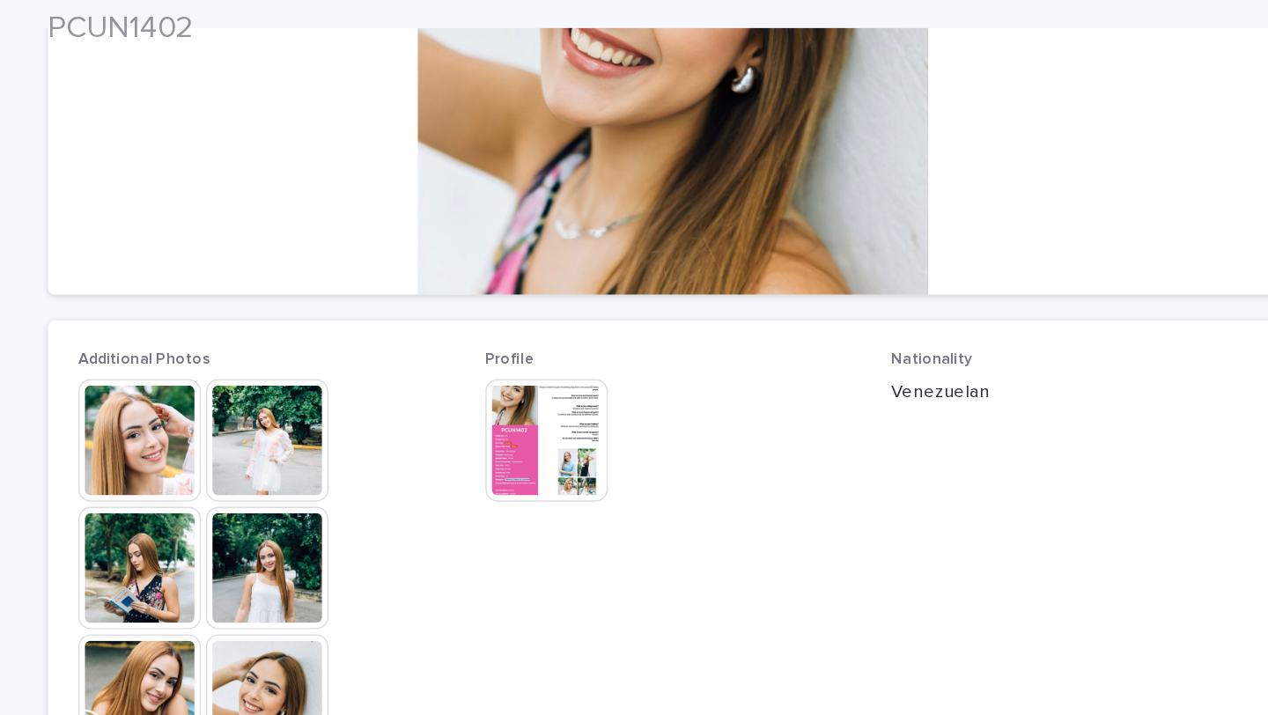
scroll to position [506, 0]
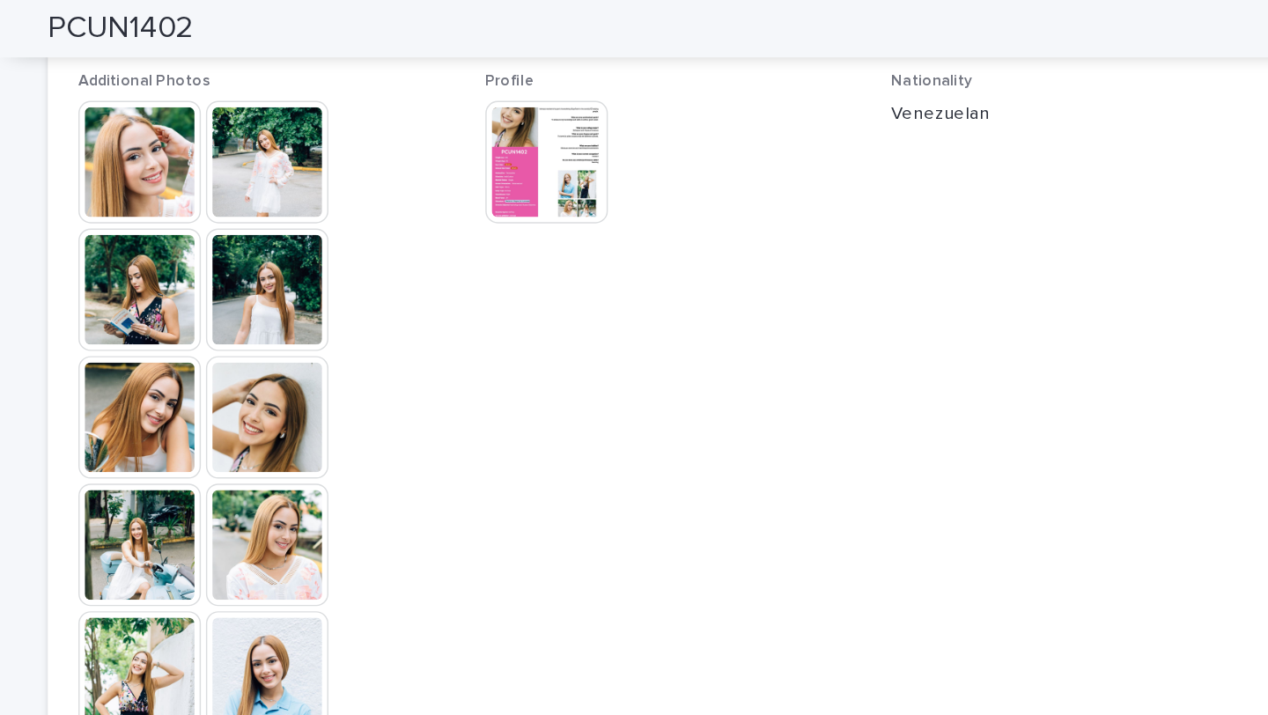
click at [276, 121] on img at bounding box center [266, 112] width 85 height 85
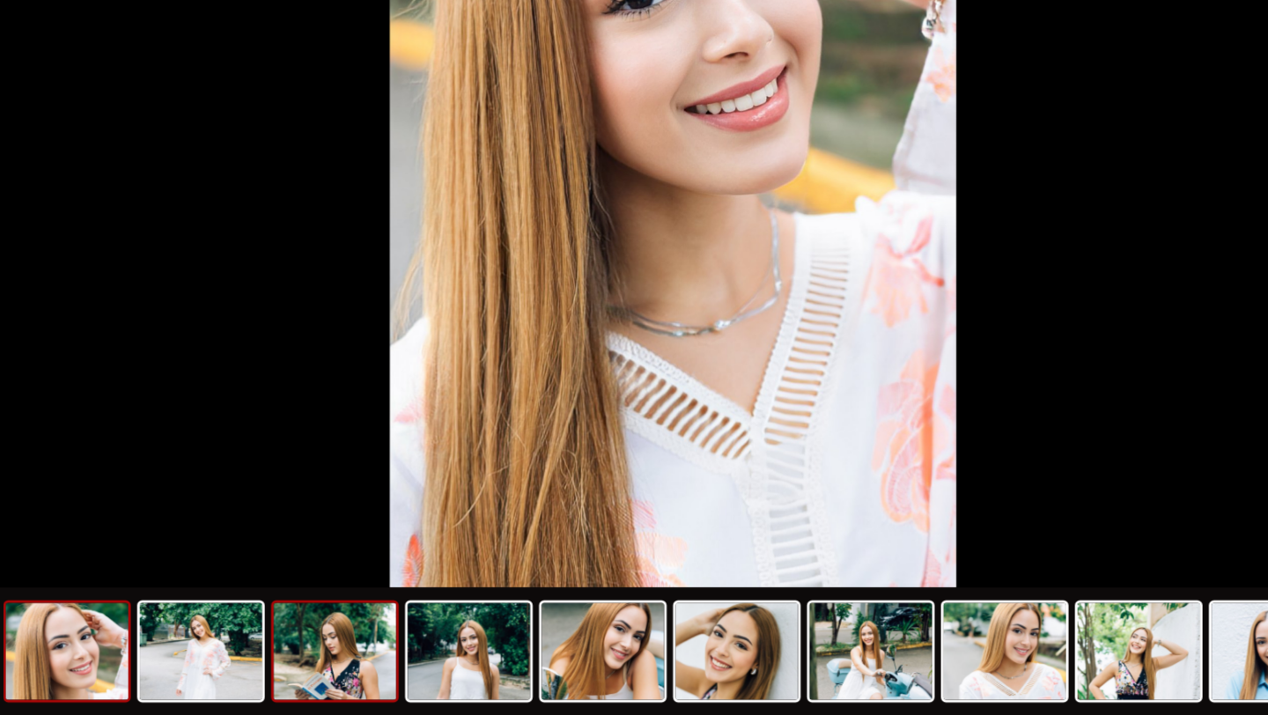
click at [415, 667] on img at bounding box center [400, 671] width 85 height 67
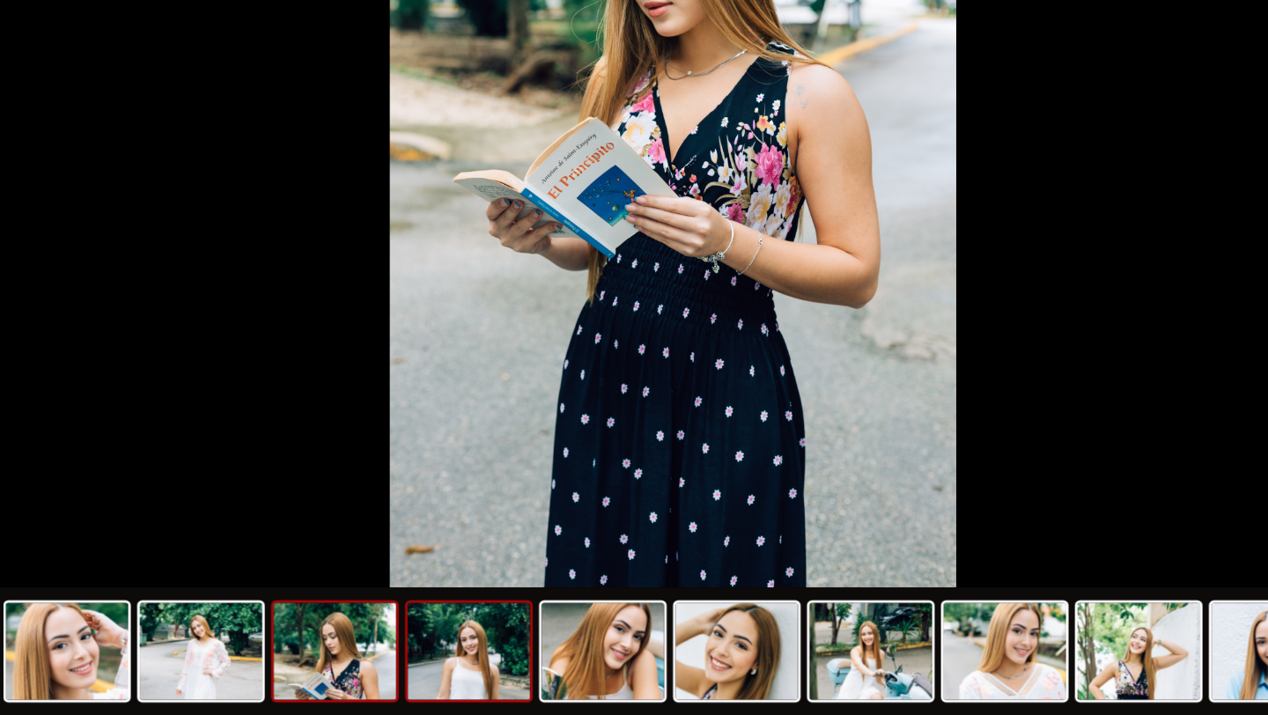
click at [475, 686] on img at bounding box center [493, 671] width 85 height 67
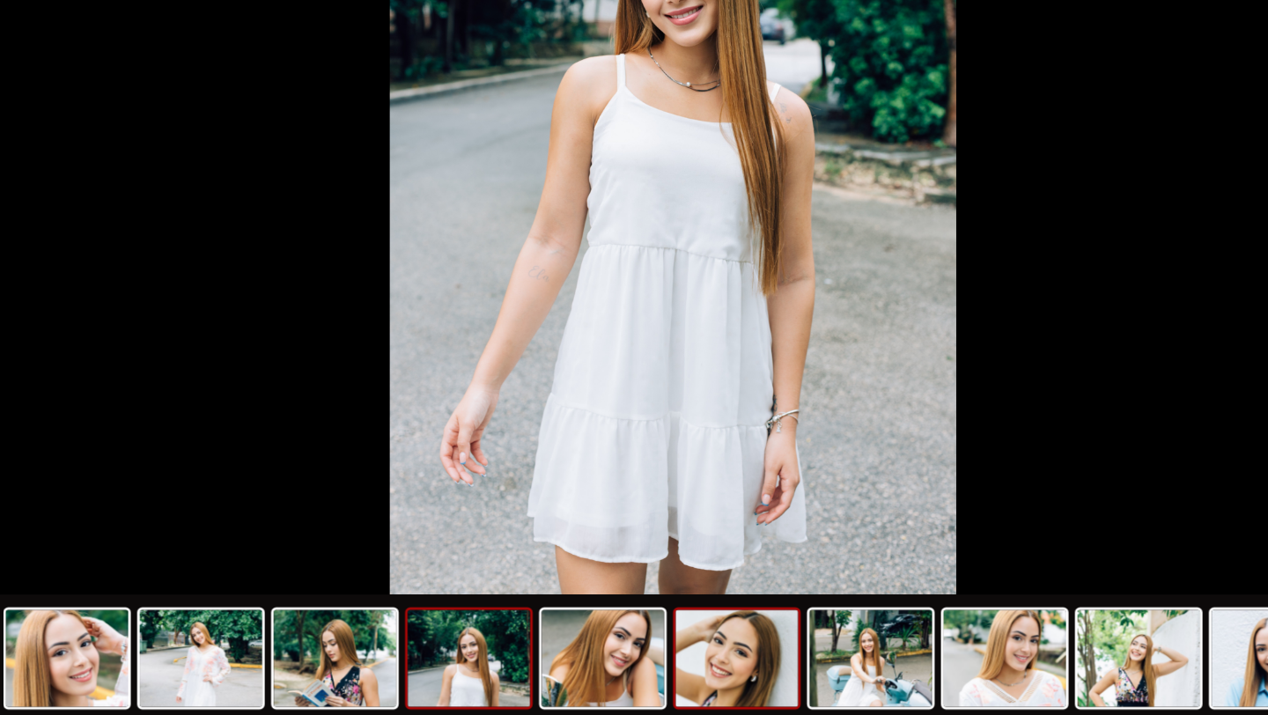
click at [636, 659] on img at bounding box center [678, 671] width 85 height 67
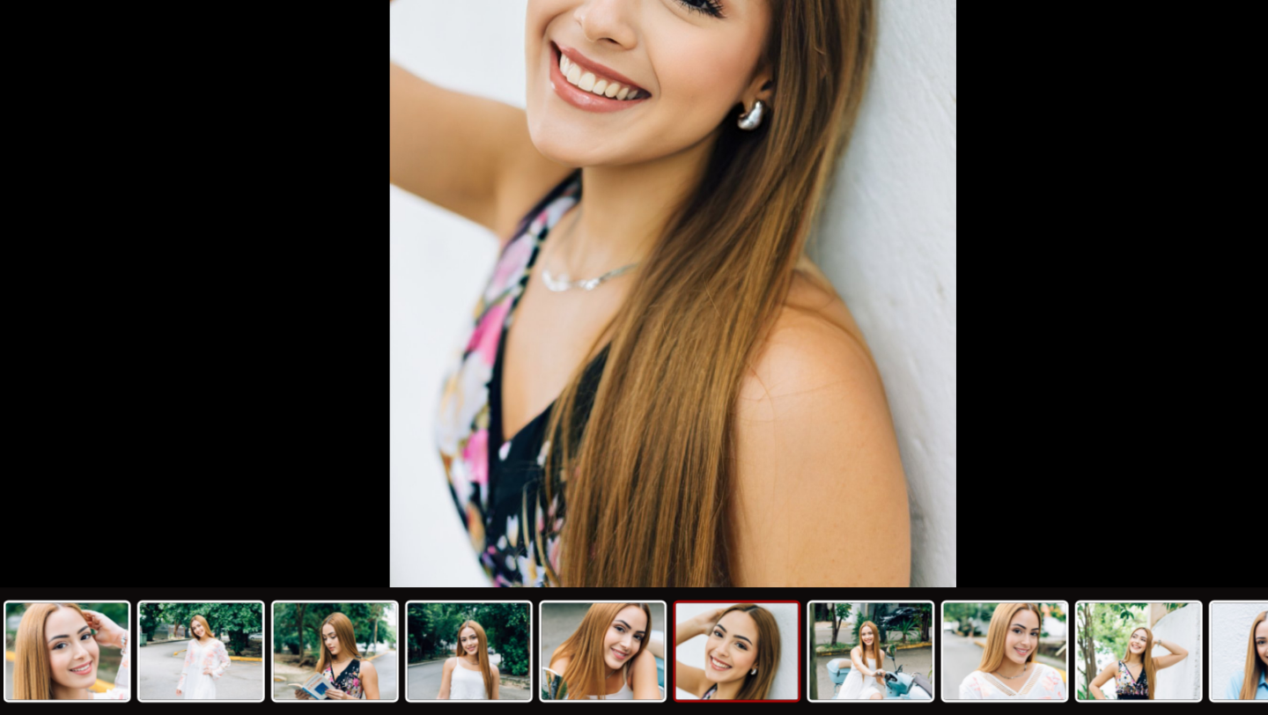
click at [681, 697] on img at bounding box center [678, 671] width 85 height 67
click at [759, 682] on img at bounding box center [770, 671] width 85 height 67
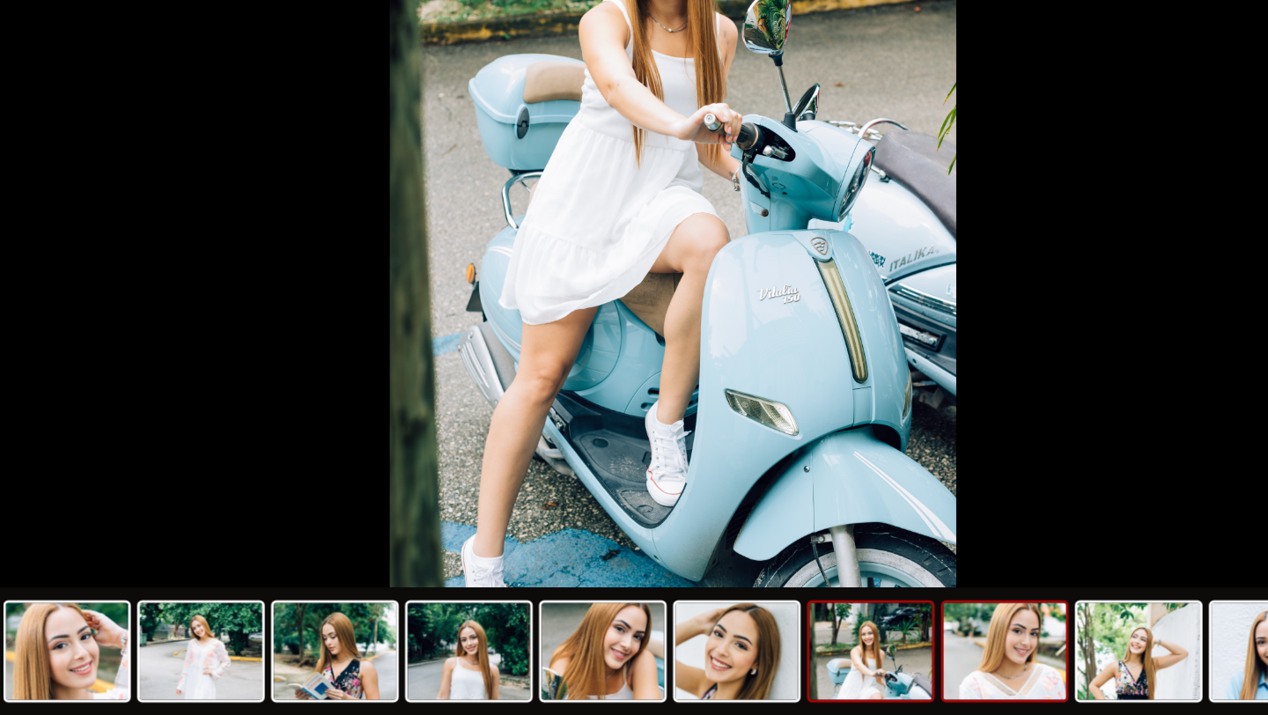
click at [849, 671] on img at bounding box center [863, 671] width 85 height 67
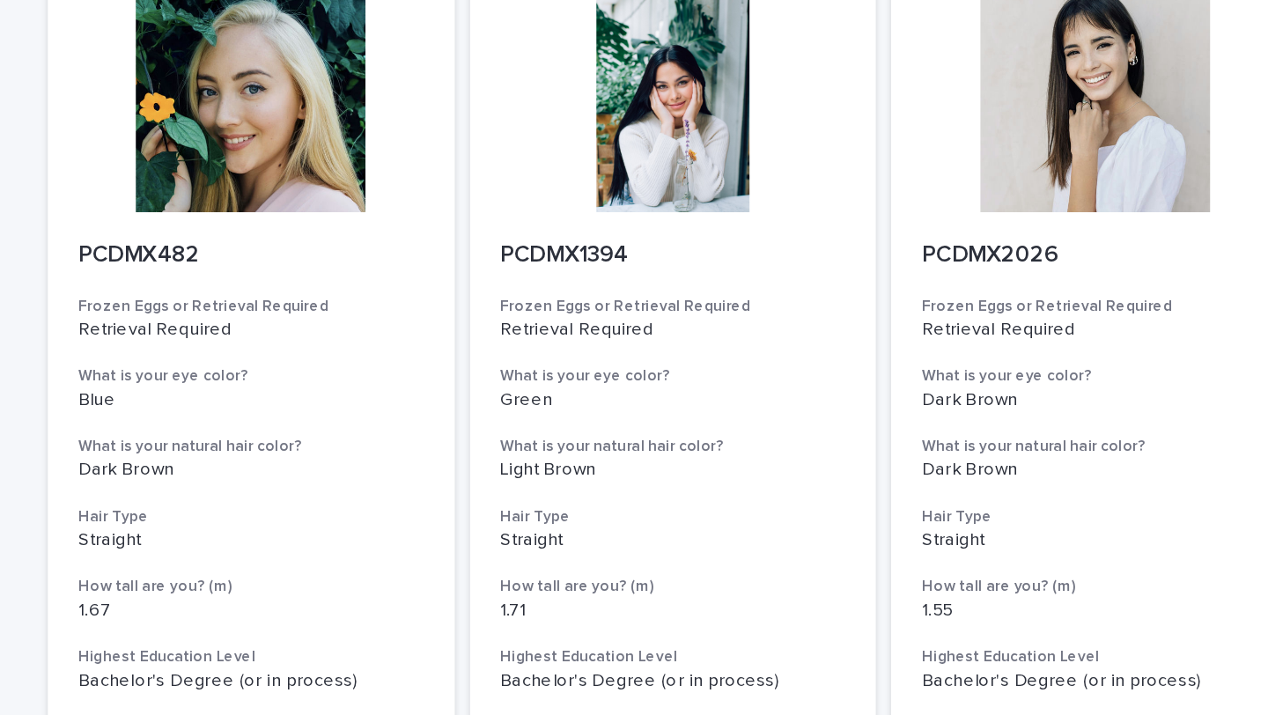
scroll to position [1467, 0]
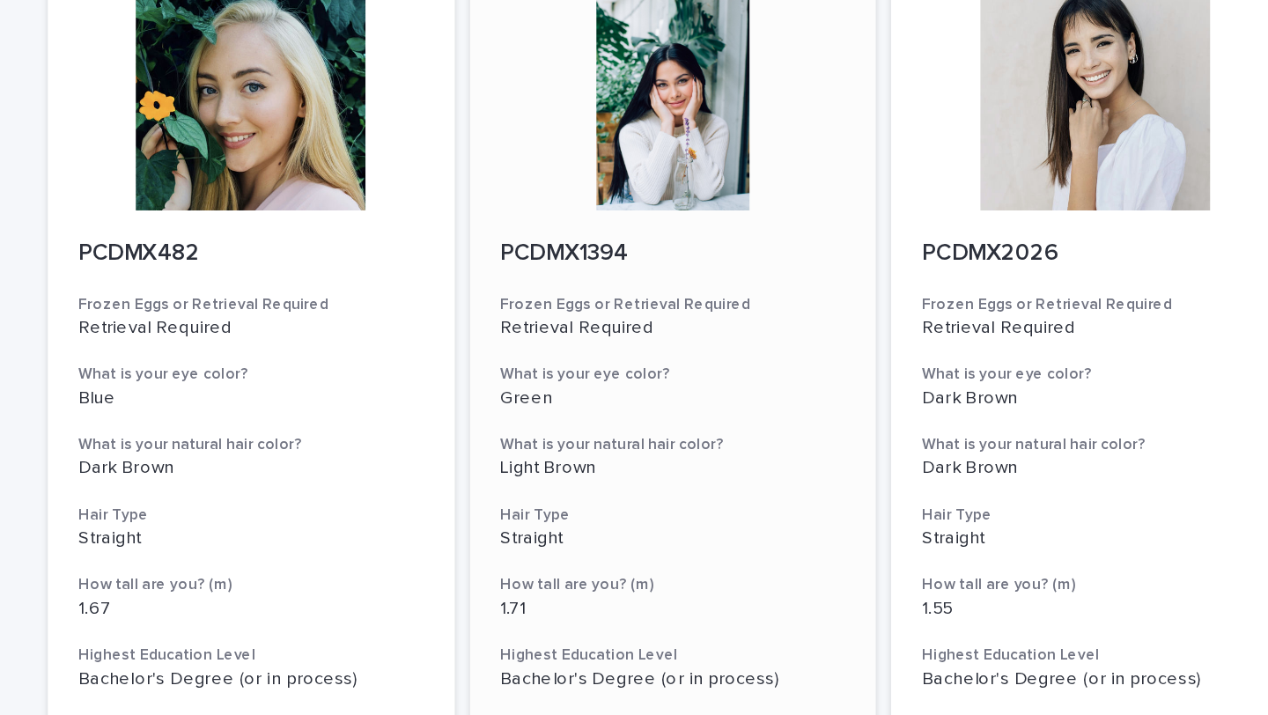
click at [639, 108] on div at bounding box center [634, 66] width 281 height 158
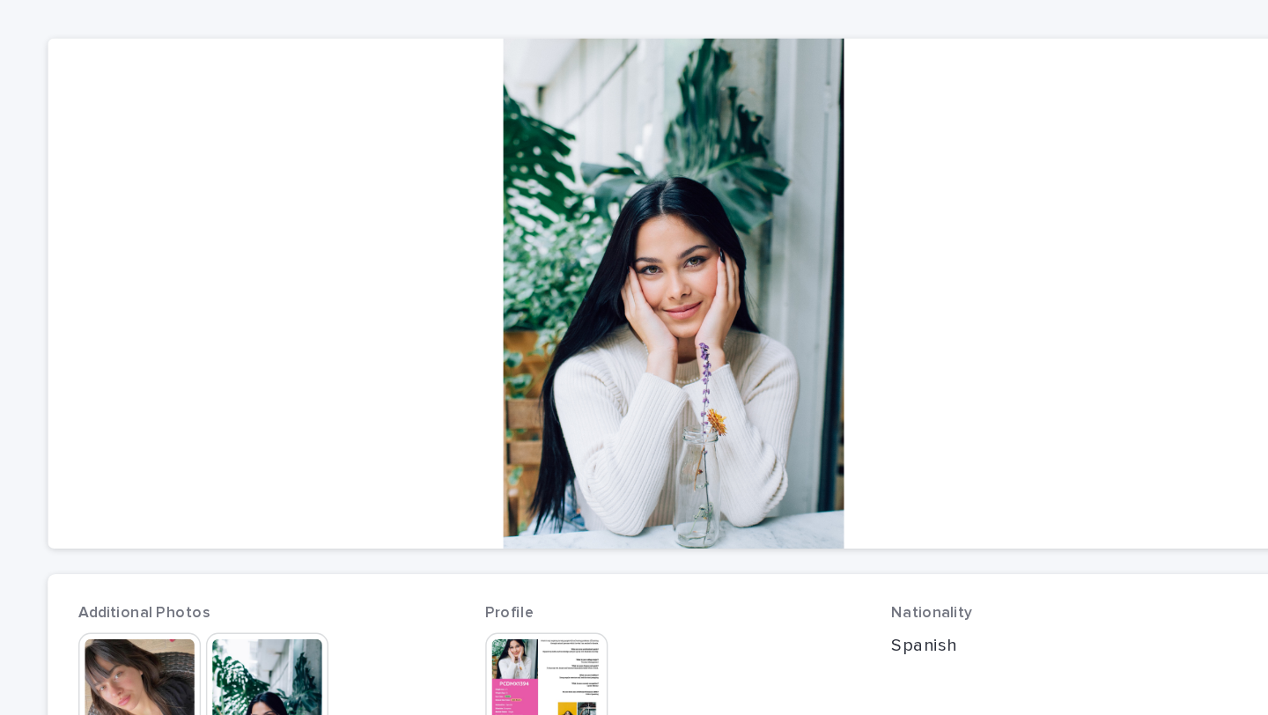
scroll to position [244, 0]
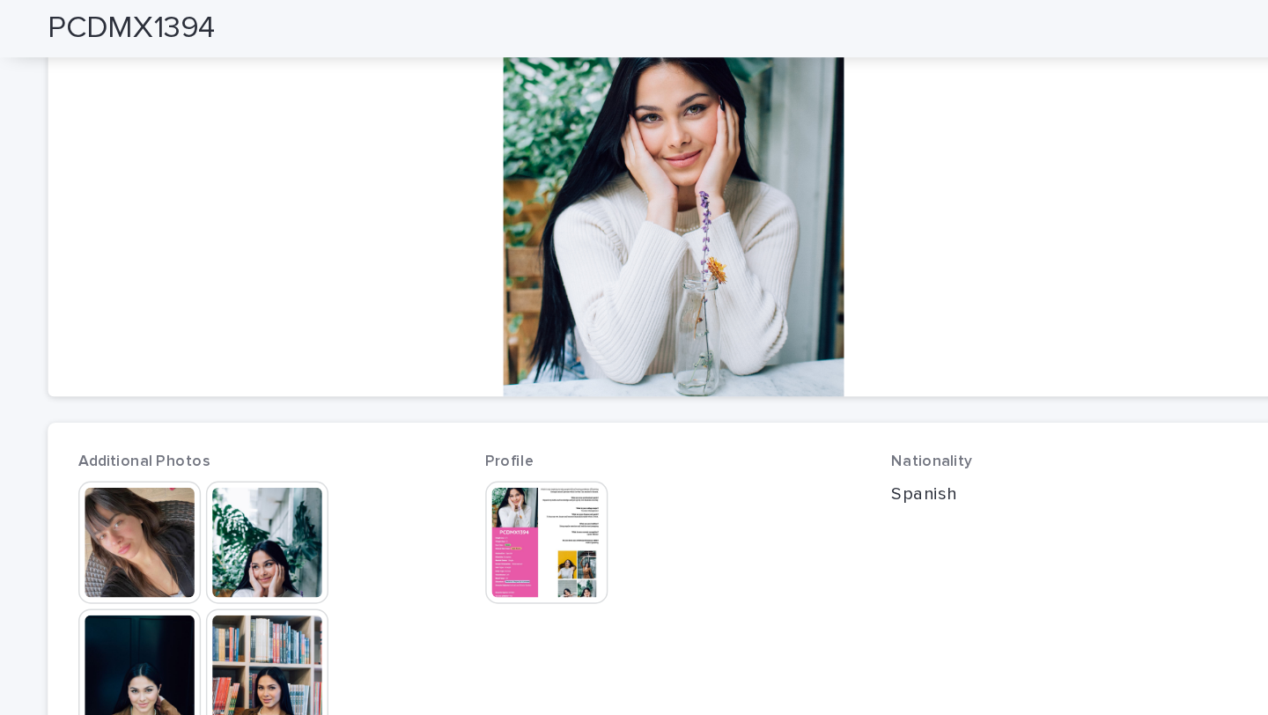
click at [358, 386] on img at bounding box center [354, 374] width 85 height 85
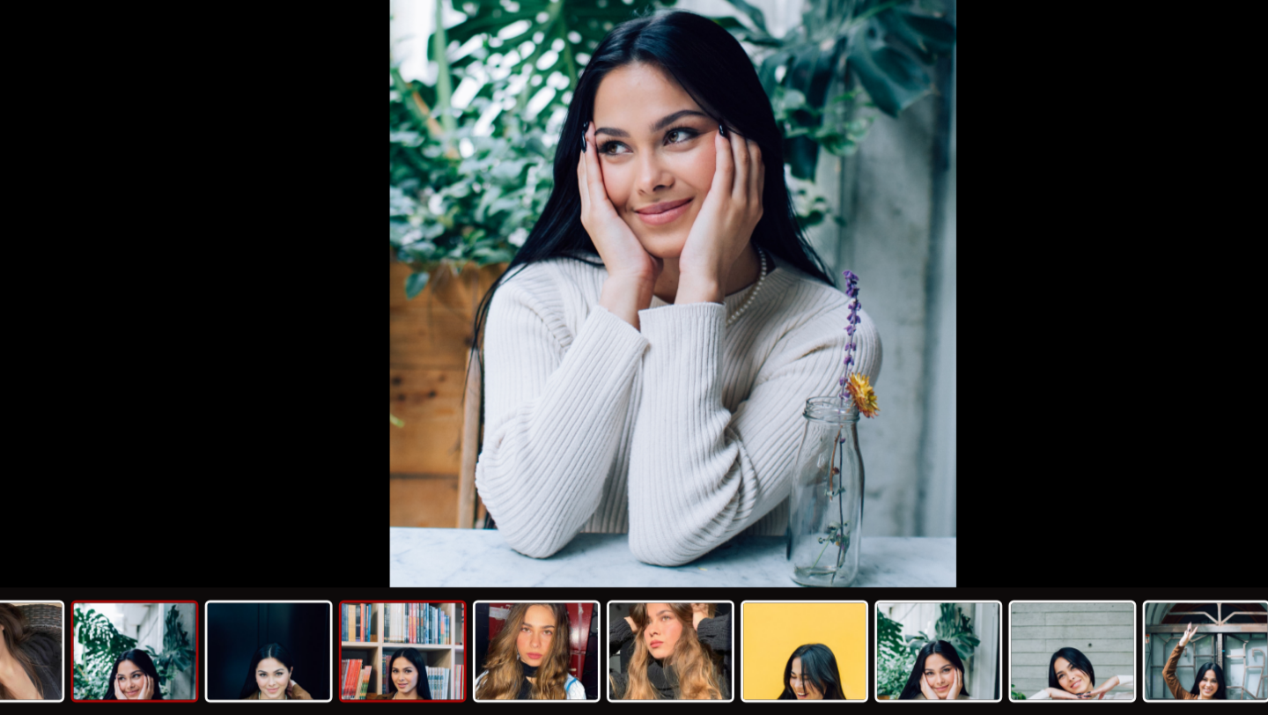
click at [462, 676] on img at bounding box center [447, 671] width 85 height 67
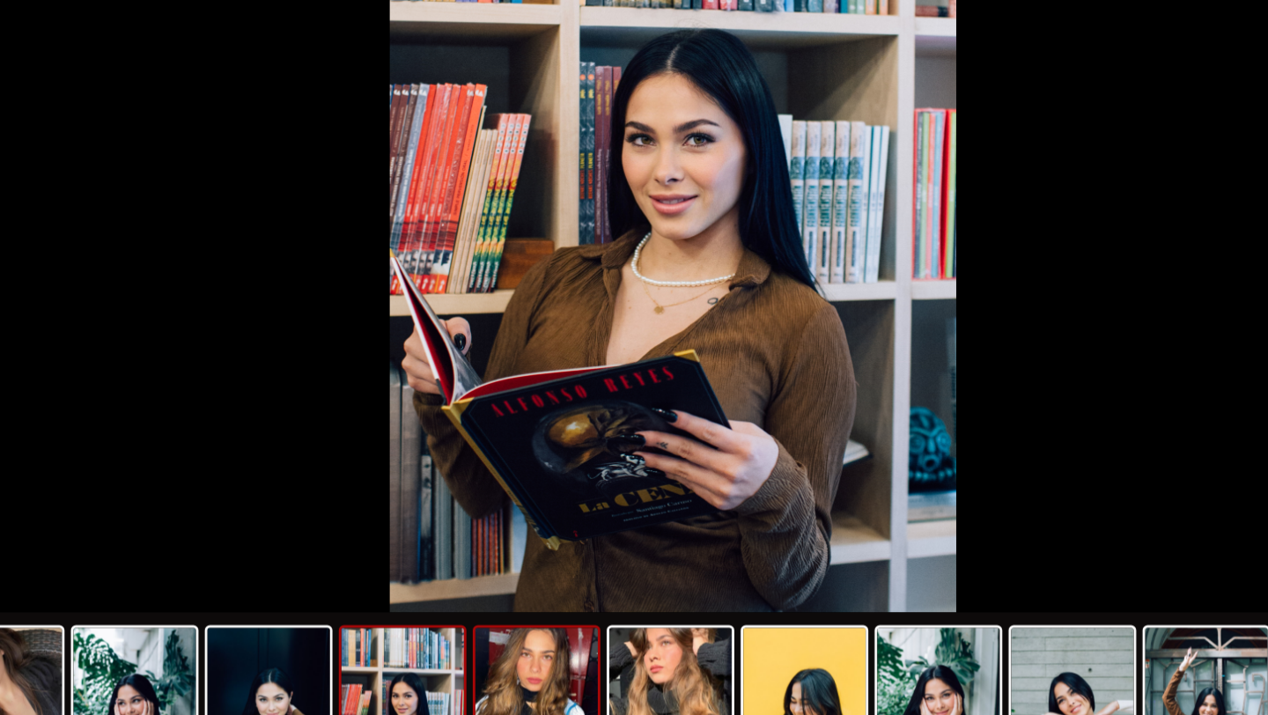
click at [535, 677] on img at bounding box center [540, 671] width 85 height 67
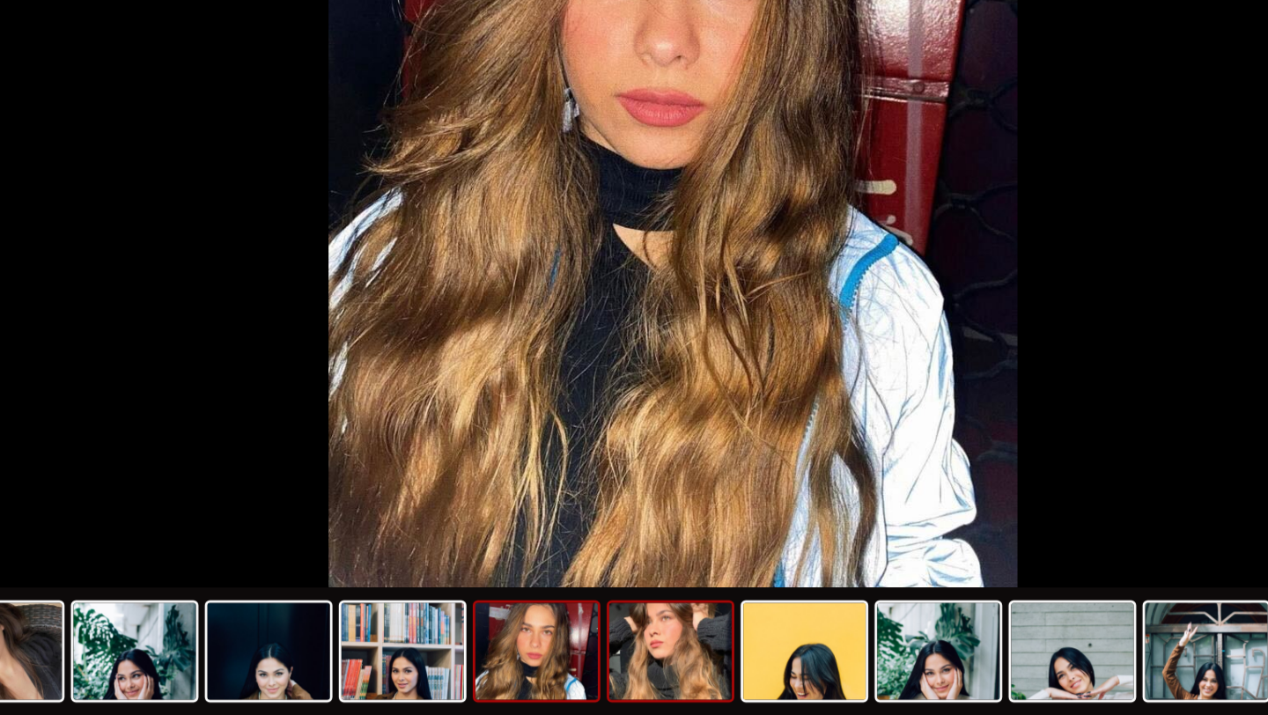
click at [664, 670] on img at bounding box center [632, 671] width 85 height 67
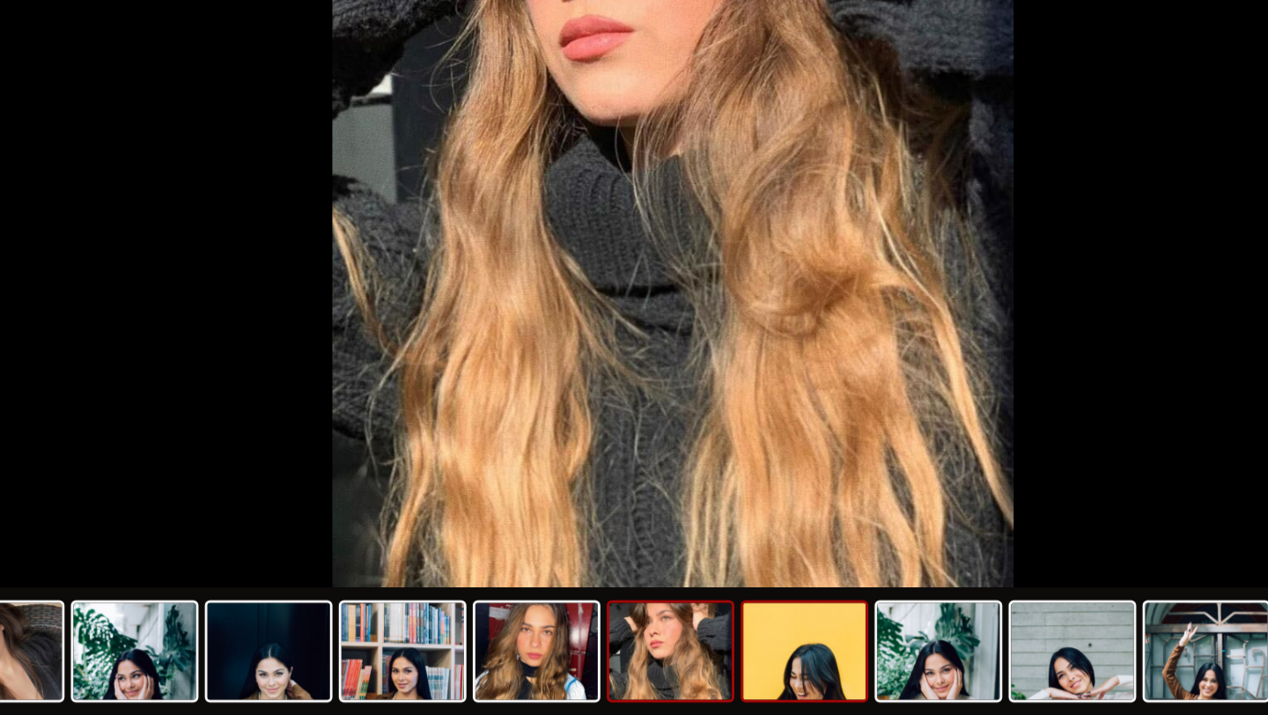
click at [725, 687] on img at bounding box center [724, 671] width 85 height 67
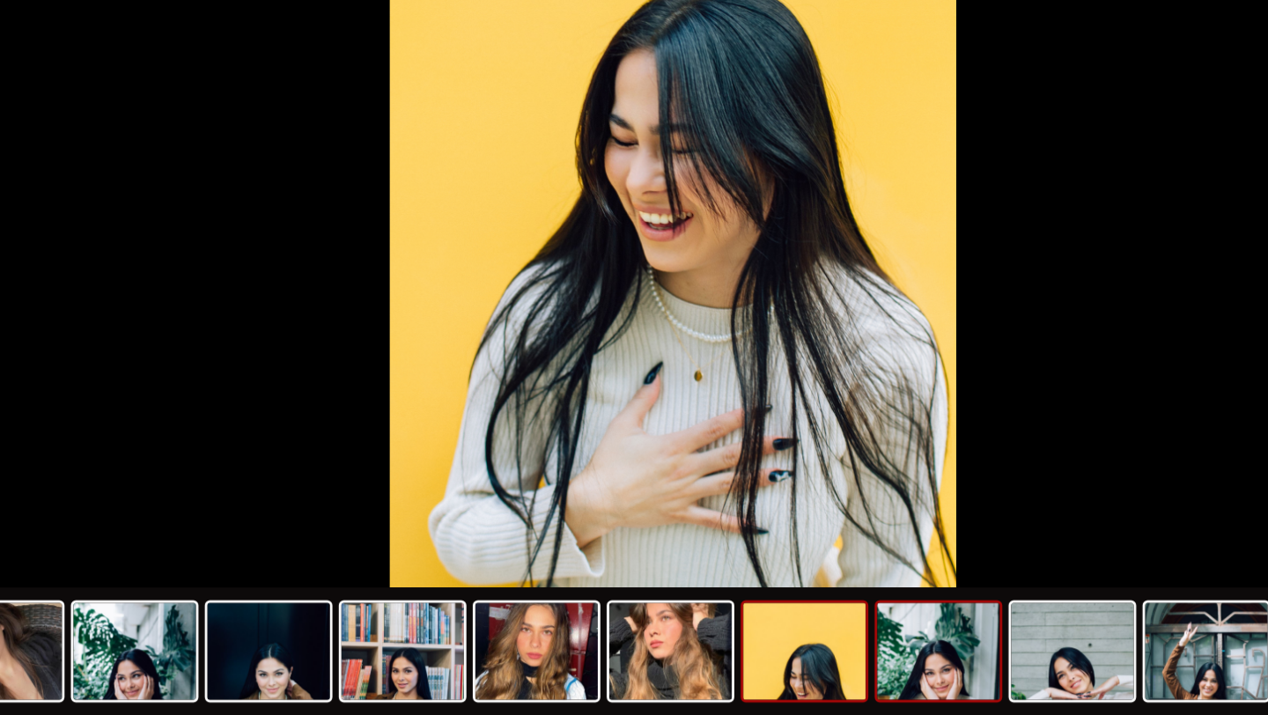
click at [816, 689] on img at bounding box center [817, 671] width 85 height 67
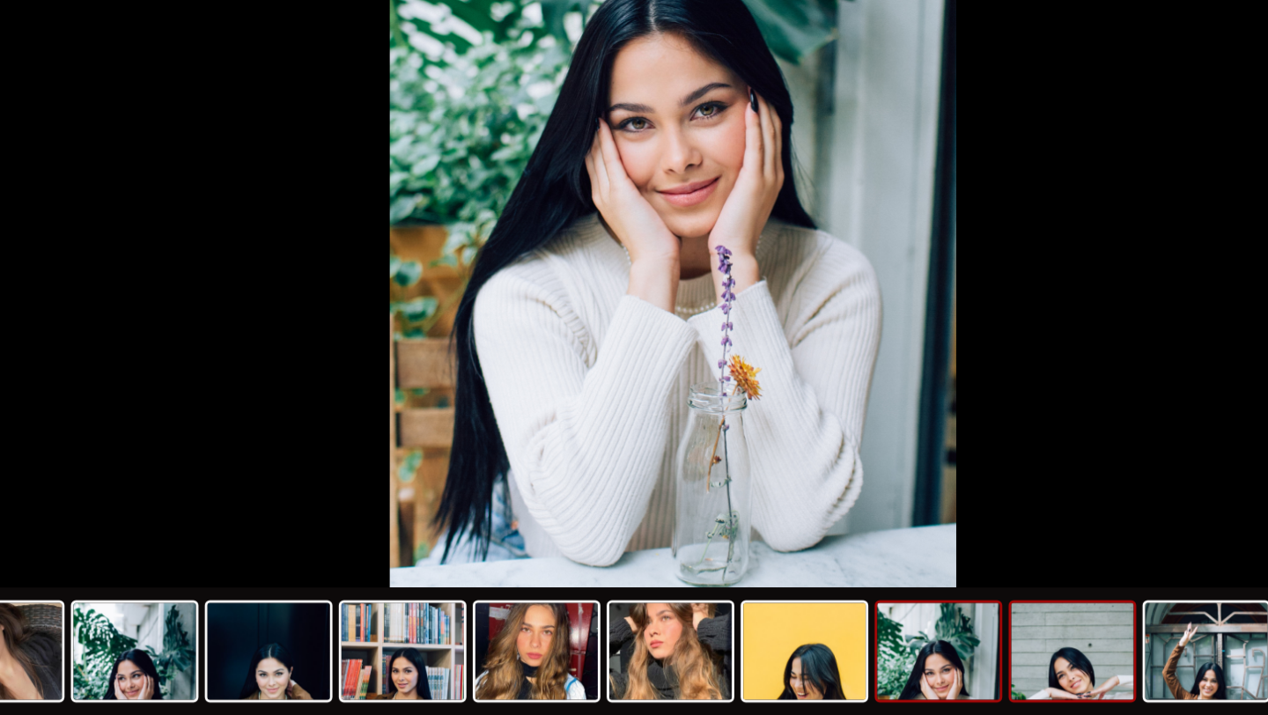
click at [904, 687] on img at bounding box center [909, 671] width 85 height 67
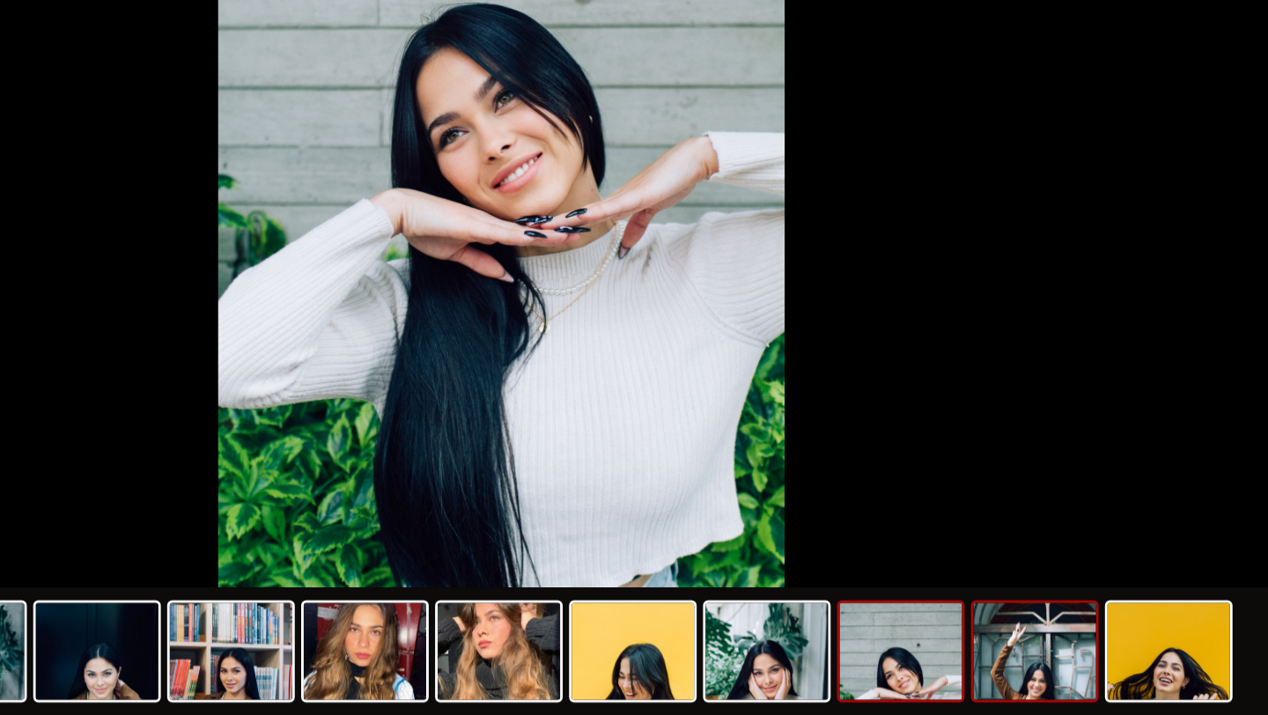
click at [1018, 687] on img at bounding box center [1002, 671] width 85 height 67
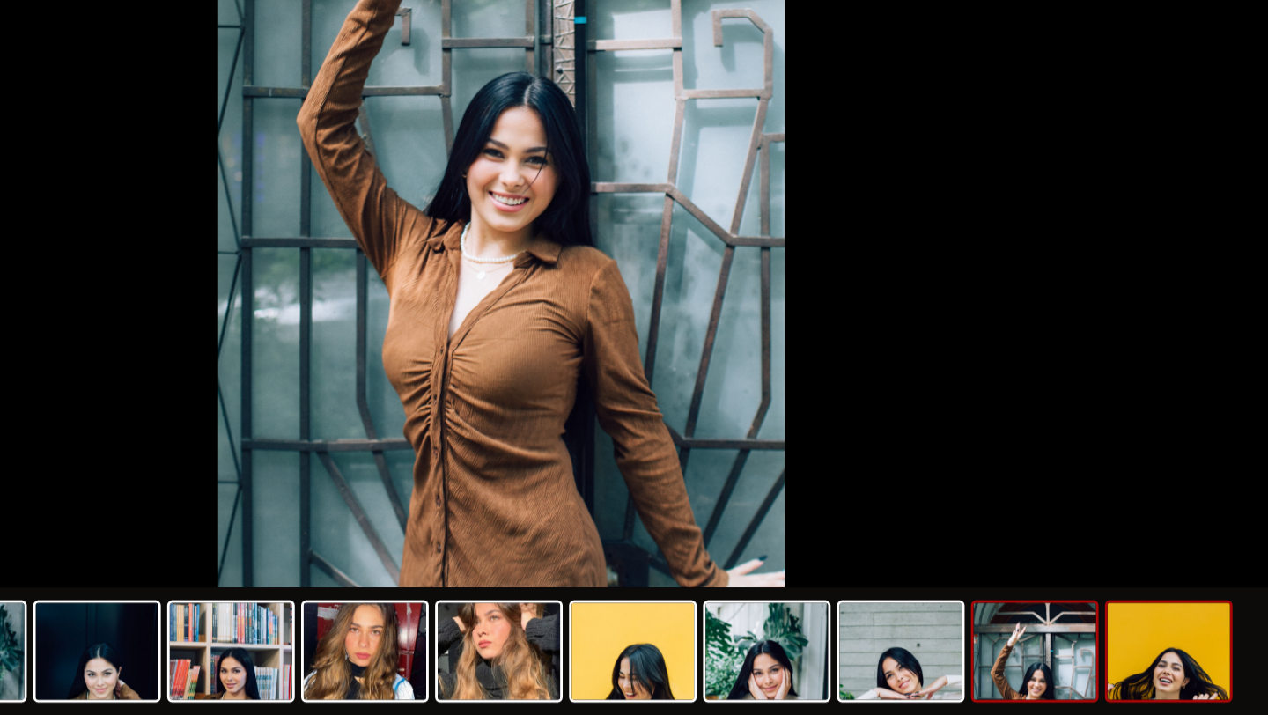
click at [1075, 687] on img at bounding box center [1094, 671] width 85 height 67
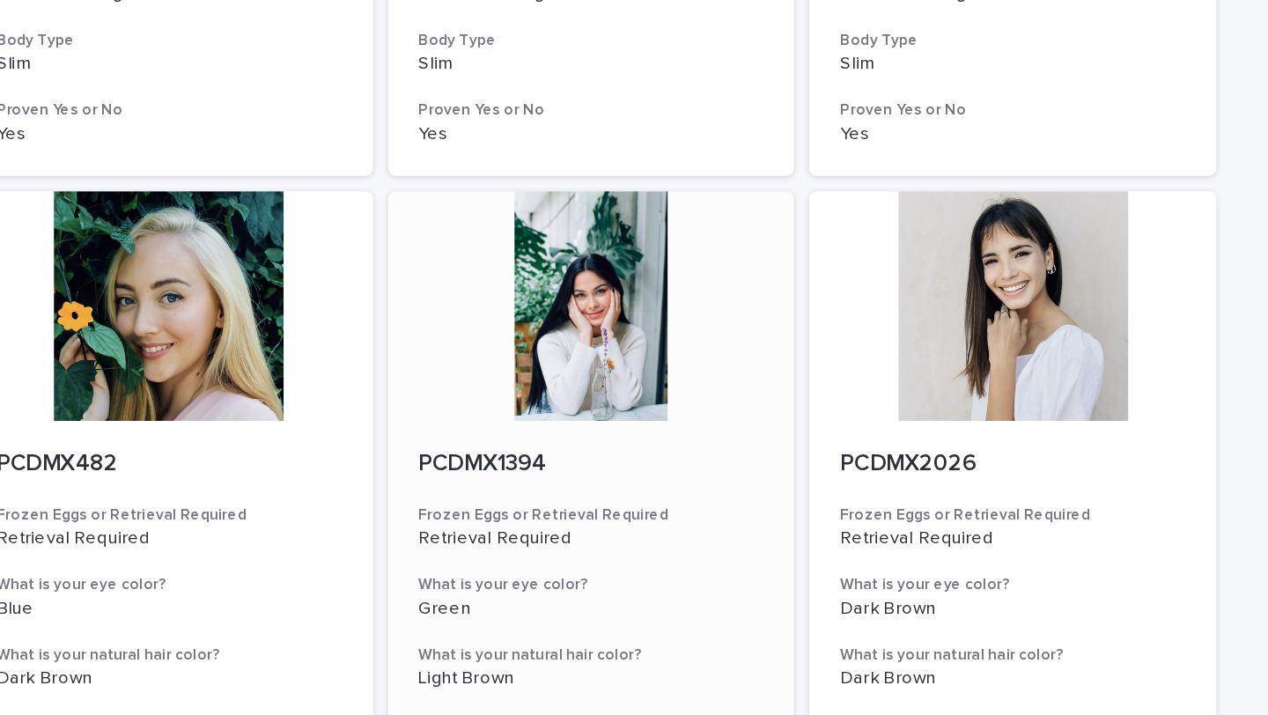
click at [632, 250] on div at bounding box center [634, 211] width 281 height 158
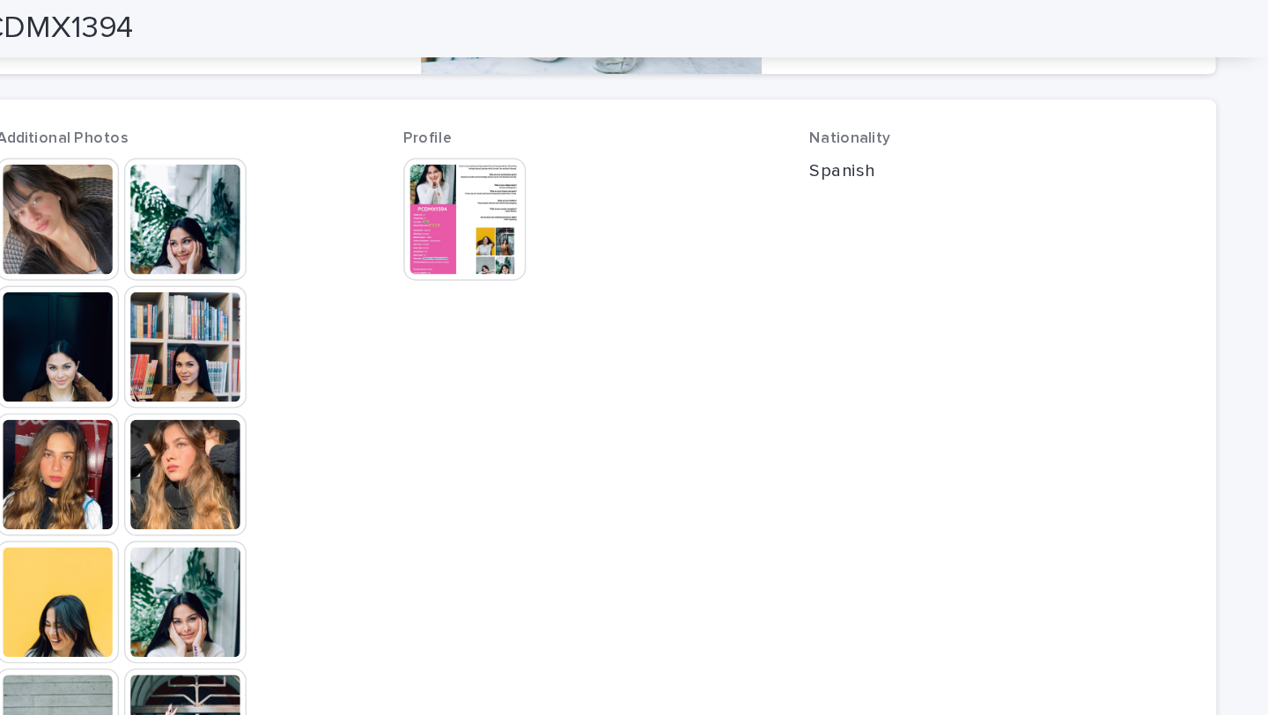
scroll to position [416, 0]
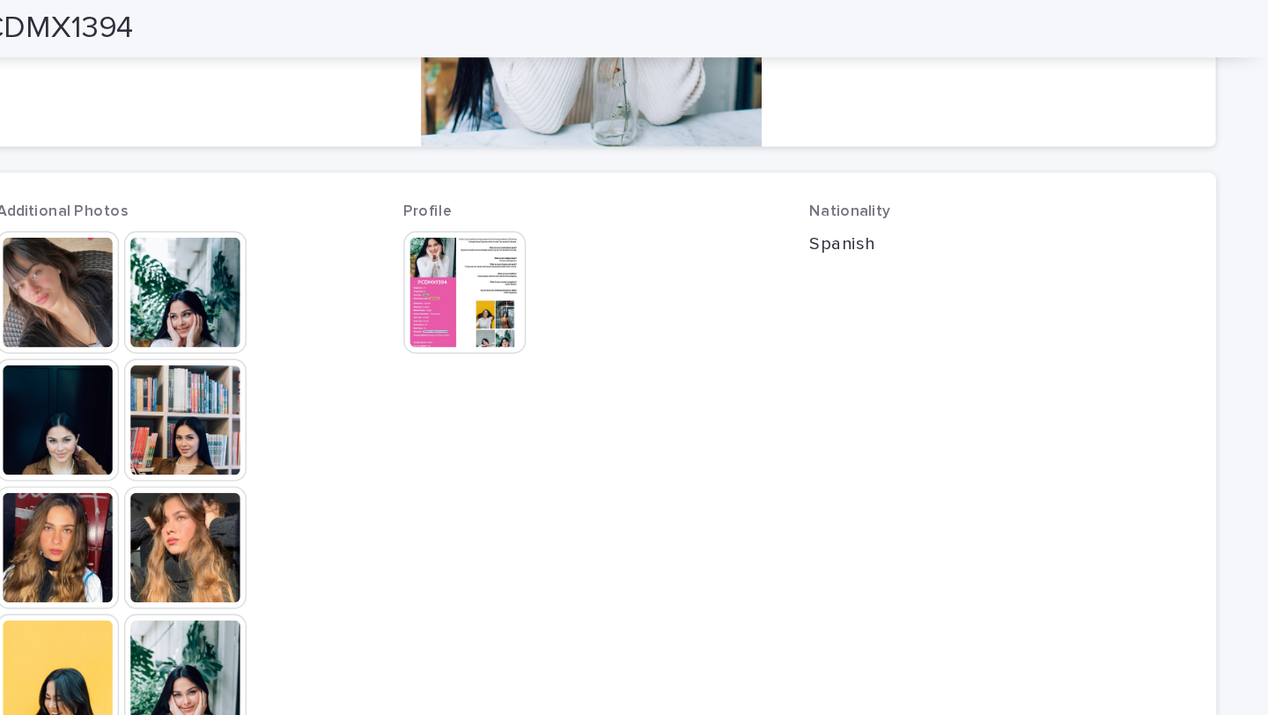
click at [547, 211] on img at bounding box center [547, 201] width 85 height 85
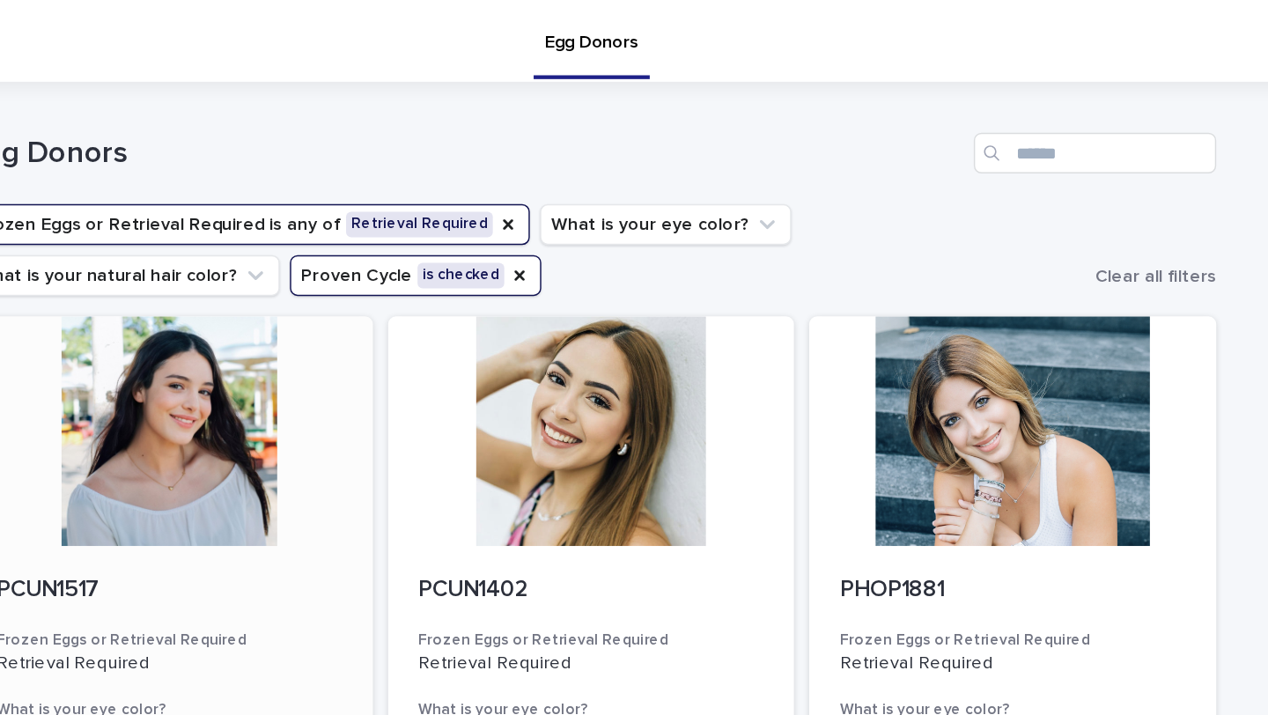
click at [385, 291] on div at bounding box center [343, 297] width 281 height 158
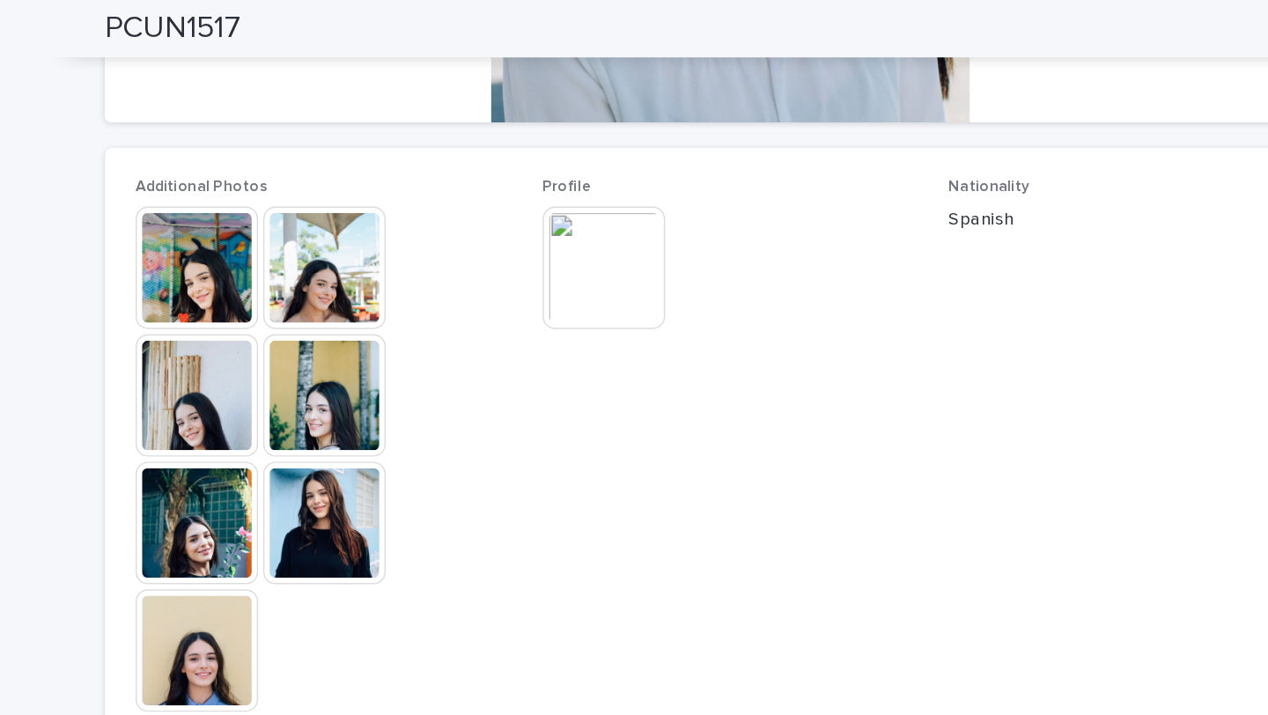
scroll to position [433, 0]
click at [549, 192] on img at bounding box center [547, 185] width 85 height 85
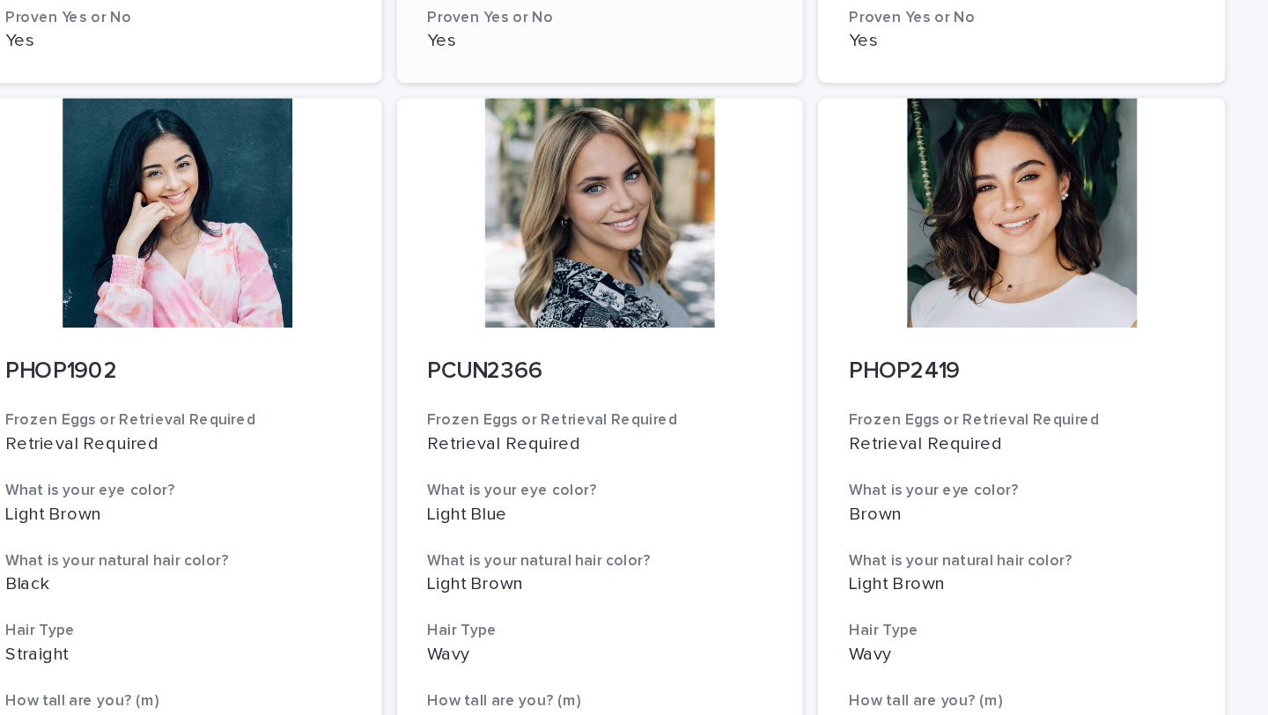
scroll to position [773, 0]
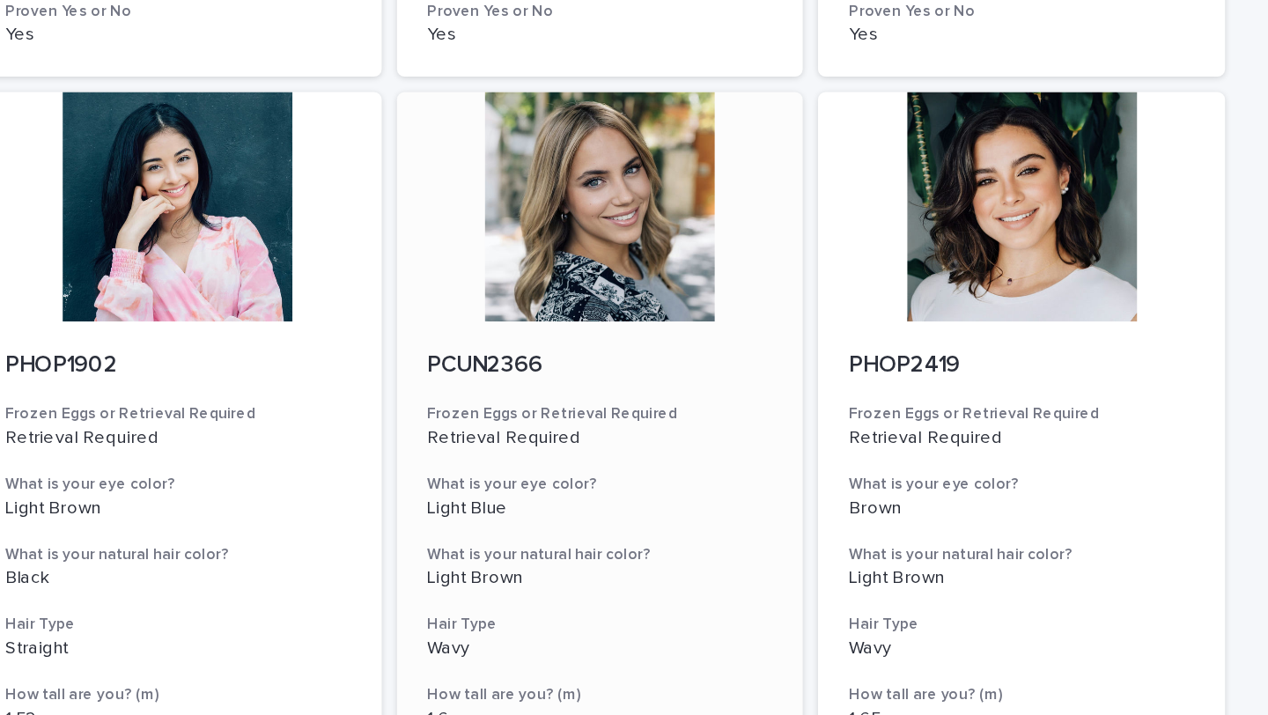
click at [671, 152] on div at bounding box center [634, 142] width 281 height 158
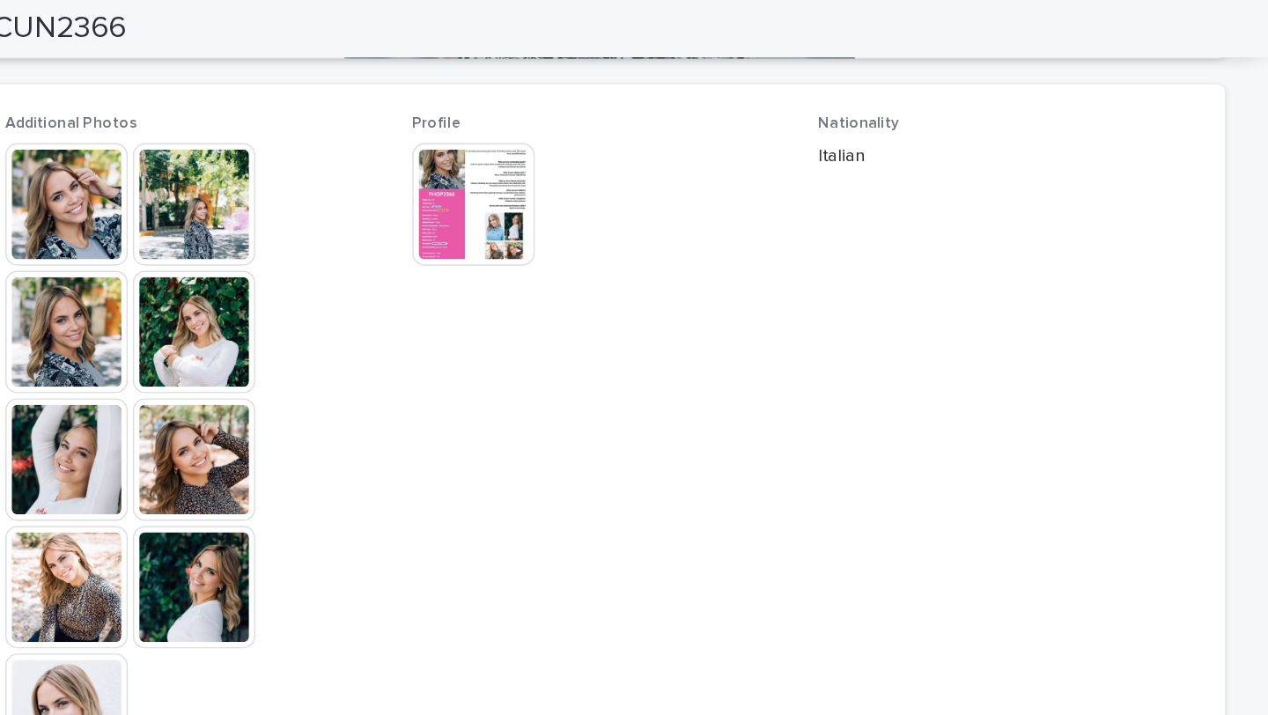
scroll to position [482, 0]
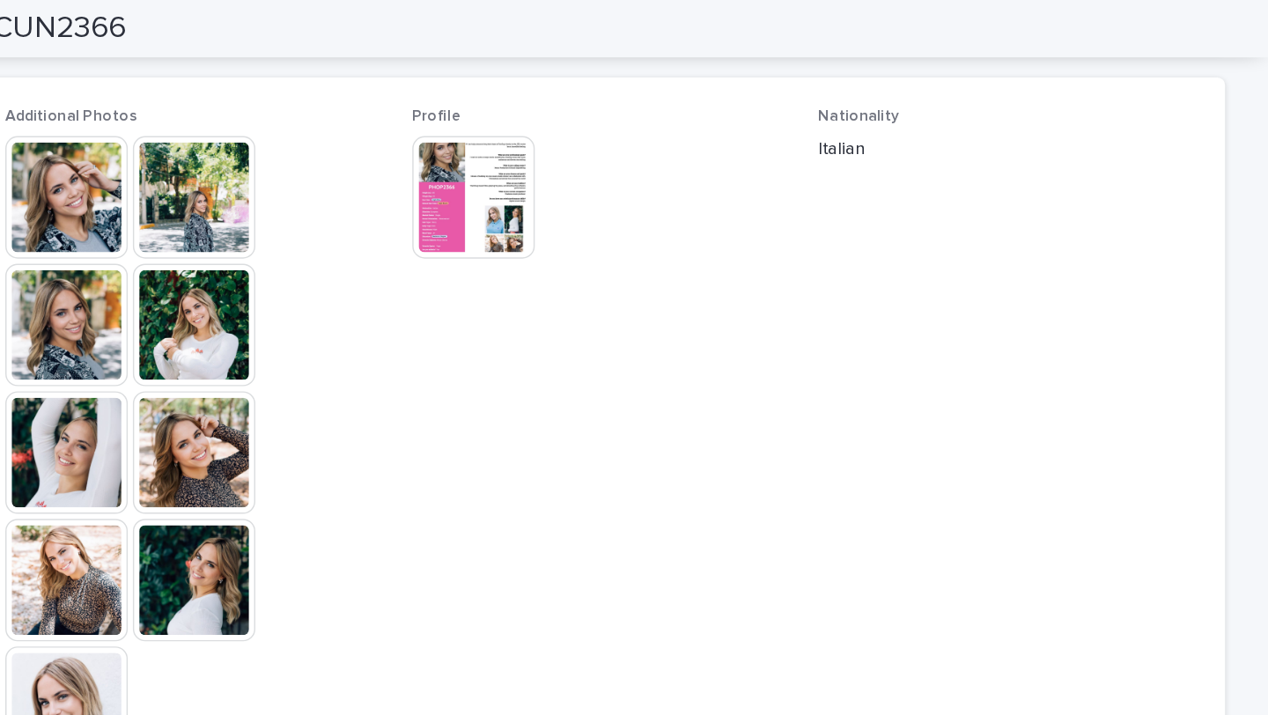
click at [555, 152] on img at bounding box center [547, 136] width 85 height 85
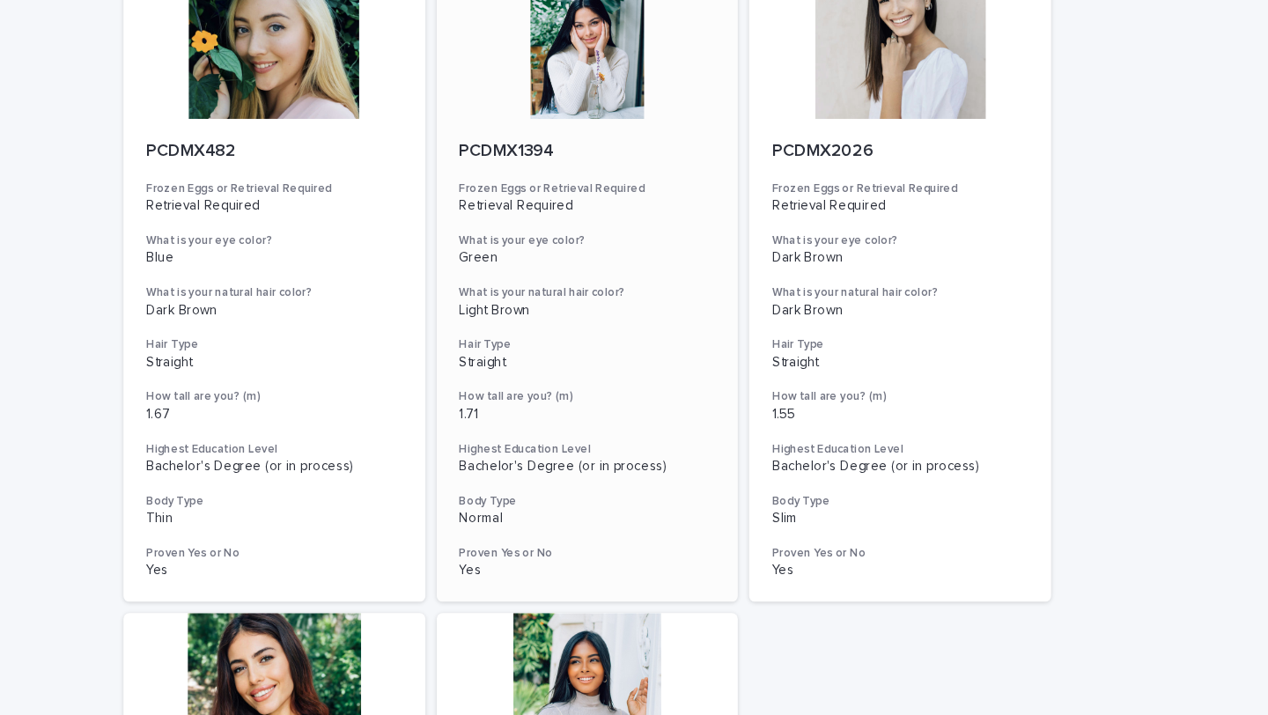
scroll to position [1470, 0]
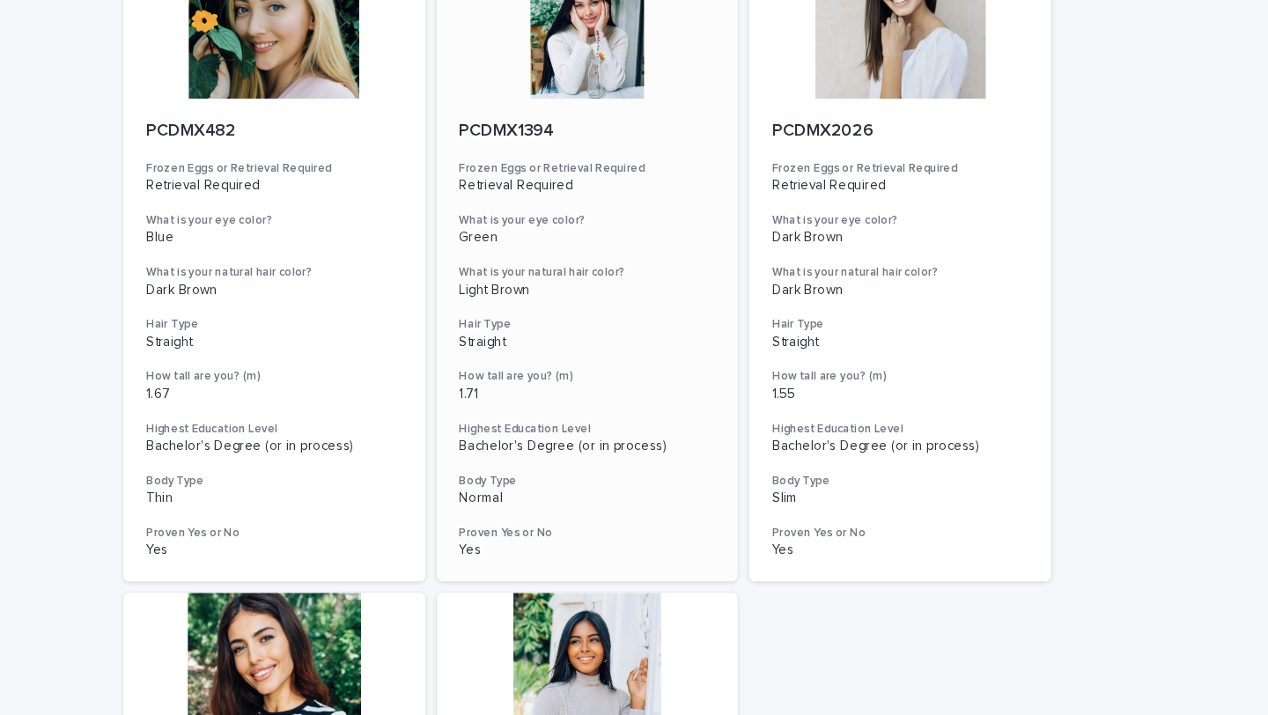
click at [614, 120] on div at bounding box center [634, 62] width 281 height 158
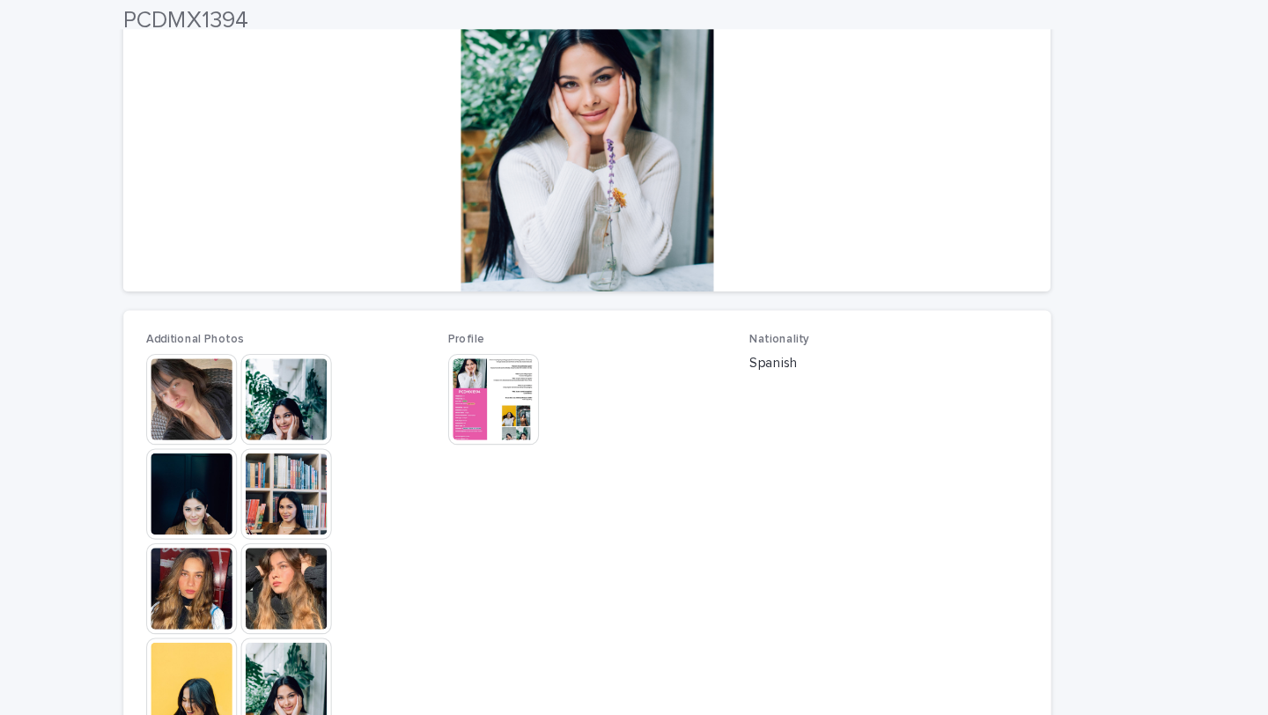
scroll to position [257, 0]
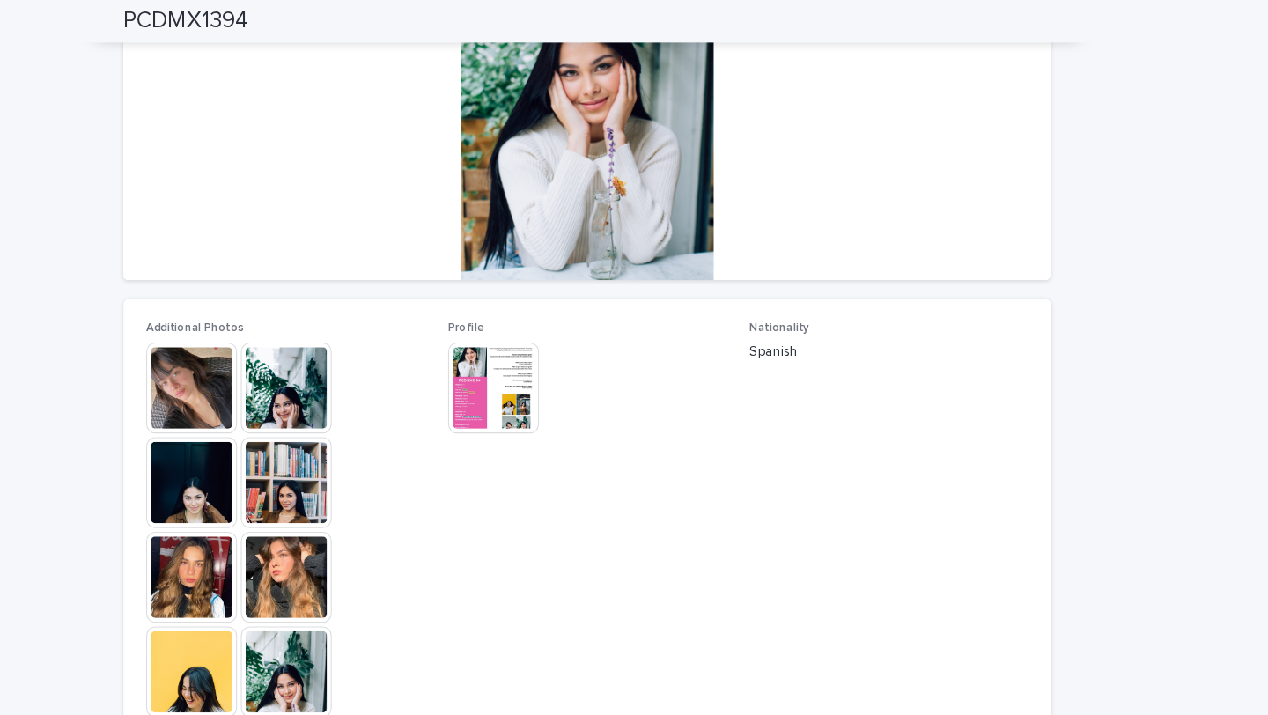
click at [527, 355] on img at bounding box center [547, 361] width 85 height 85
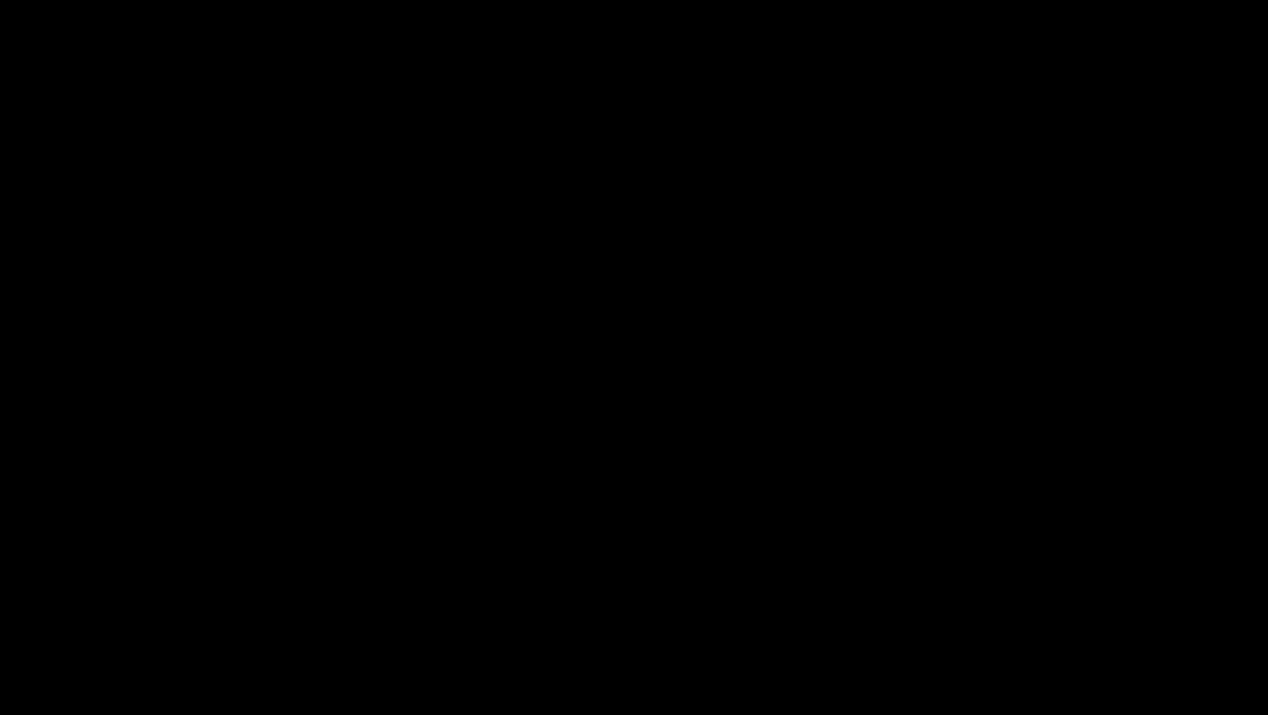
scroll to position [0, 0]
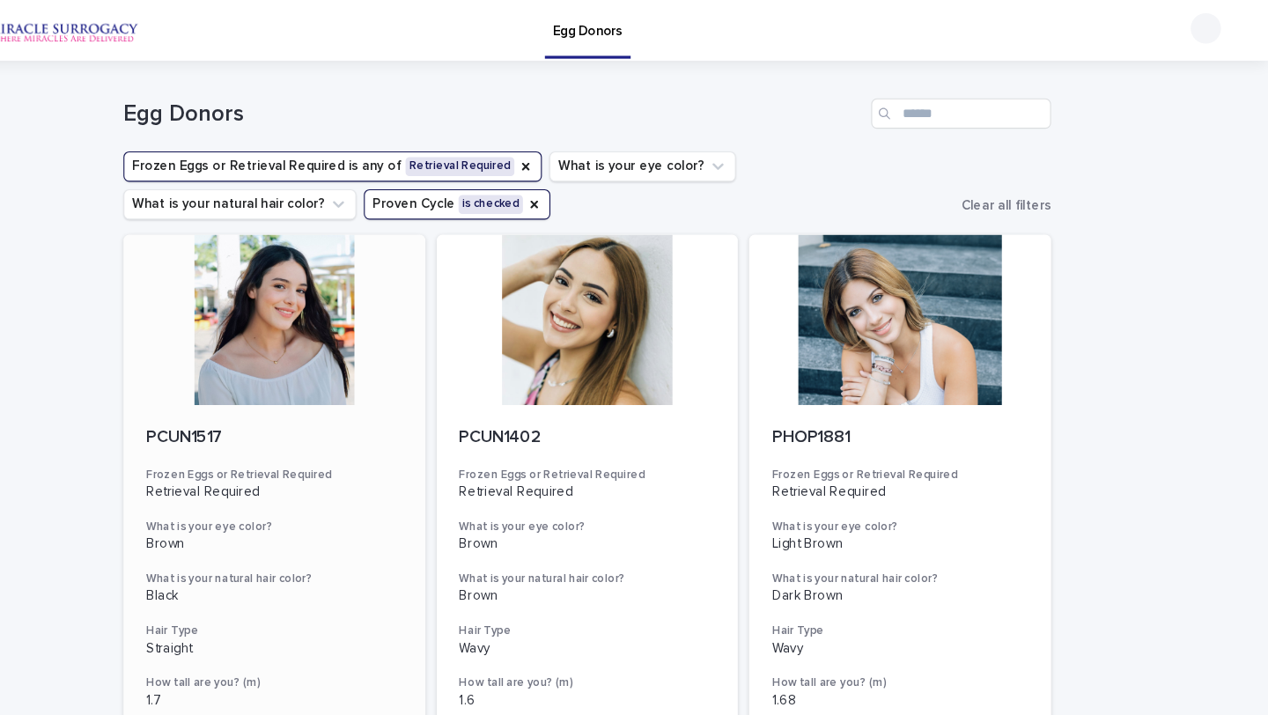
click at [340, 349] on div at bounding box center [343, 297] width 281 height 158
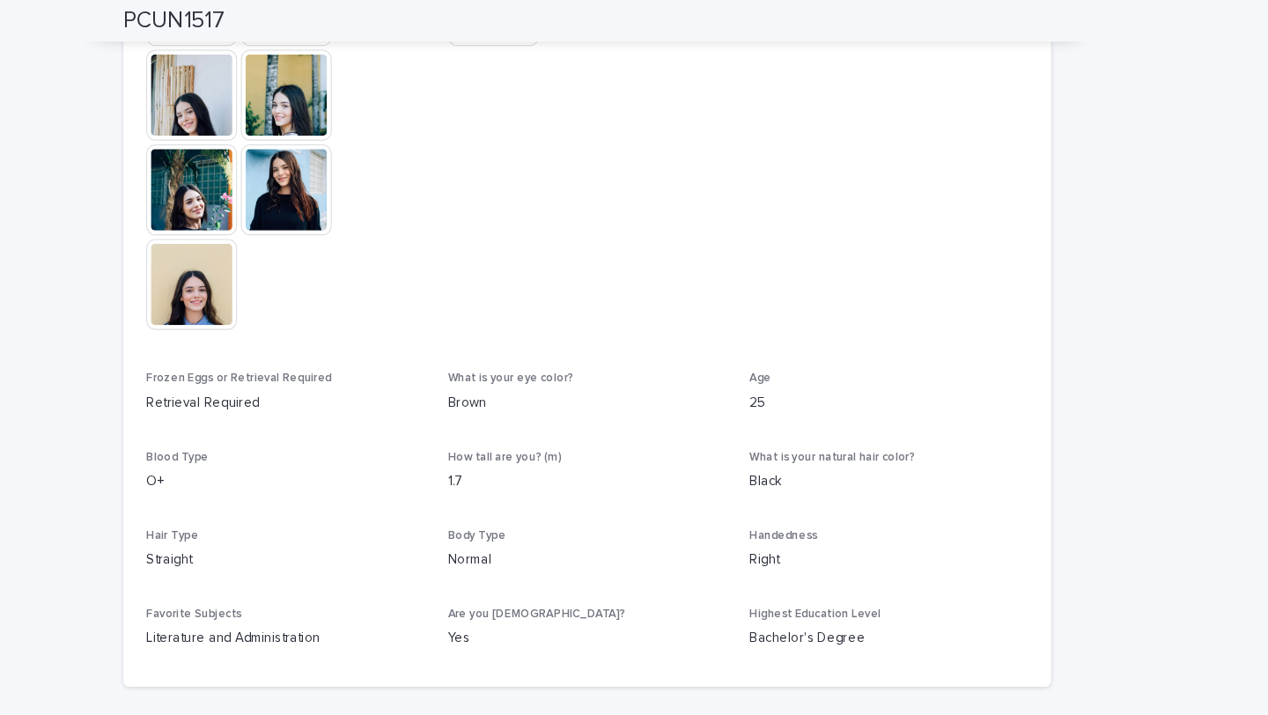
scroll to position [694, 0]
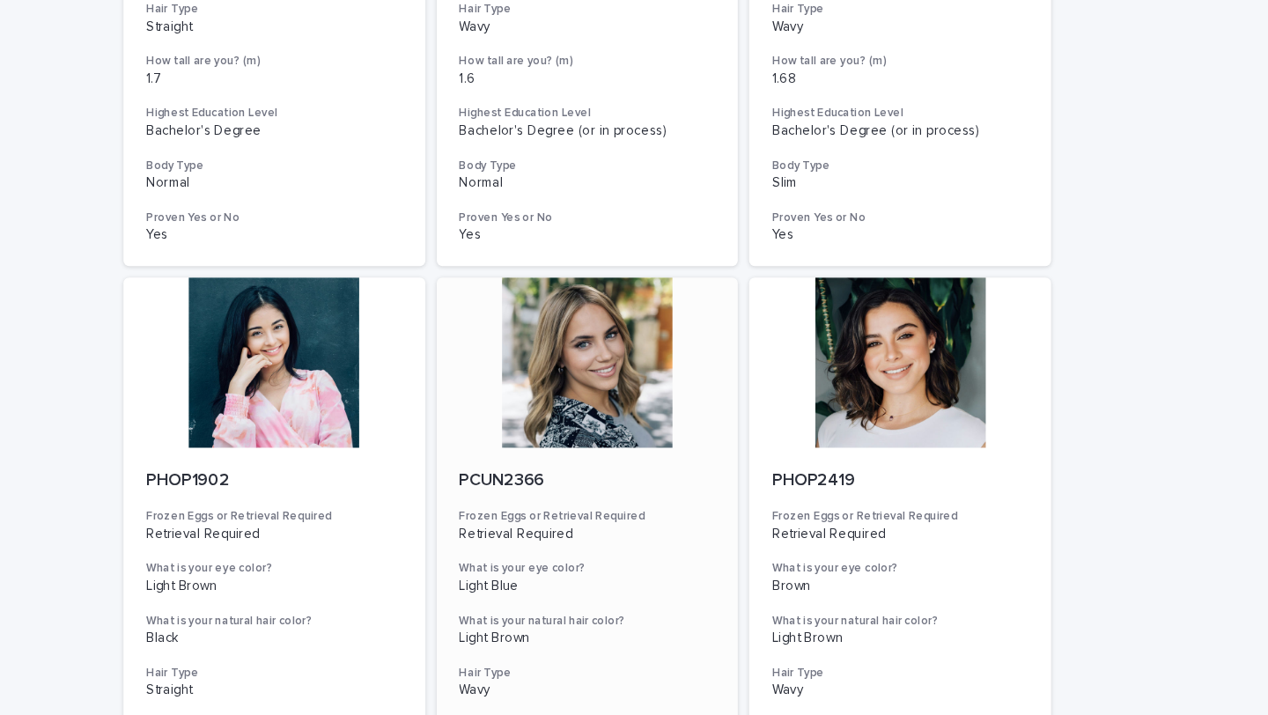
scroll to position [589, 0]
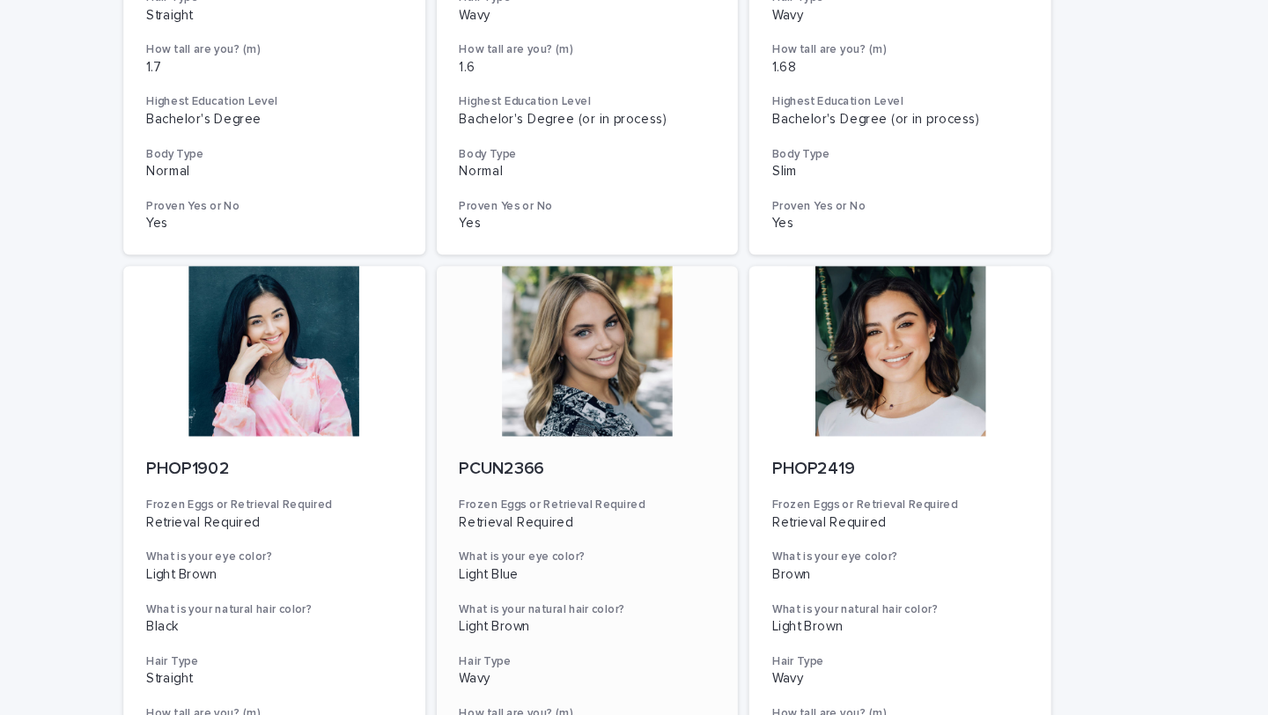
click at [596, 375] on div at bounding box center [634, 326] width 281 height 158
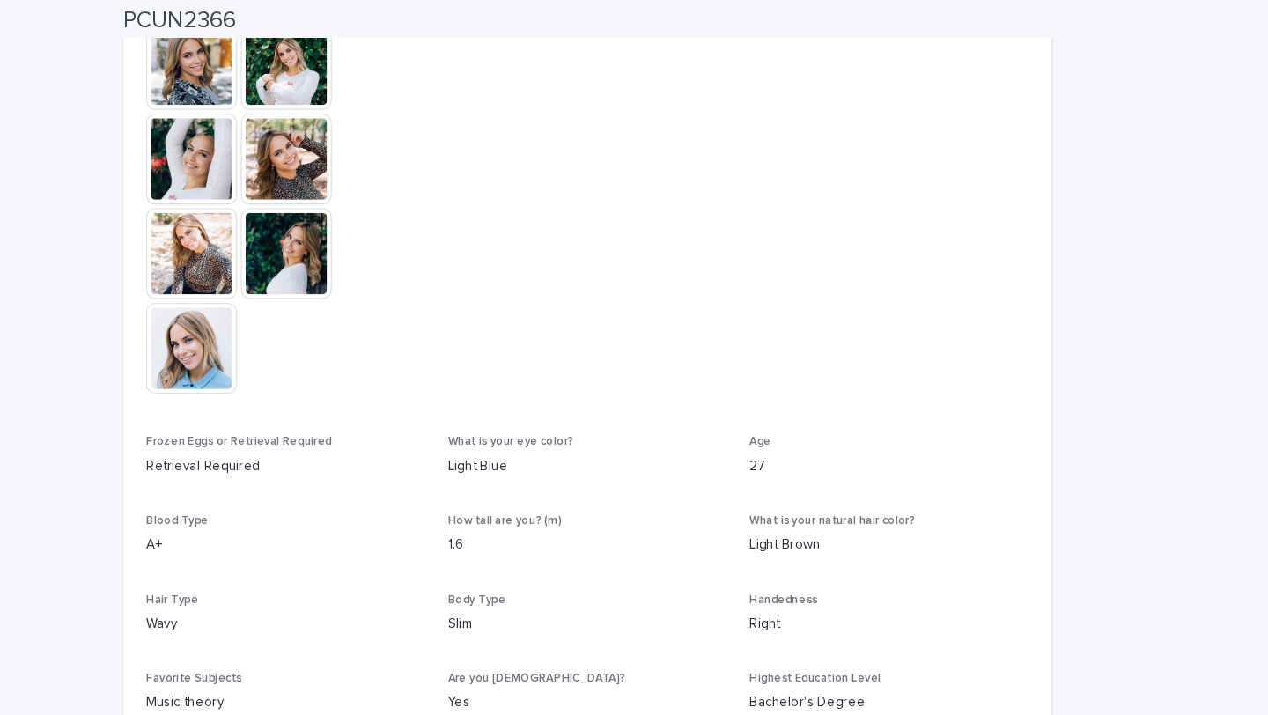
scroll to position [782, 0]
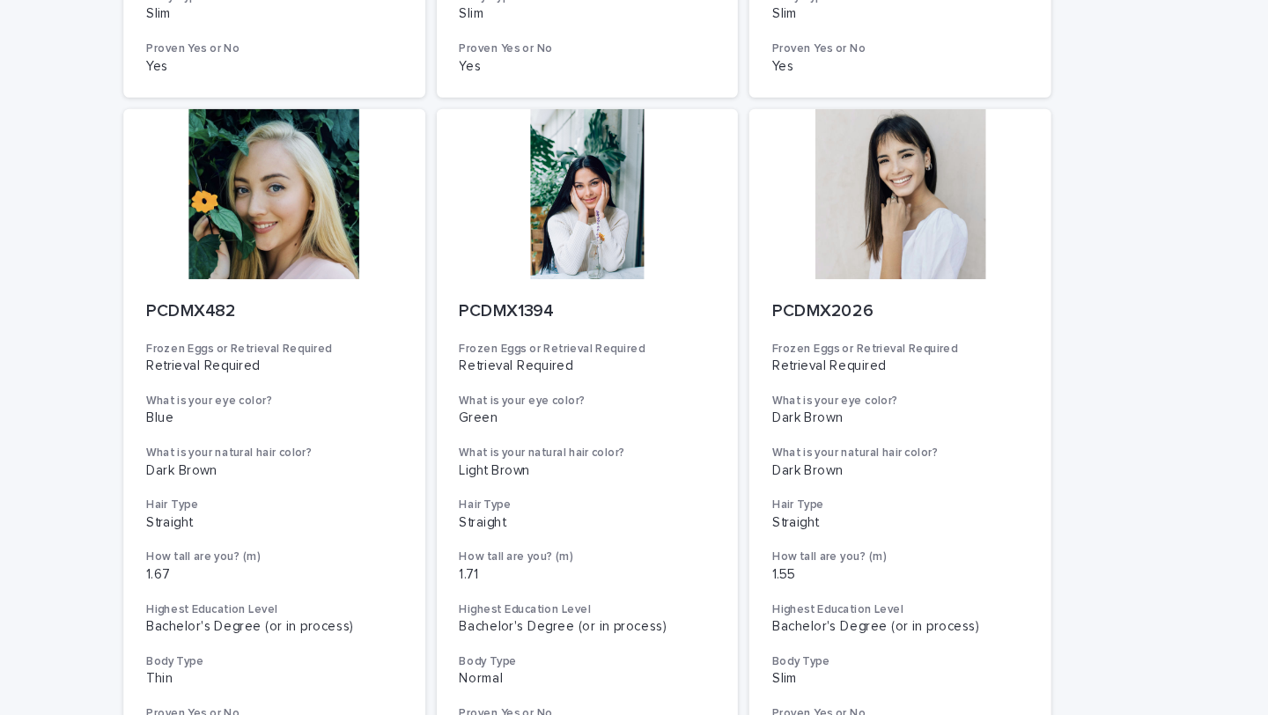
scroll to position [1393, 0]
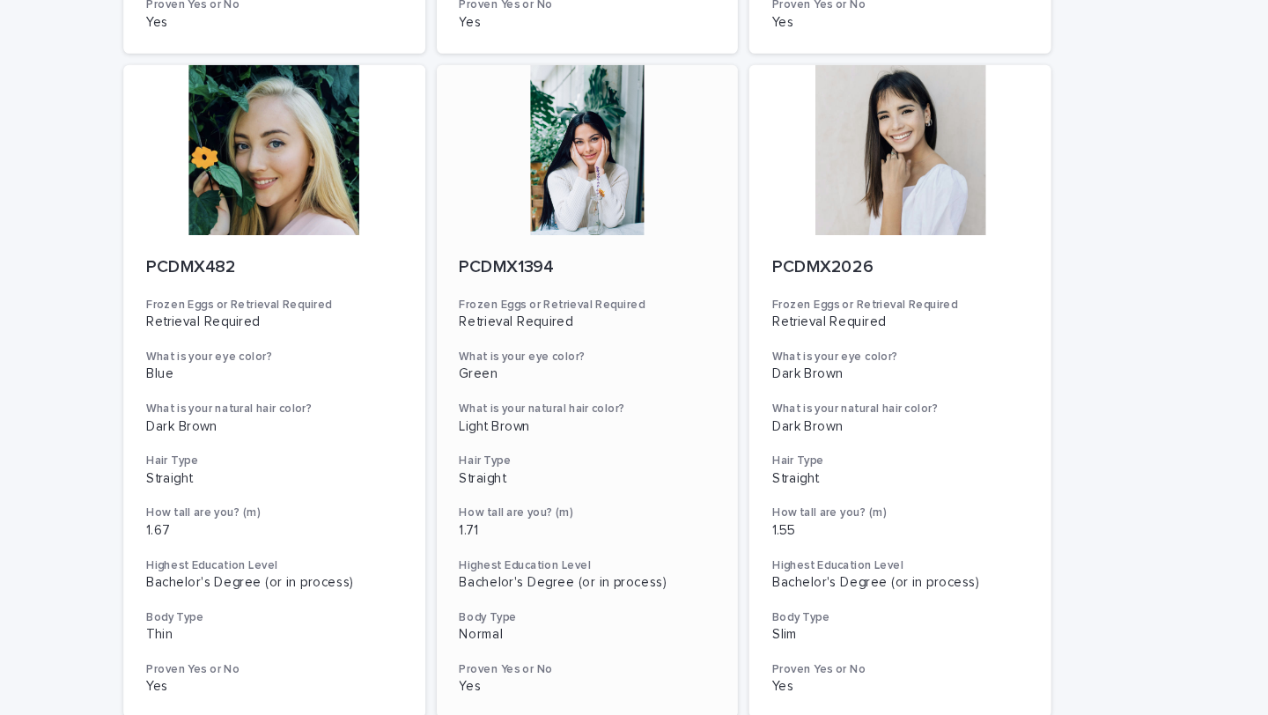
click at [609, 129] on div at bounding box center [634, 140] width 281 height 158
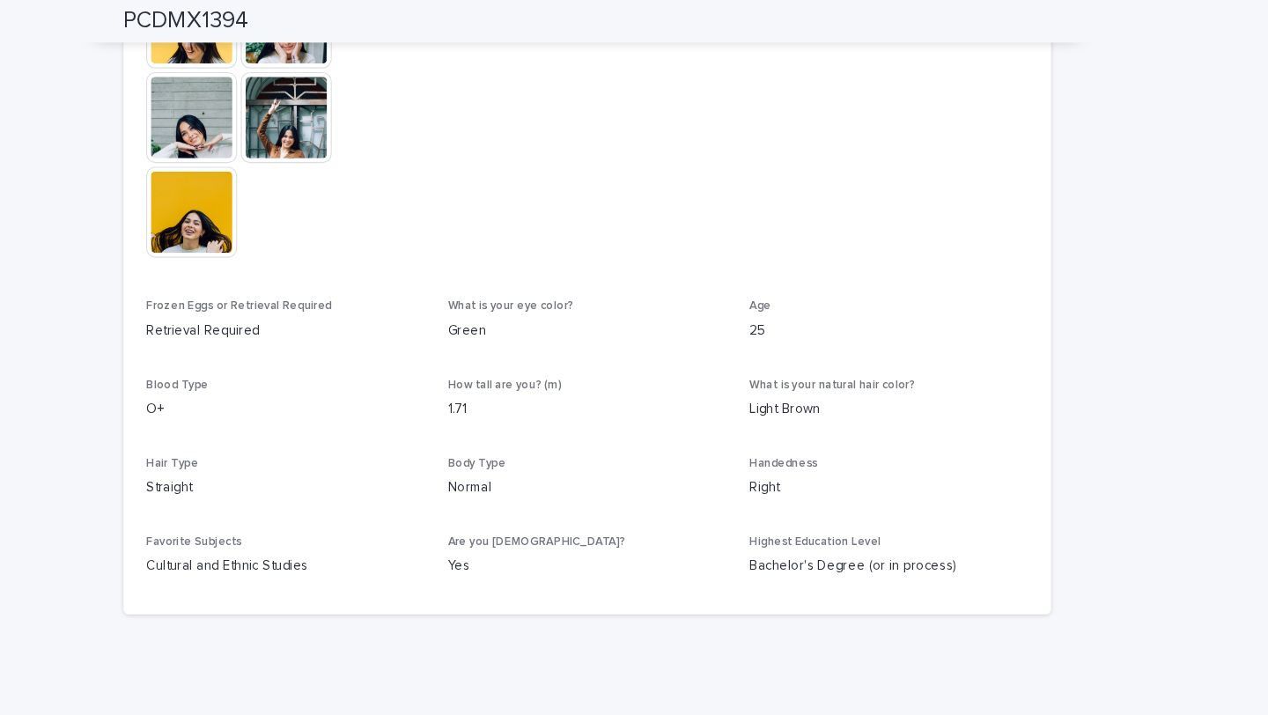
scroll to position [870, 0]
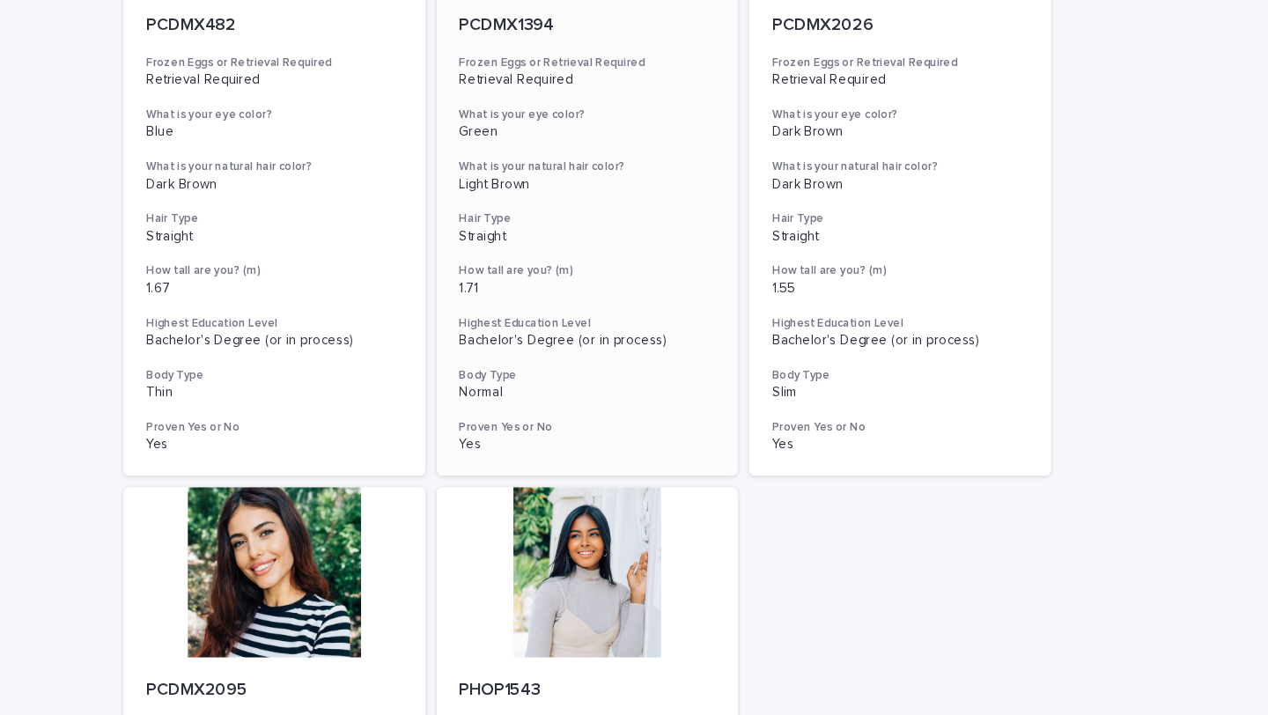
scroll to position [1443, 0]
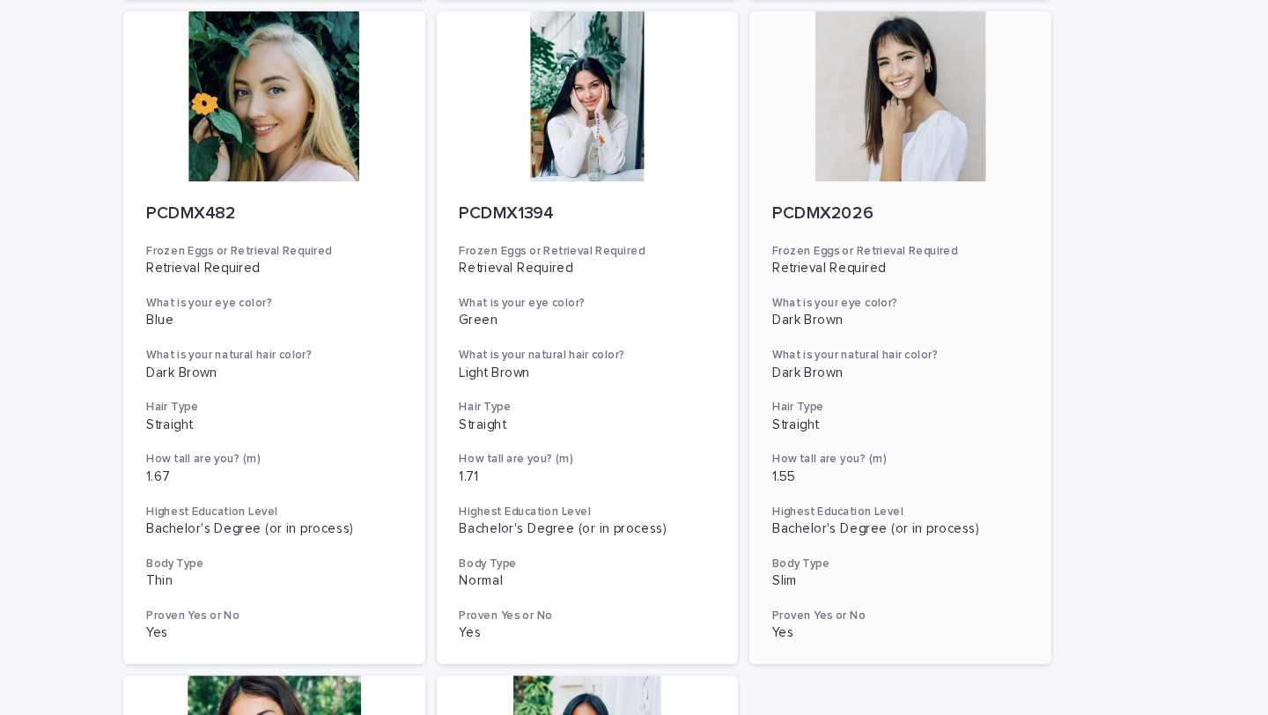
click at [866, 156] on div at bounding box center [925, 90] width 281 height 158
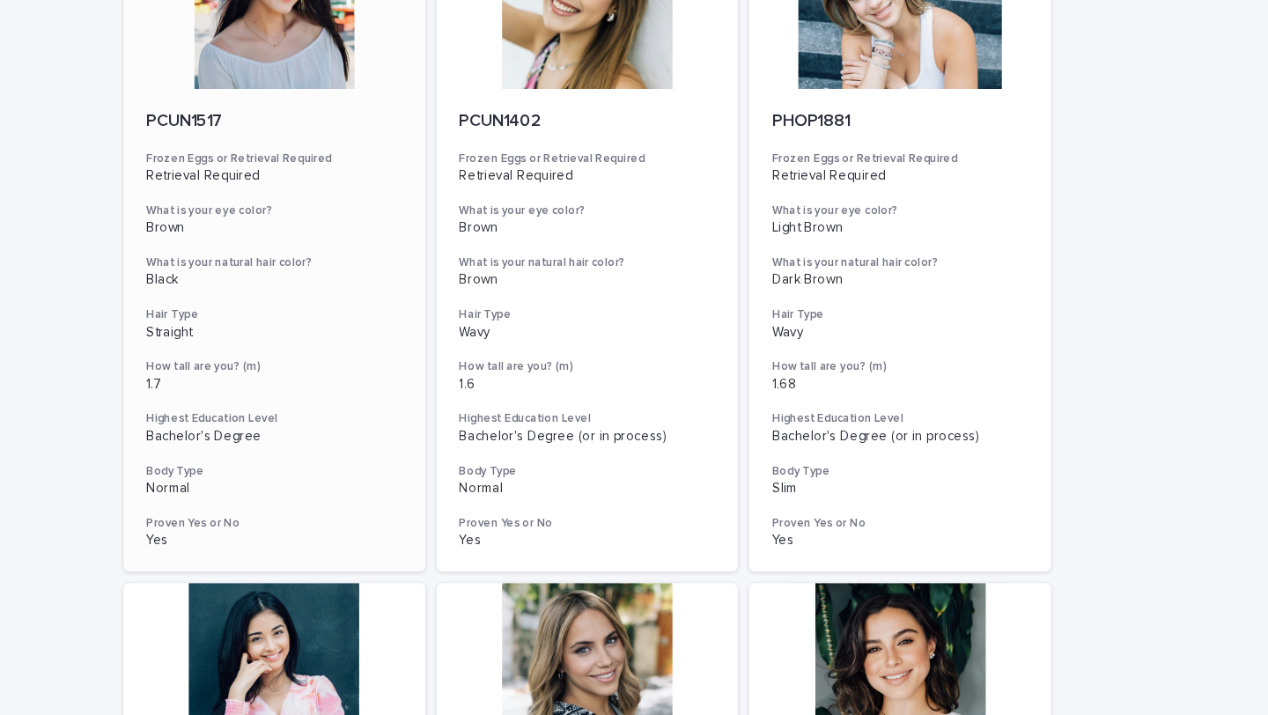
scroll to position [697, 0]
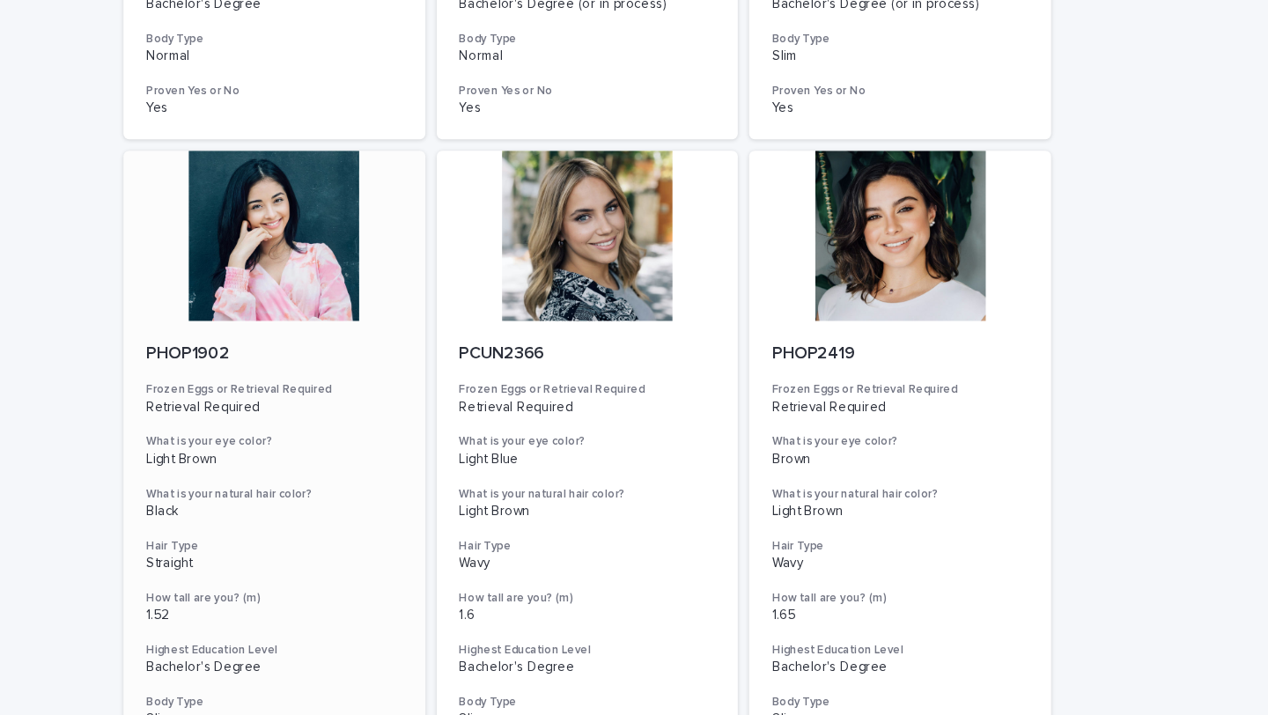
click at [343, 251] on div at bounding box center [343, 219] width 281 height 158
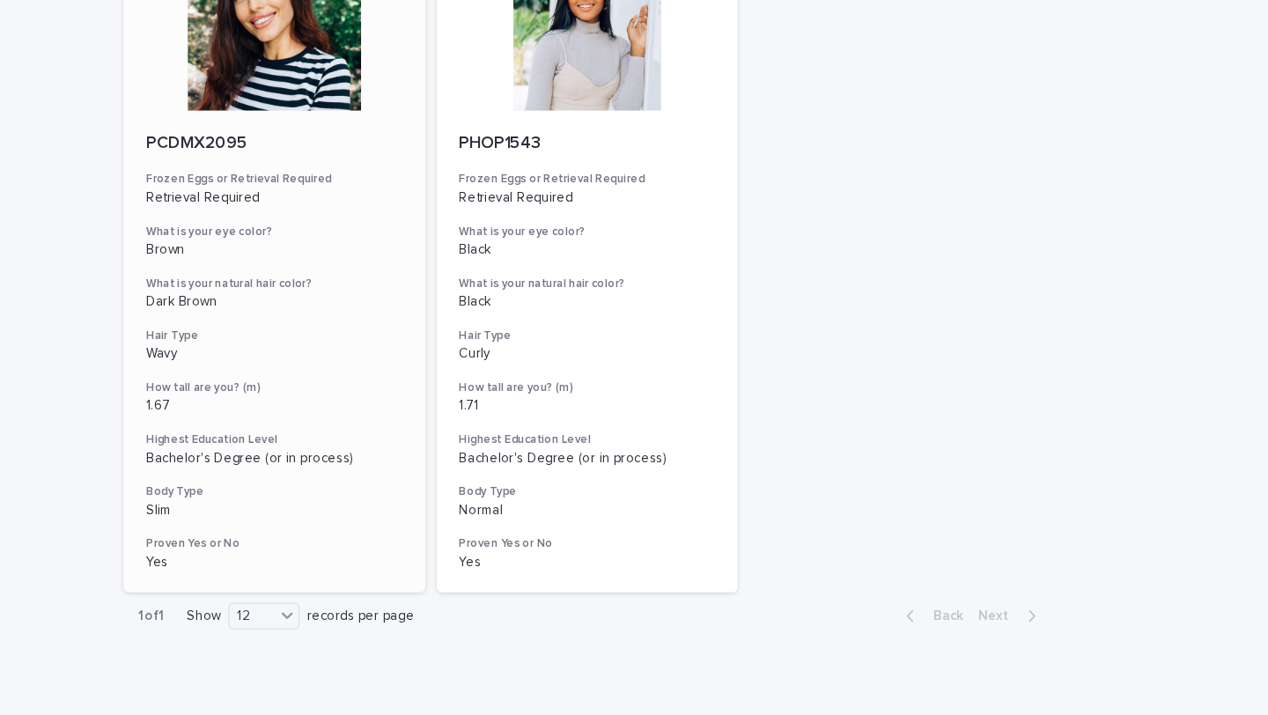
scroll to position [2148, 0]
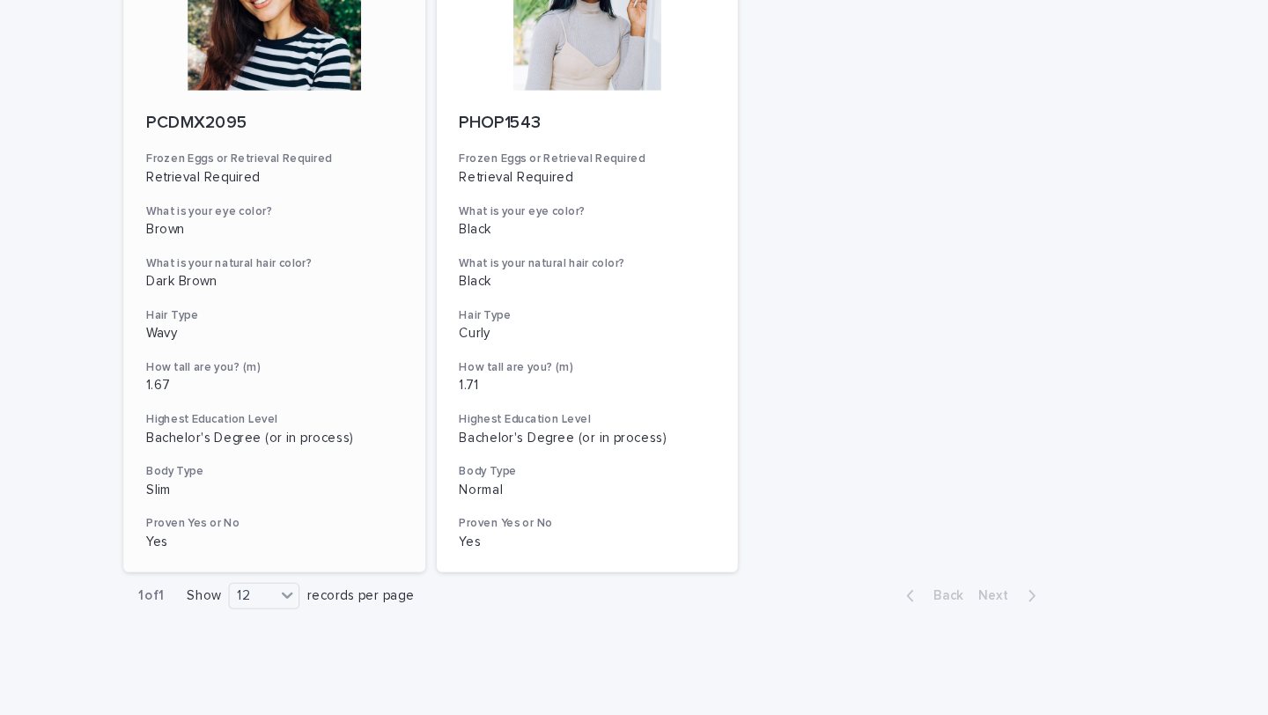
click at [329, 116] on p "PCDMX2095" at bounding box center [343, 115] width 239 height 19
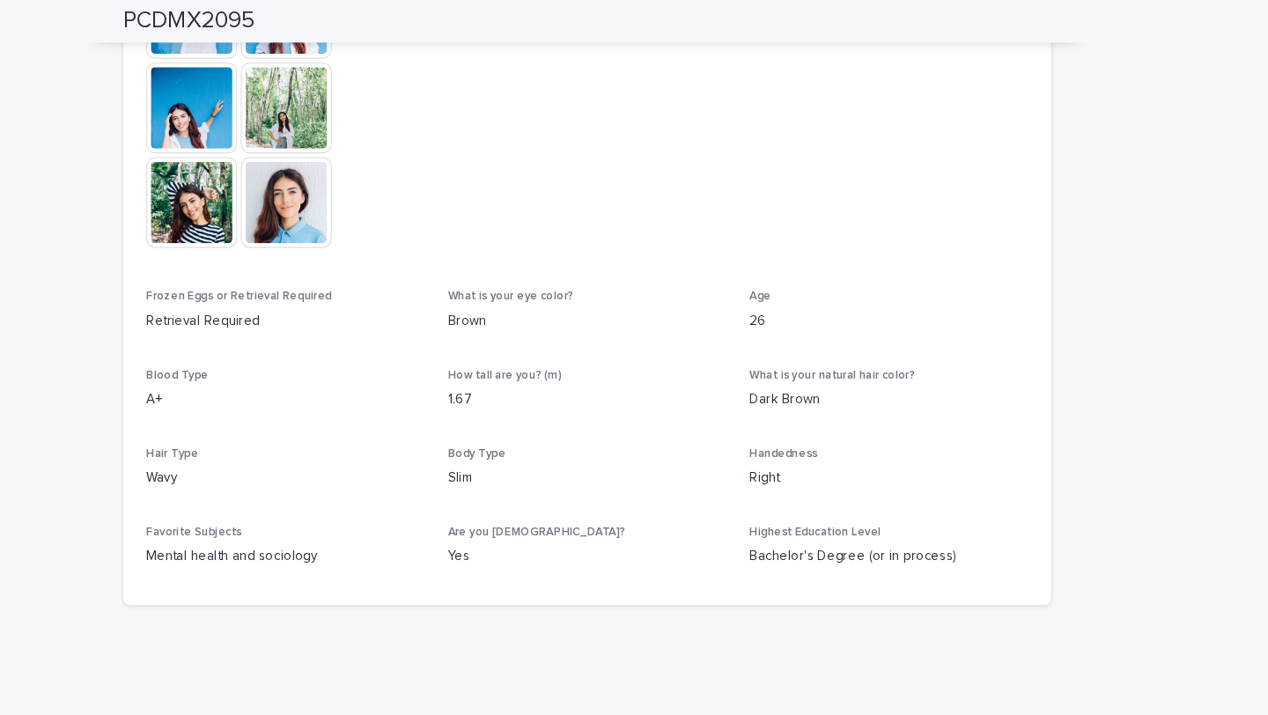
scroll to position [602, 0]
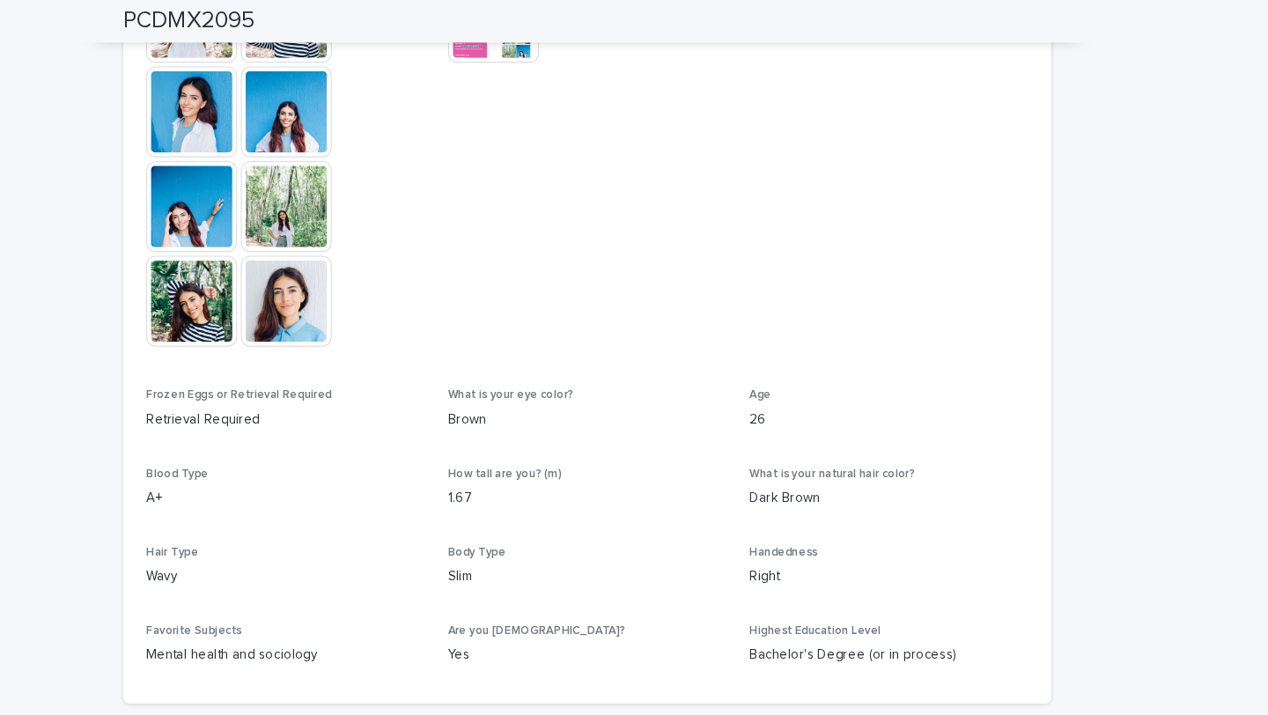
click at [364, 281] on img at bounding box center [354, 280] width 85 height 85
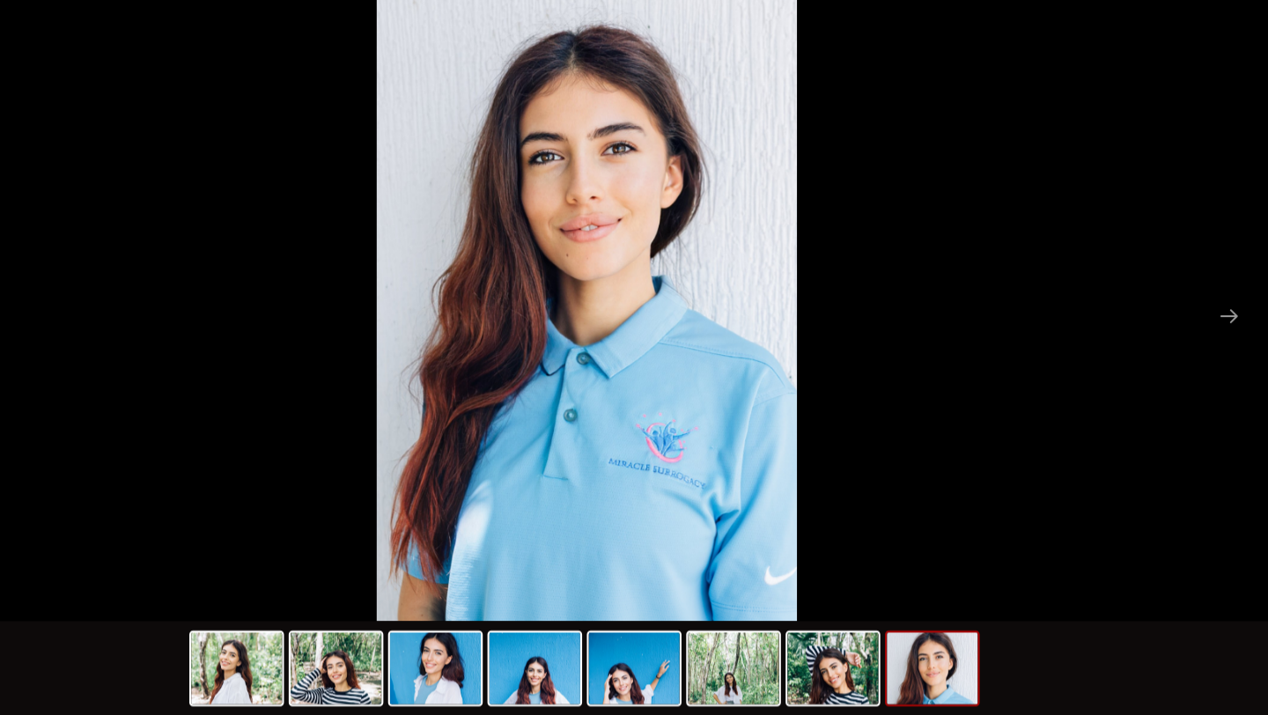
scroll to position [0, 0]
click at [940, 678] on img at bounding box center [955, 671] width 85 height 67
click at [860, 674] on img at bounding box center [863, 671] width 85 height 67
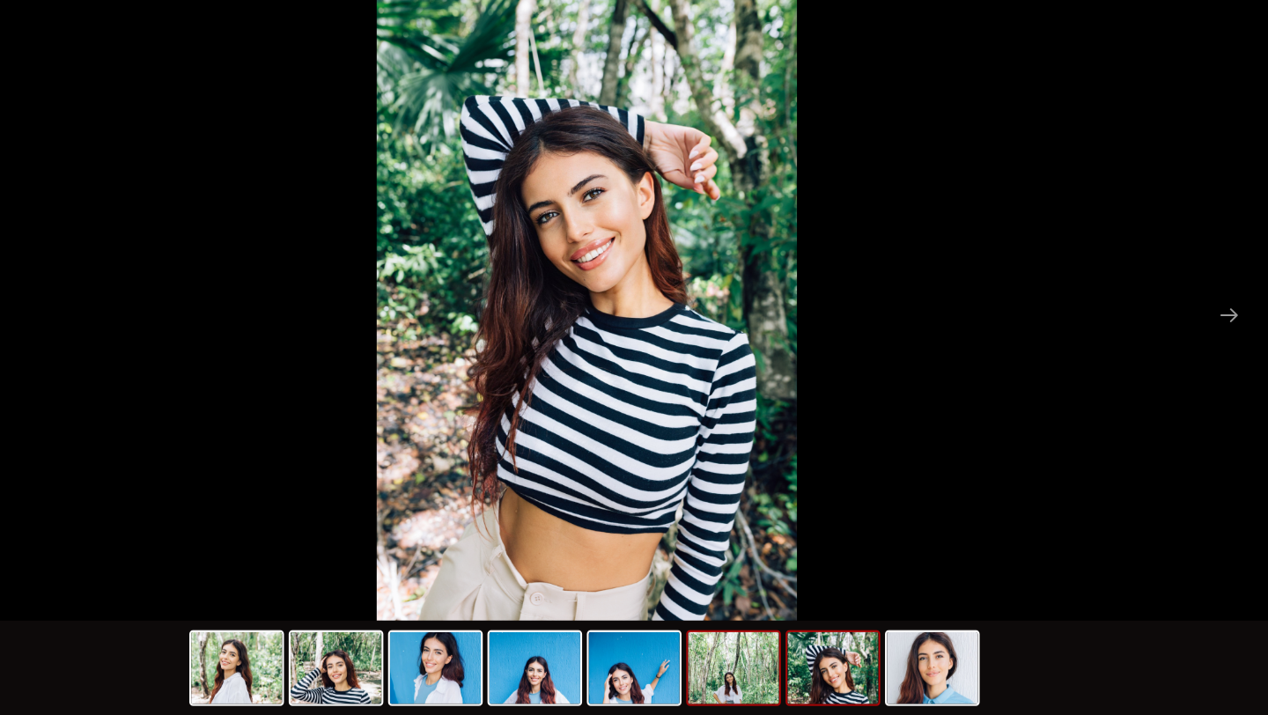
click at [802, 688] on img at bounding box center [770, 671] width 85 height 67
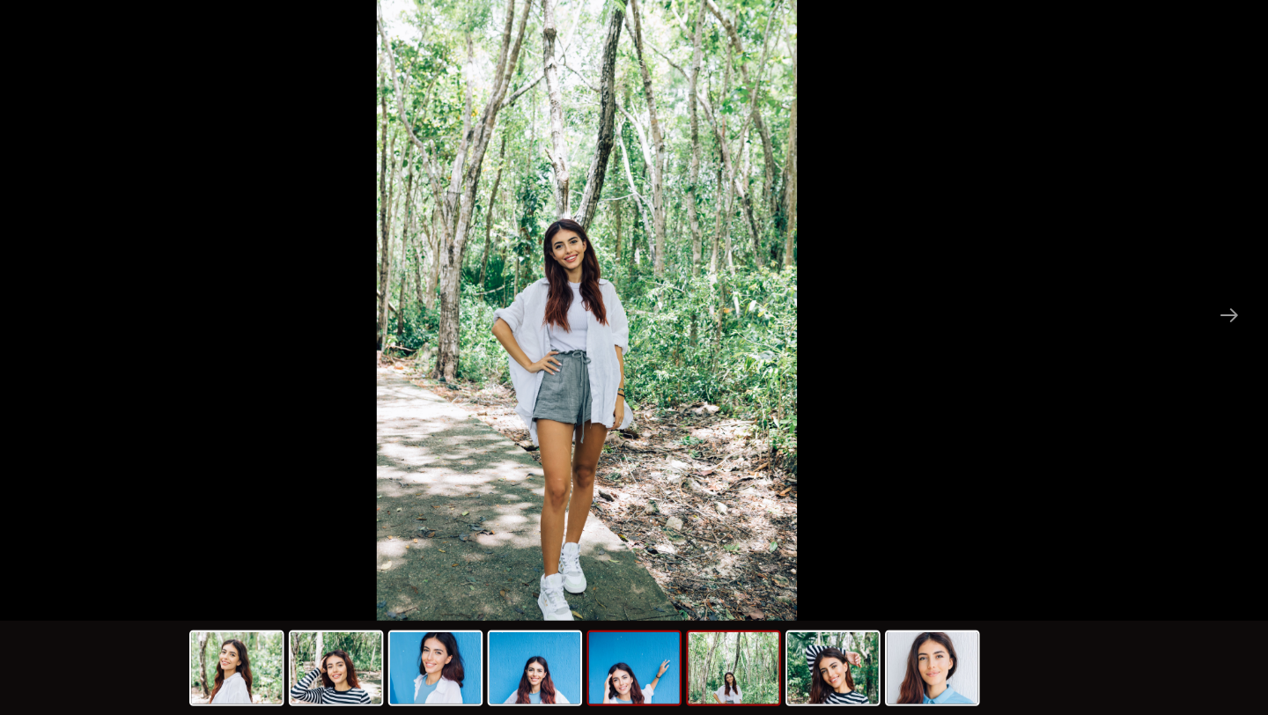
click at [676, 672] on img at bounding box center [678, 671] width 85 height 67
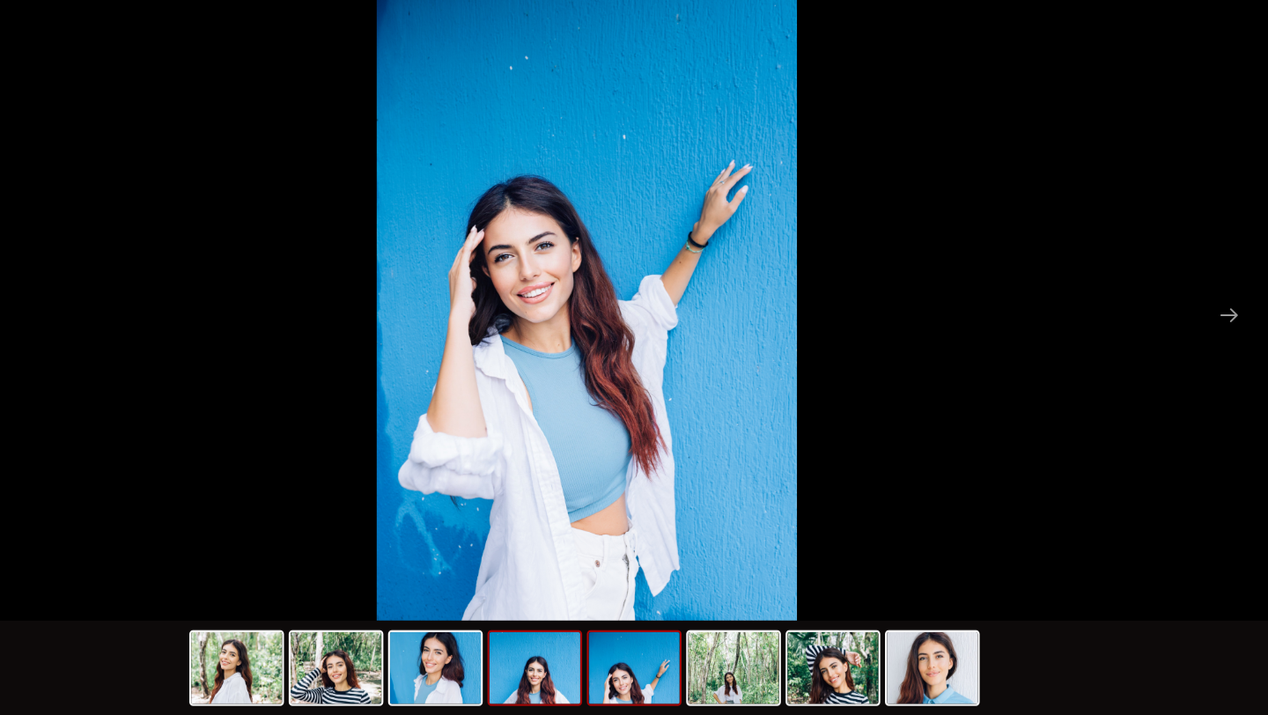
click at [587, 652] on img at bounding box center [585, 671] width 85 height 67
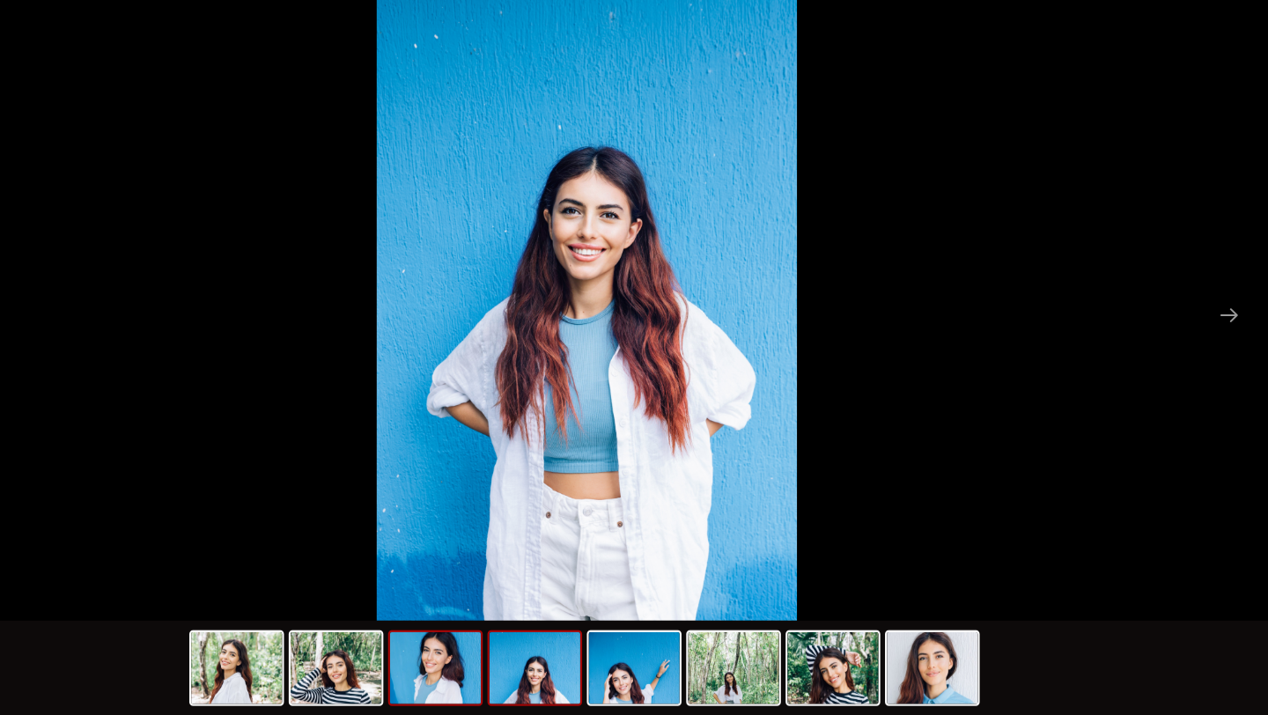
click at [470, 653] on img at bounding box center [493, 671] width 85 height 67
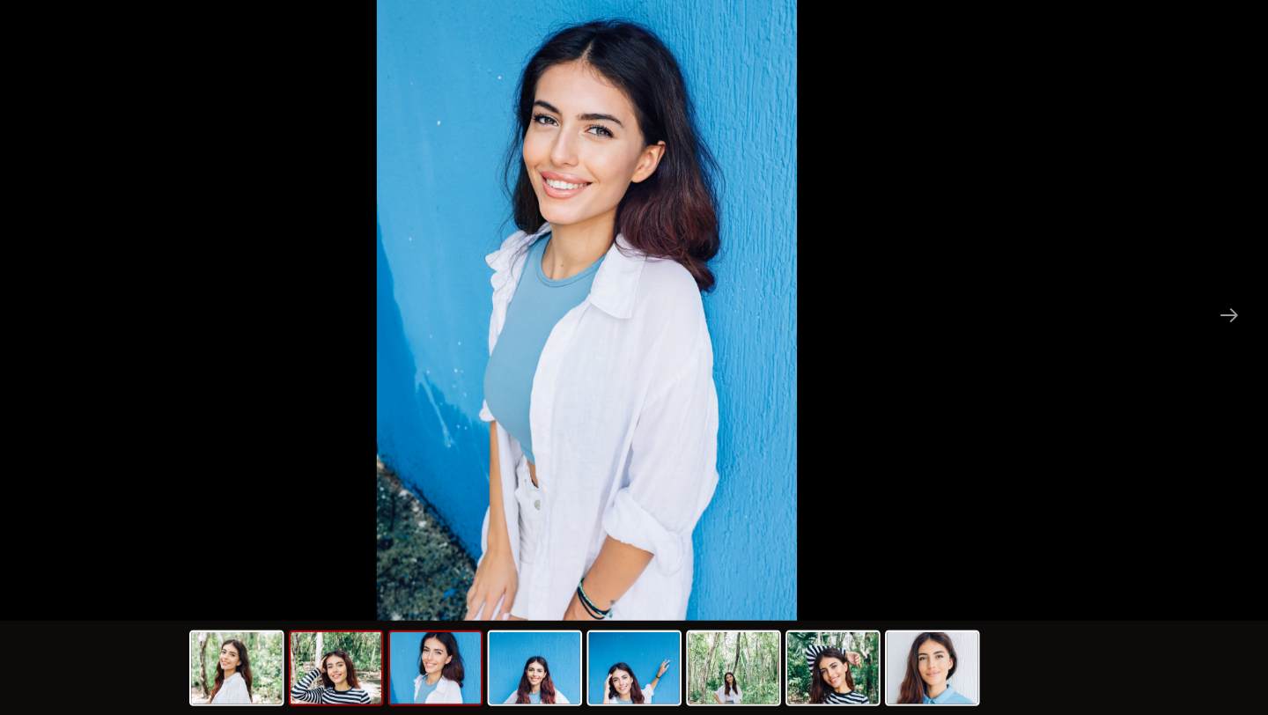
click at [407, 660] on img at bounding box center [400, 671] width 85 height 67
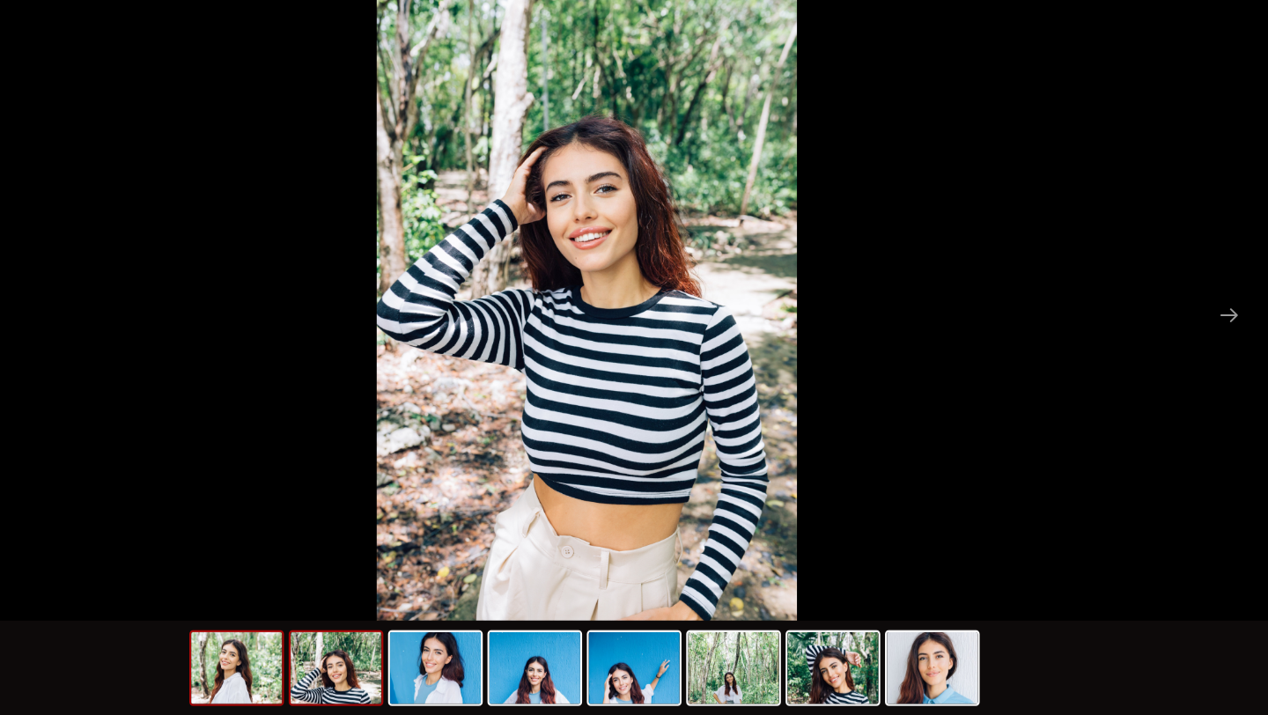
click at [313, 653] on img at bounding box center [308, 671] width 85 height 67
